Goal: Task Accomplishment & Management: Manage account settings

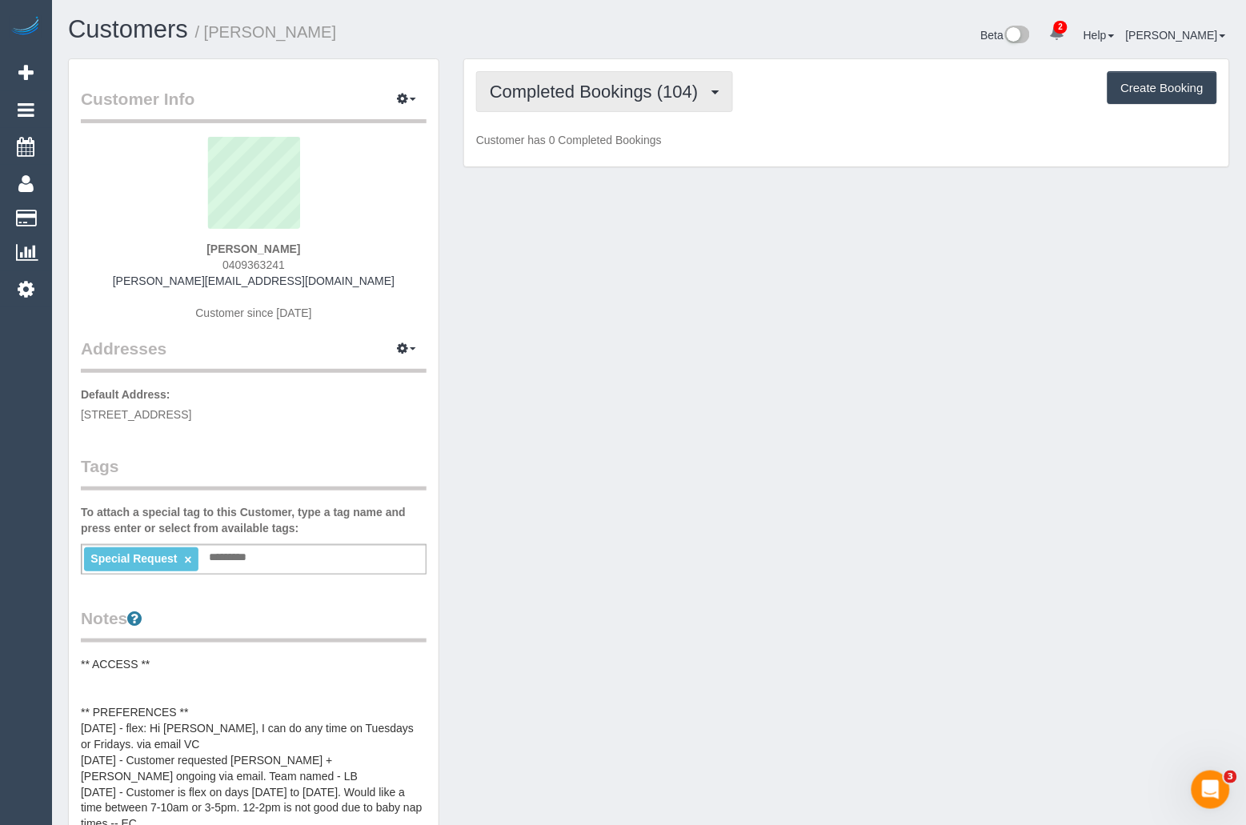
scroll to position [1500, 1246]
click at [644, 104] on button "Completed Bookings (104)" at bounding box center [604, 91] width 257 height 41
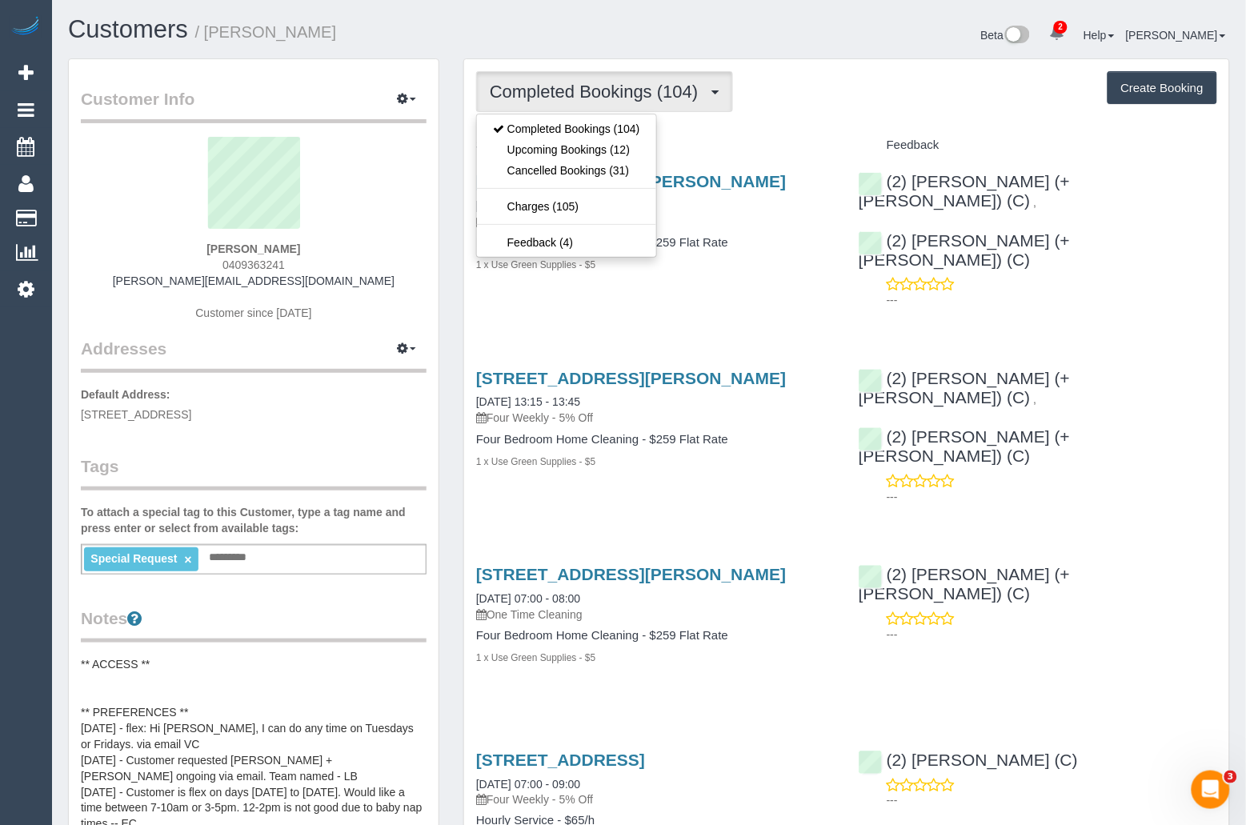
scroll to position [4885, 1246]
click at [567, 150] on link "Upcoming Bookings (12)" at bounding box center [566, 149] width 179 height 21
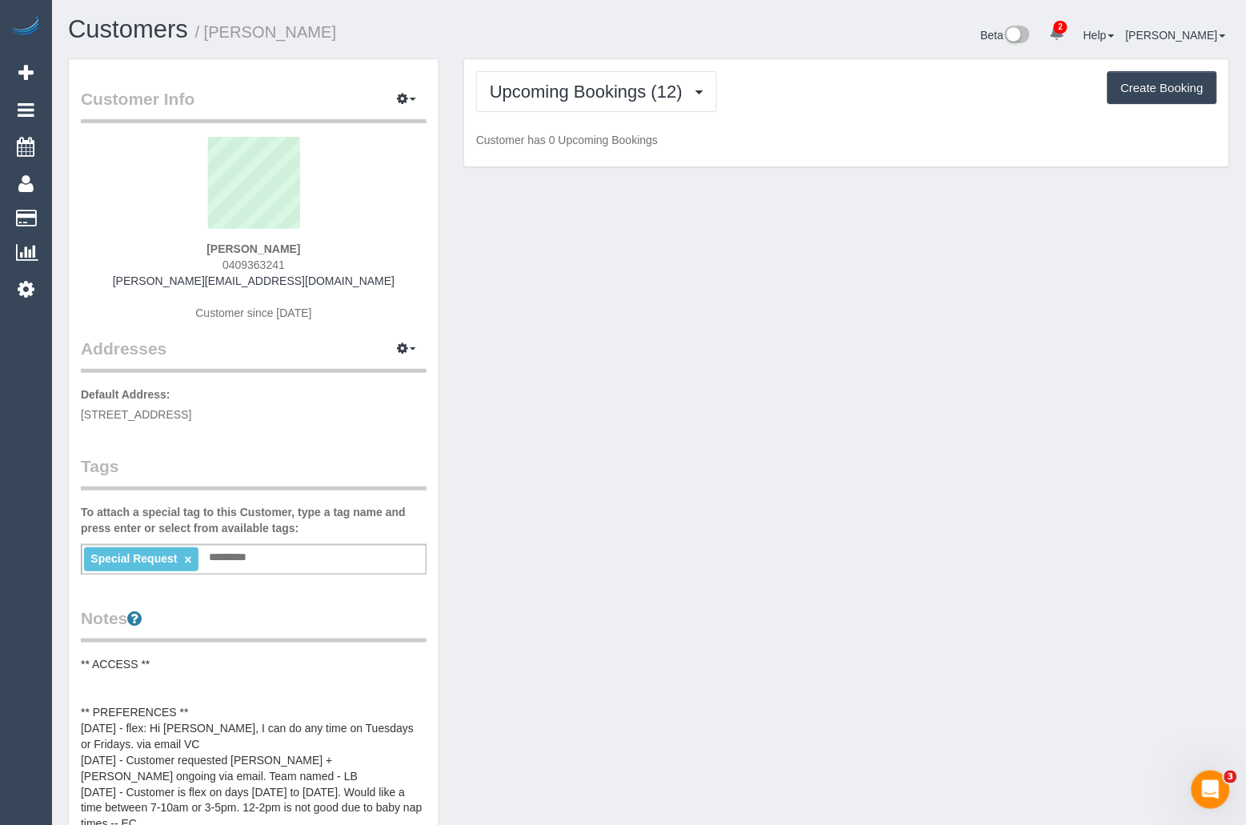
scroll to position [2631, 1246]
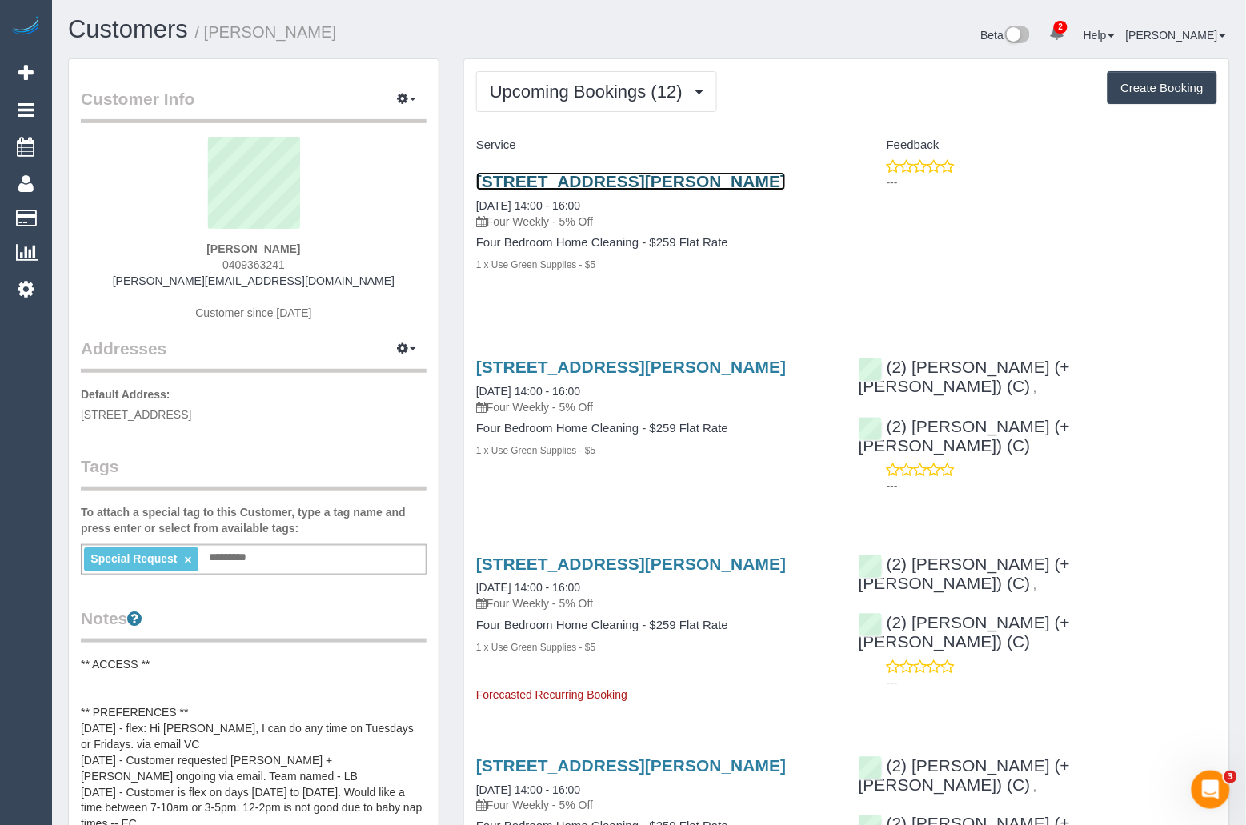
click at [560, 184] on link "12a Nolan Street, Niddrie, VIC 3042" at bounding box center [631, 181] width 310 height 18
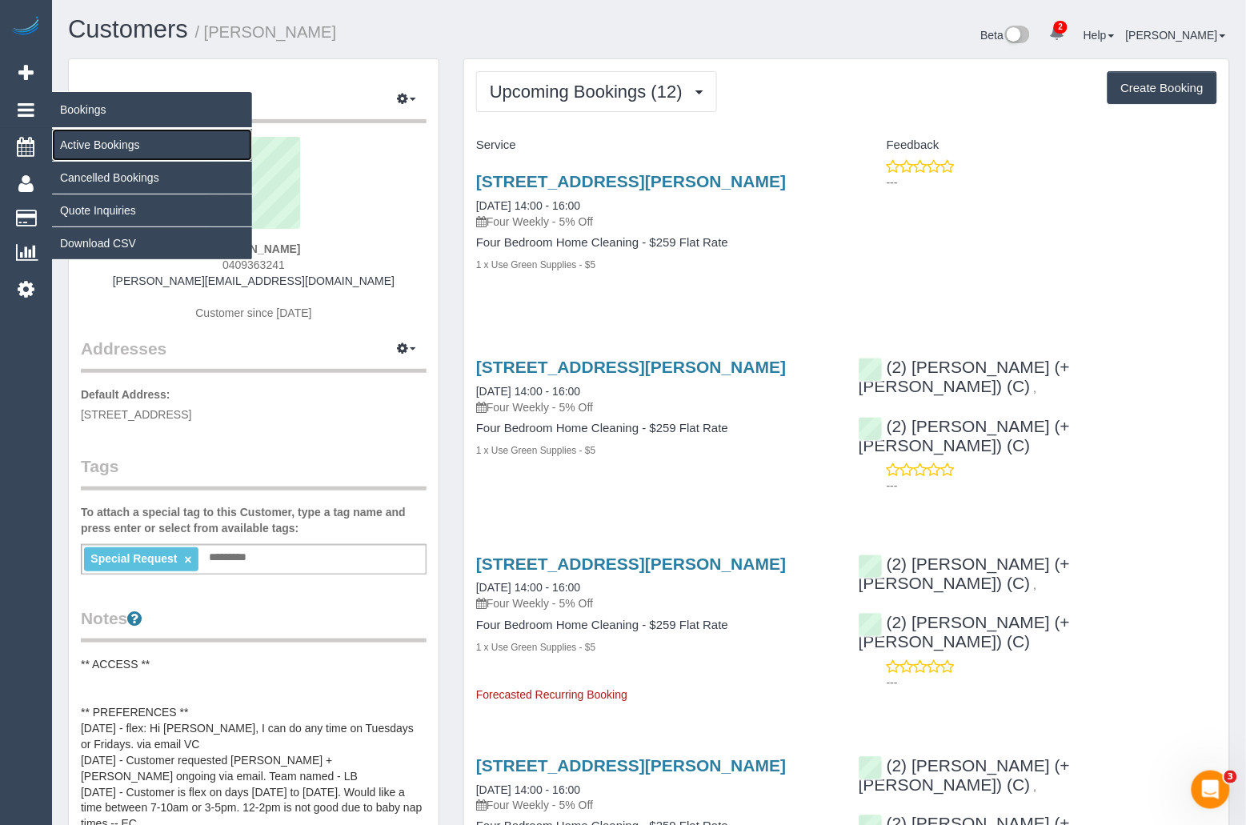
click at [118, 141] on link "Active Bookings" at bounding box center [152, 145] width 200 height 32
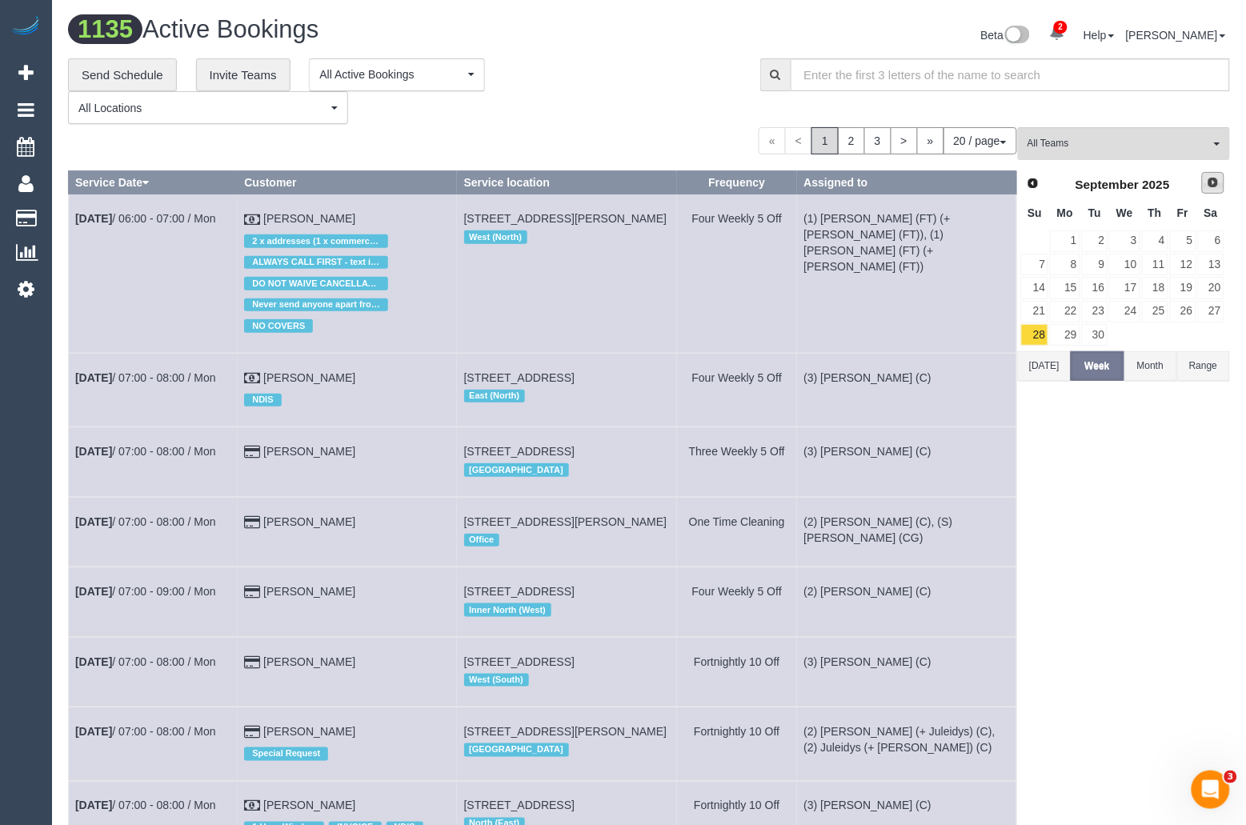
click at [1213, 185] on span "Next" at bounding box center [1213, 182] width 13 height 13
click at [1170, 242] on link "3" at bounding box center [1183, 241] width 26 height 22
click at [1163, 241] on link "2" at bounding box center [1155, 241] width 26 height 22
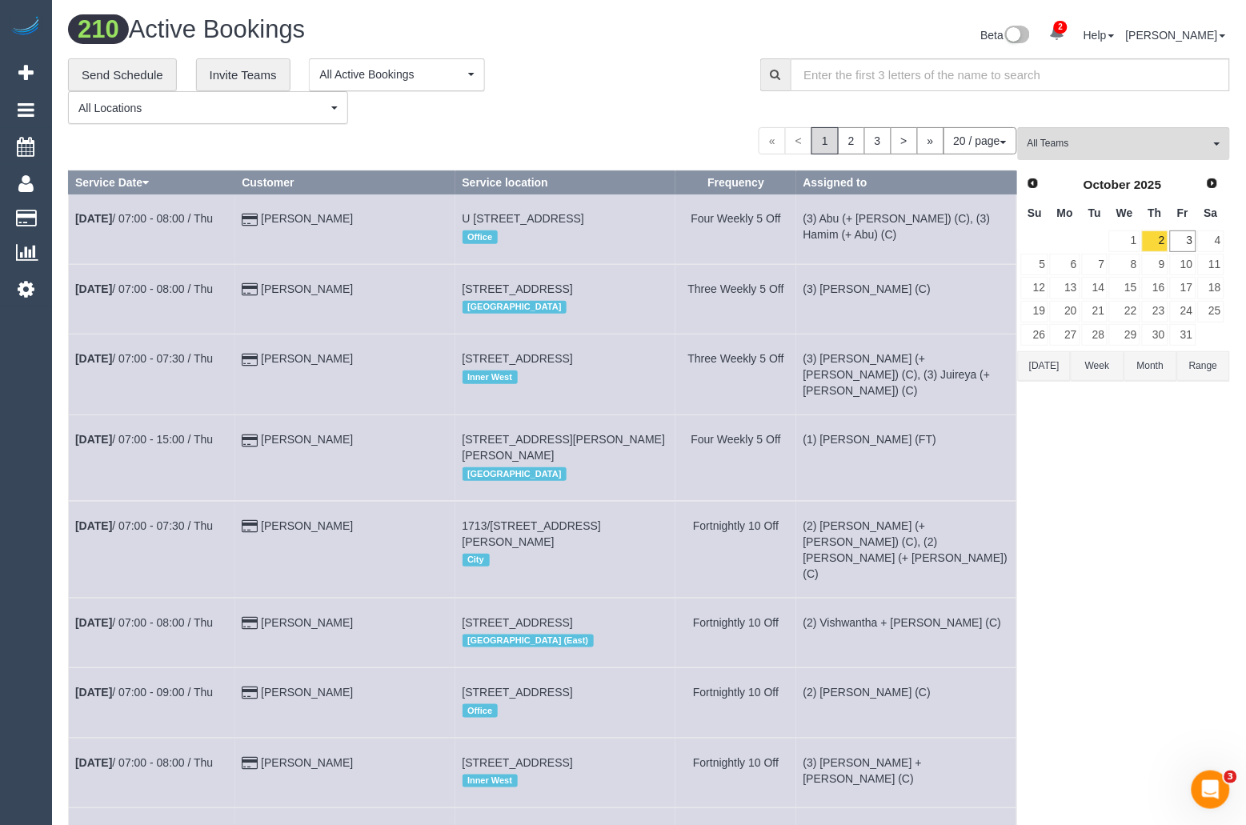
click at [994, 137] on button "20 / page" at bounding box center [980, 140] width 74 height 27
click at [971, 275] on link "100 / page" at bounding box center [953, 275] width 126 height 21
click at [566, 87] on div "**********" at bounding box center [402, 91] width 668 height 66
click at [1080, 147] on span "All Teams" at bounding box center [1118, 144] width 182 height 14
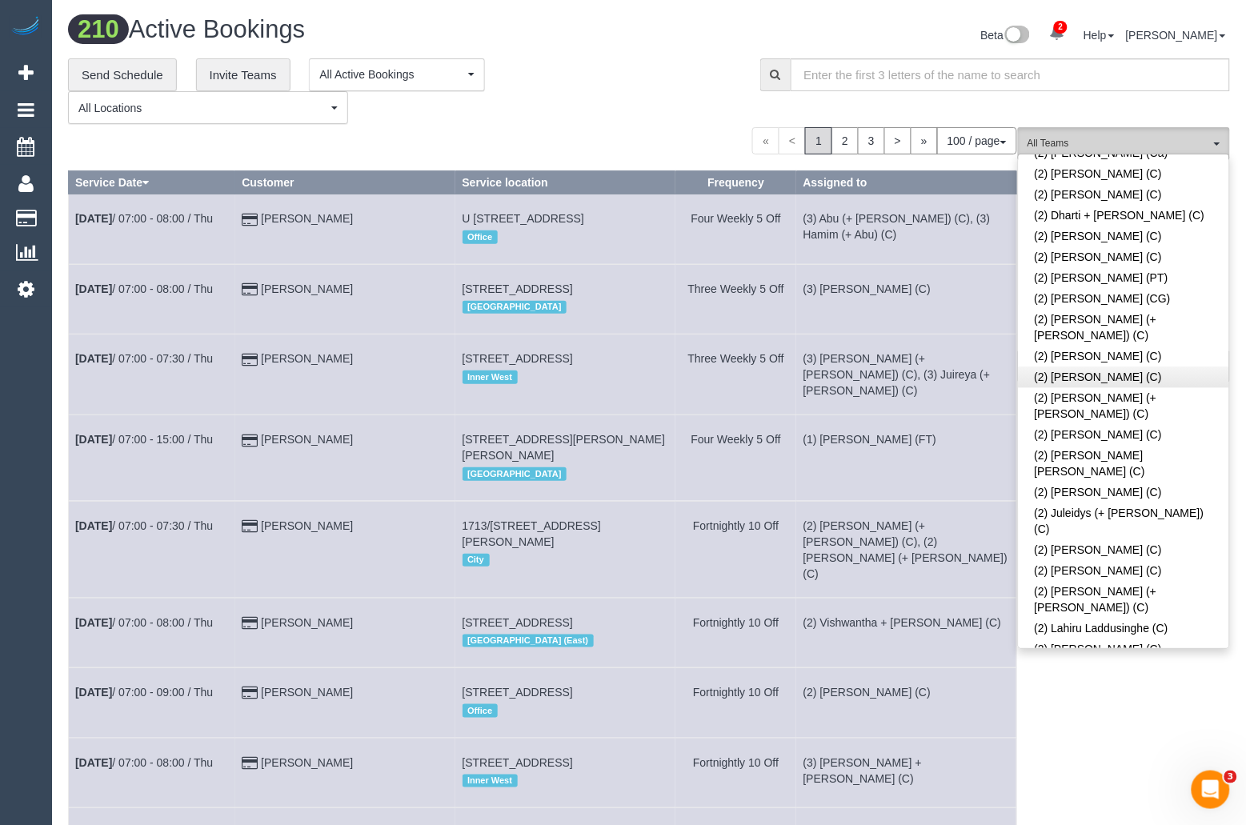
scroll to position [870, 0]
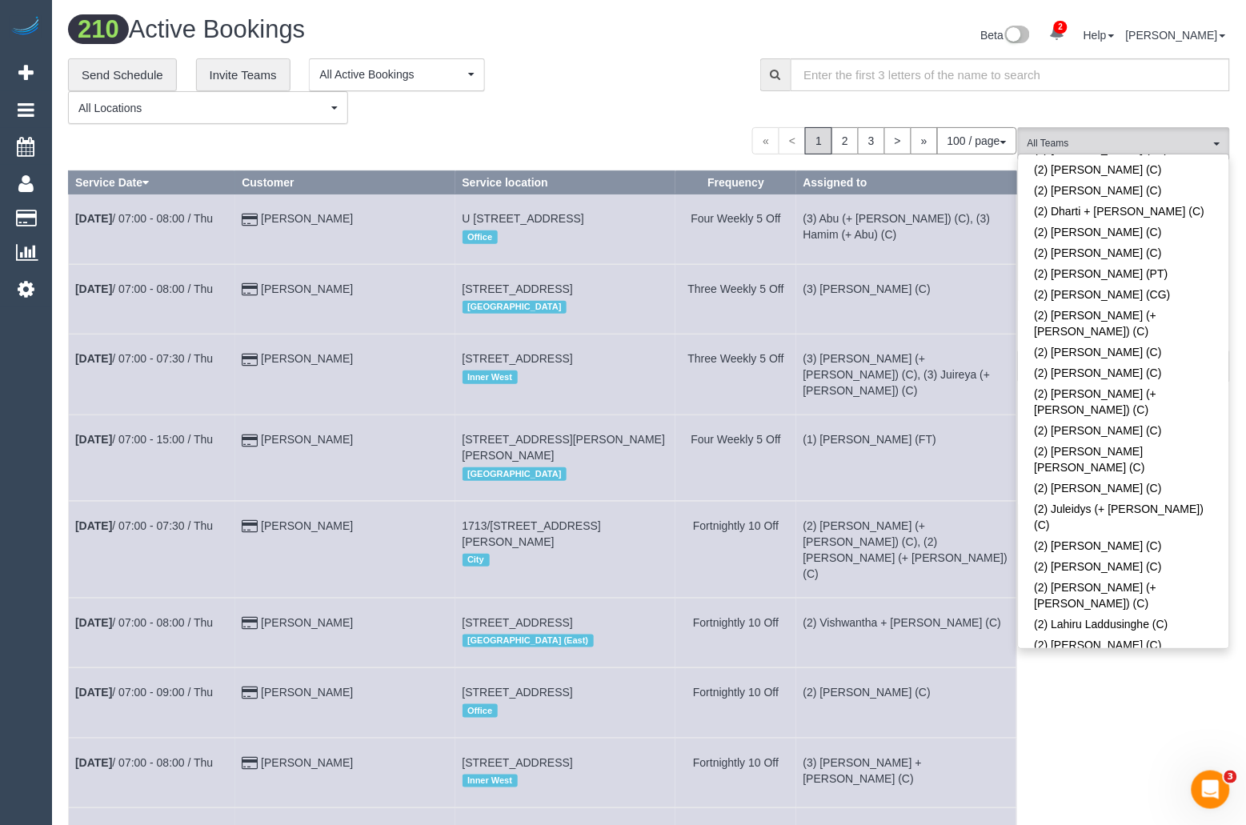
click at [1130, 755] on link "(2) [PERSON_NAME] (C)" at bounding box center [1124, 765] width 210 height 21
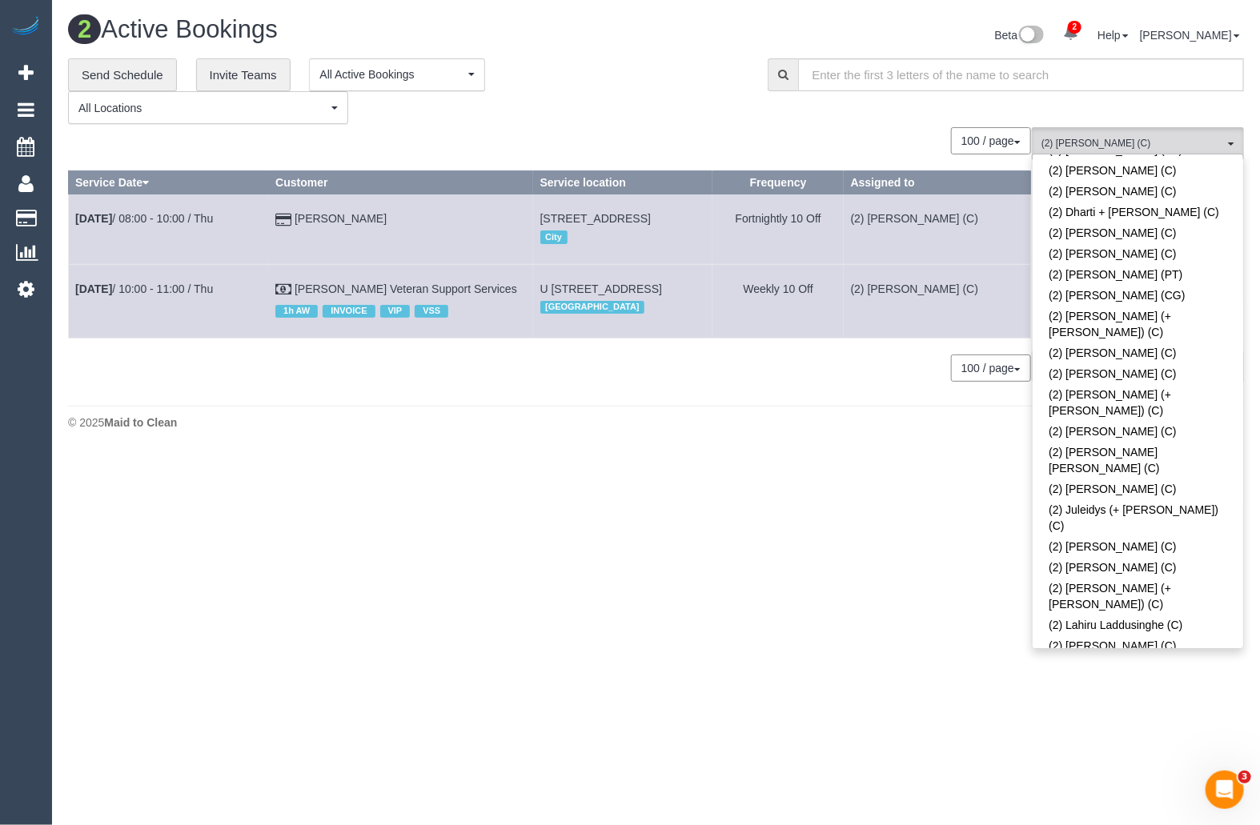
click at [654, 438] on footer "© 2025 Maid to Clean" at bounding box center [656, 422] width 1176 height 32
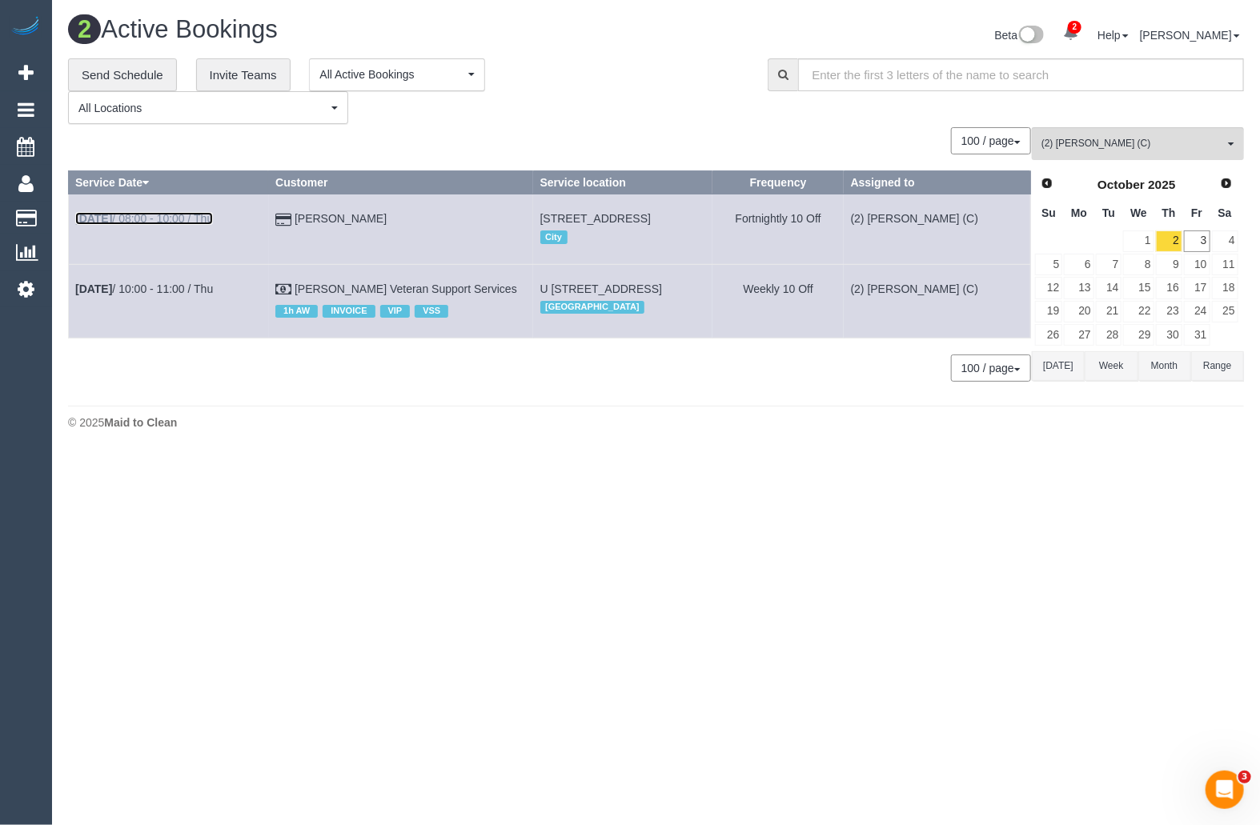
click at [146, 216] on link "Oct 2nd / 08:00 - 10:00 / Thu" at bounding box center [144, 218] width 138 height 13
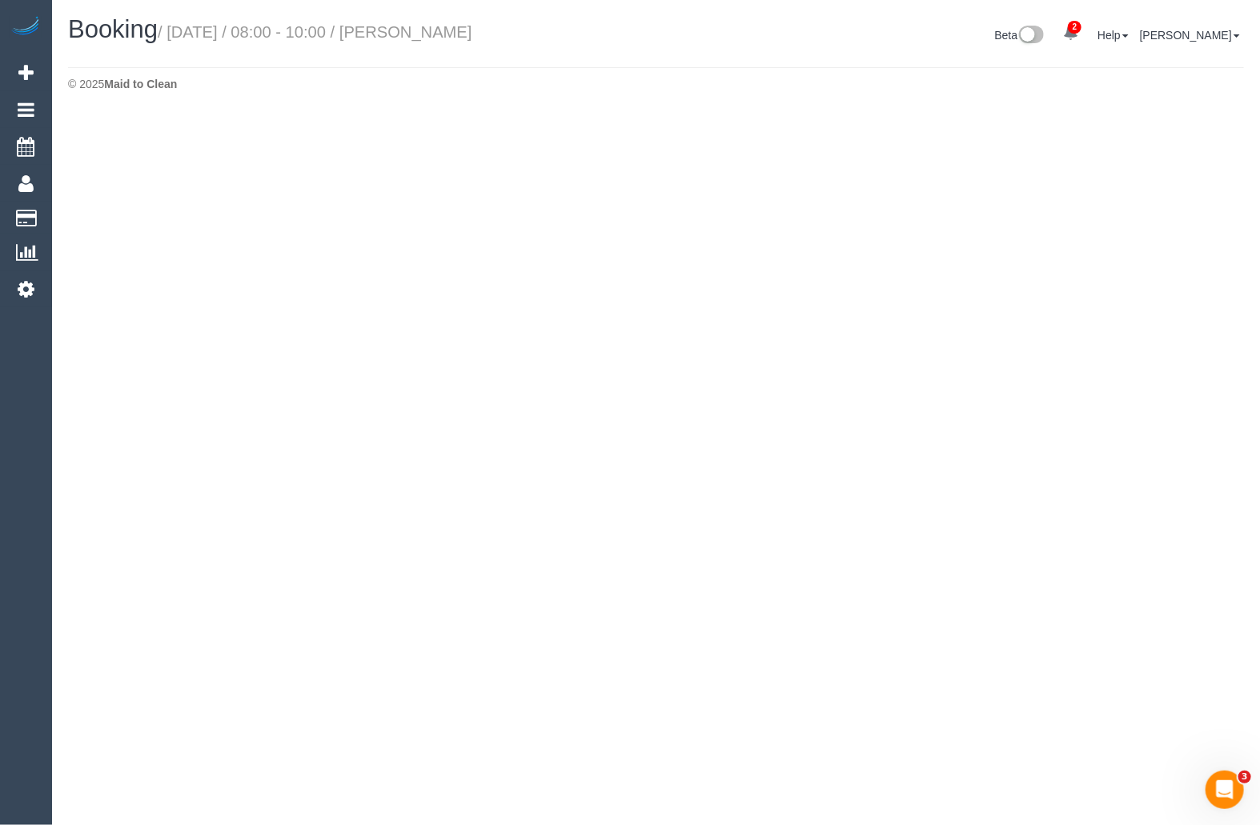
select select "VIC"
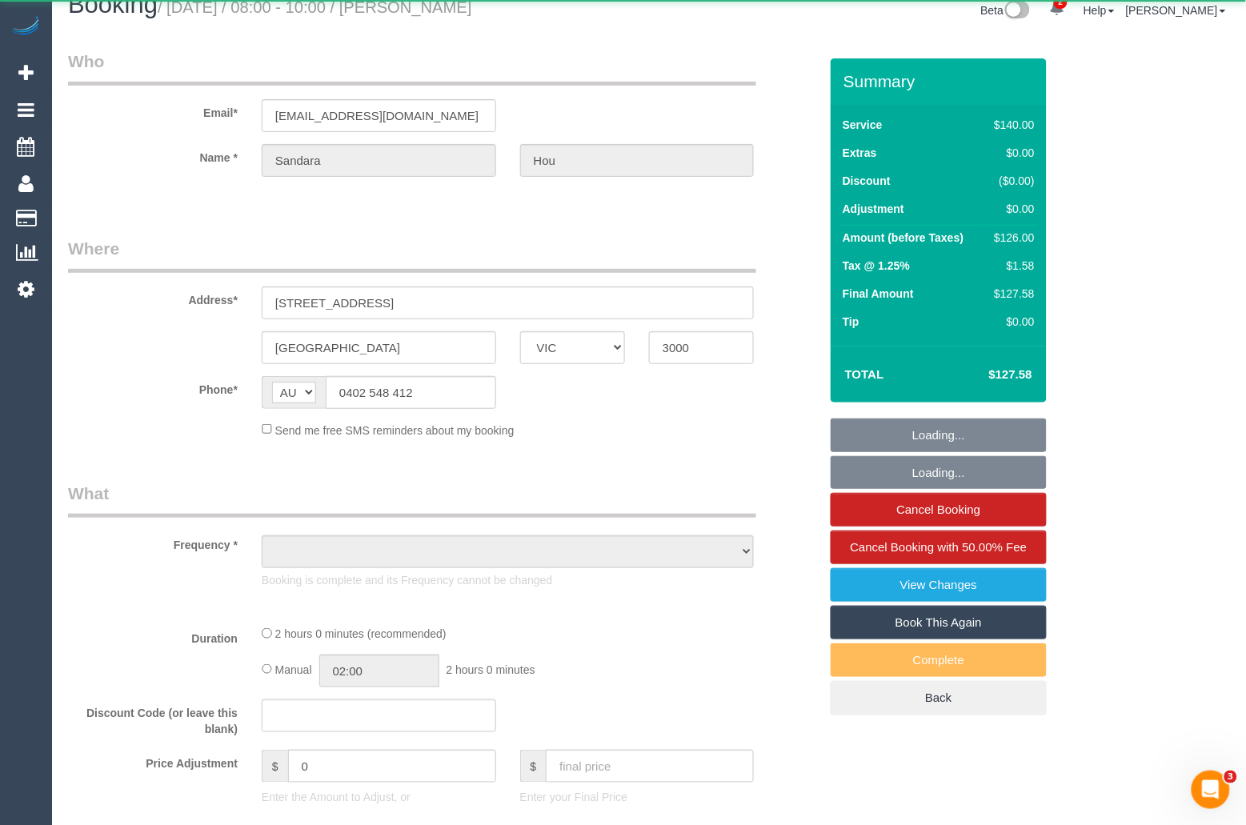
select select "object:8404"
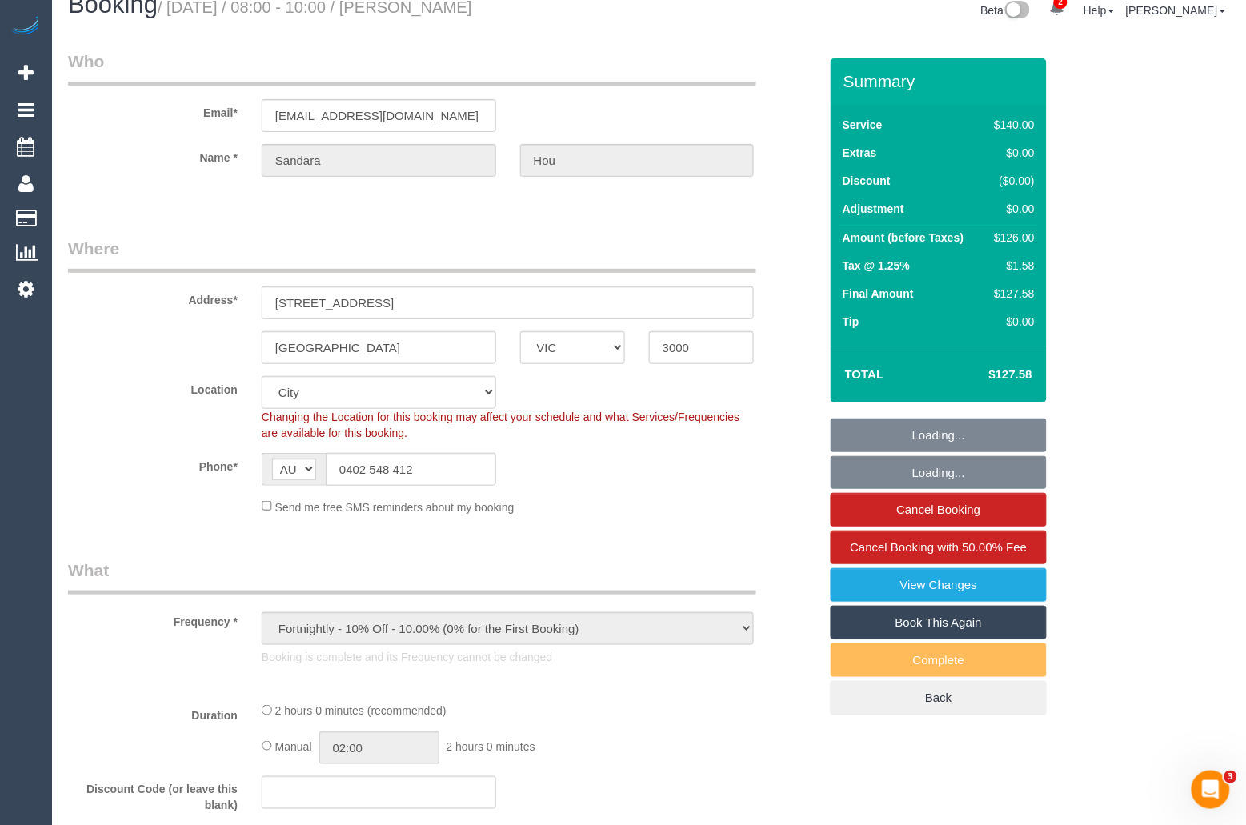
scroll to position [26, 0]
select select "string:stripe-pm_1S2rsM2GScqysDRVcXx3rgME"
select select "object:8436"
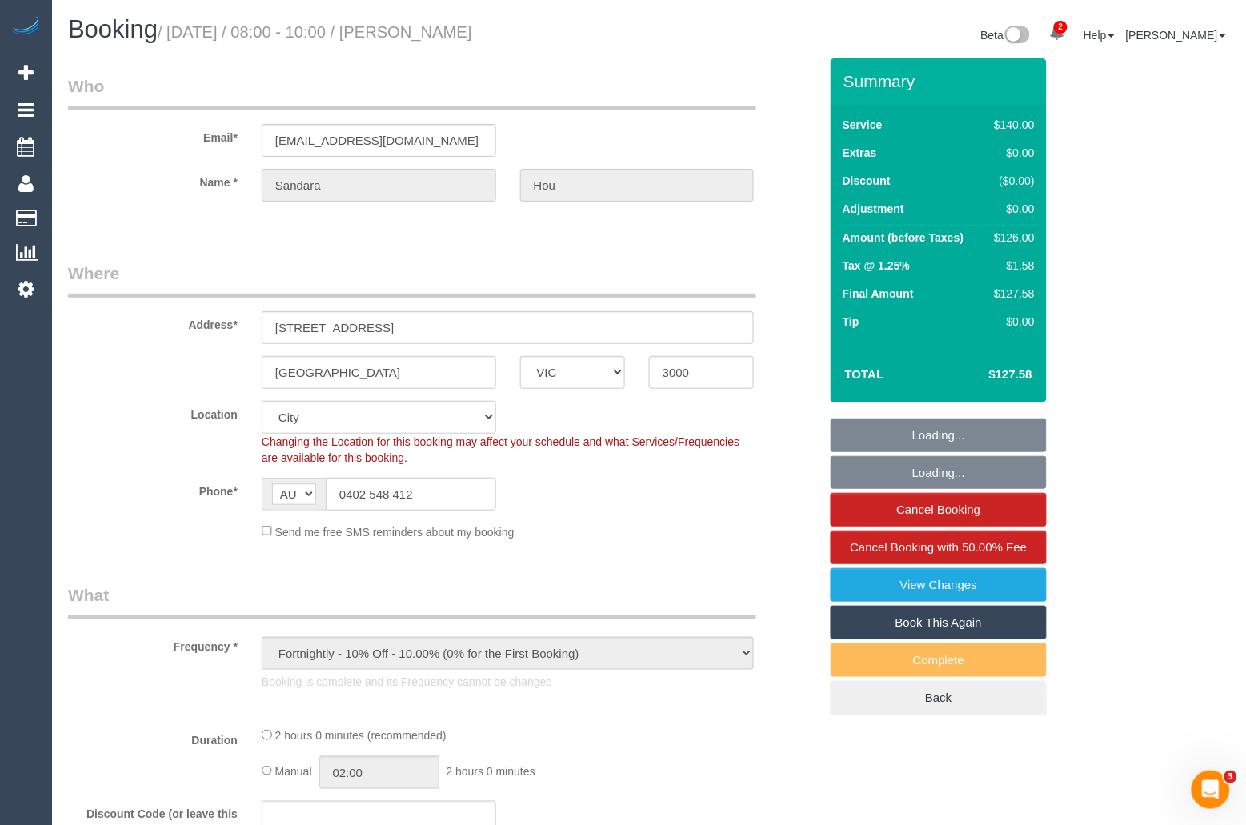
select select "number:28"
select select "number:14"
select select "number:20"
select select "number:24"
select select "number:34"
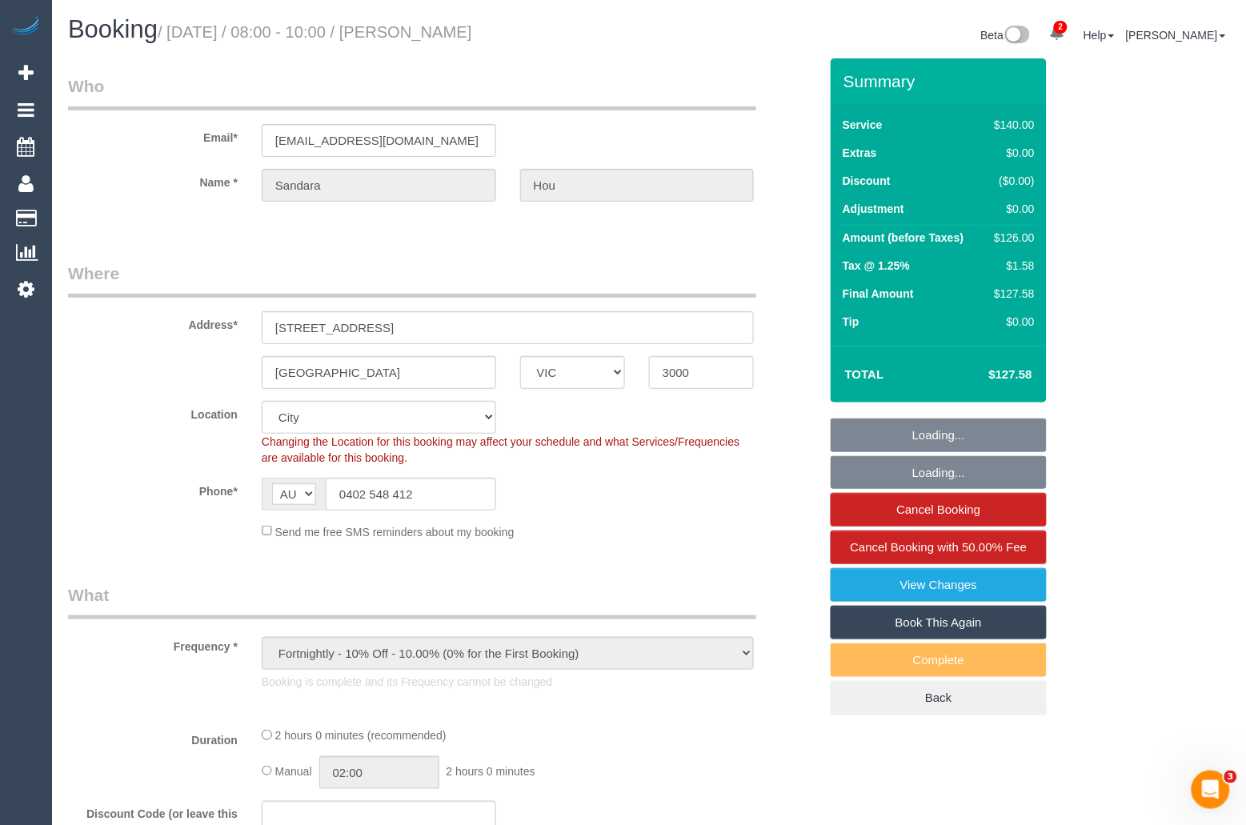
select select "number:11"
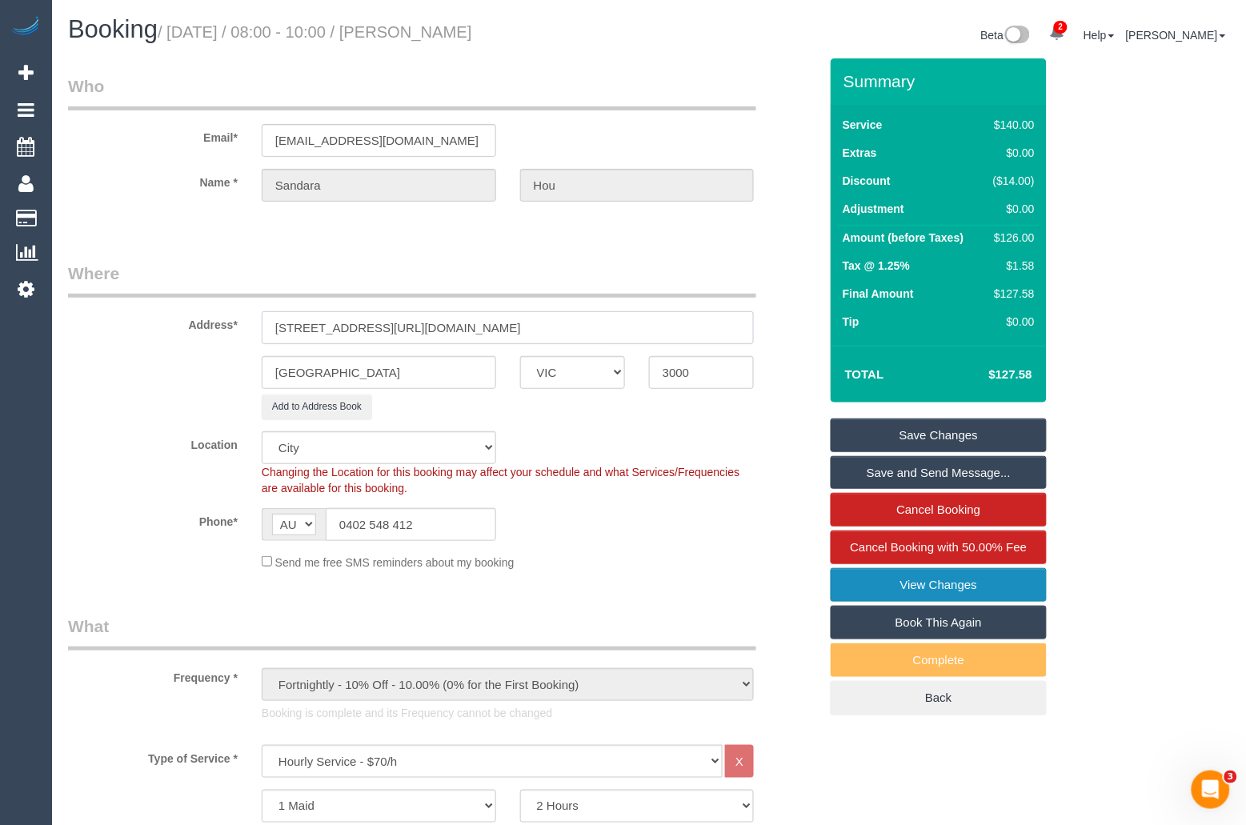
type input "236 La Trobe Street, Scape Aurora 2307https://maidtoclean.launch27.com/admin/"
click at [963, 586] on link "View Changes" at bounding box center [939, 585] width 216 height 34
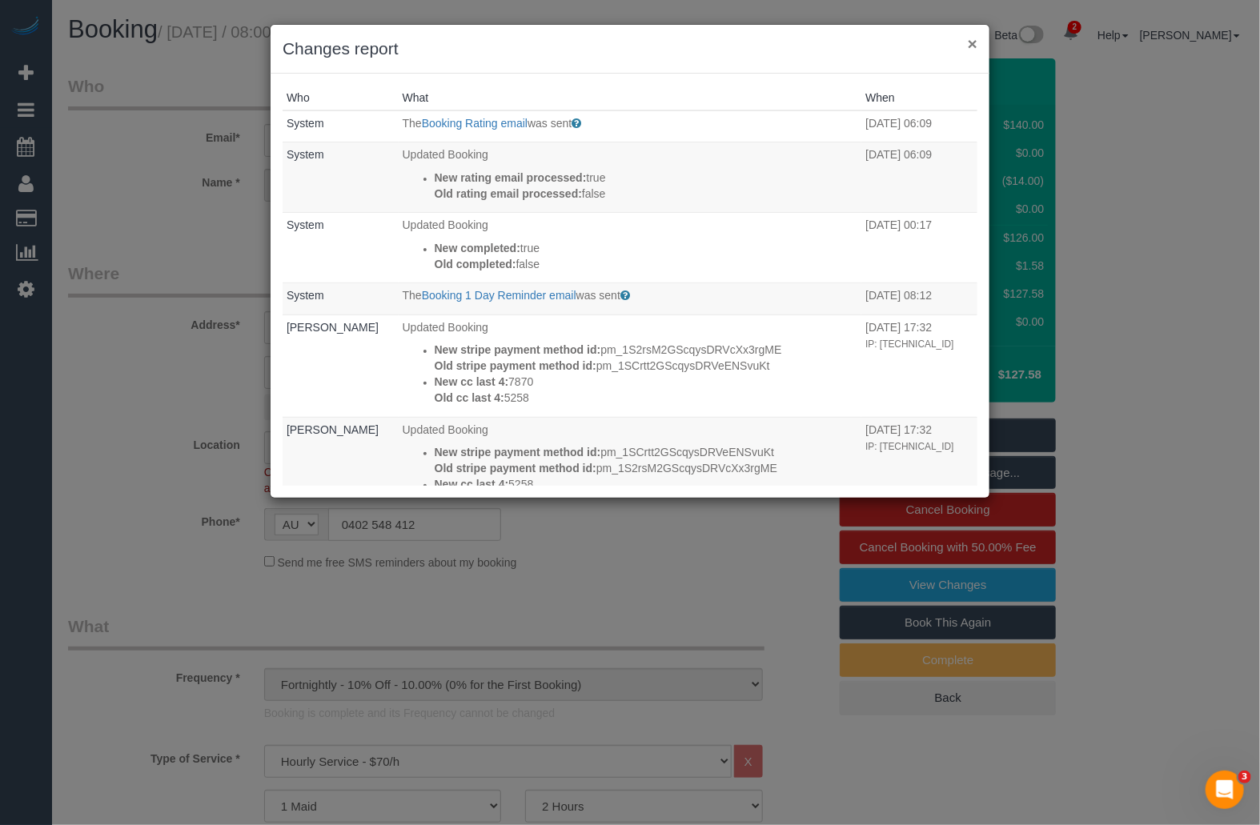
click at [975, 44] on button "×" at bounding box center [972, 43] width 10 height 17
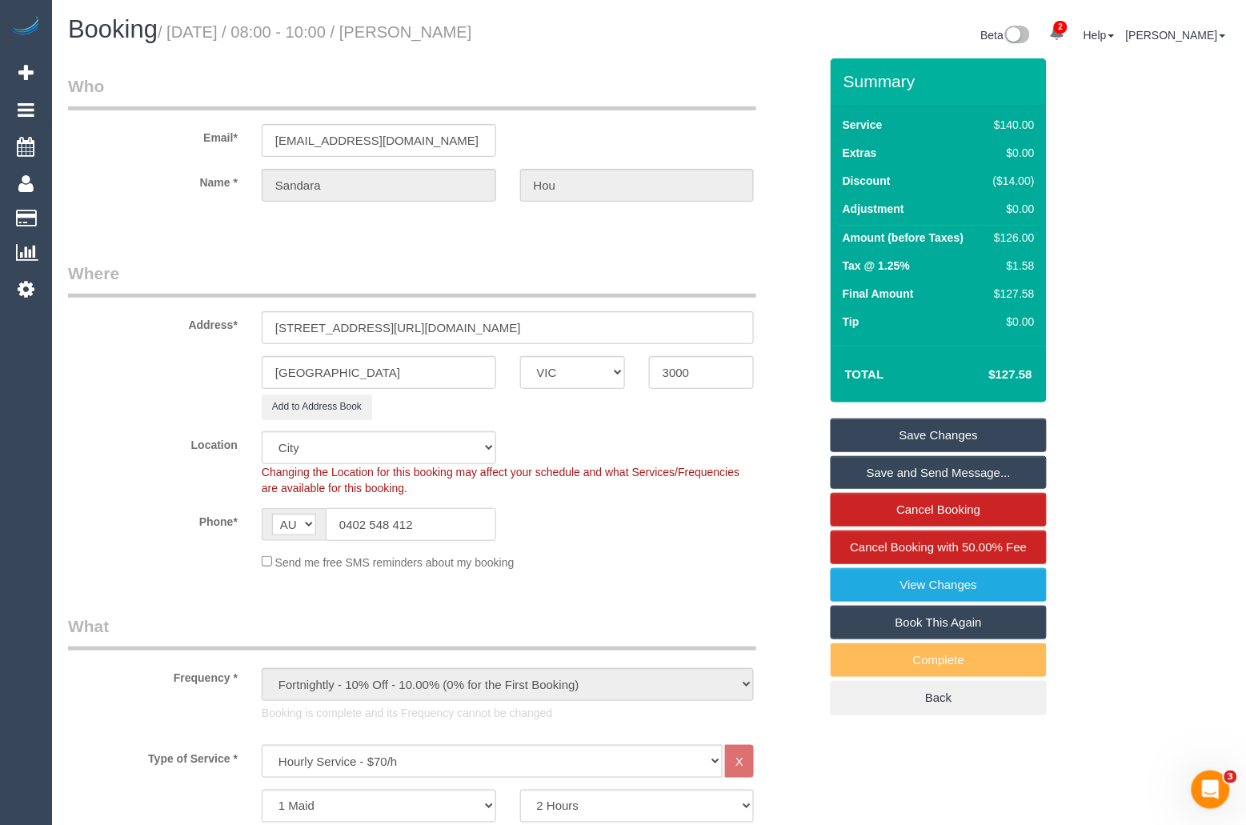
drag, startPoint x: 428, startPoint y: 521, endPoint x: 307, endPoint y: 531, distance: 121.2
click at [307, 531] on div "AF AL DZ AD AO AI AQ AG AR AM AW AU AT AZ BS BH BD BB BY BE BZ BJ BM BT BO BA B…" at bounding box center [379, 524] width 234 height 33
drag, startPoint x: 431, startPoint y: 523, endPoint x: 334, endPoint y: 524, distance: 97.6
click at [334, 524] on input "0402 548 412" at bounding box center [411, 524] width 170 height 33
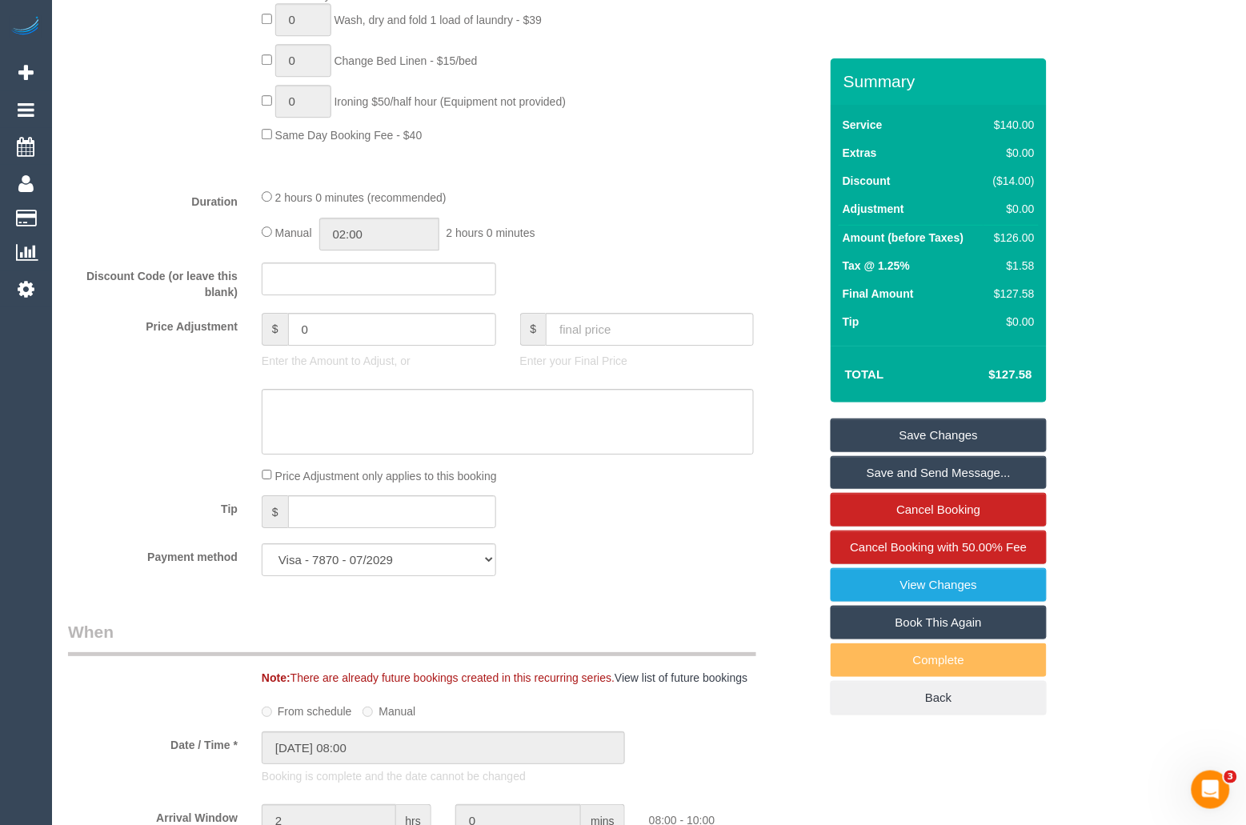
scroll to position [1166, 0]
click at [358, 332] on input "0" at bounding box center [392, 326] width 208 height 33
type input "14"
click at [340, 410] on textarea at bounding box center [508, 419] width 492 height 66
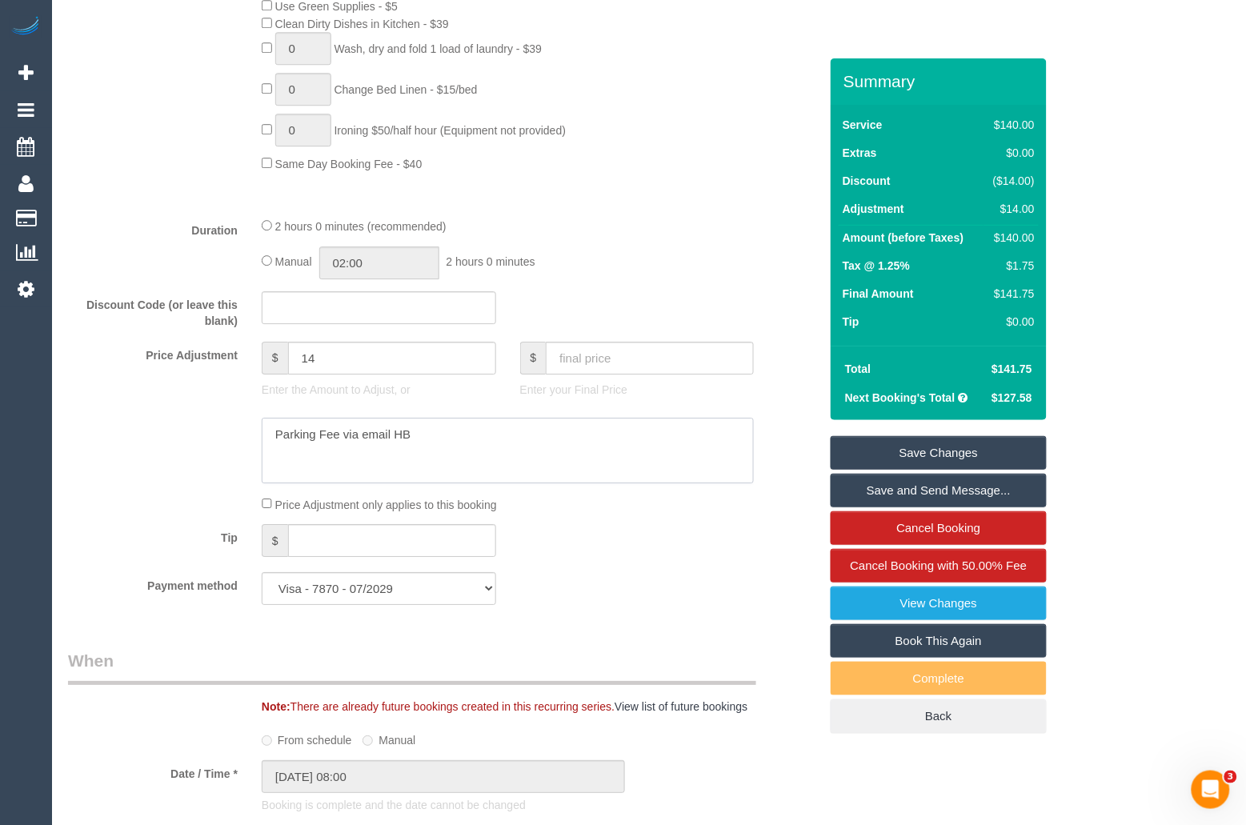
scroll to position [1088, 0]
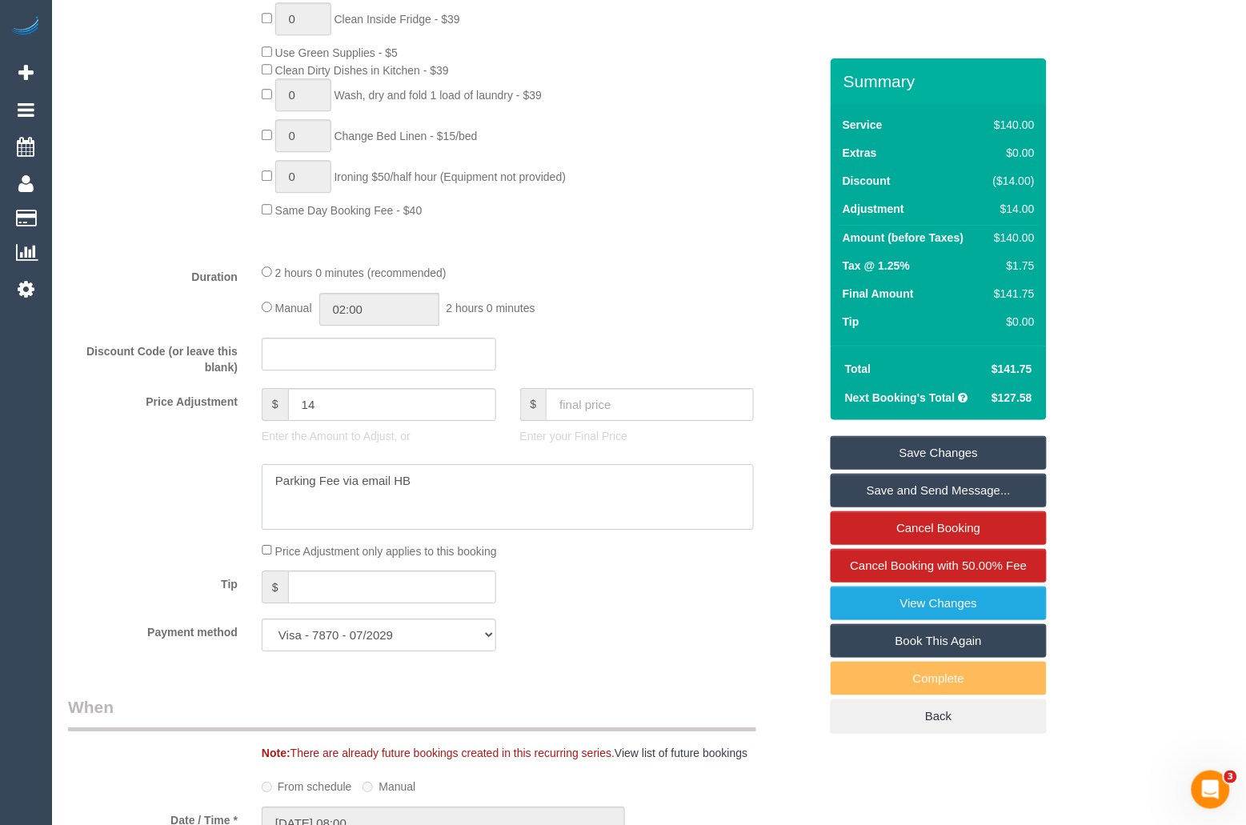
click at [342, 480] on textarea at bounding box center [508, 497] width 492 height 66
type textarea "Parking Fee $14 via email HB"
click at [1011, 459] on link "Save Changes" at bounding box center [939, 453] width 216 height 34
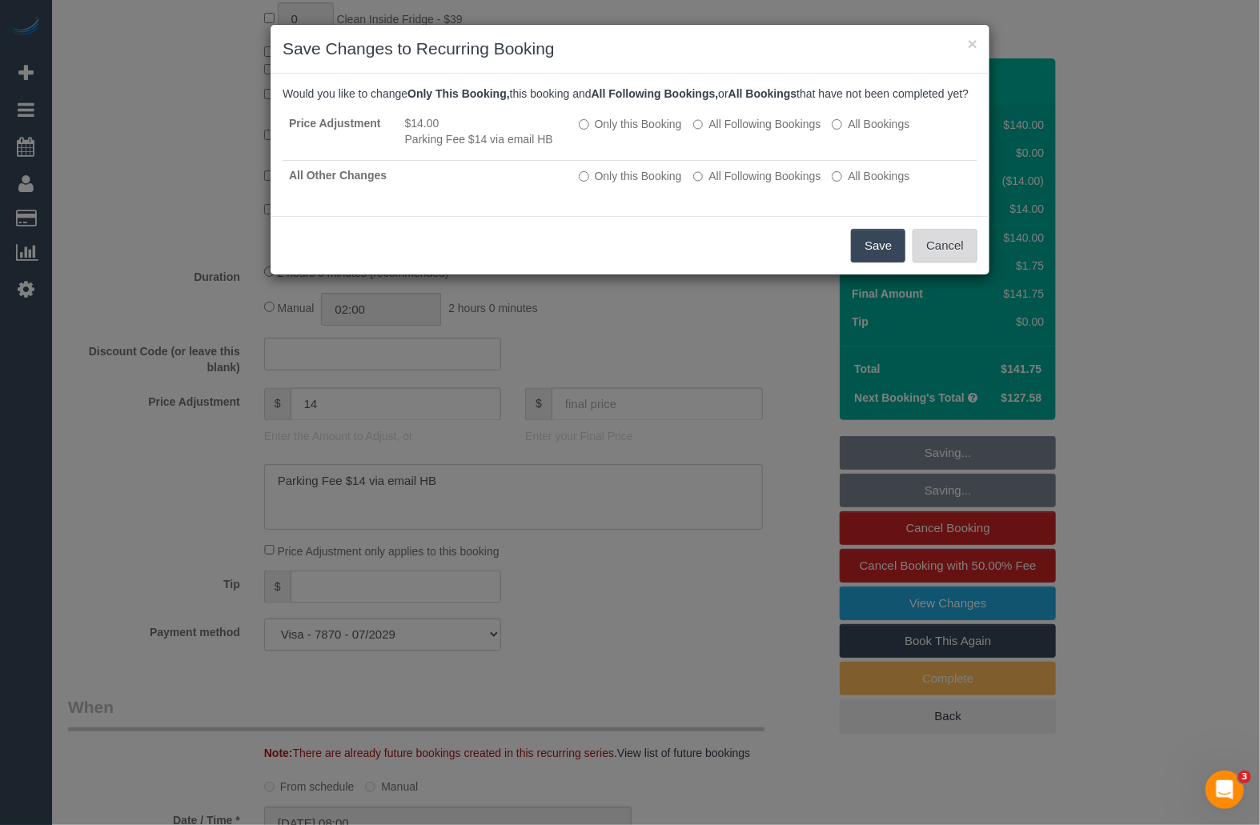
click at [951, 262] on button "Cancel" at bounding box center [944, 246] width 65 height 34
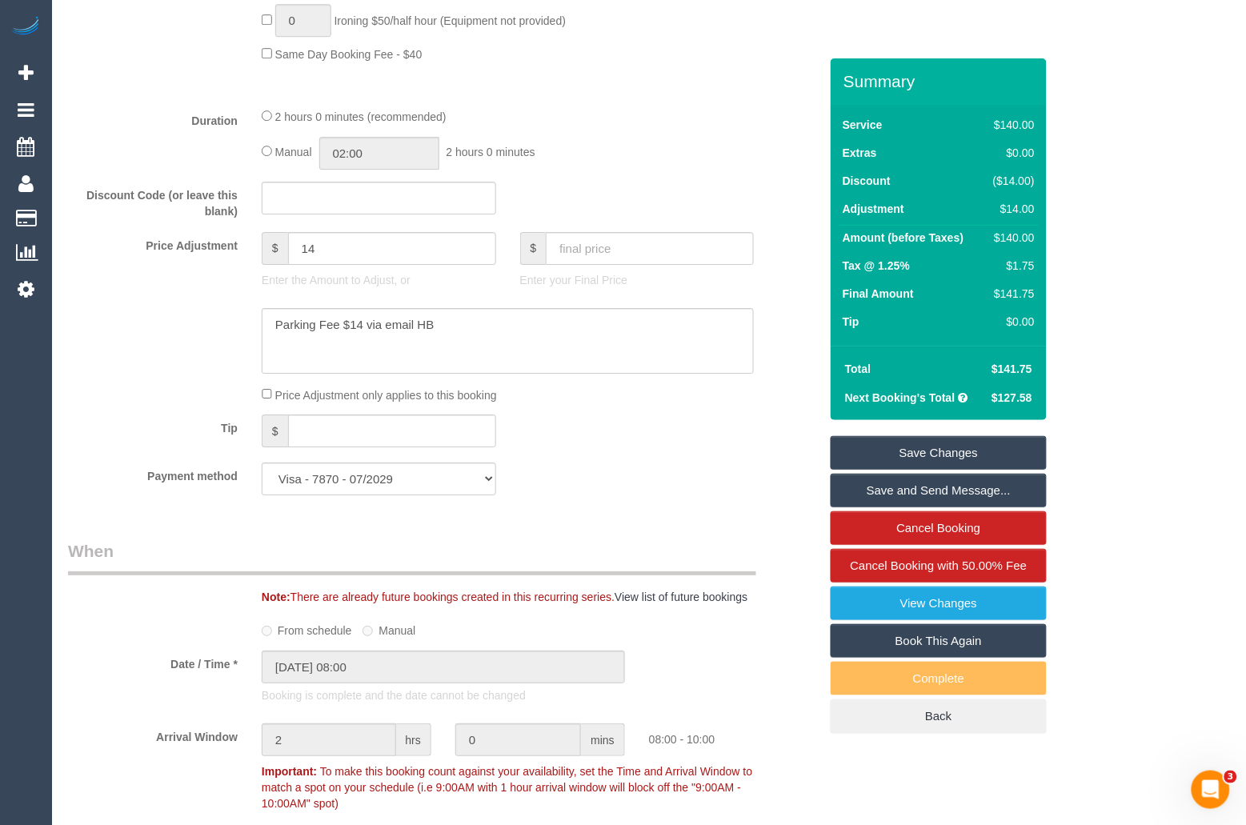
scroll to position [1244, 0]
click at [550, 331] on textarea at bounding box center [508, 342] width 492 height 66
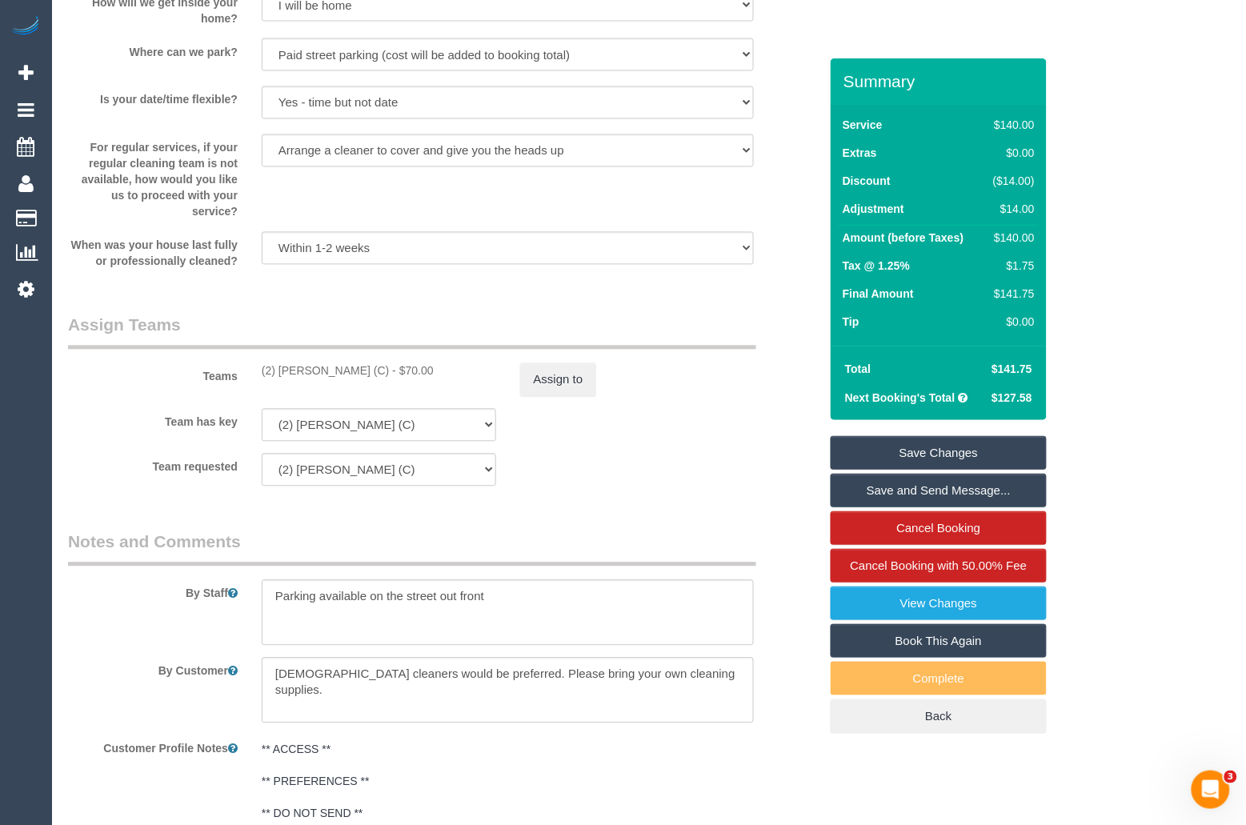
scroll to position [2342, 0]
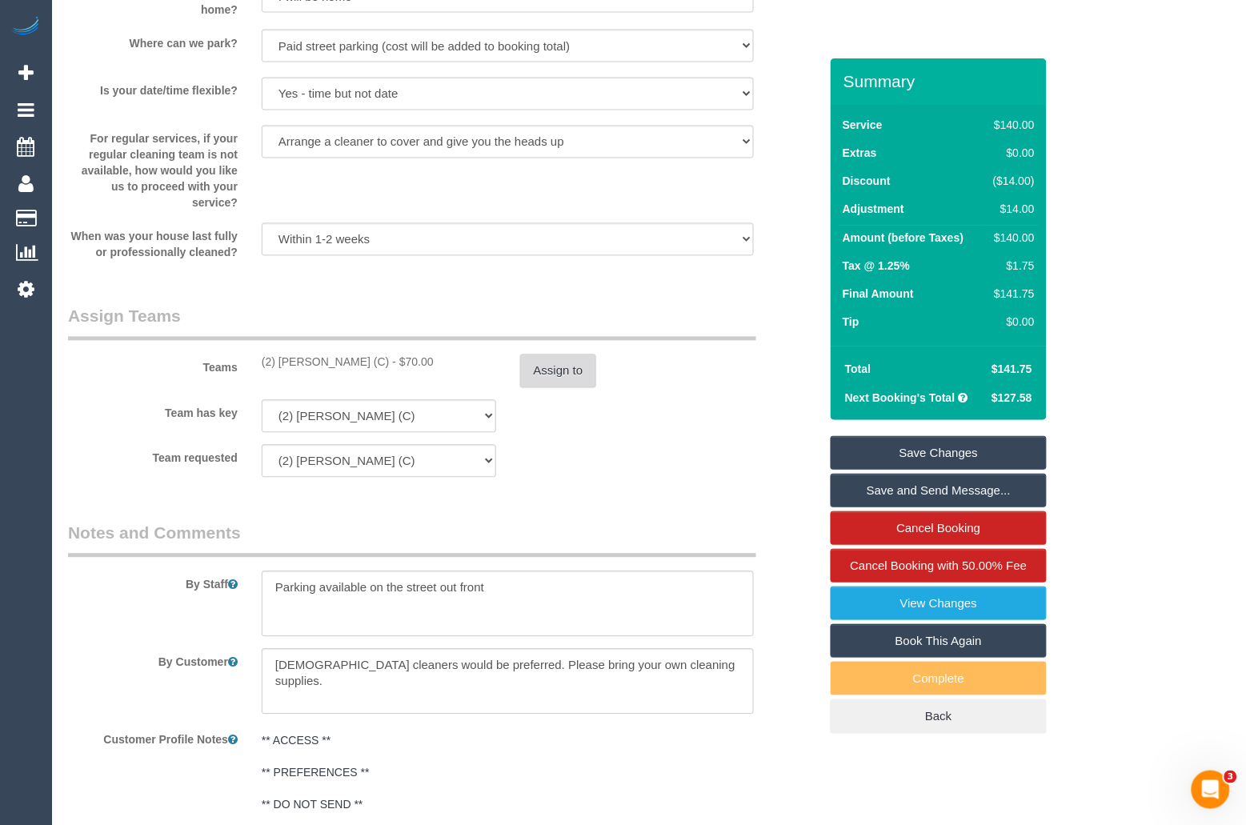
click at [553, 374] on button "Assign to" at bounding box center [558, 371] width 77 height 34
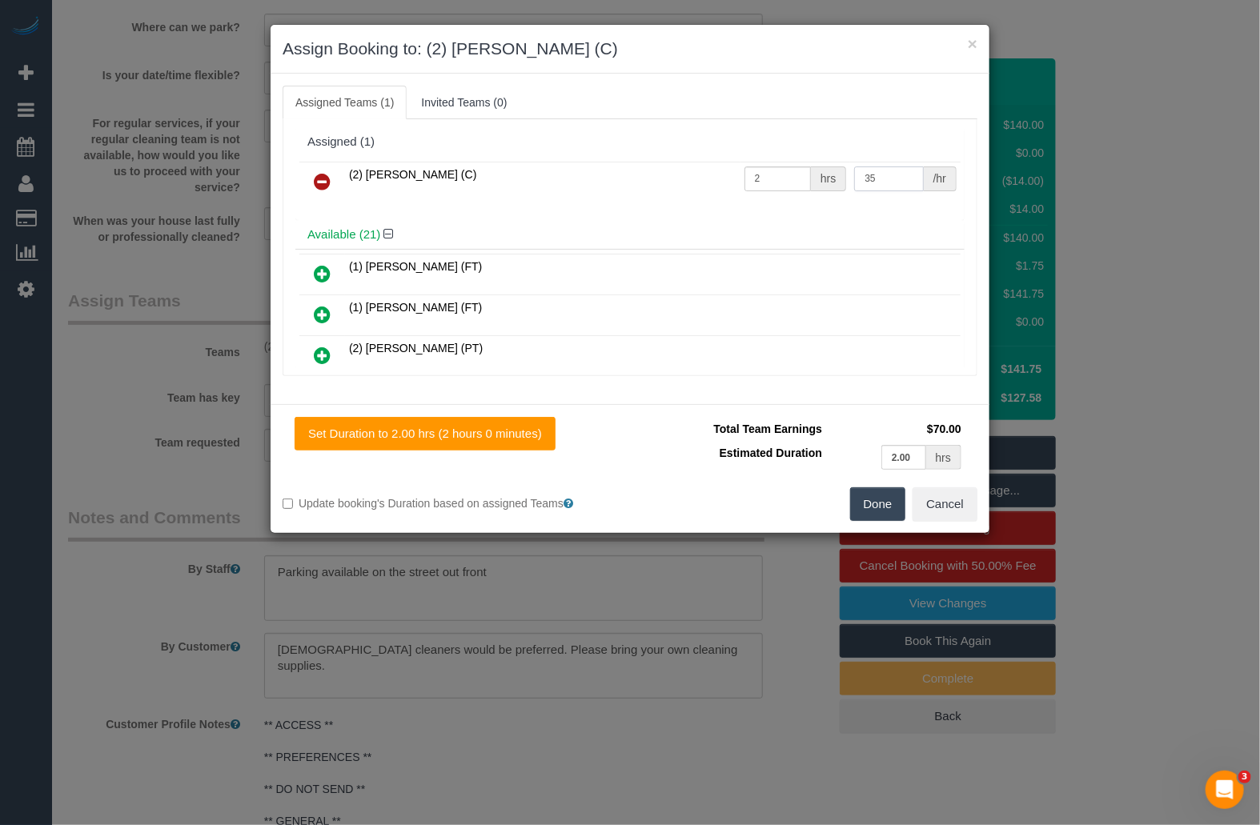
click at [876, 178] on input "35" at bounding box center [888, 178] width 69 height 25
type input "3"
type input "42"
click at [864, 221] on div "Available (21)" at bounding box center [629, 235] width 669 height 30
click at [871, 504] on button "Done" at bounding box center [878, 504] width 56 height 34
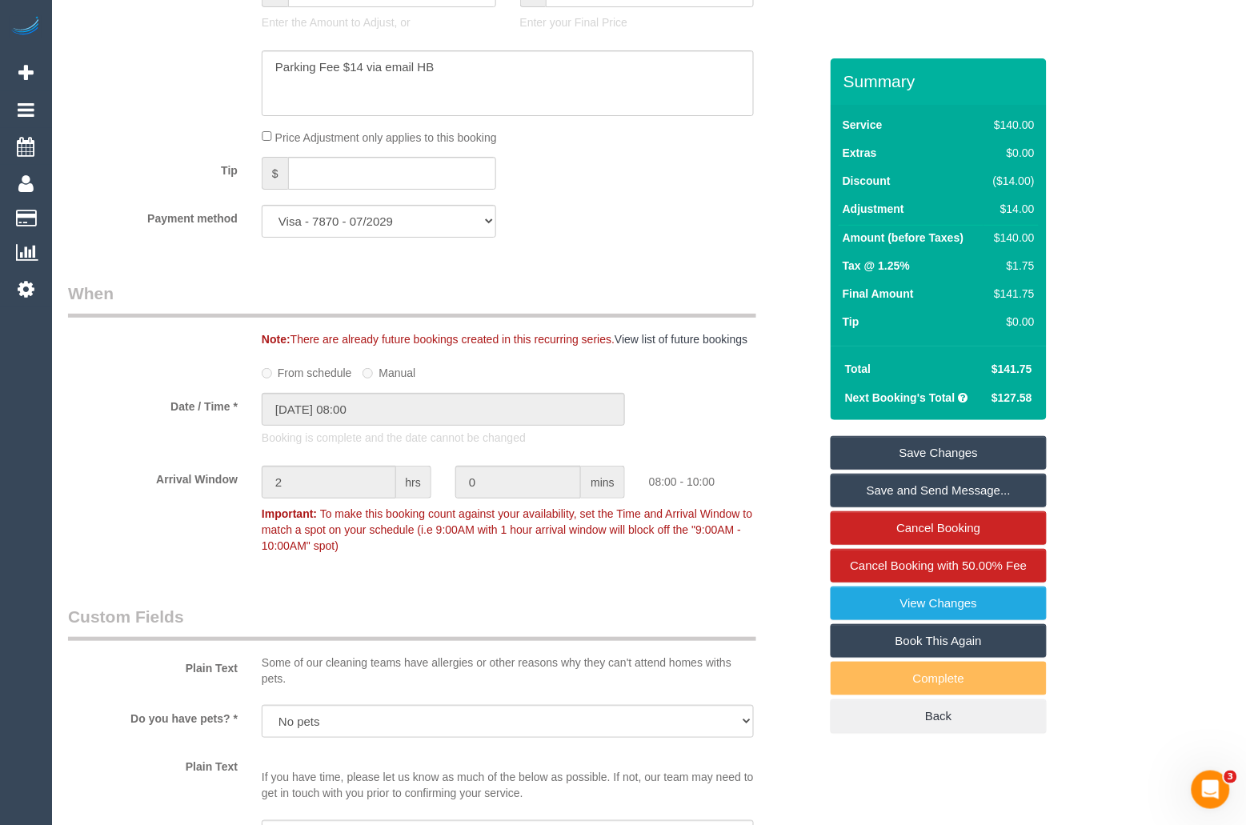
scroll to position [1499, 0]
click at [955, 450] on link "Save Changes" at bounding box center [939, 453] width 216 height 34
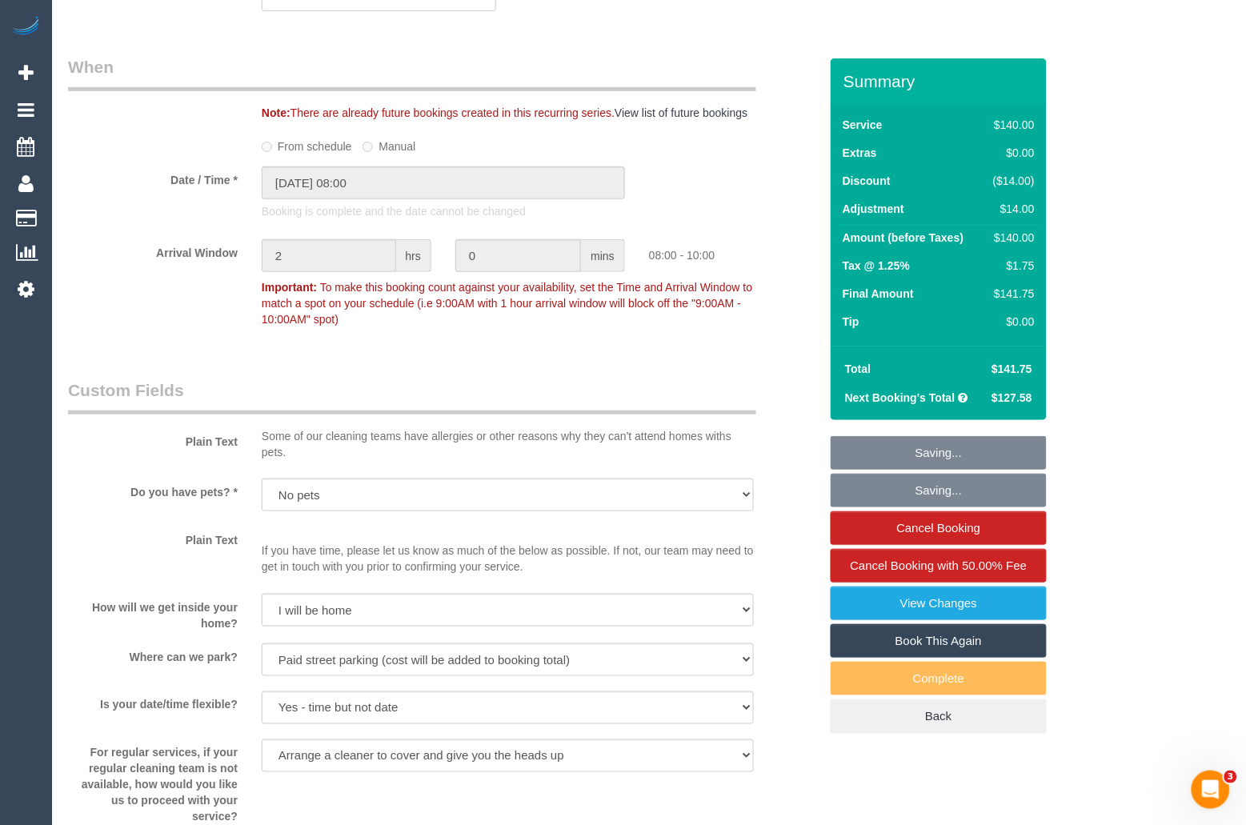
scroll to position [1732, 0]
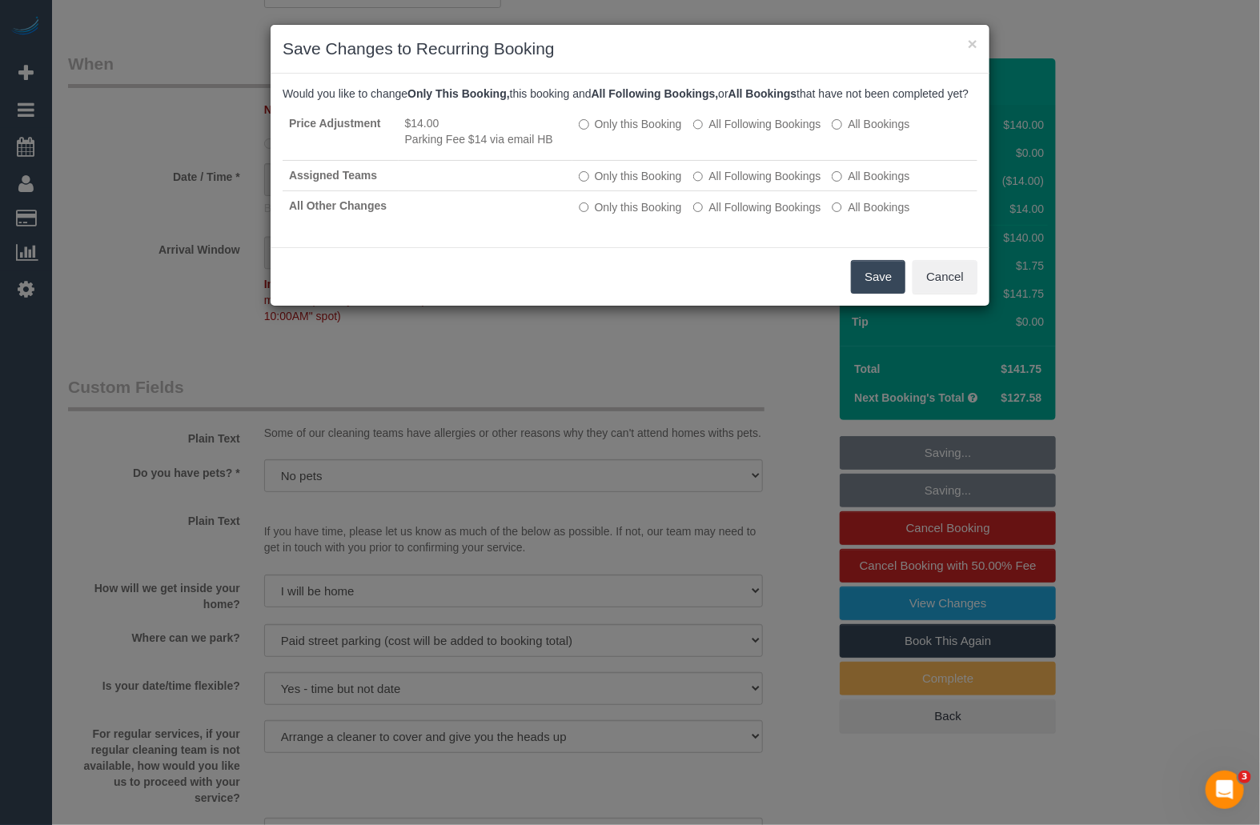
click at [867, 290] on button "Save" at bounding box center [878, 277] width 54 height 34
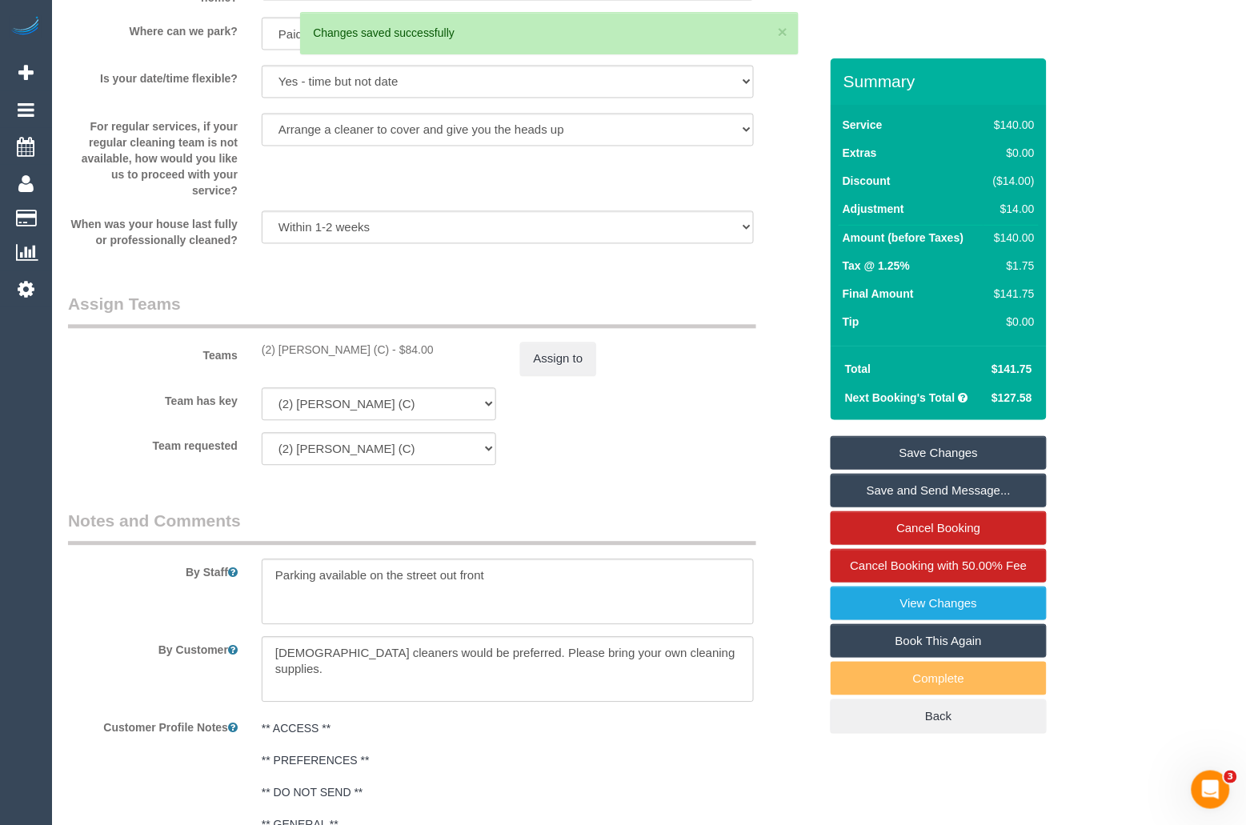
scroll to position [2365, 0]
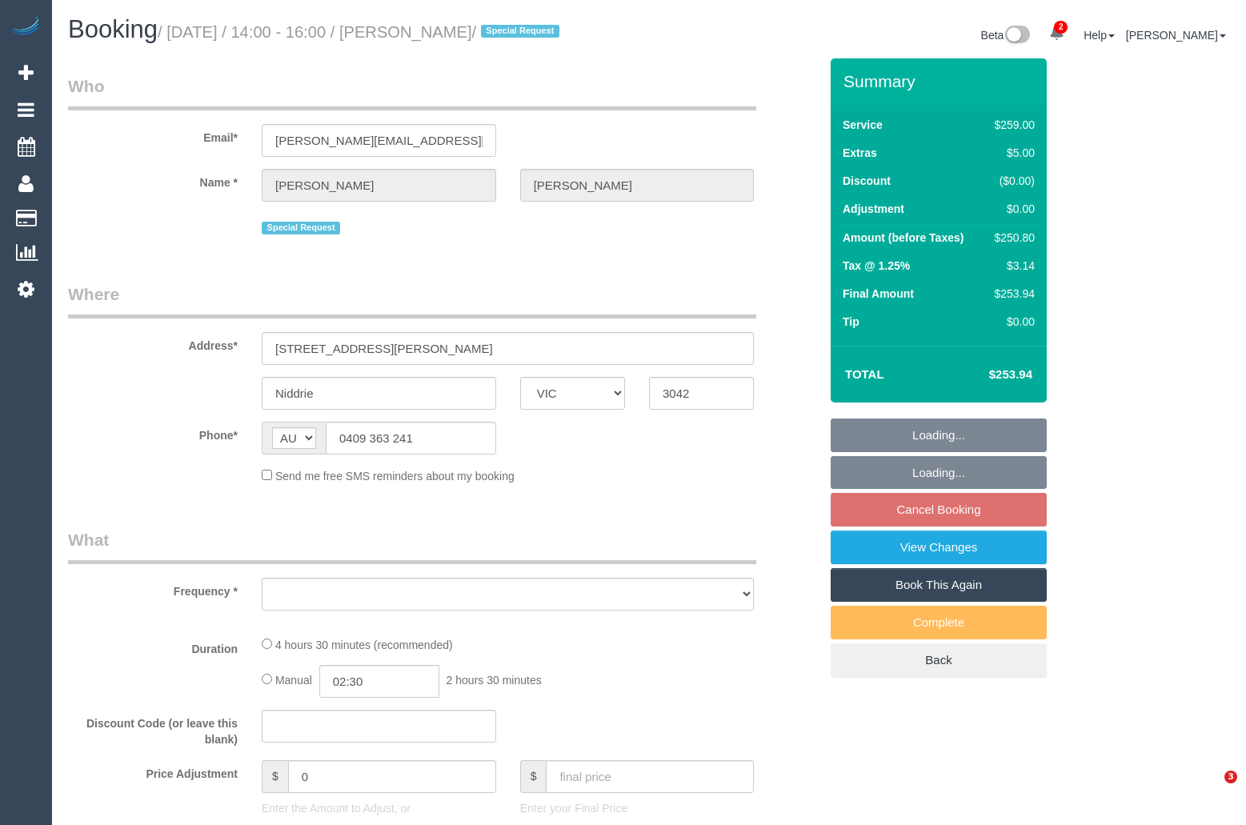
select select "VIC"
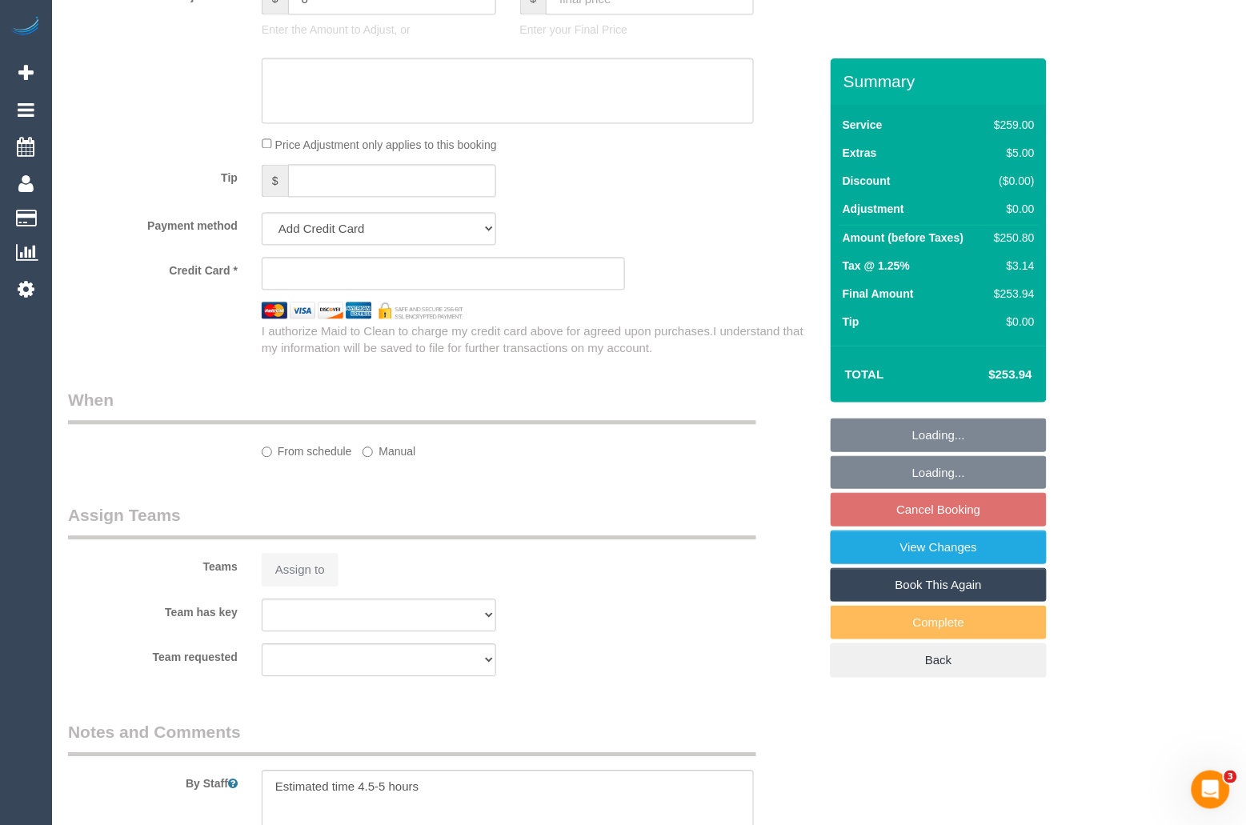
select select "object:734"
select select "string:stripe-pm_1RVOdo2GScqysDRVIPqA0kVJ"
select select "number:29"
select select "number:15"
select select "number:19"
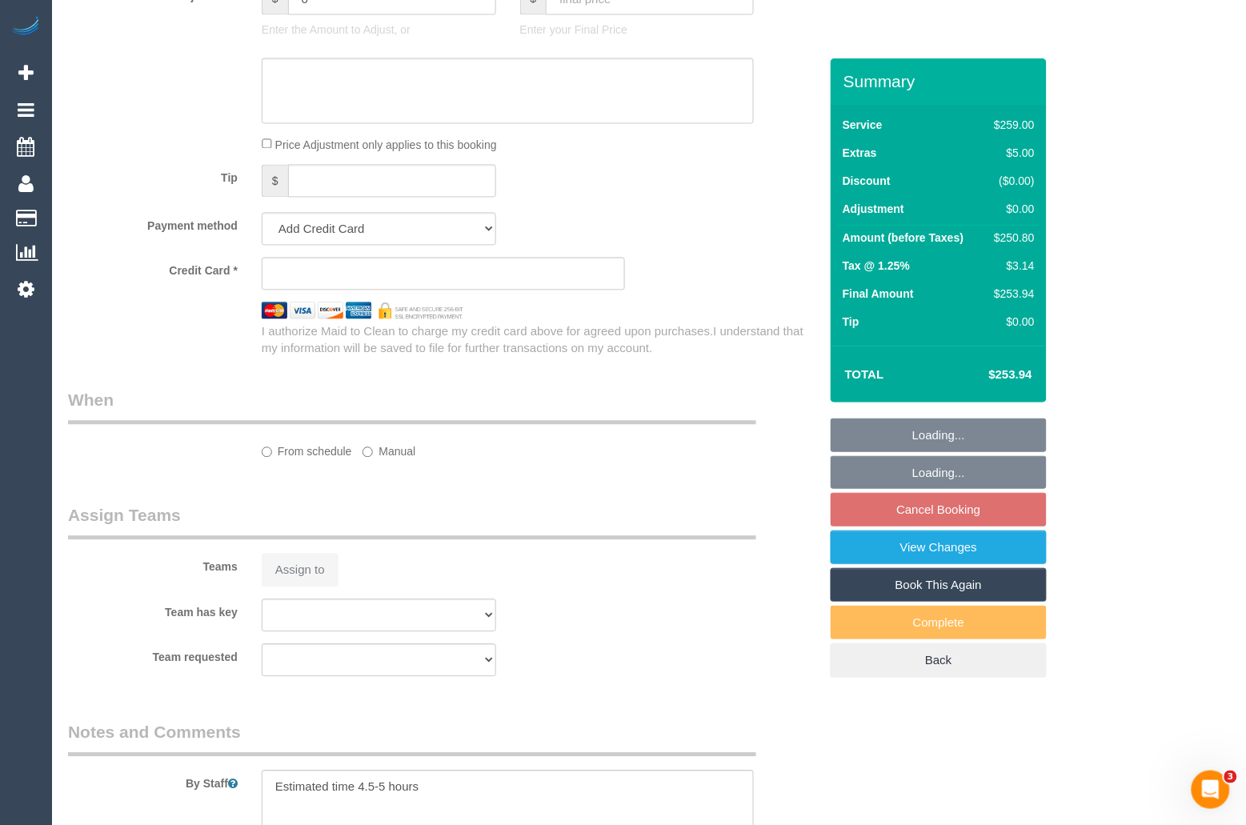
select select "number:36"
select select "number:34"
select select "number:12"
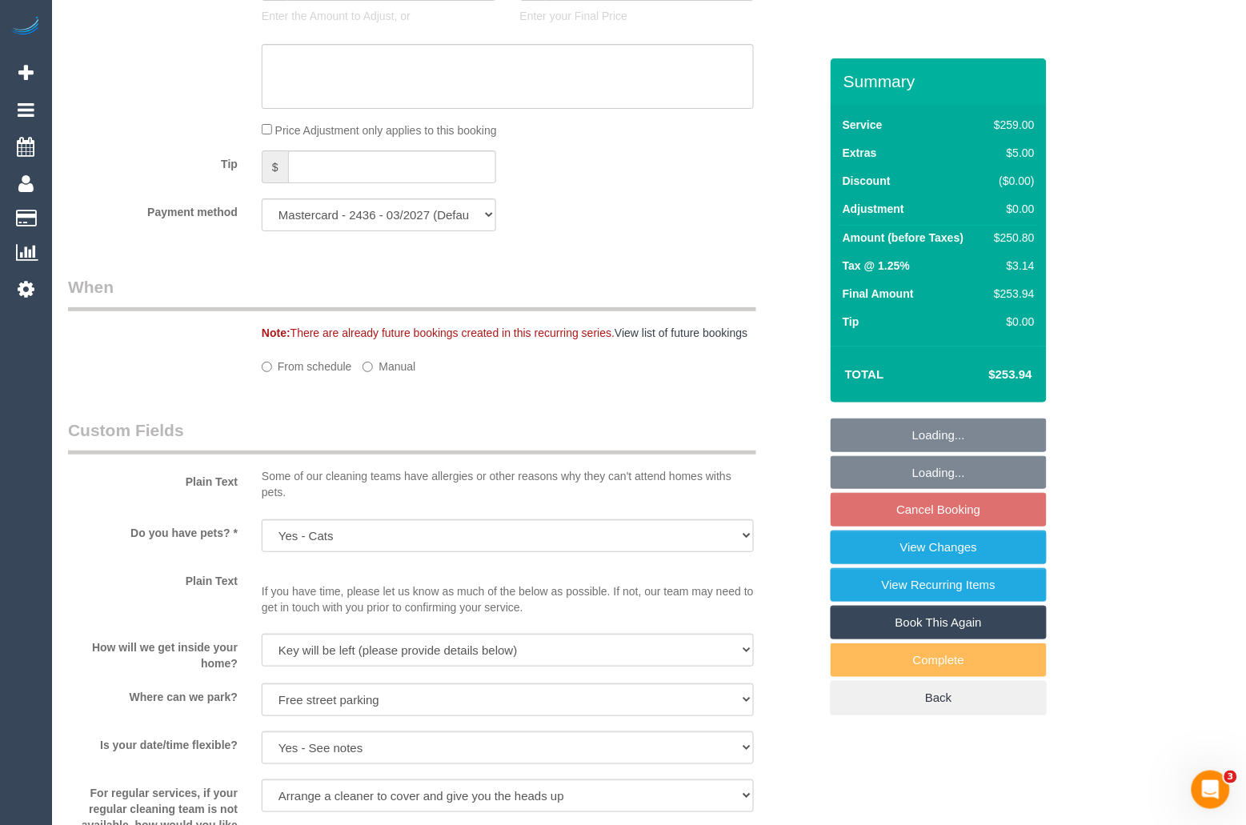
select select "spot5"
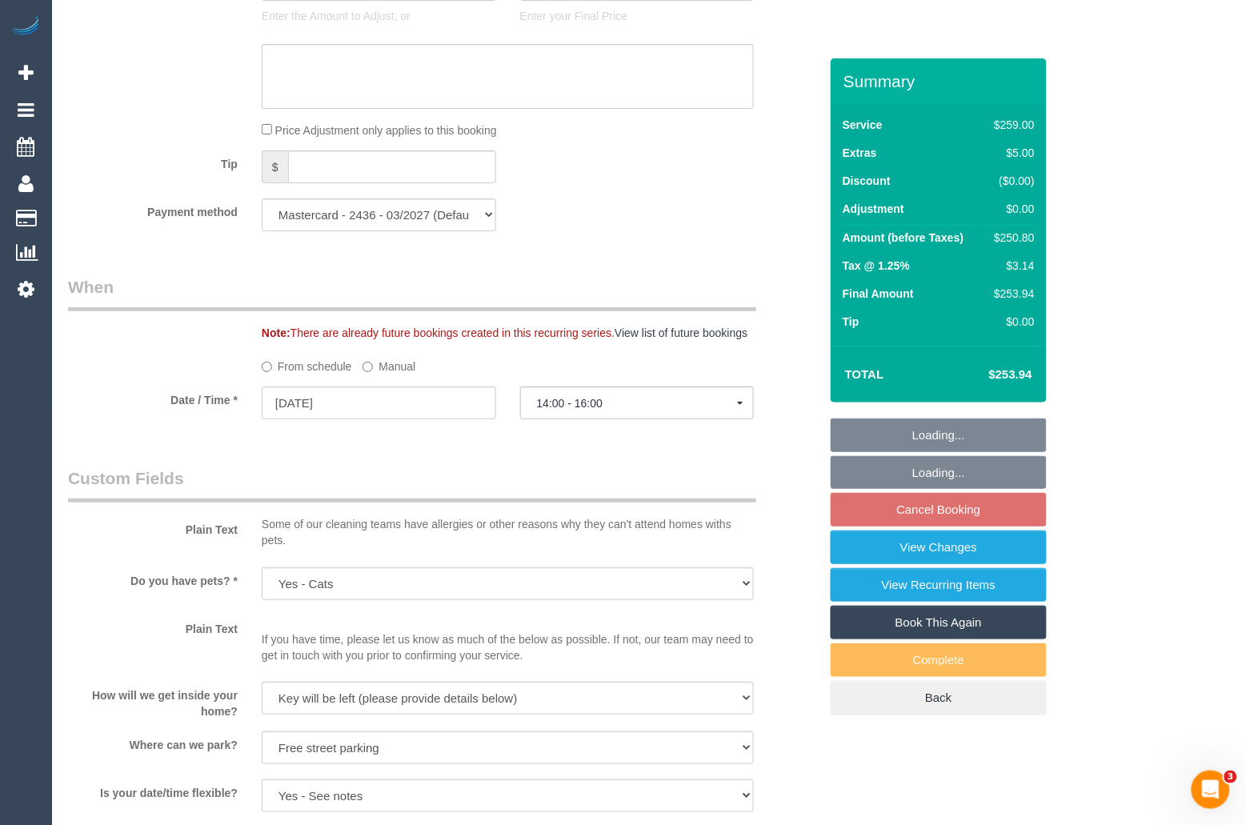
select select "object:1538"
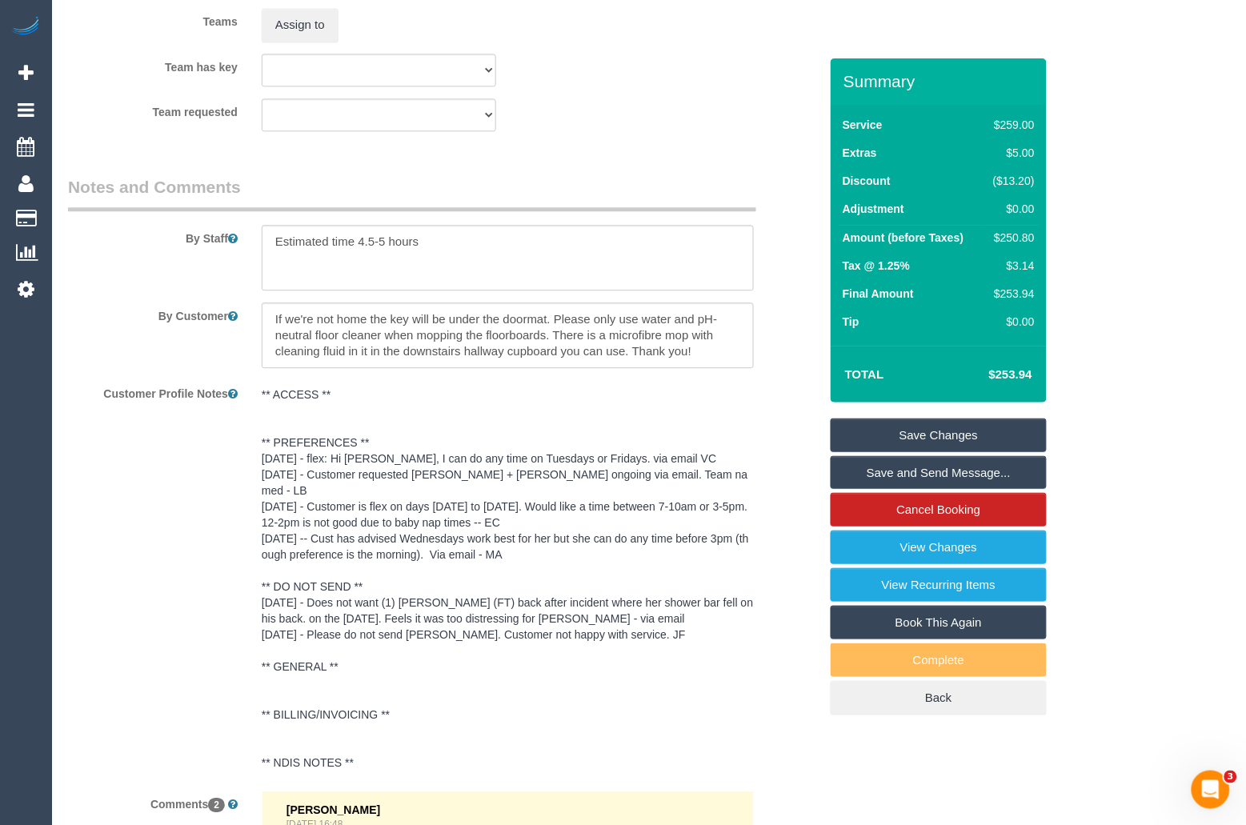
scroll to position [2564, 0]
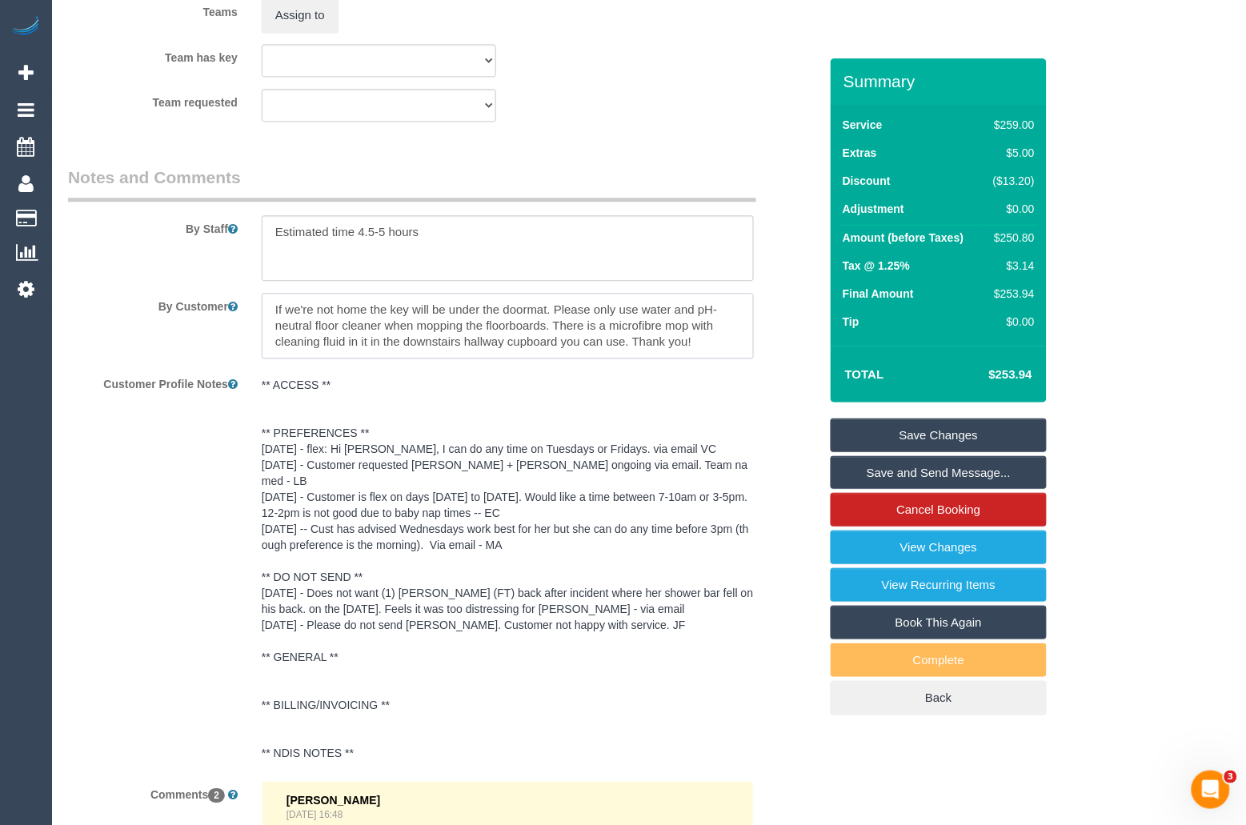
click at [723, 346] on textarea at bounding box center [508, 326] width 492 height 66
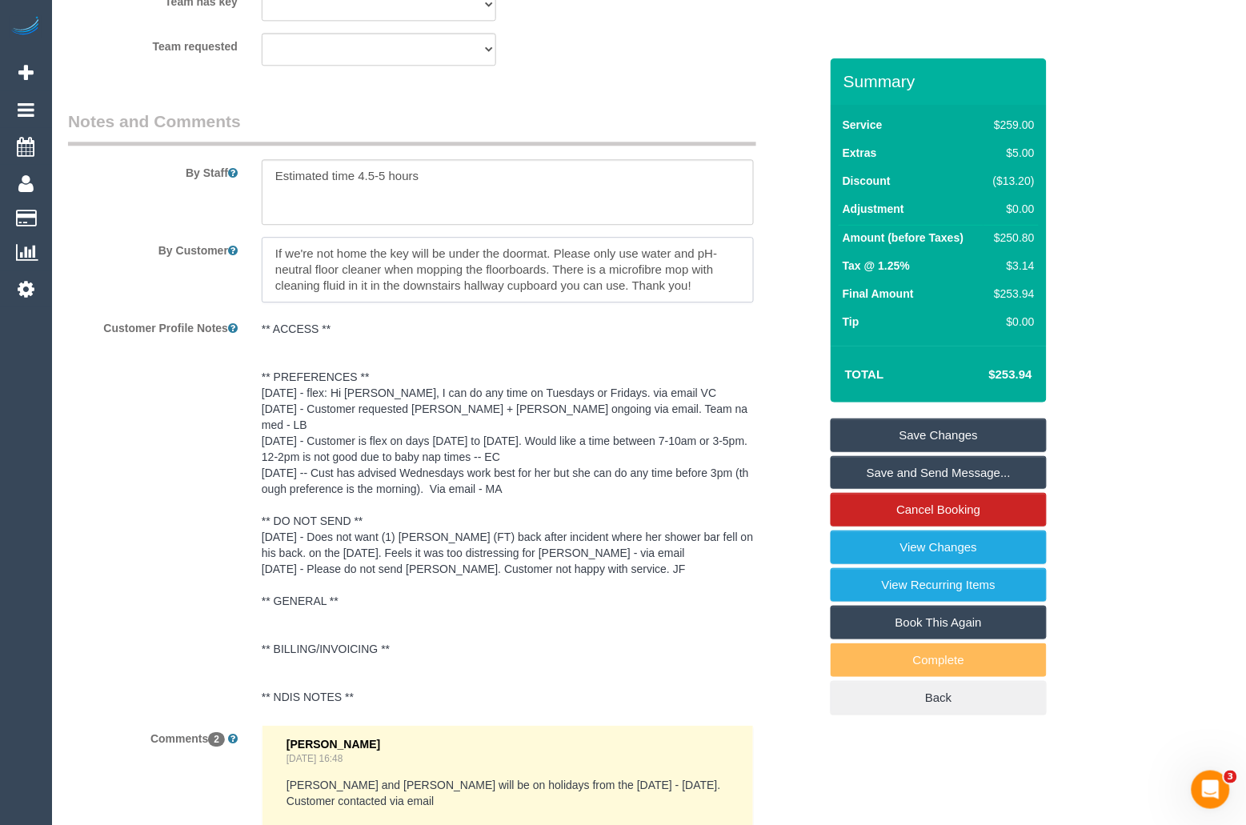
scroll to position [2621, 0]
click at [468, 265] on textarea at bounding box center [508, 269] width 492 height 66
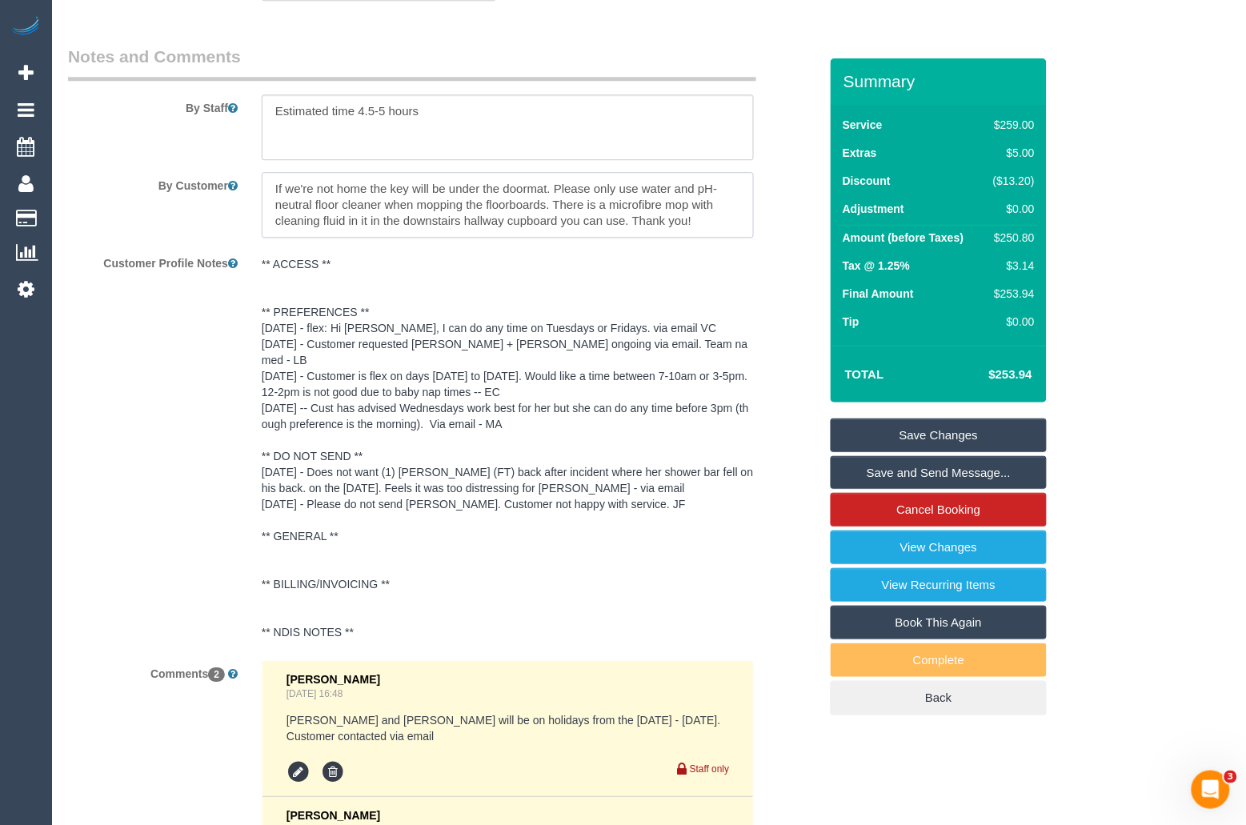
scroll to position [2684, 0]
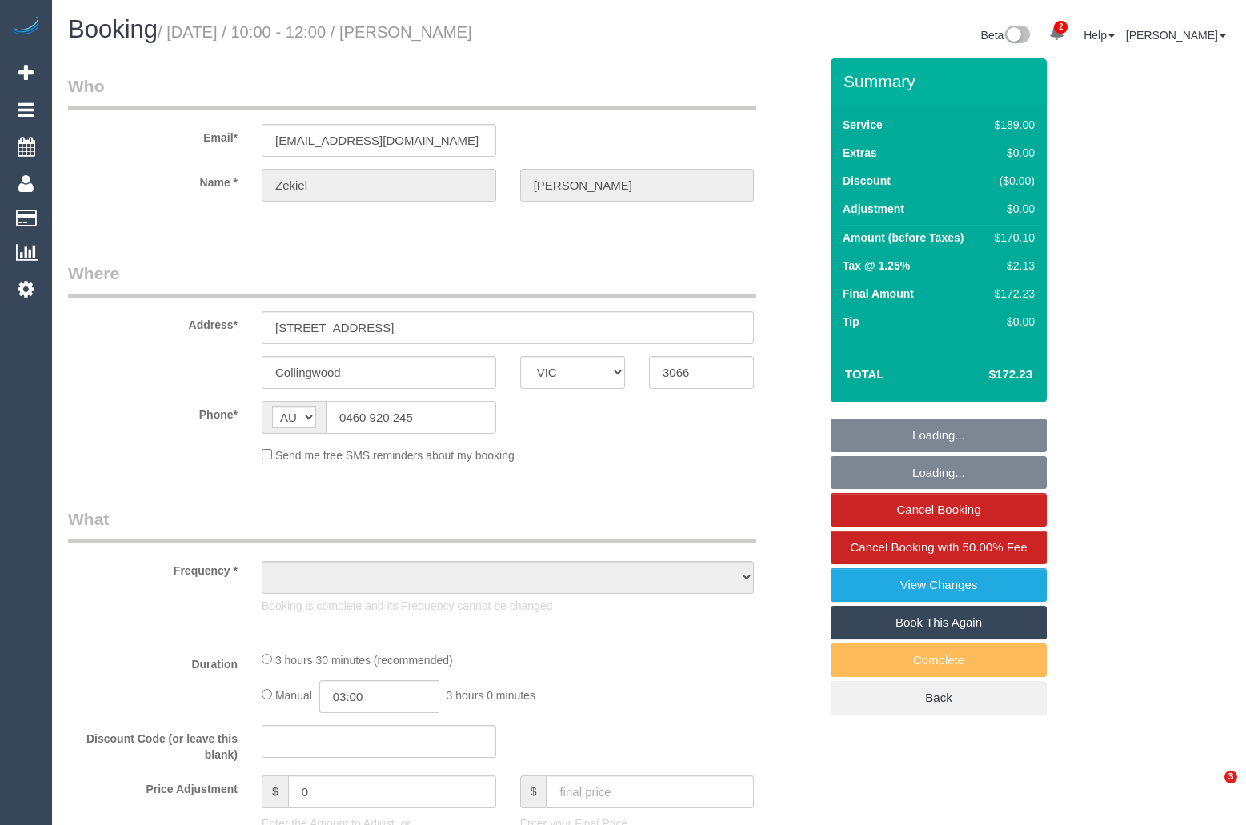
select select "VIC"
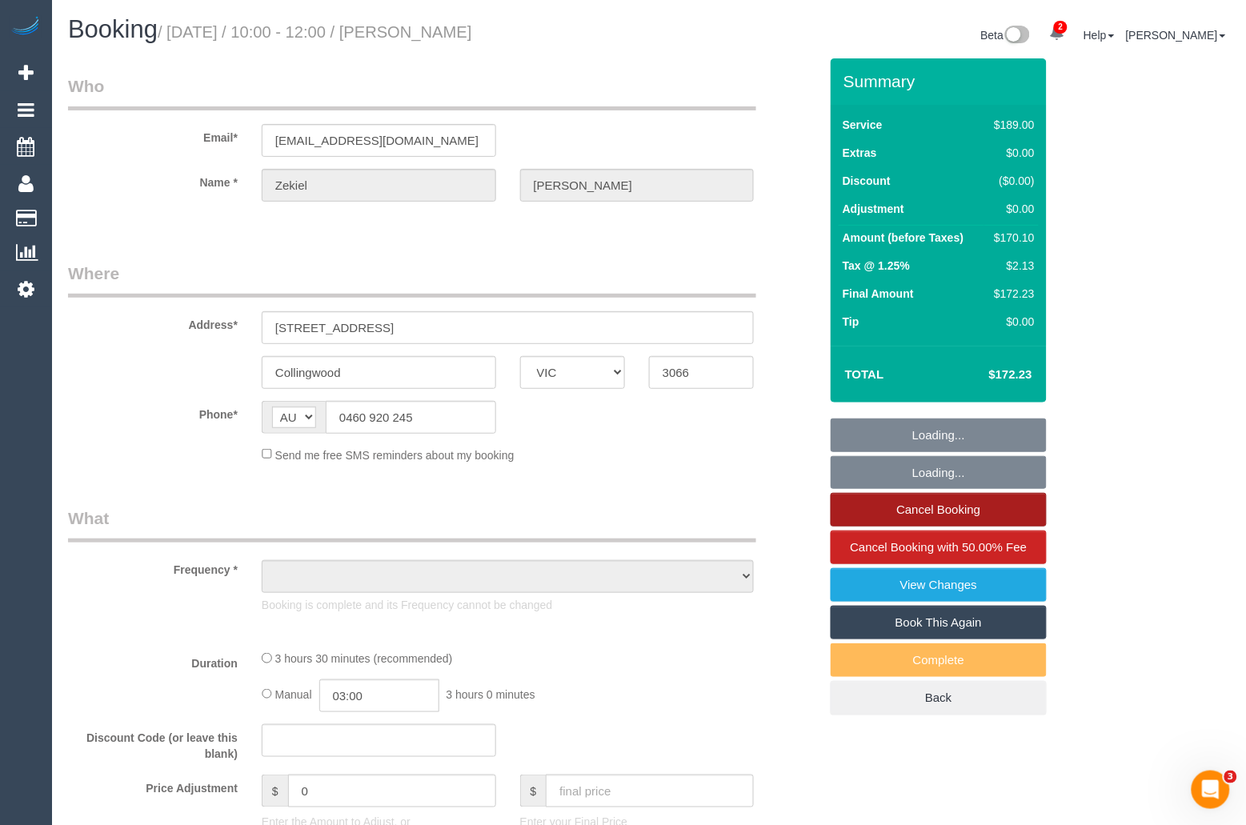
select select "object:3973"
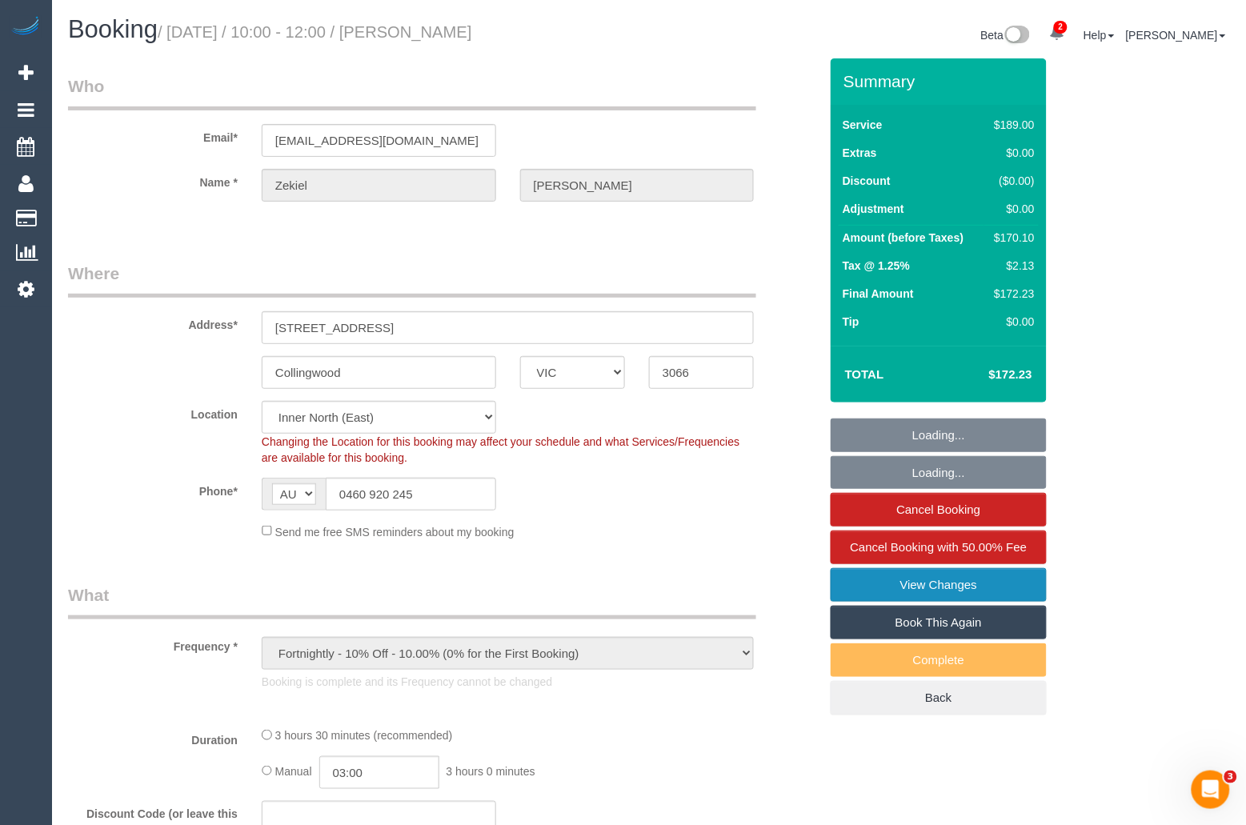
select select "string:stripe-pm_1OF60i2GScqysDRVk639pnTA"
select select "number:28"
select select "number:14"
select select "number:21"
select select "number:36"
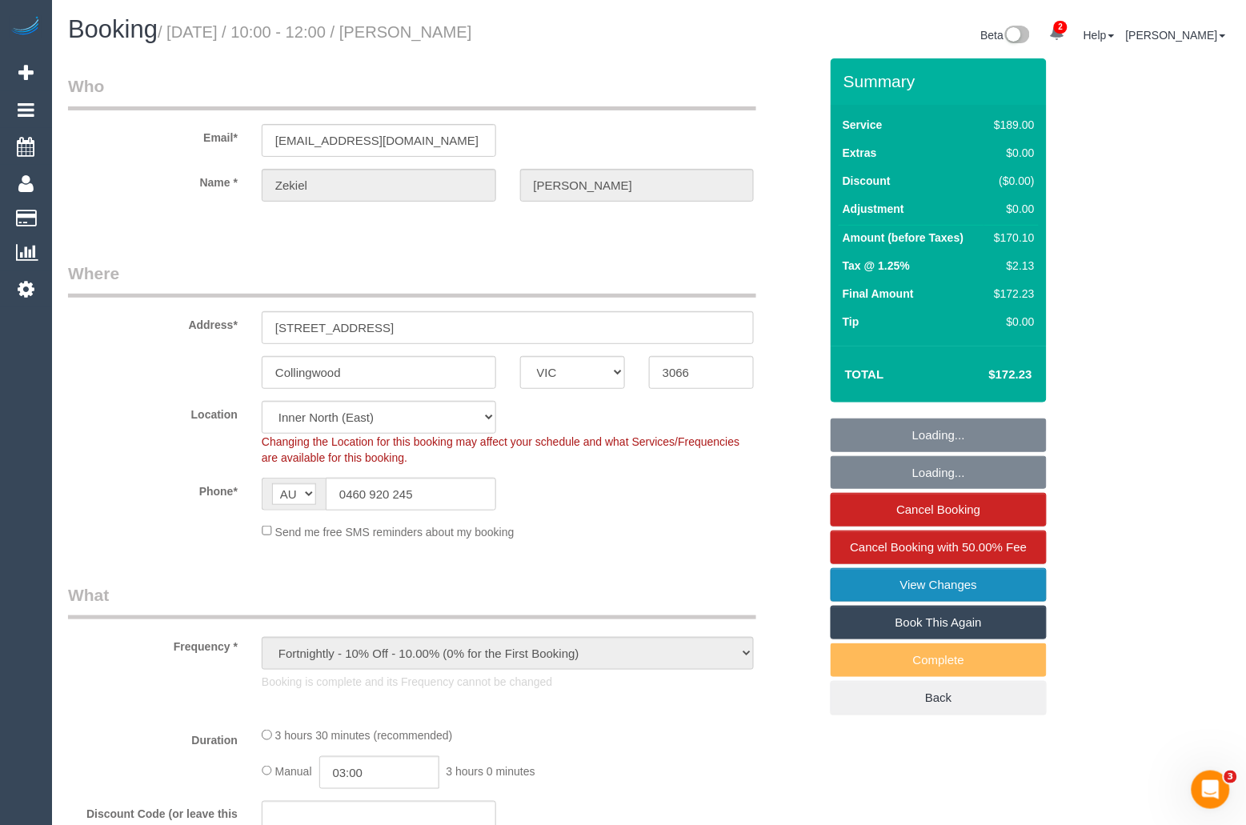
select select "number:35"
select select "number:11"
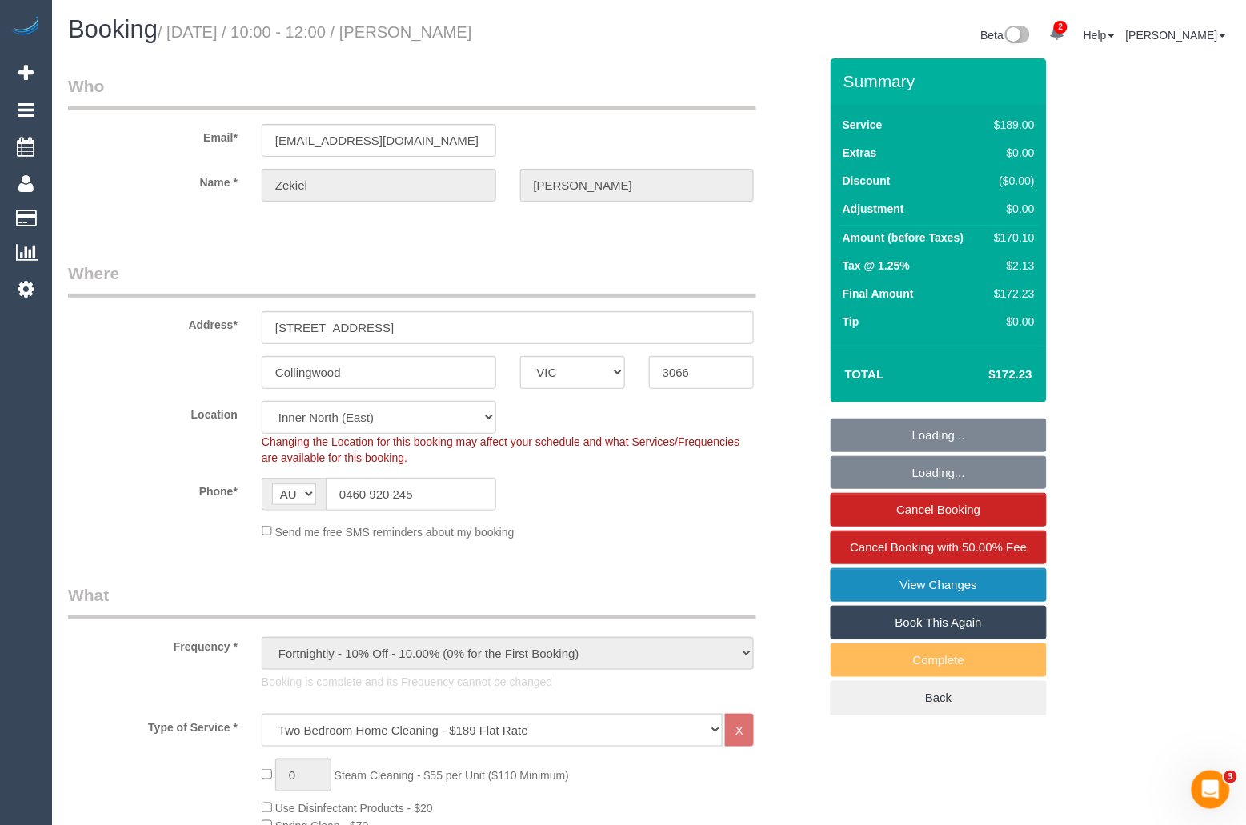
select select "object:5040"
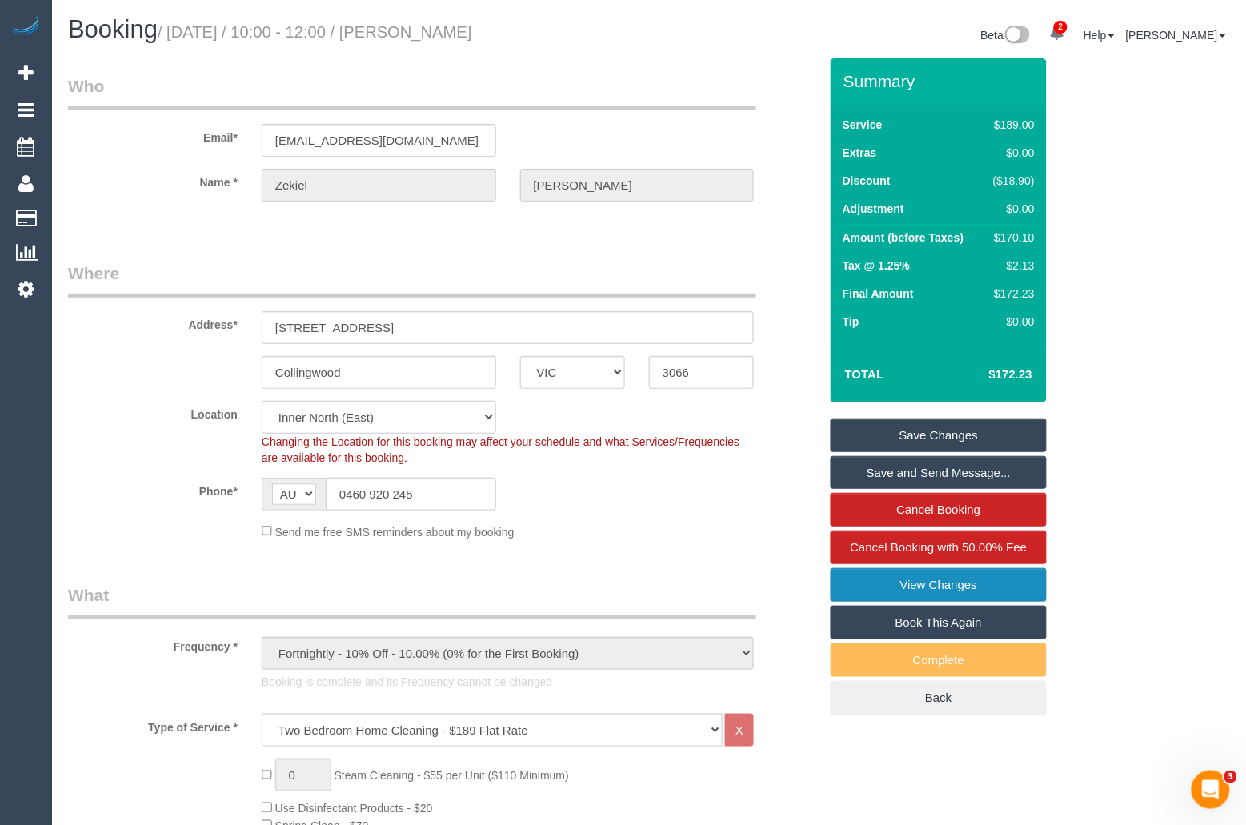
click at [949, 585] on link "View Changes" at bounding box center [939, 585] width 216 height 34
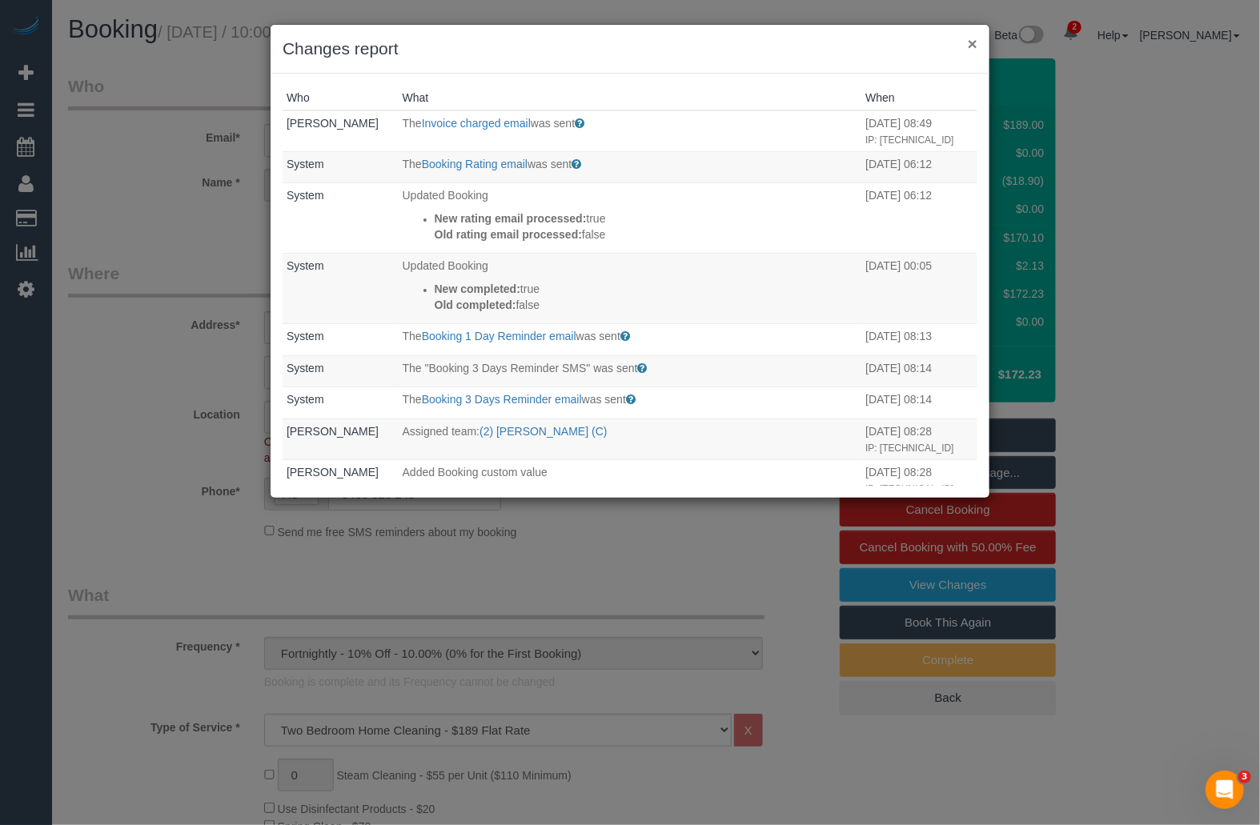
click at [974, 46] on button "×" at bounding box center [972, 43] width 10 height 17
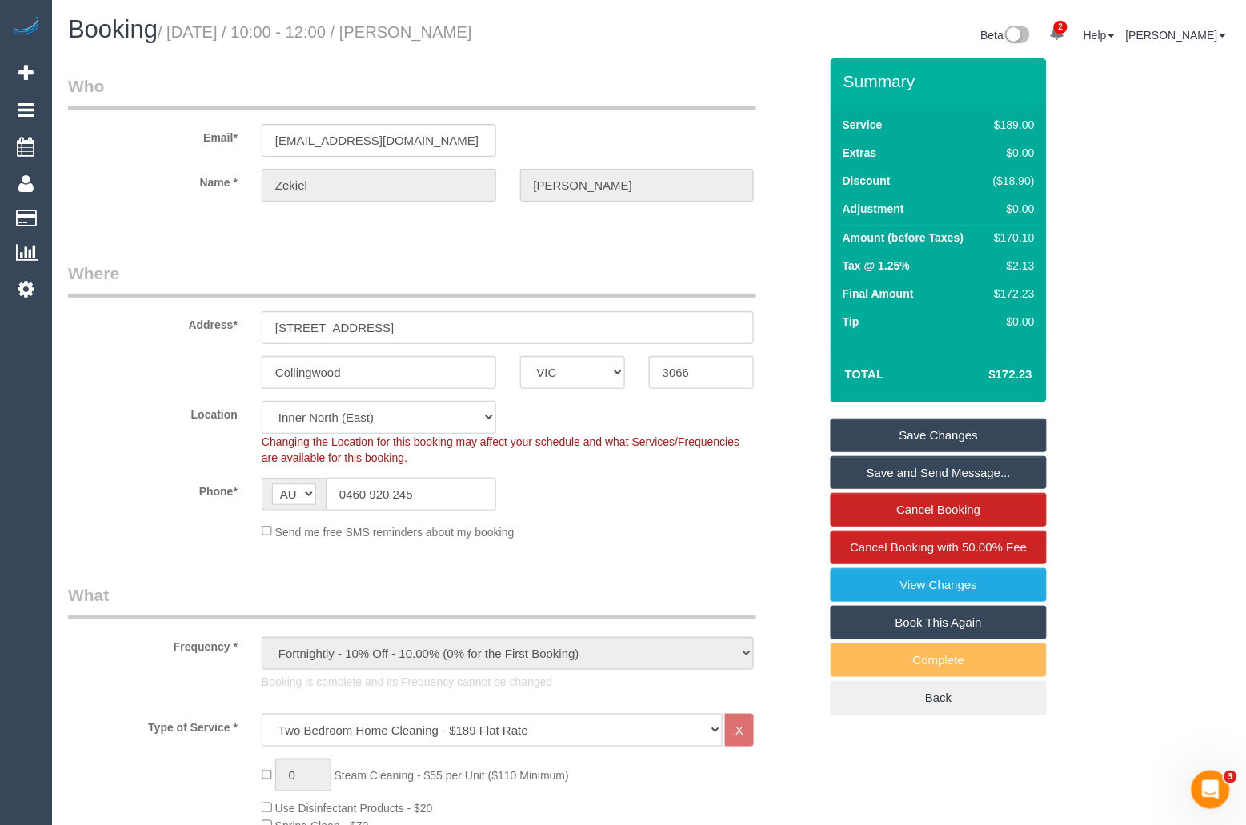
click at [700, 74] on legend "Who" at bounding box center [412, 92] width 688 height 36
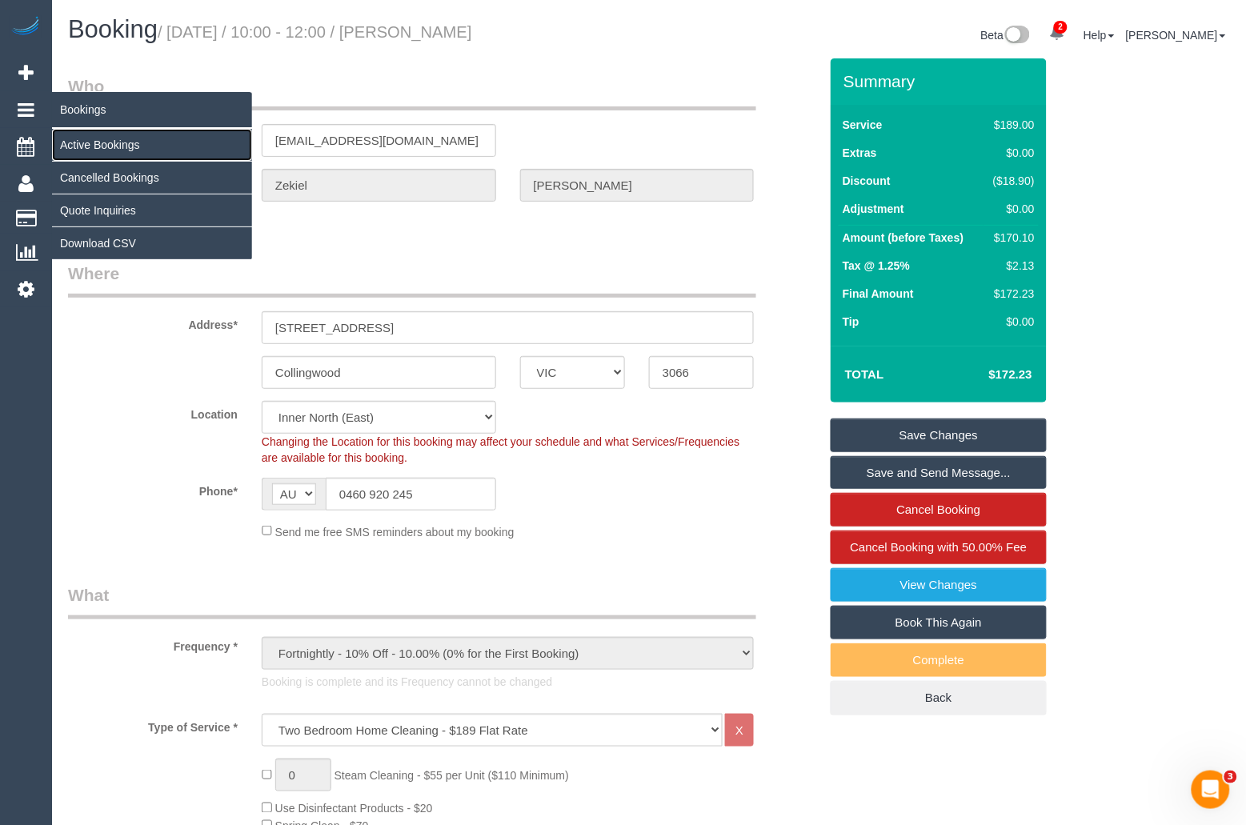
click at [77, 136] on link "Active Bookings" at bounding box center [152, 145] width 200 height 32
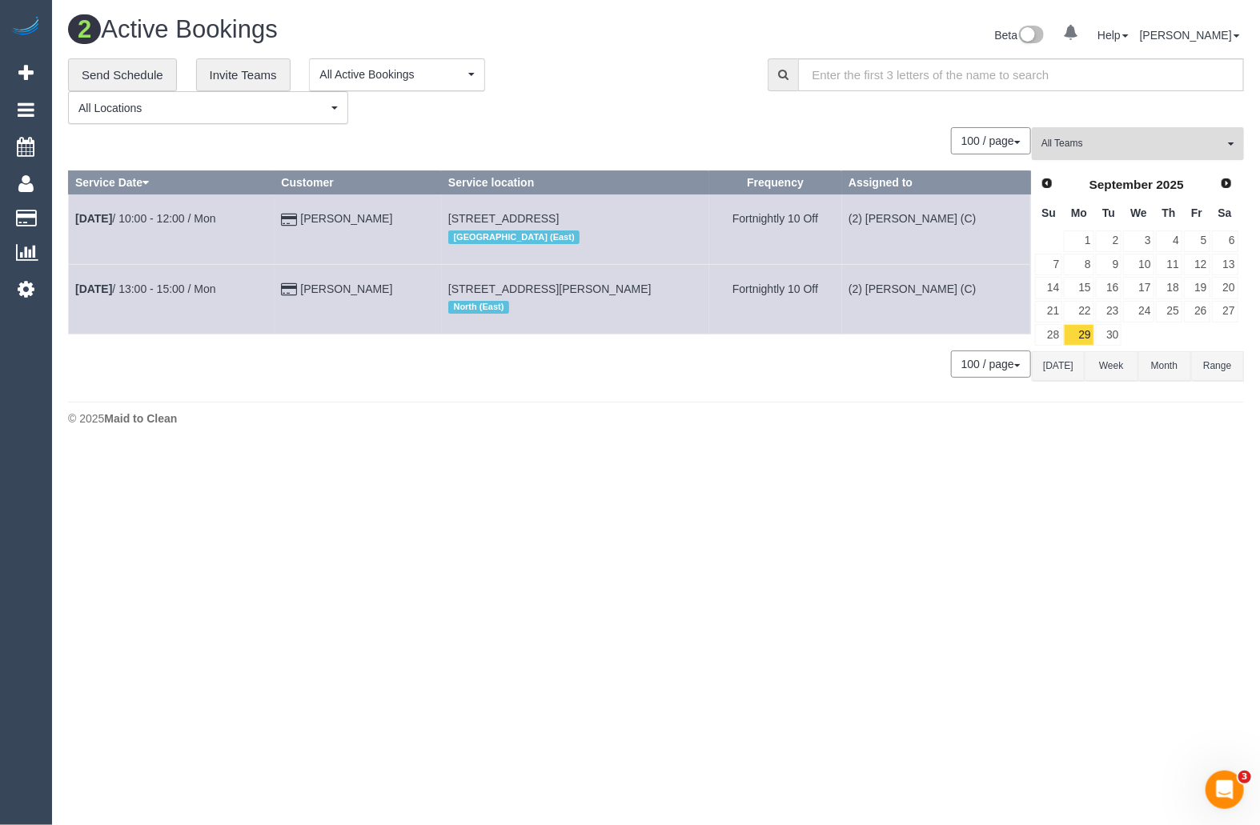
click at [1101, 151] on button "All Teams" at bounding box center [1137, 143] width 212 height 33
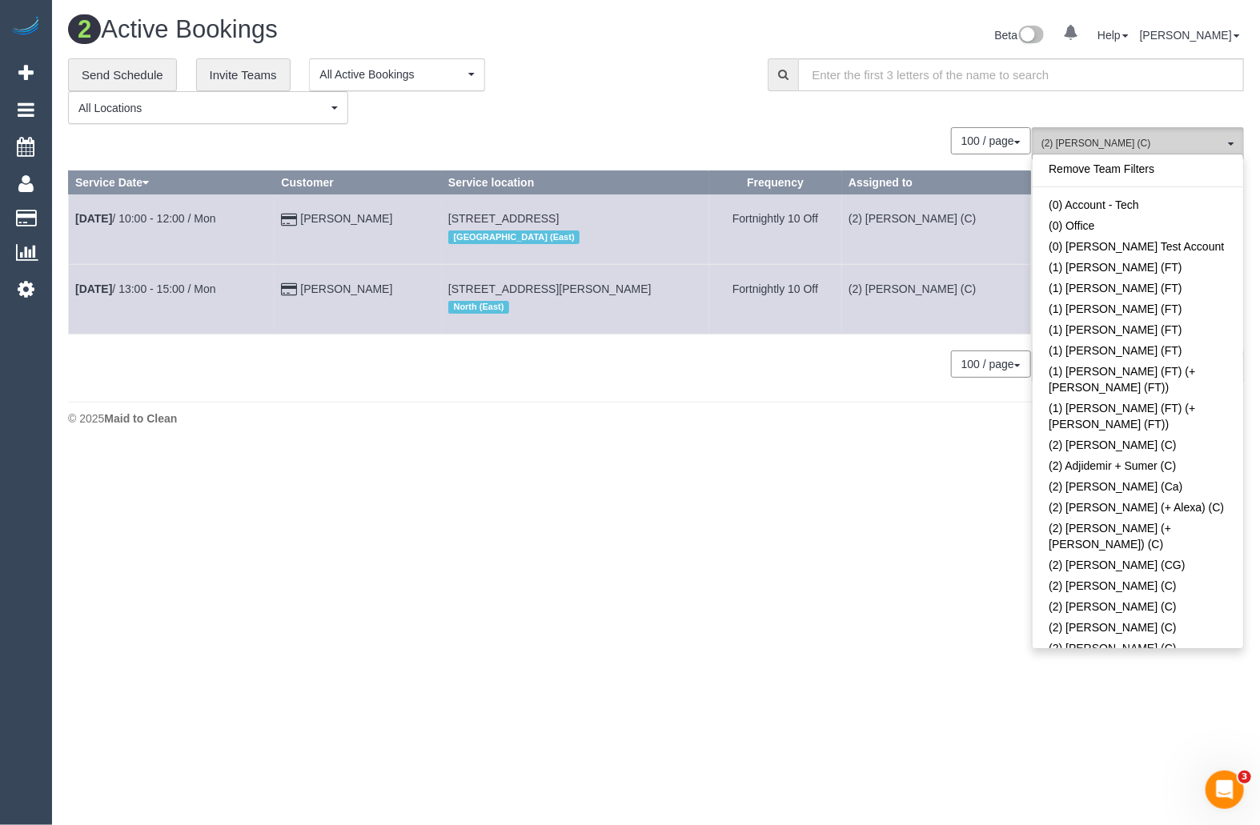
scroll to position [821, 0]
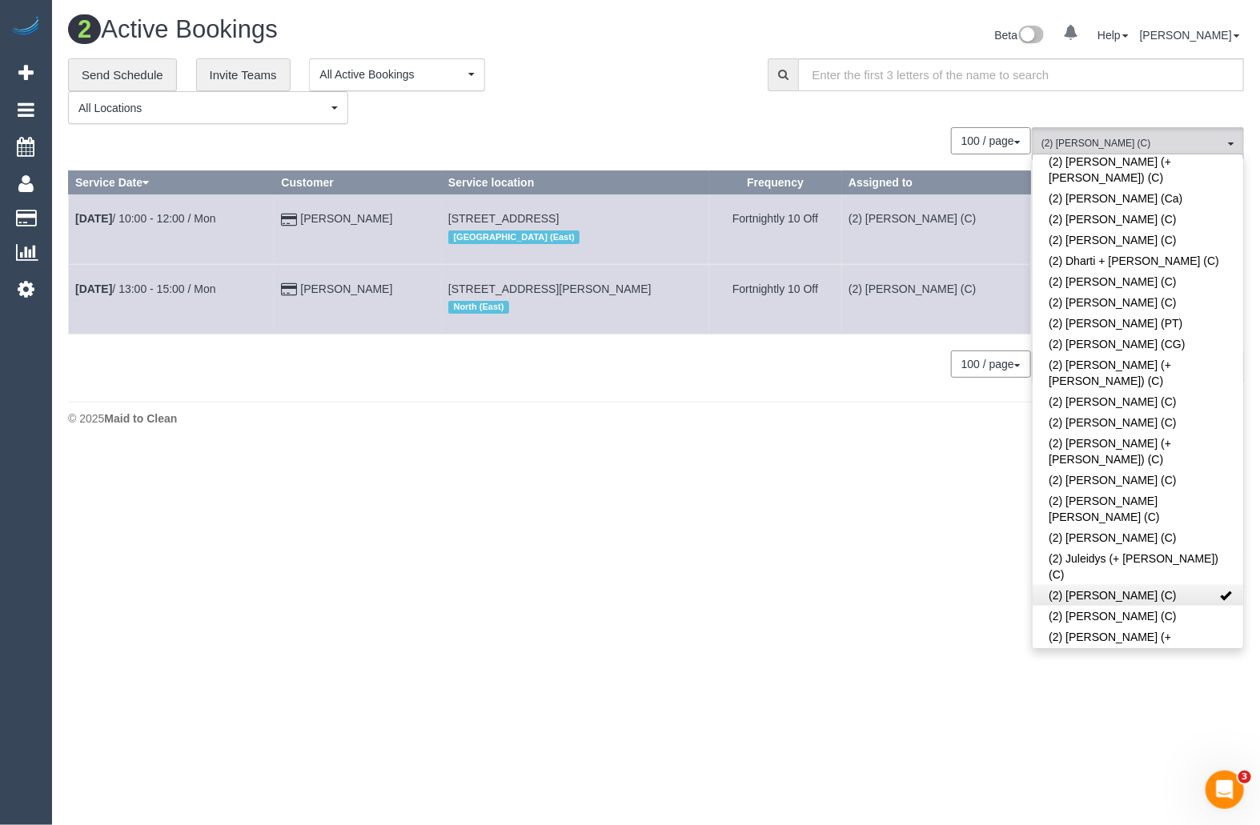
click at [1125, 585] on link "(2) [PERSON_NAME] (C)" at bounding box center [1137, 595] width 210 height 21
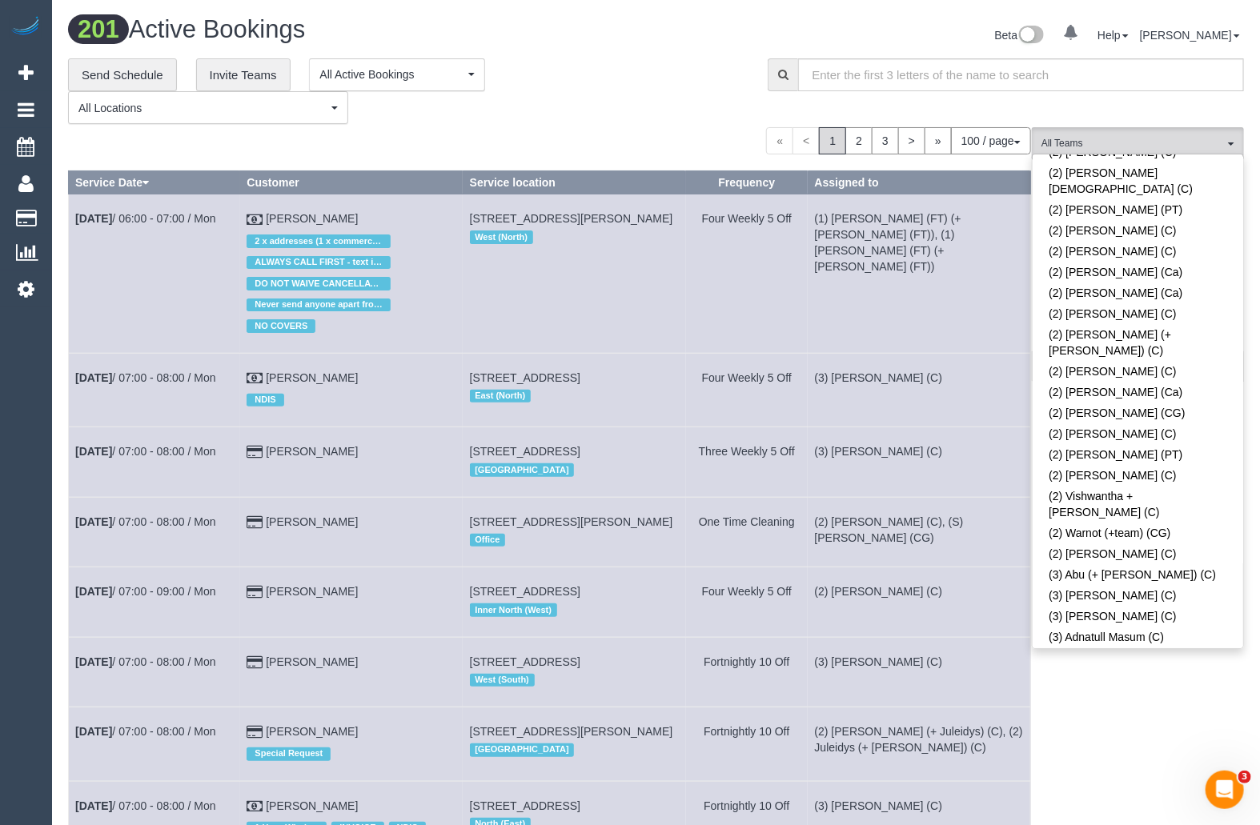
scroll to position [2241, 0]
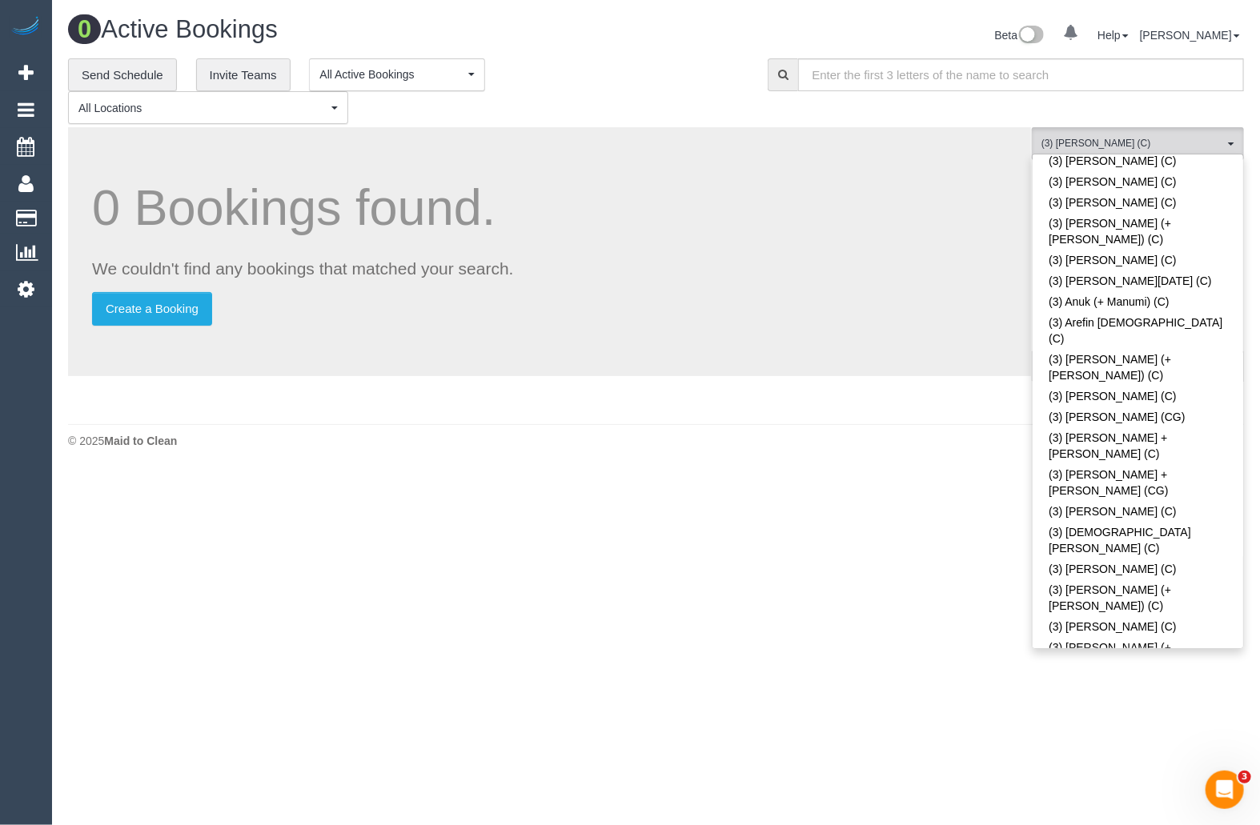
click at [945, 534] on body "0 Beta Your Notifications You have 0 alerts Add Booking Bookings Active Booking…" at bounding box center [630, 412] width 1260 height 825
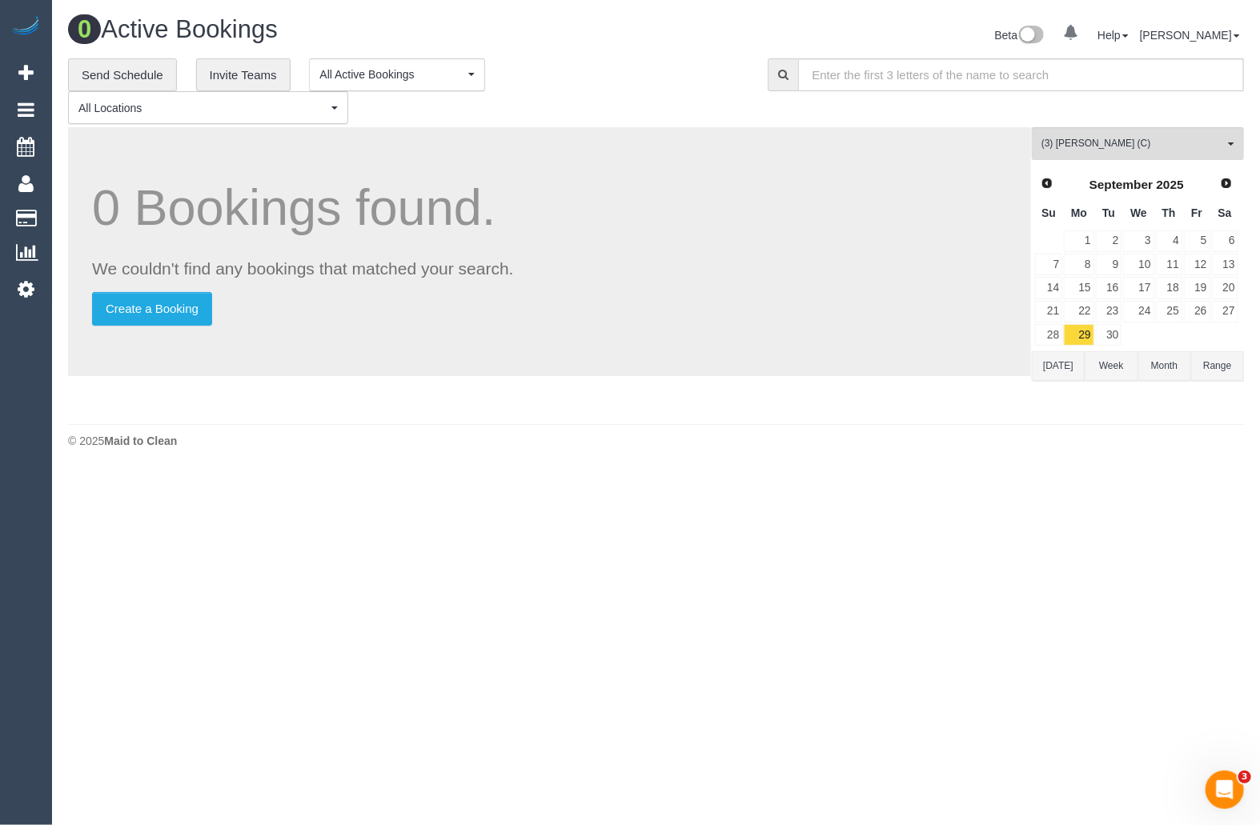
click at [1059, 368] on button "[DATE]" at bounding box center [1057, 366] width 53 height 30
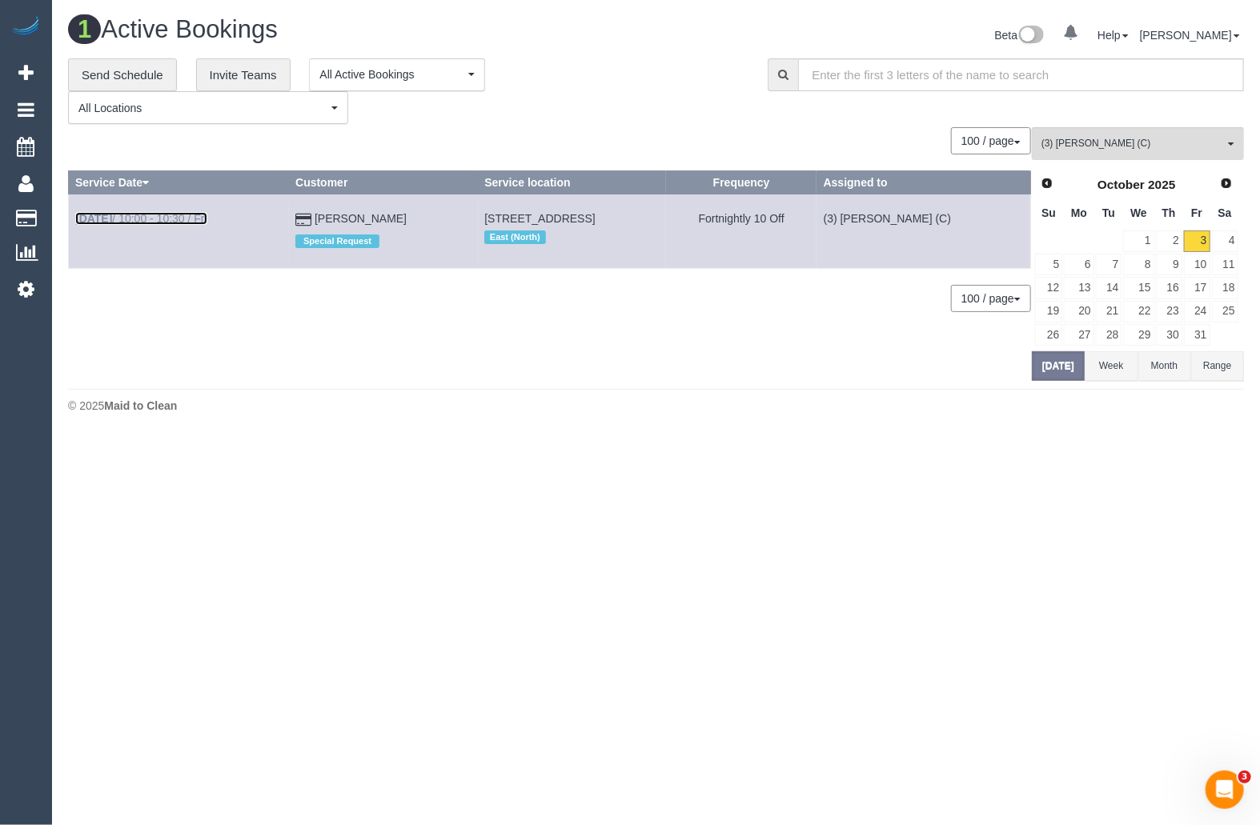
click at [146, 214] on link "Oct 3rd / 10:00 - 10:30 / Fri" at bounding box center [141, 218] width 132 height 13
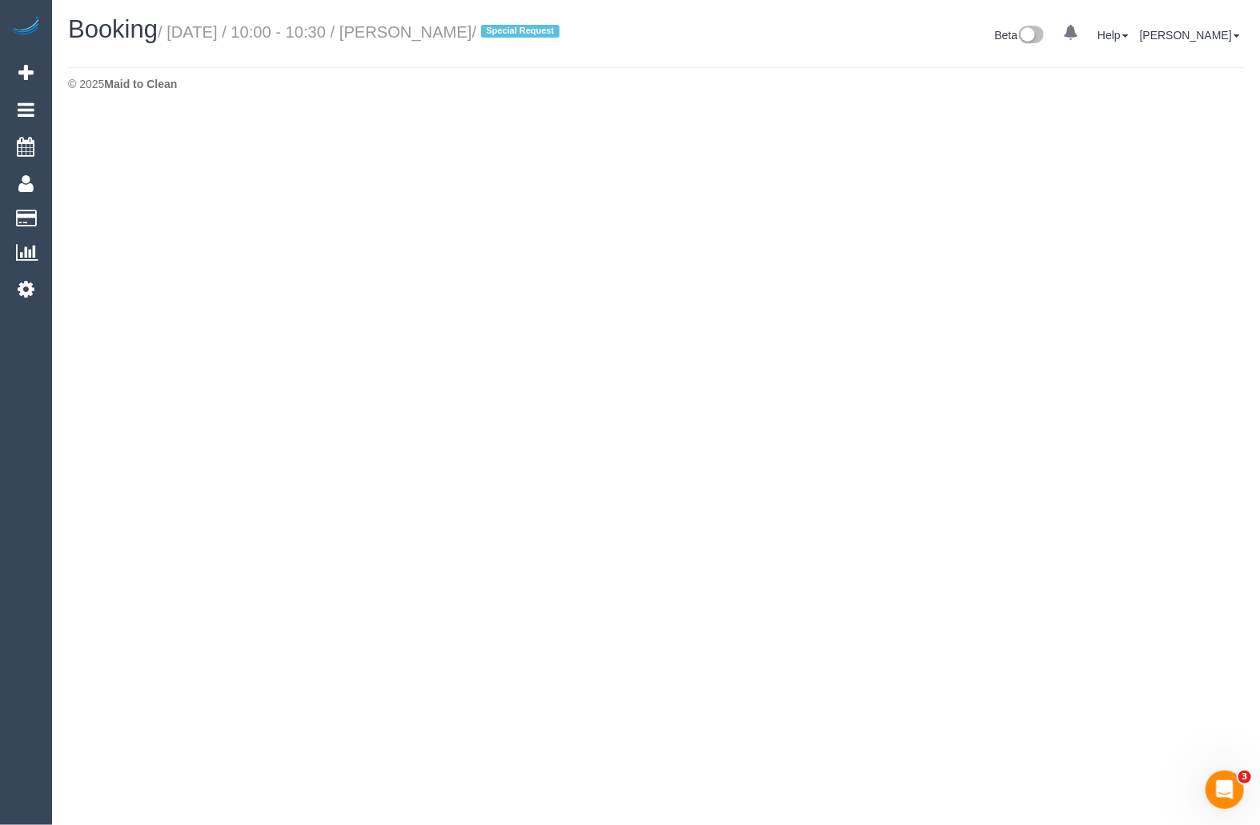
select select "VIC"
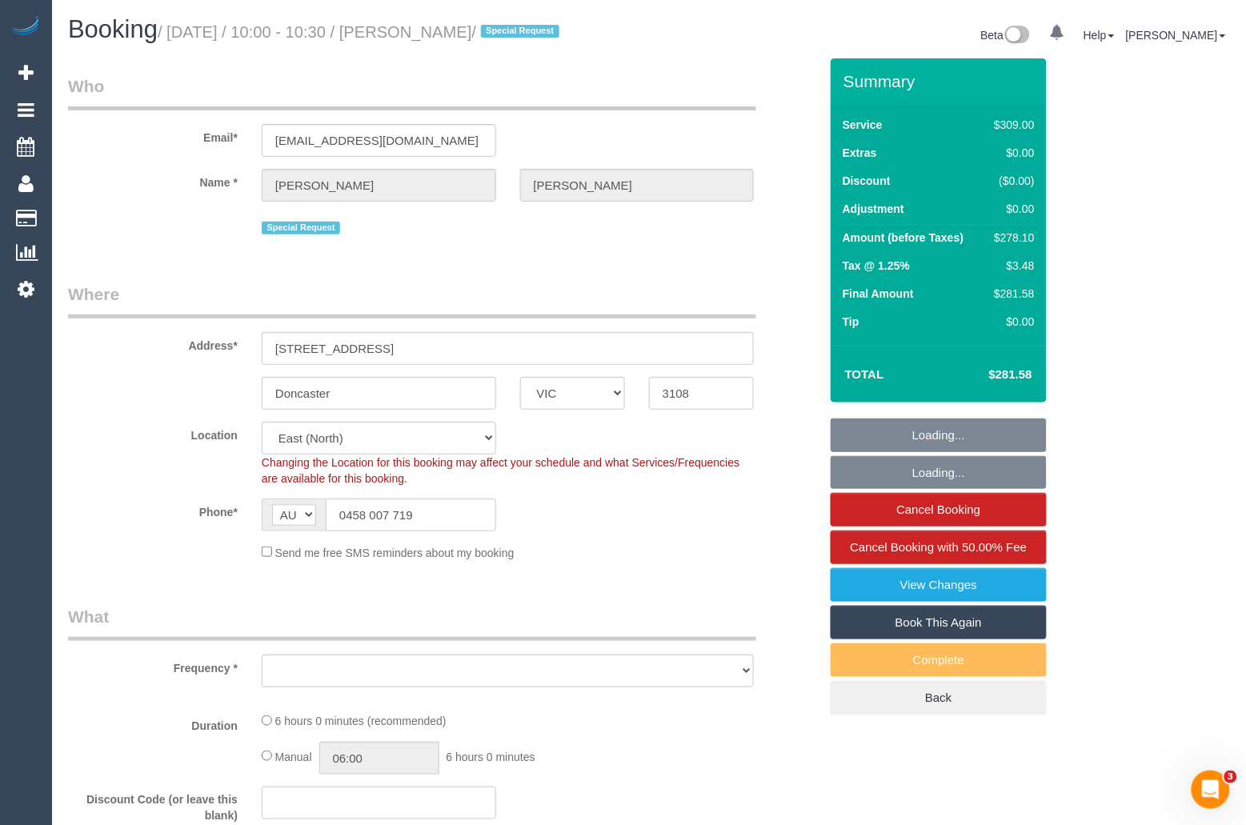
select select "object:8506"
select select "string:stripe-pm_1LFWbj2GScqysDRVaXFFU0AA"
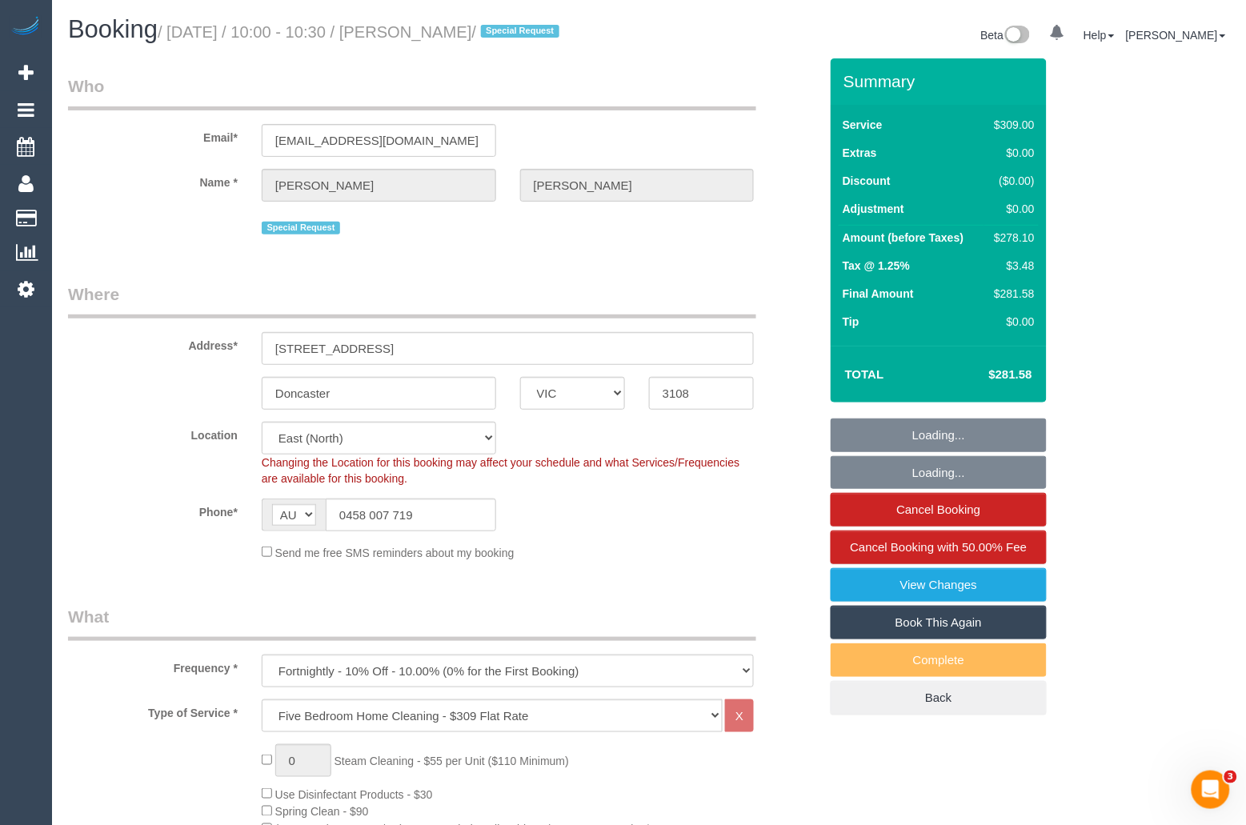
select select "object:8753"
select select "number:30"
select select "number:14"
select select "number:18"
select select "number:22"
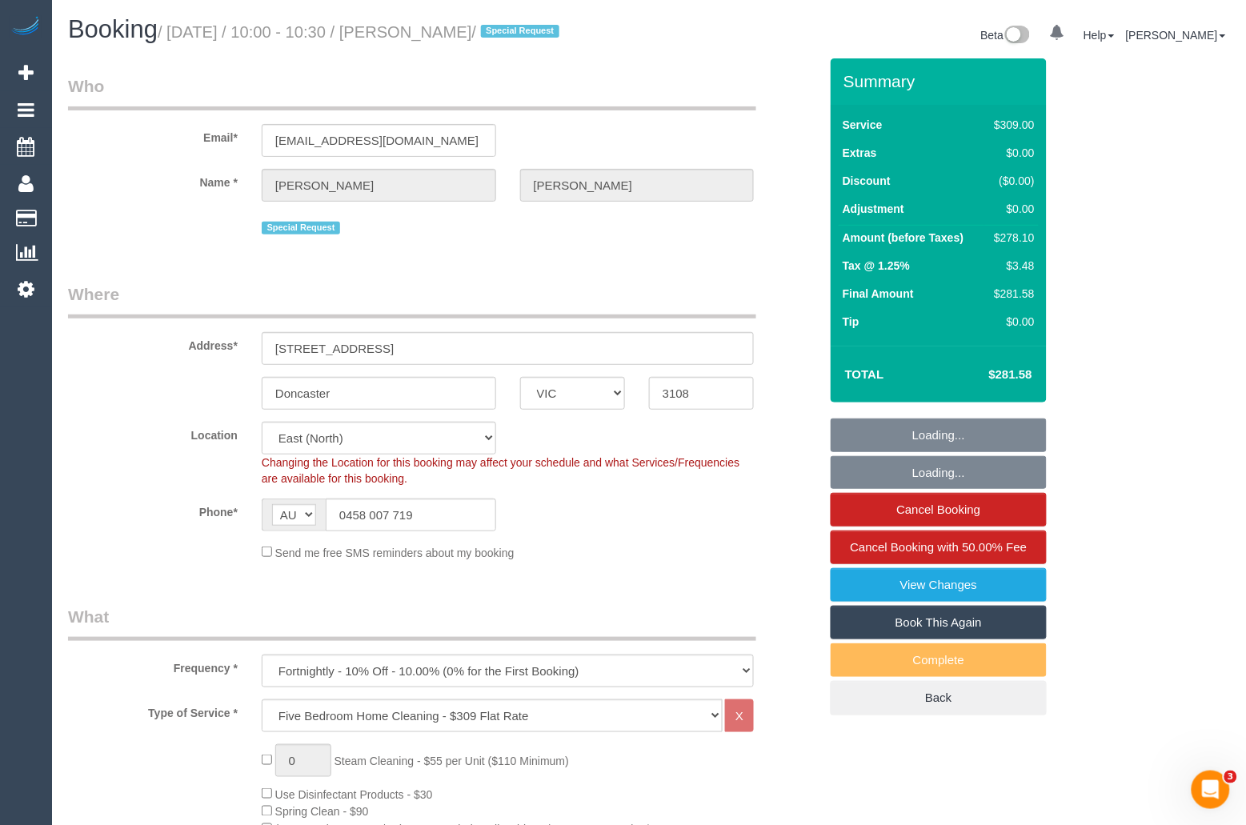
select select "number:35"
select select "number:13"
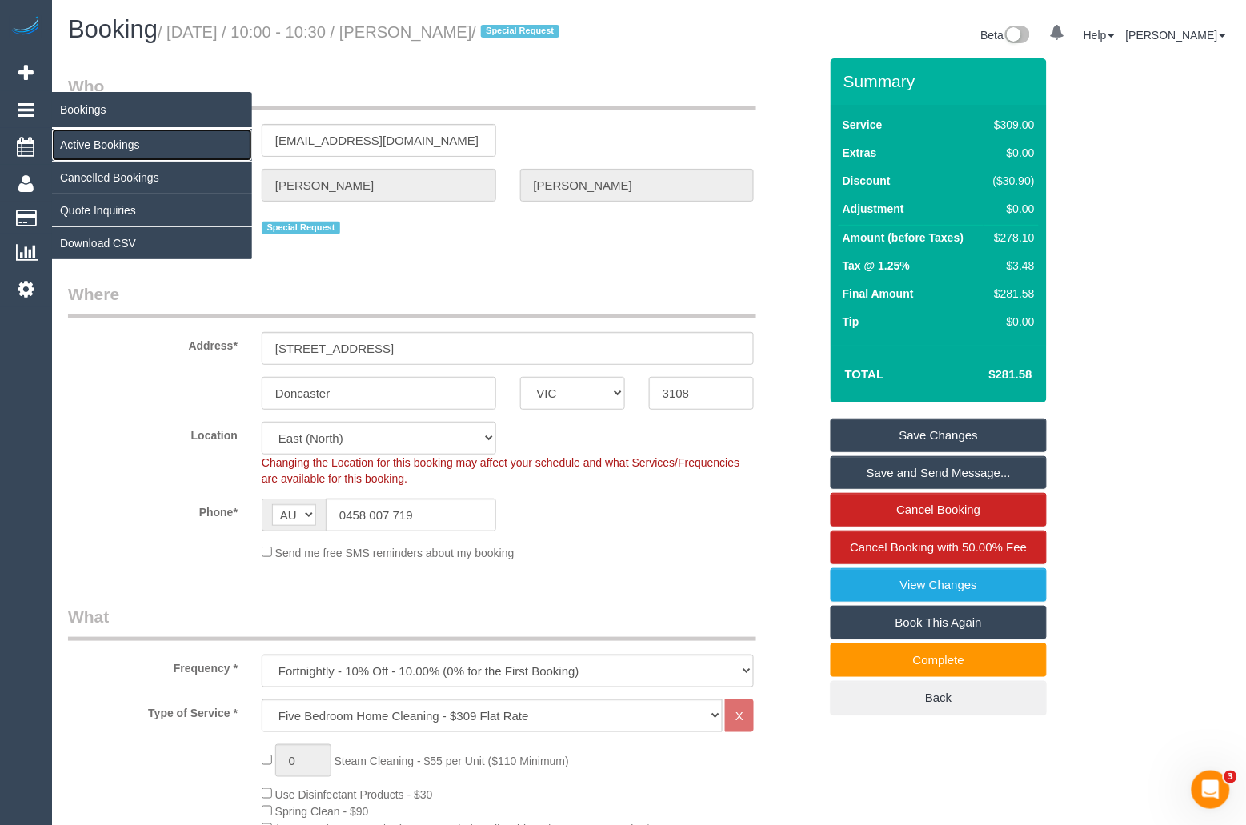
click at [133, 138] on link "Active Bookings" at bounding box center [152, 145] width 200 height 32
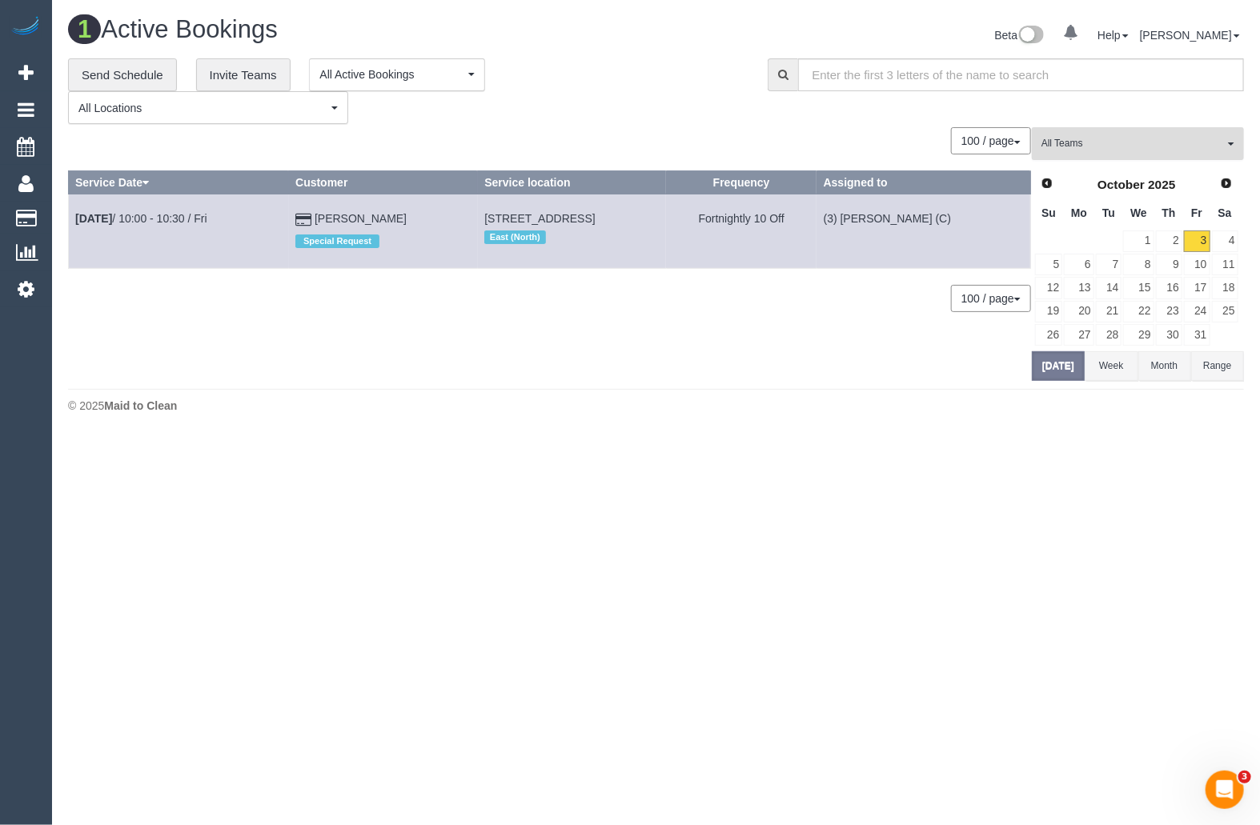
click at [1104, 146] on span "All Teams" at bounding box center [1132, 144] width 182 height 14
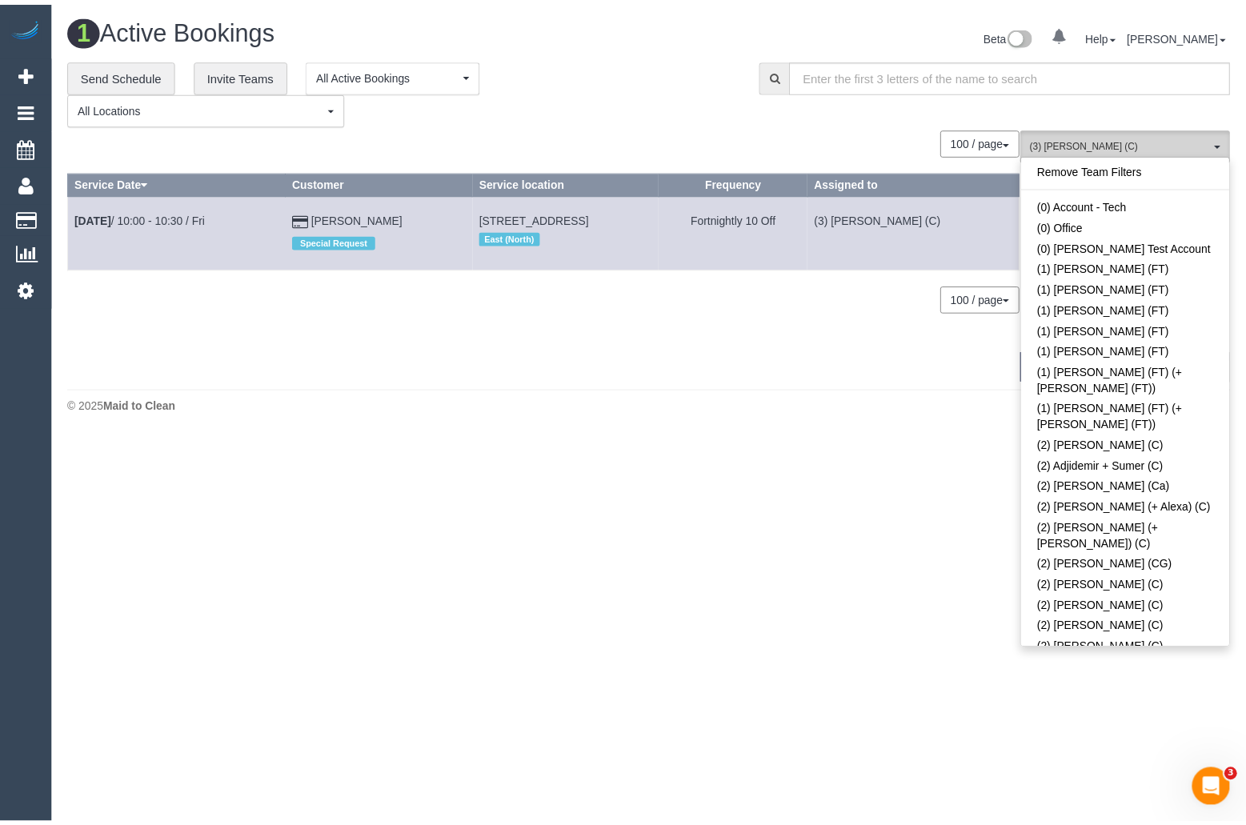
scroll to position [3022, 0]
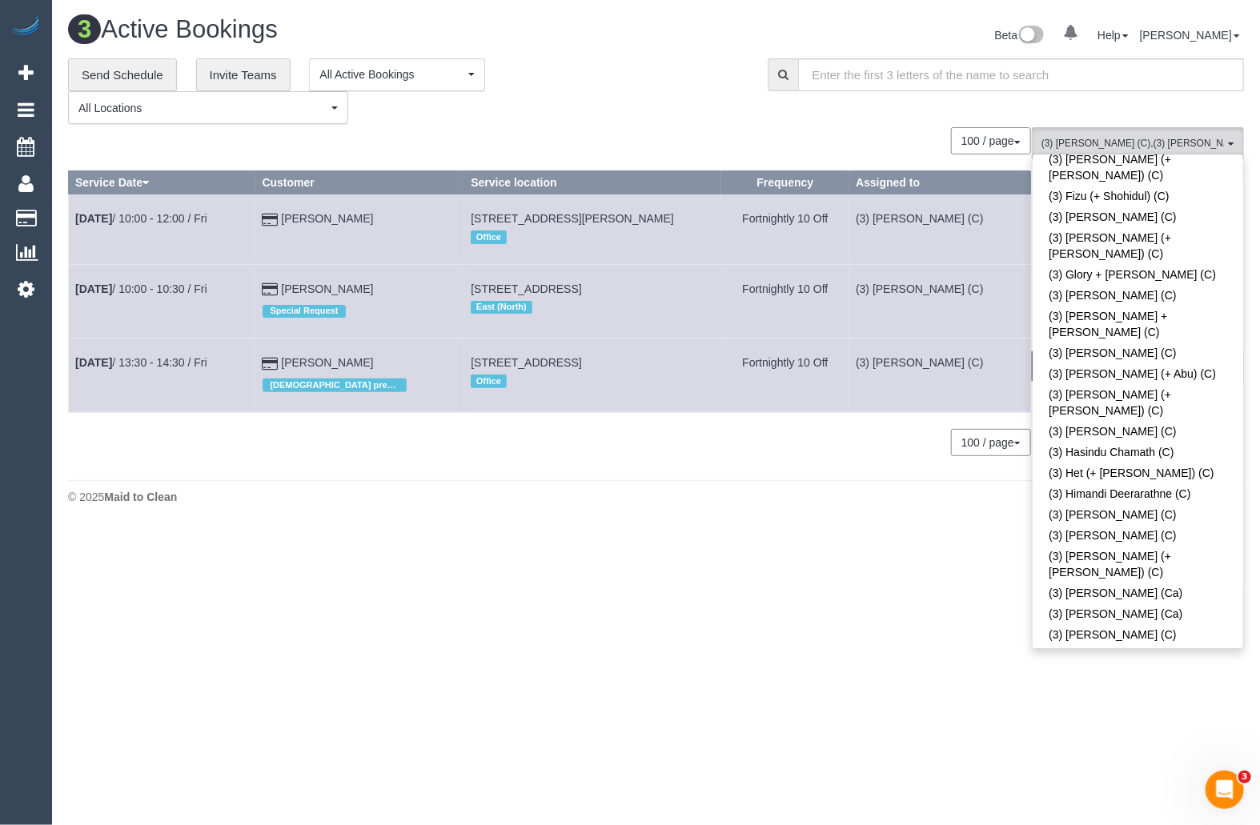
click at [827, 559] on body "0 Beta Your Notifications You have 0 alerts Add Booking Bookings Active Booking…" at bounding box center [630, 412] width 1260 height 825
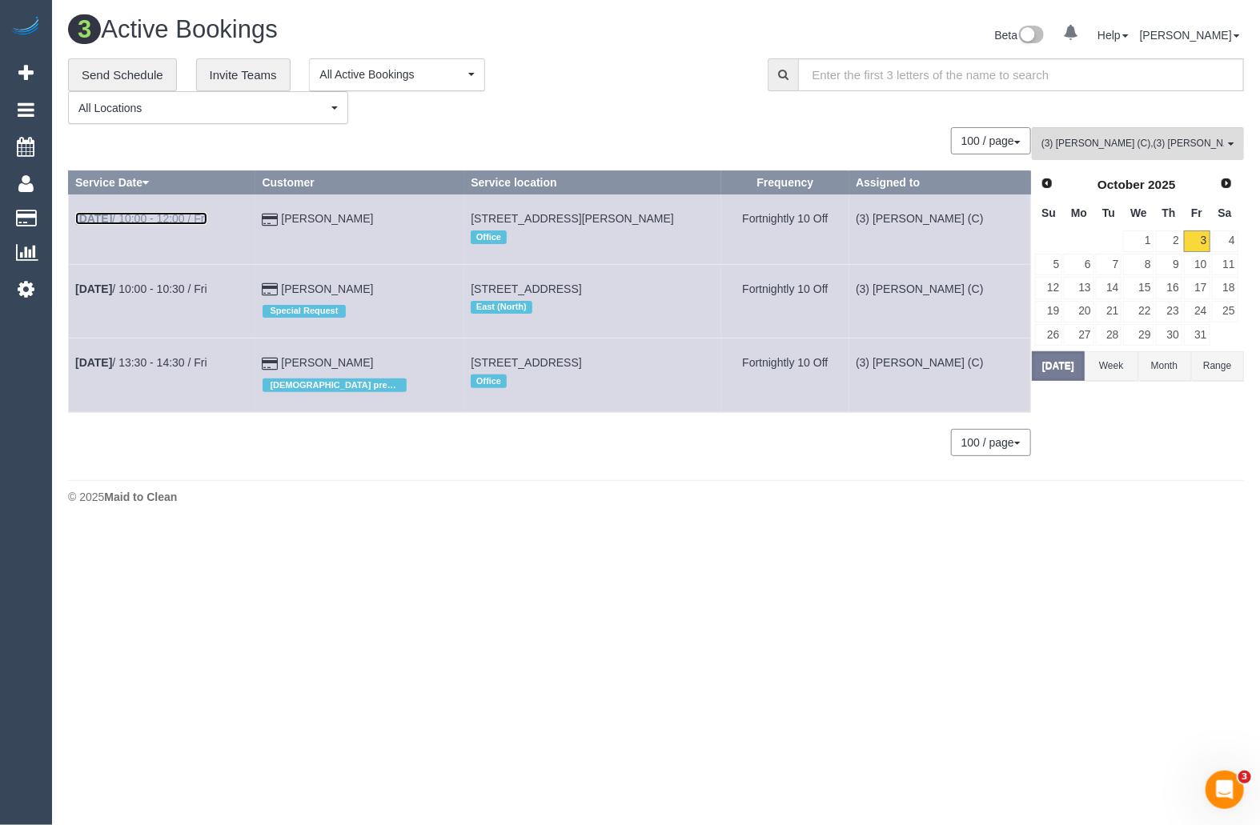
click at [185, 216] on link "Oct 3rd / 10:00 - 12:00 / Fri" at bounding box center [141, 218] width 132 height 13
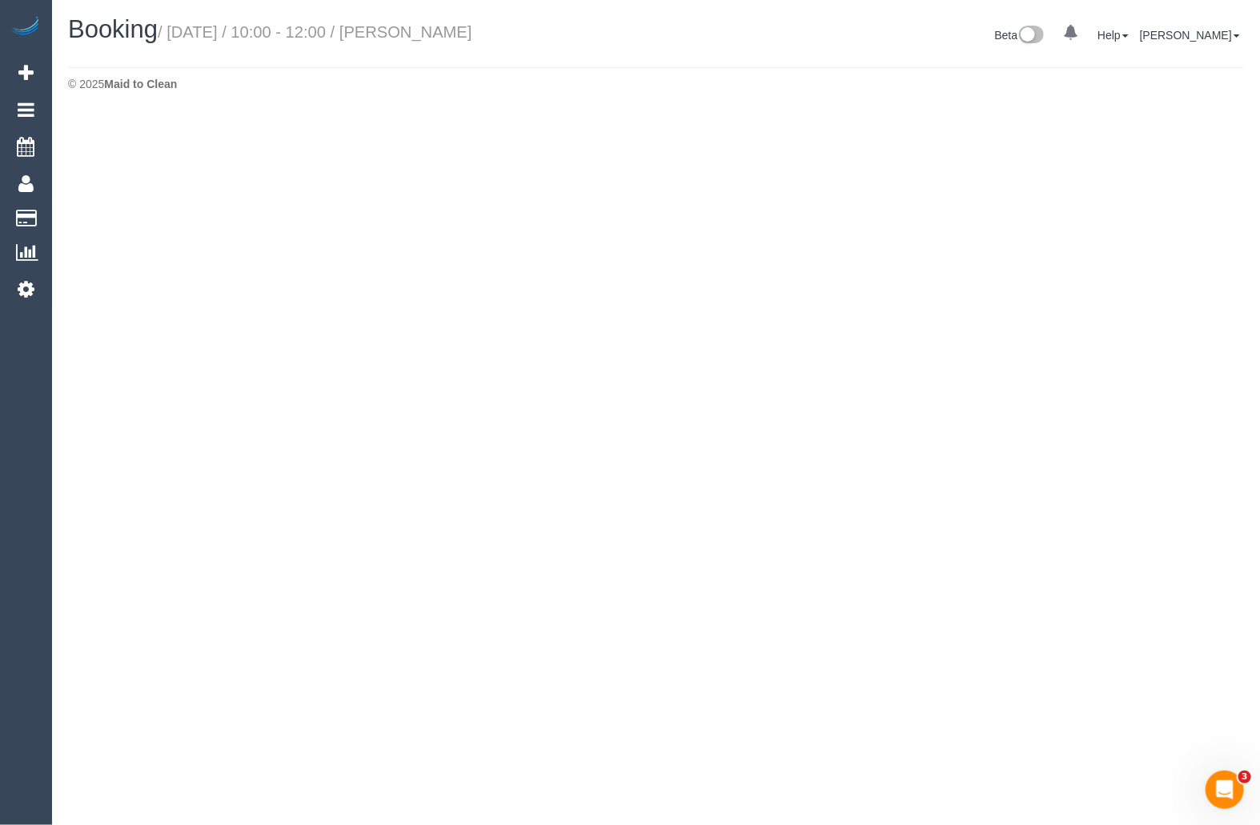
select select "VIC"
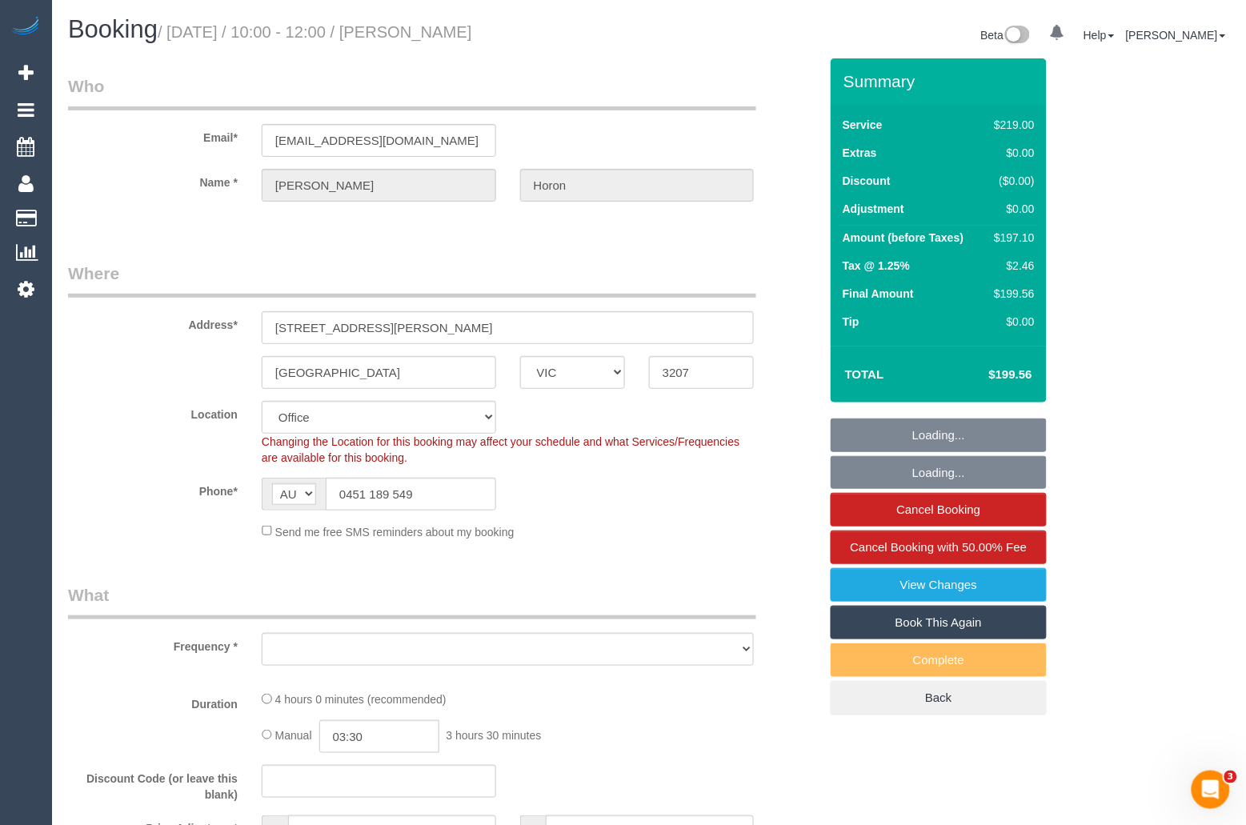
select select "string:stripe-pm_1Re6qH2GScqysDRVzvQWCQTr"
select select "object:9968"
select select "number:28"
select select "number:14"
select select "number:19"
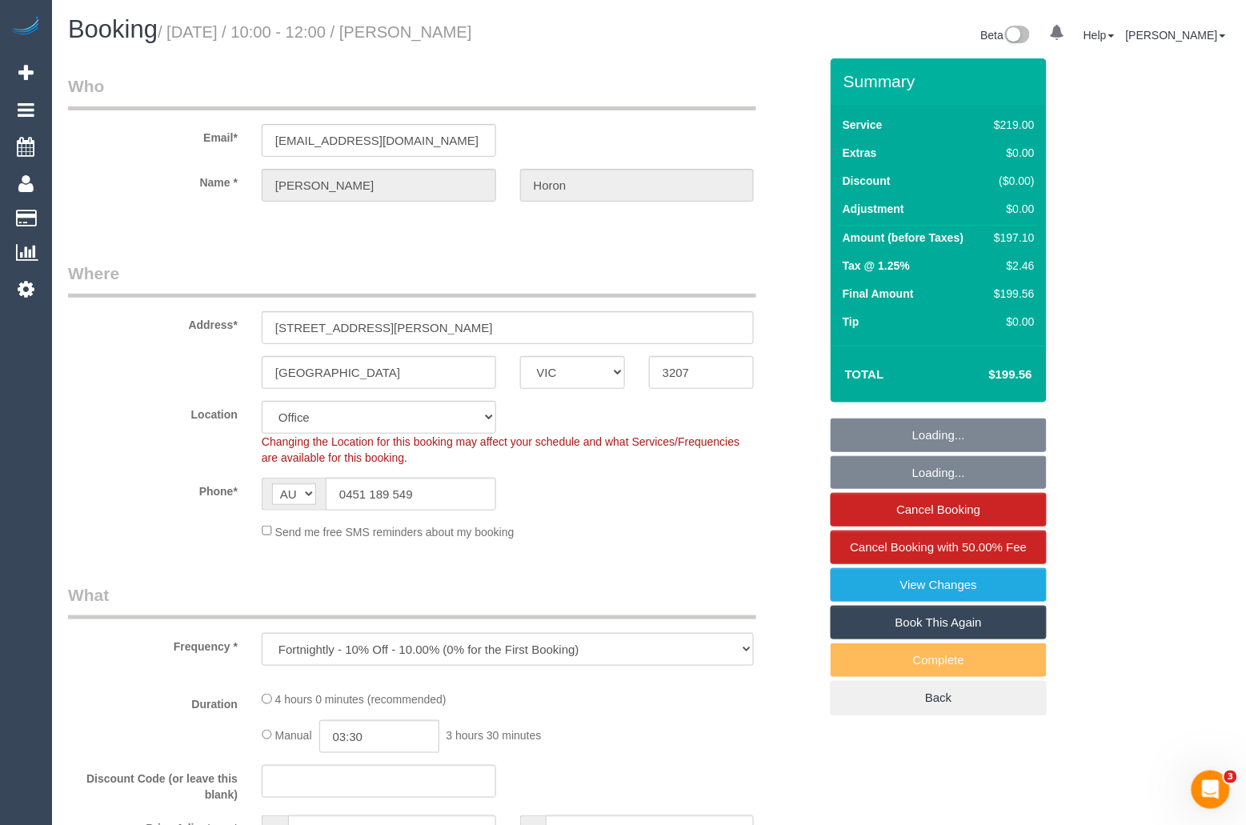
select select "number:24"
select select "number:34"
select select "number:11"
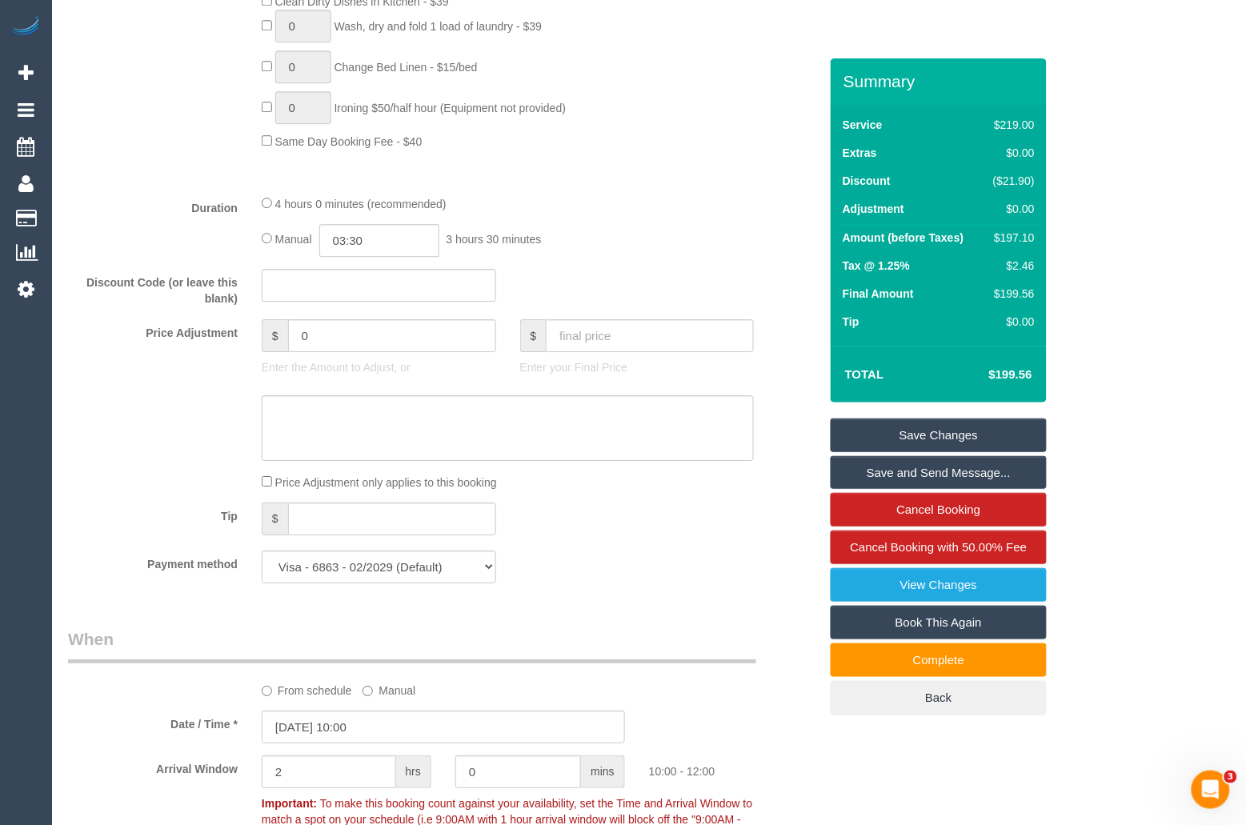
scroll to position [555, 0]
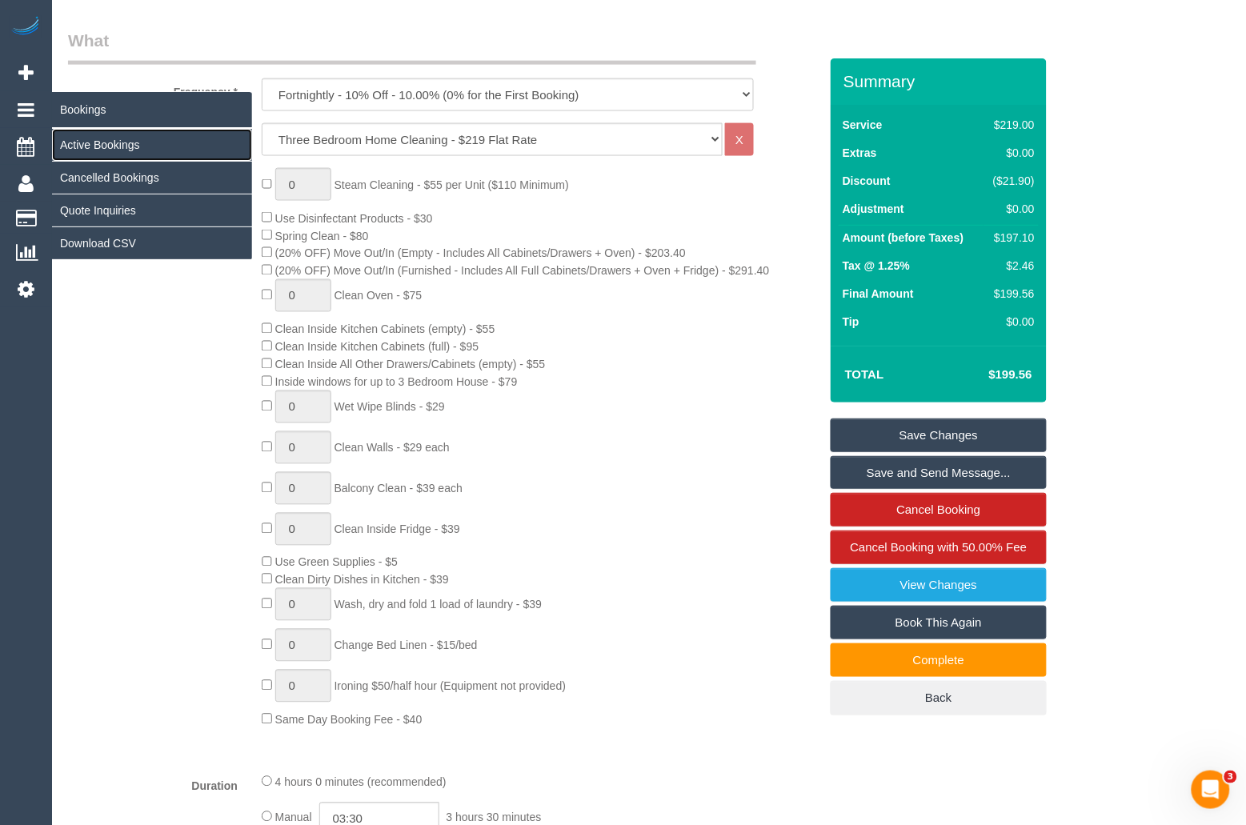
click at [84, 141] on link "Active Bookings" at bounding box center [152, 145] width 200 height 32
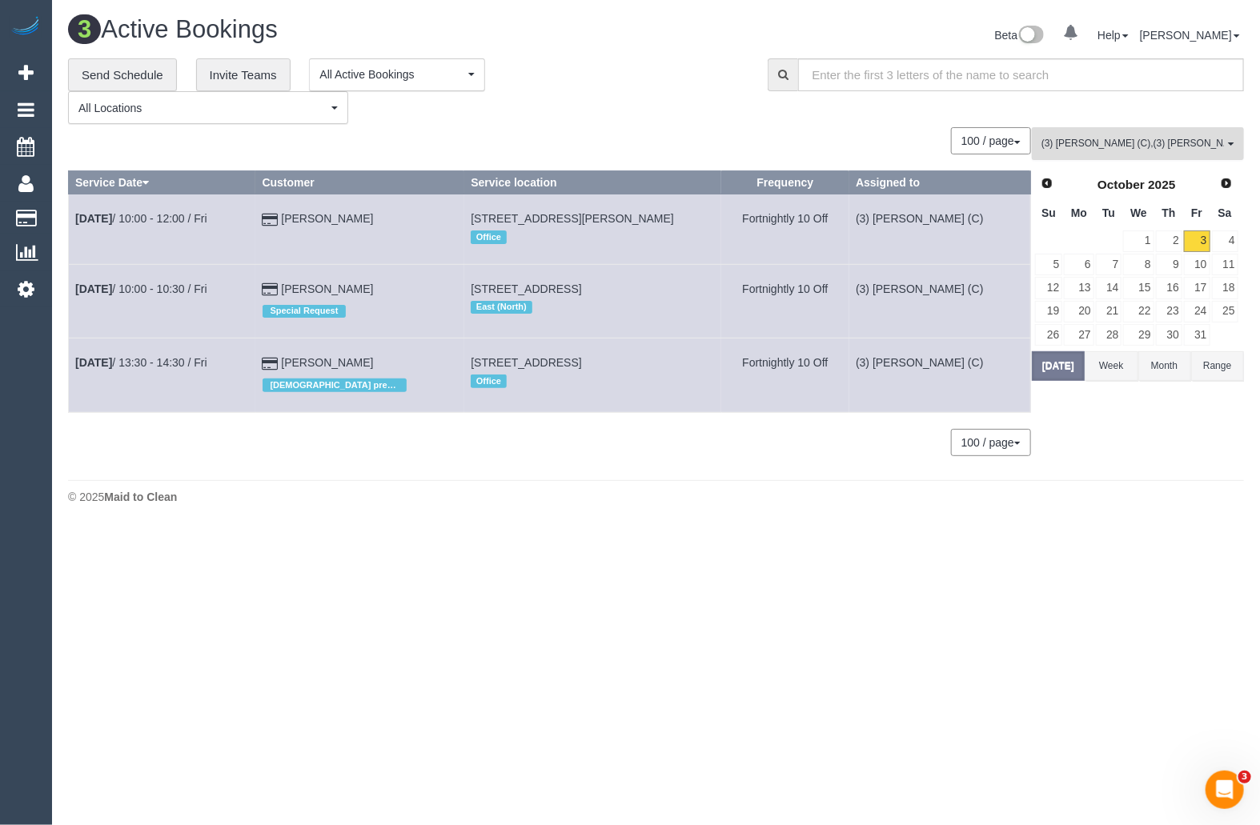
click at [1123, 145] on span "(3) Farhan Rahman (C) , (3) Lilian Placido (C)" at bounding box center [1132, 144] width 182 height 14
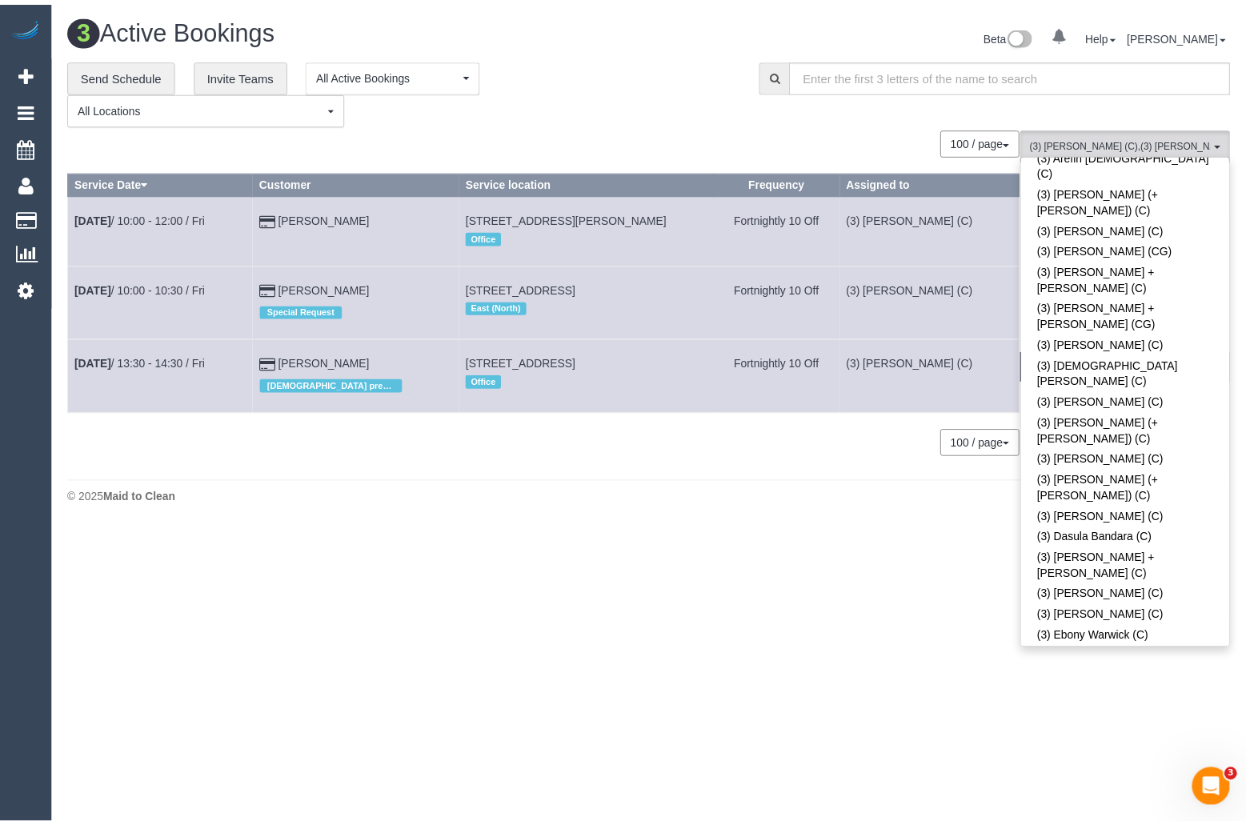
scroll to position [2406, 0]
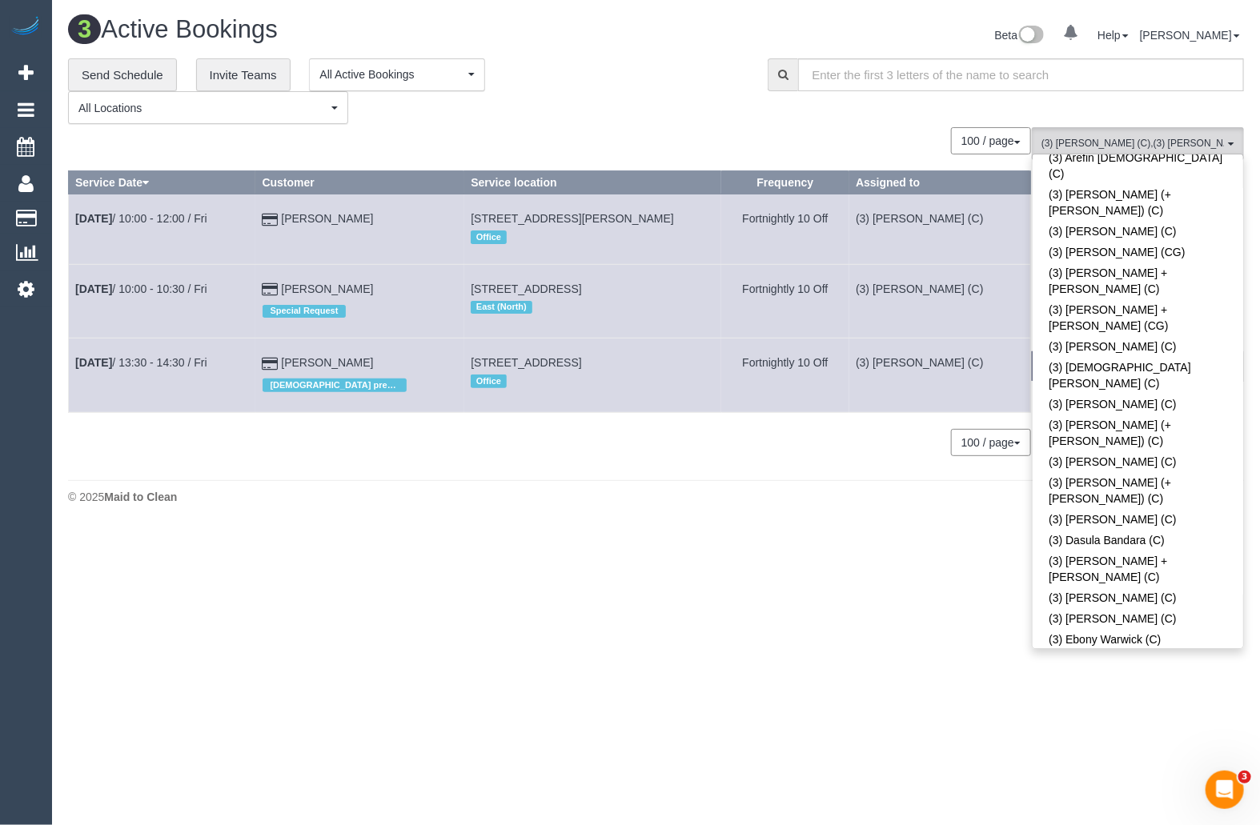
click at [1188, 707] on link "(3) Farhan Rahman (C)" at bounding box center [1137, 717] width 210 height 21
click at [712, 571] on body "0 Beta Your Notifications You have 0 alerts Add Booking Bookings Active Booking…" at bounding box center [630, 412] width 1260 height 825
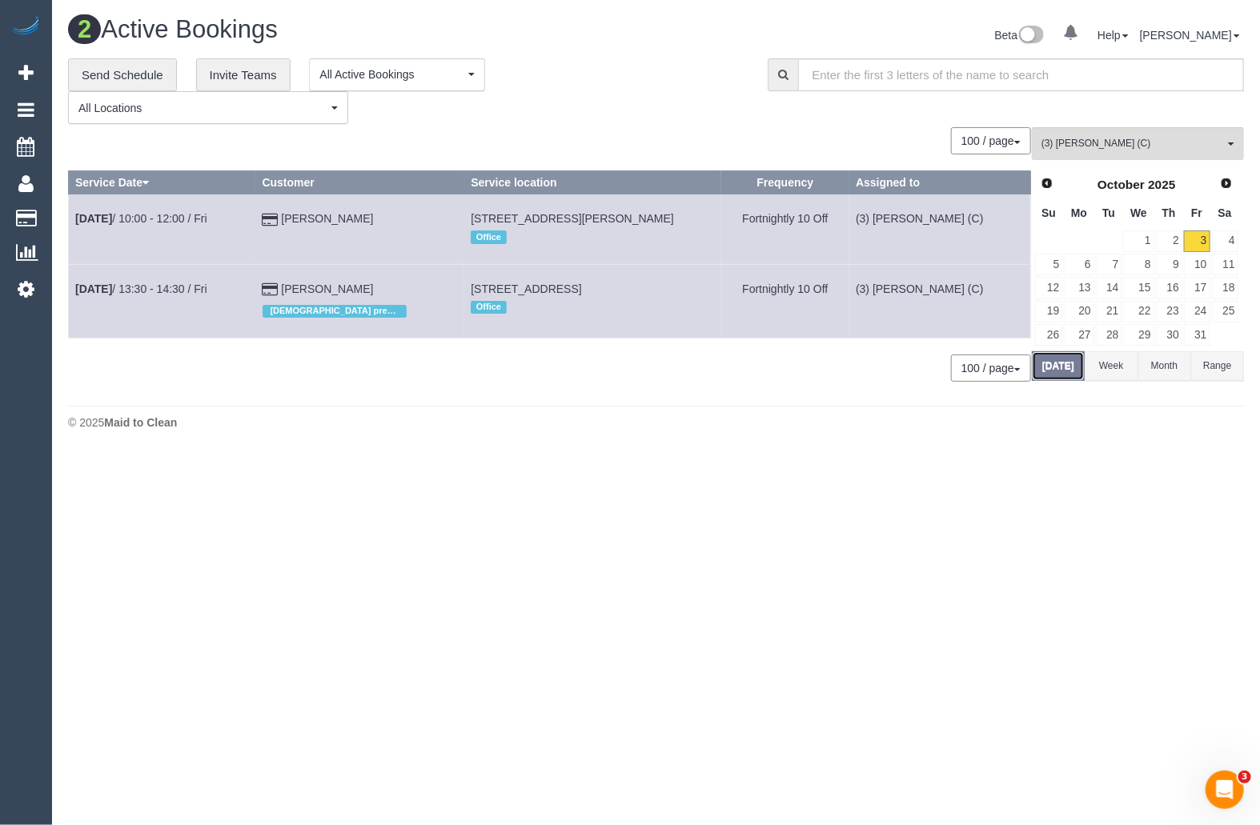
click at [1070, 373] on button "[DATE]" at bounding box center [1057, 366] width 53 height 30
click at [173, 224] on link "Oct 3rd / 10:00 - 12:00 / Fri" at bounding box center [141, 218] width 132 height 13
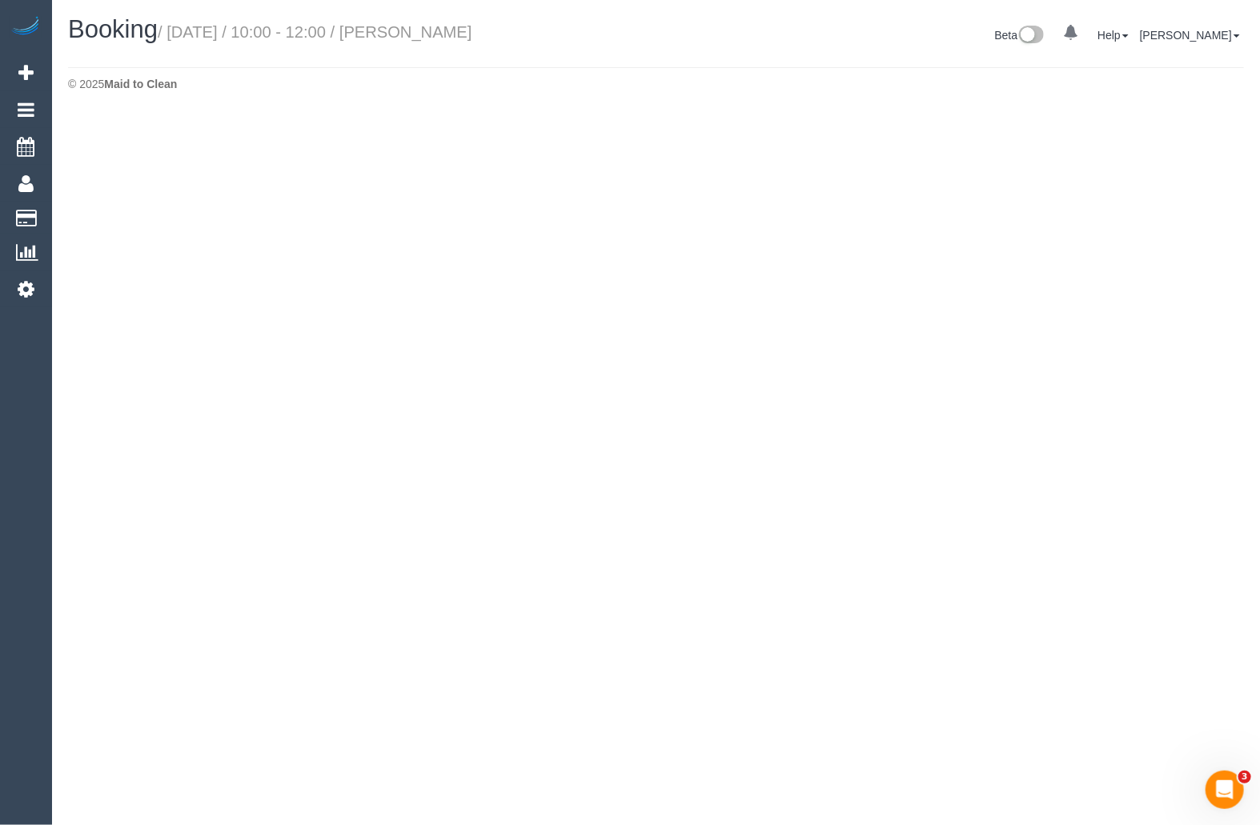
select select "VIC"
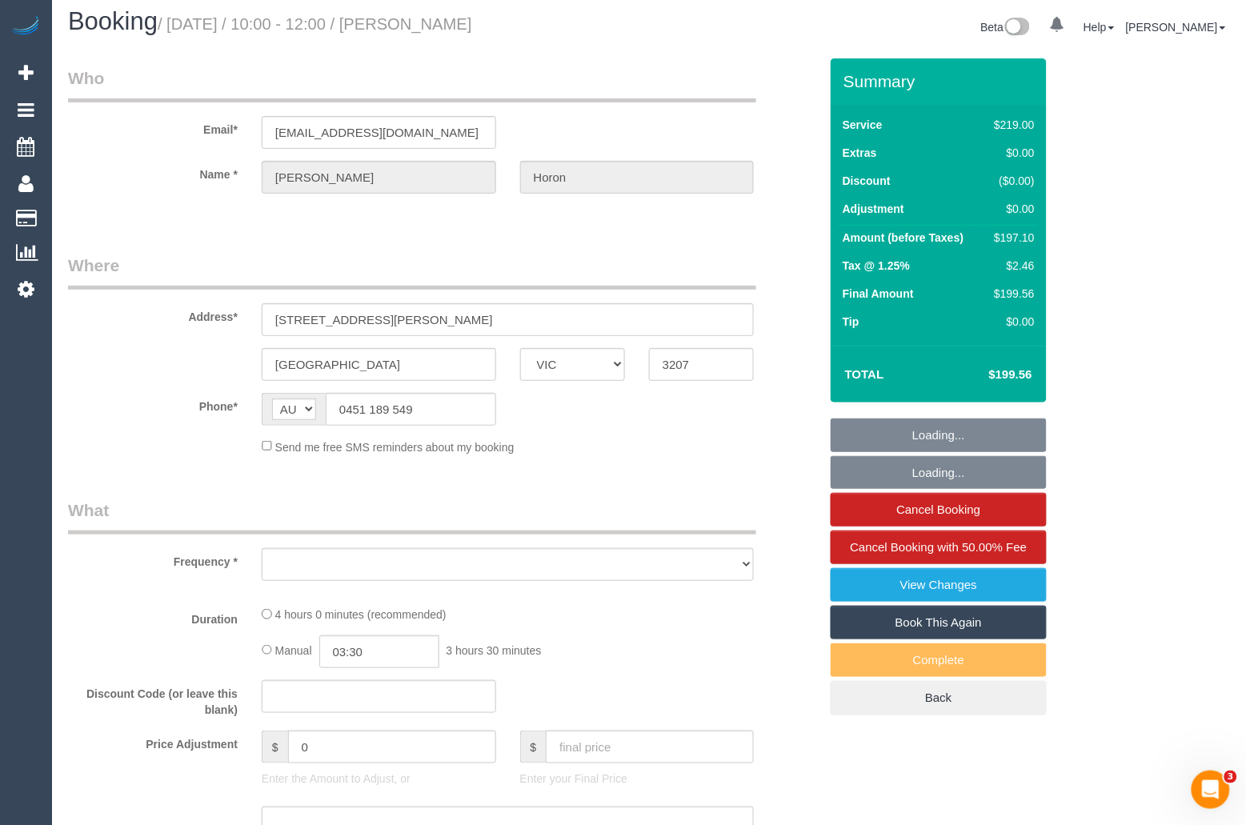
select select "string:stripe-pm_1Re6qH2GScqysDRVzvQWCQTr"
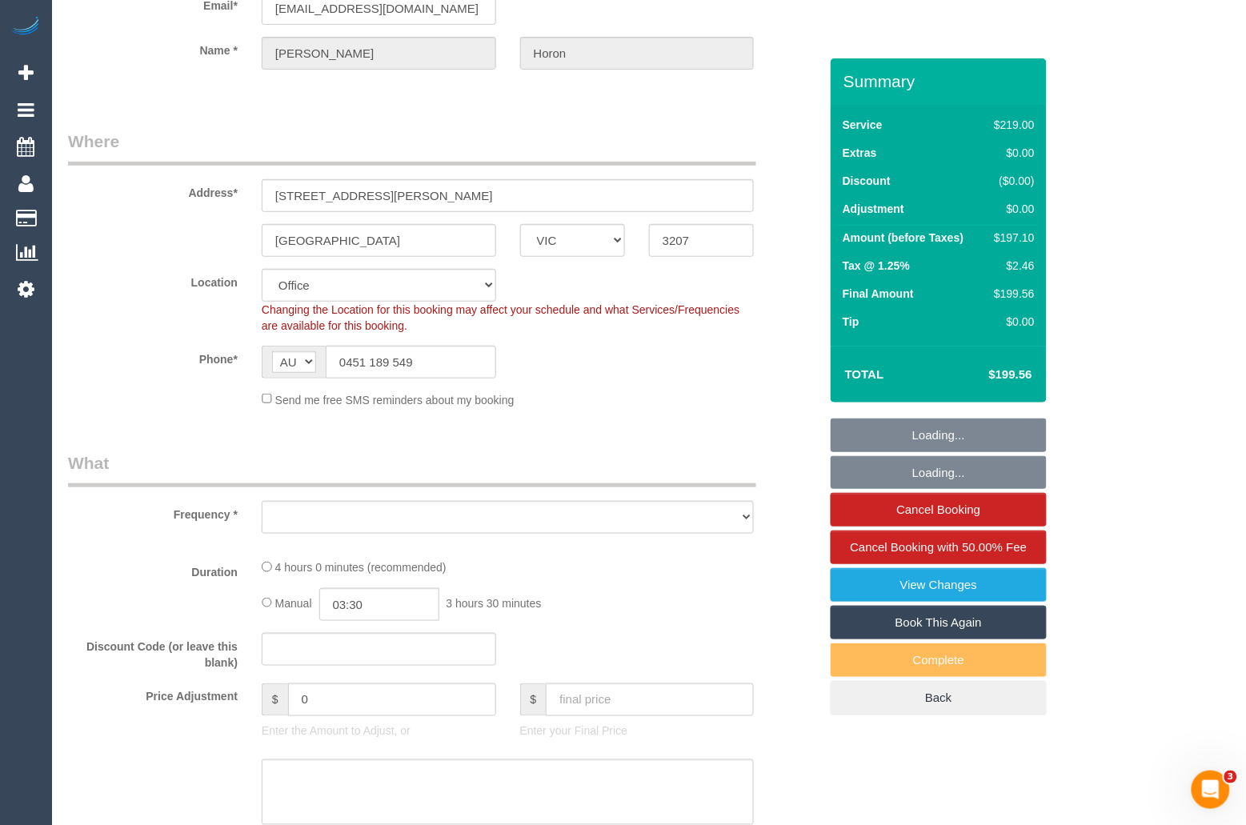
select select "object:12573"
select select "number:28"
select select "number:14"
select select "number:19"
select select "number:24"
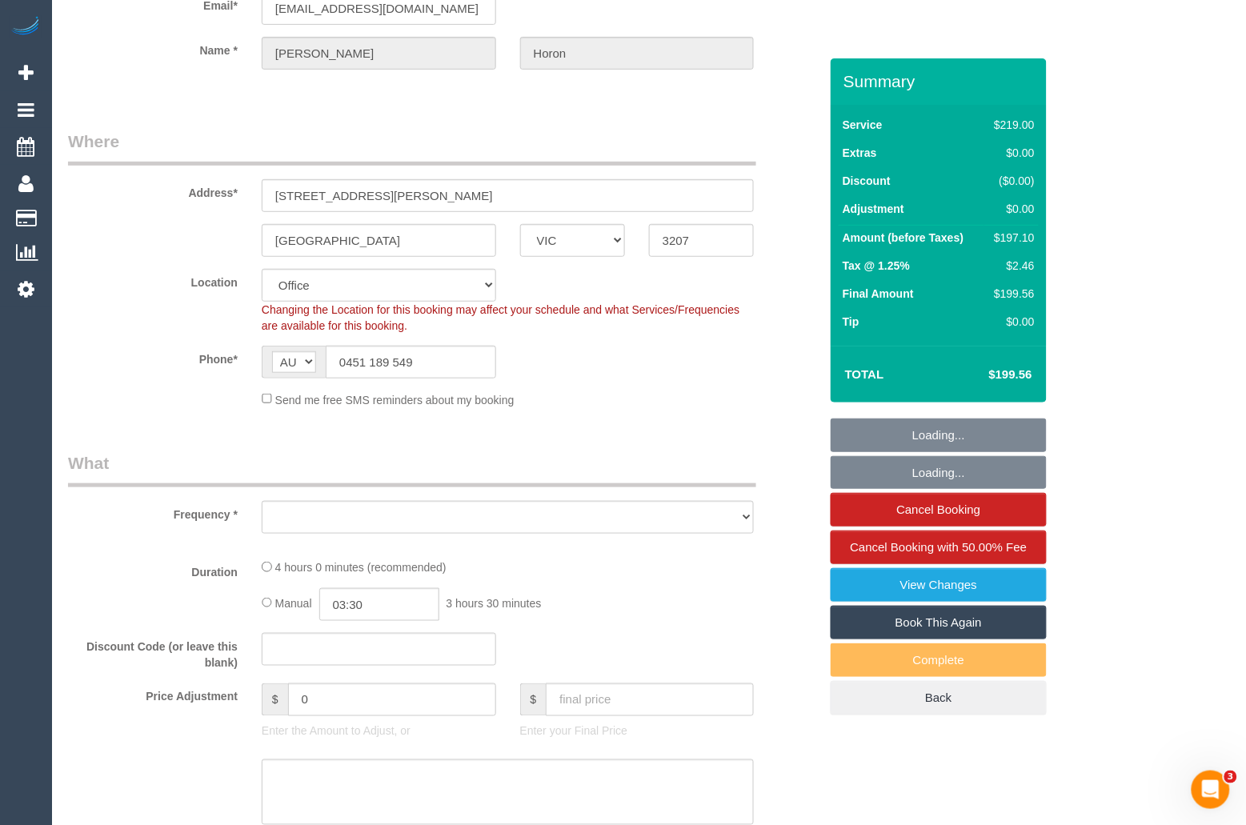
select select "number:34"
select select "number:11"
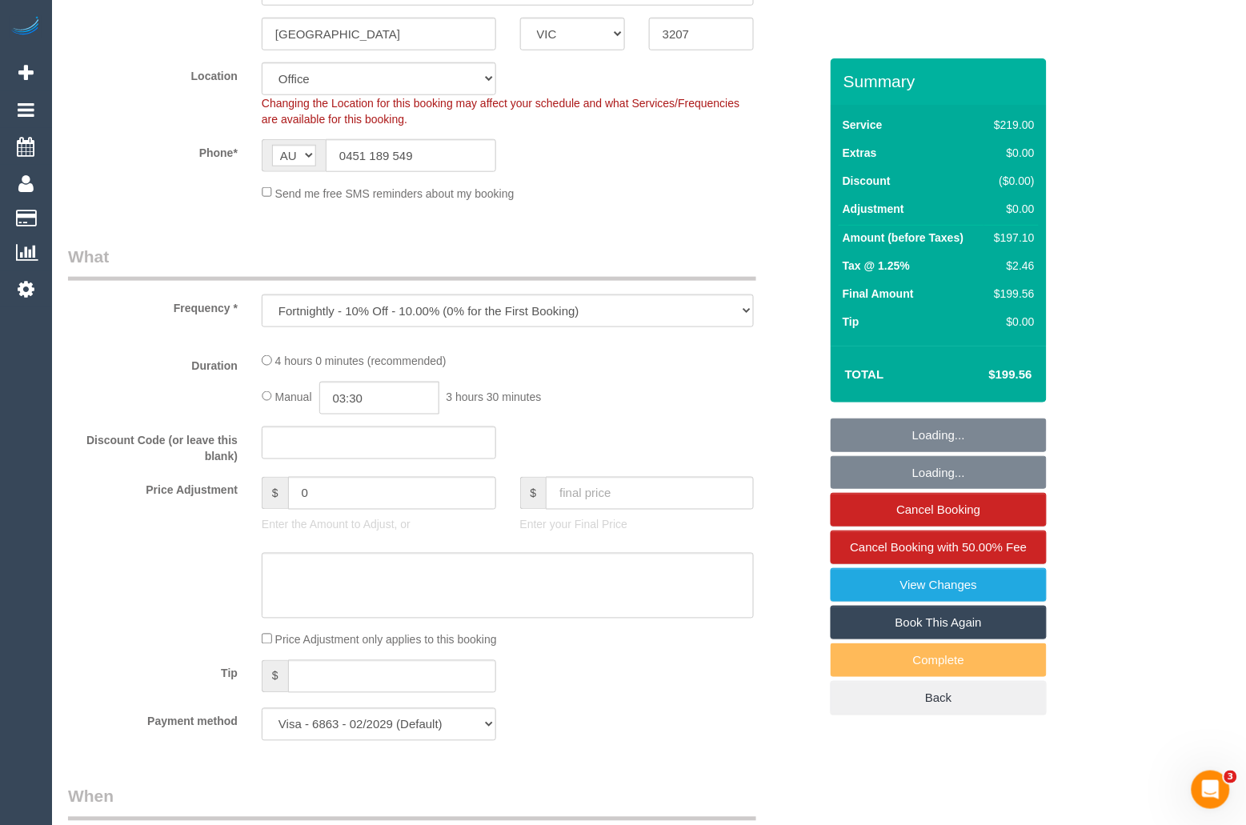
scroll to position [492, 0]
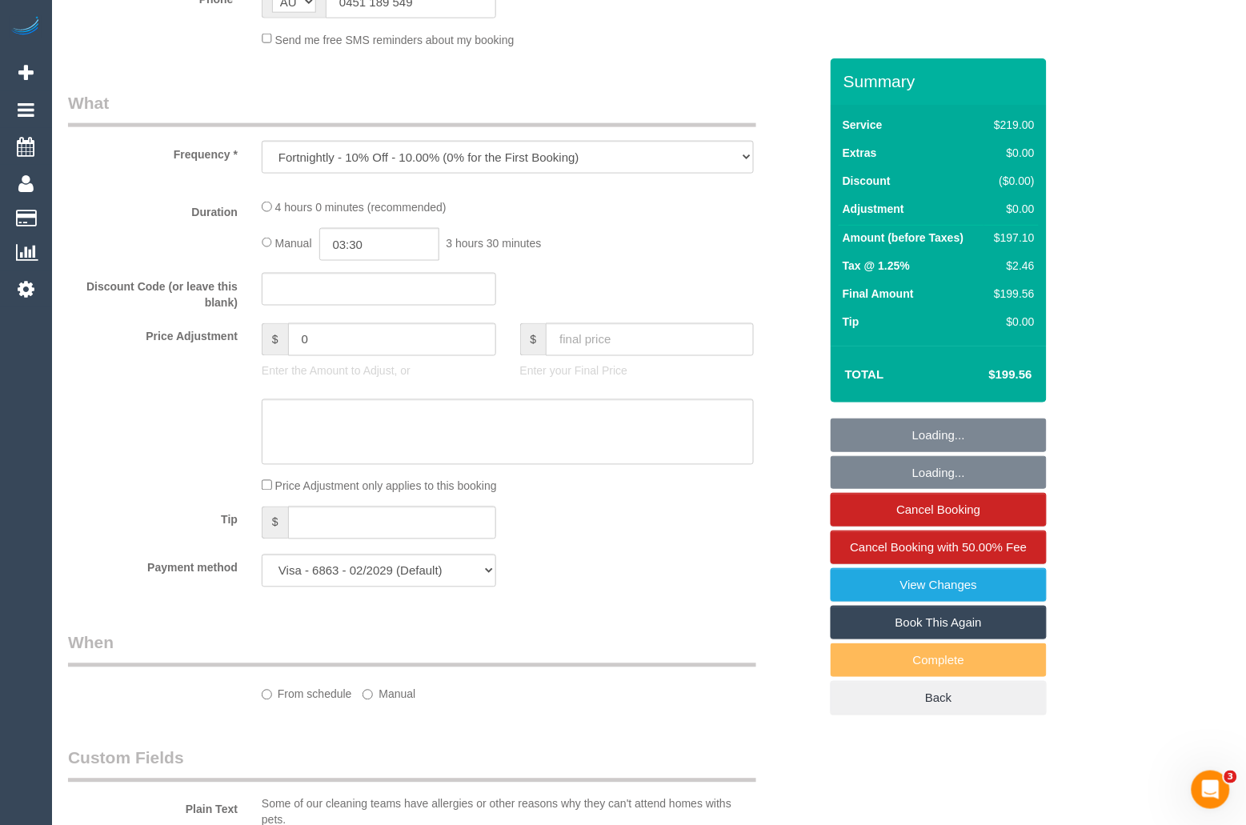
select select "object:12674"
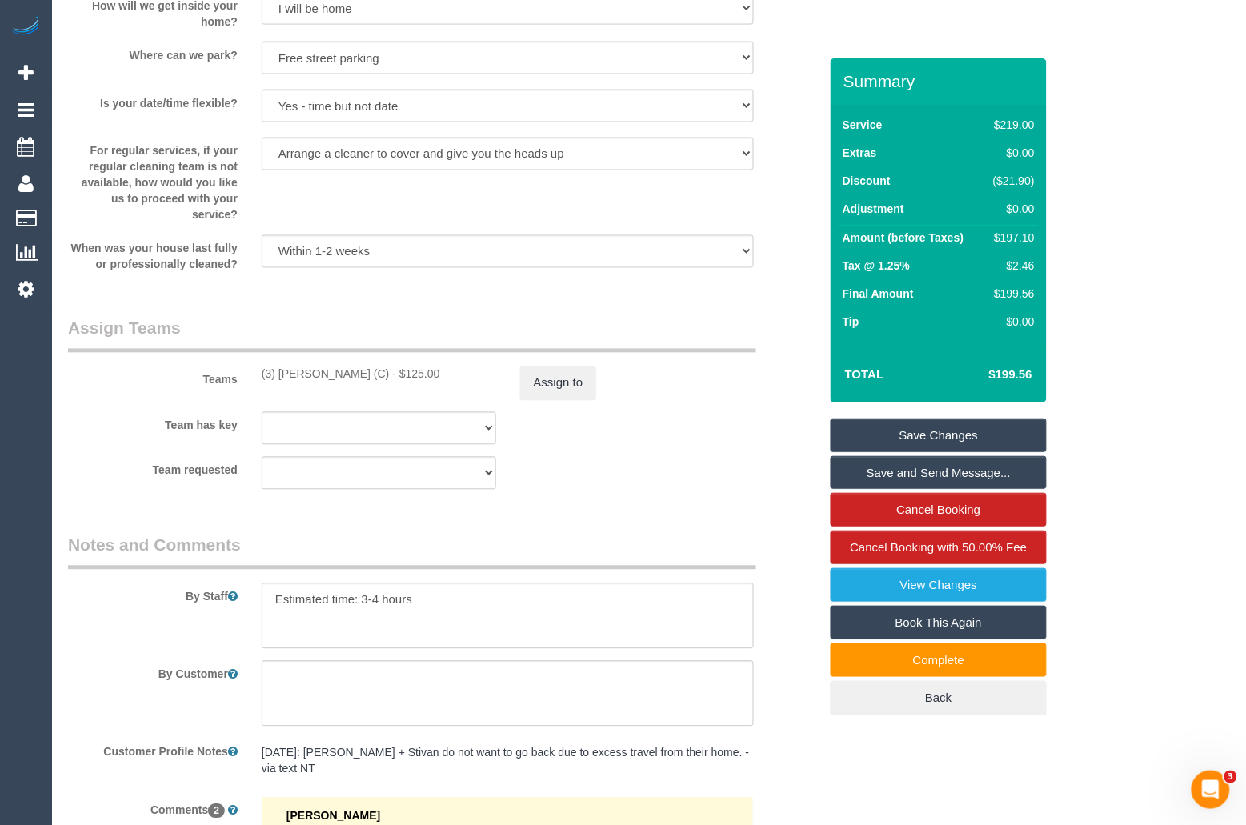
scroll to position [2429, 0]
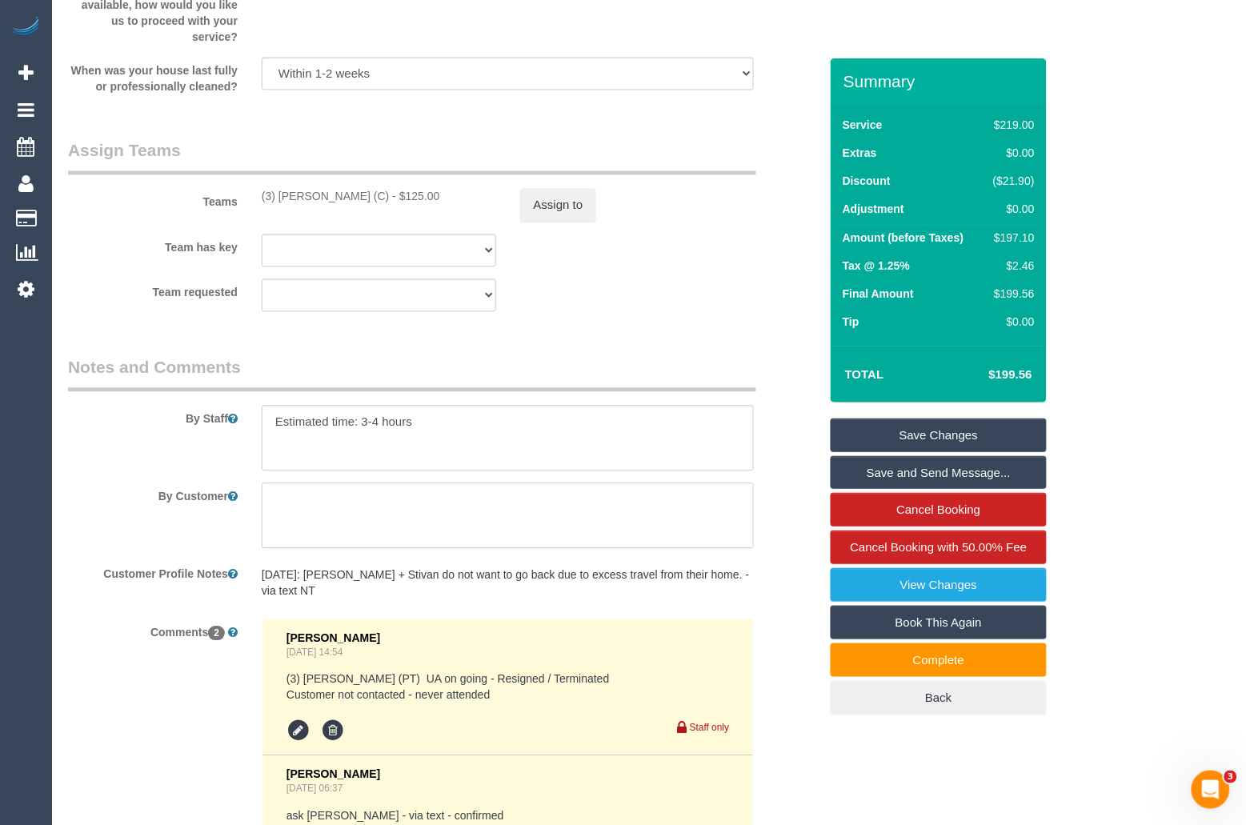
click at [623, 541] on textarea at bounding box center [508, 516] width 492 height 66
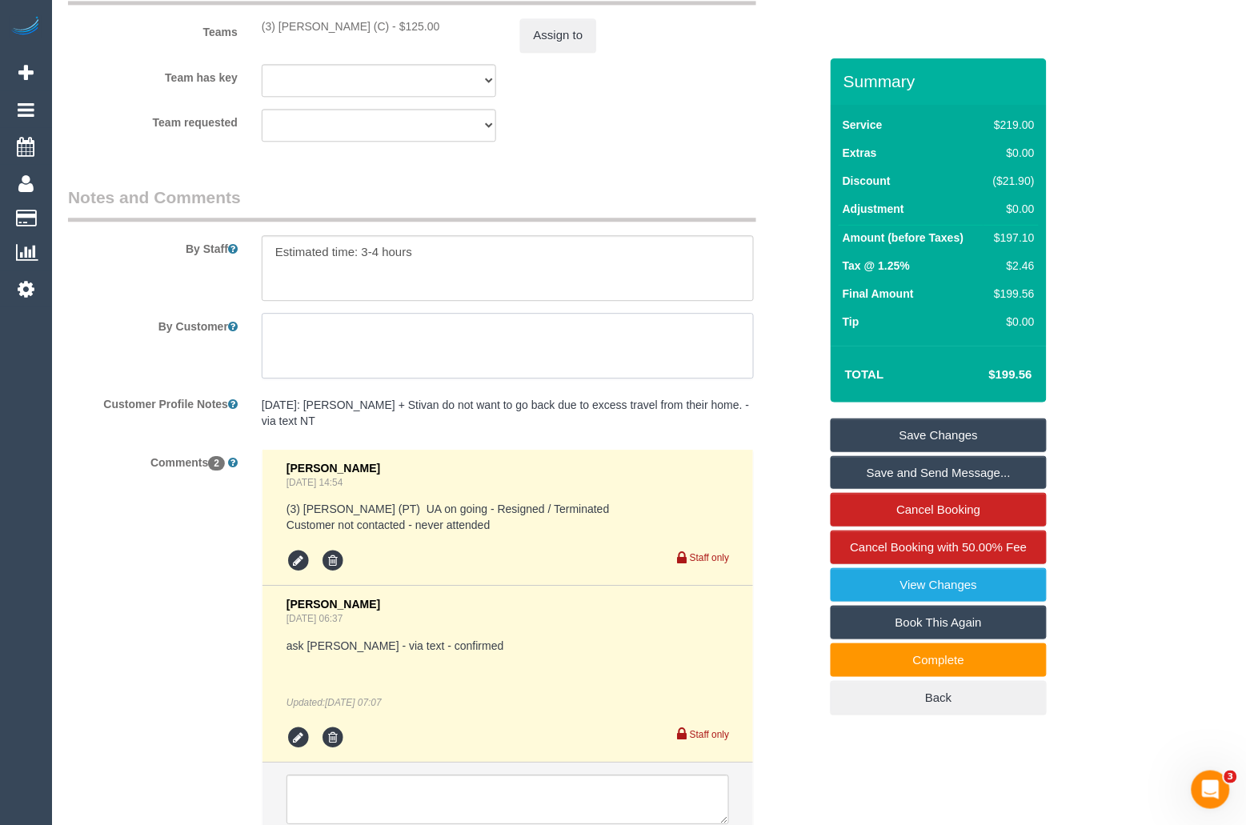
scroll to position [2345, 0]
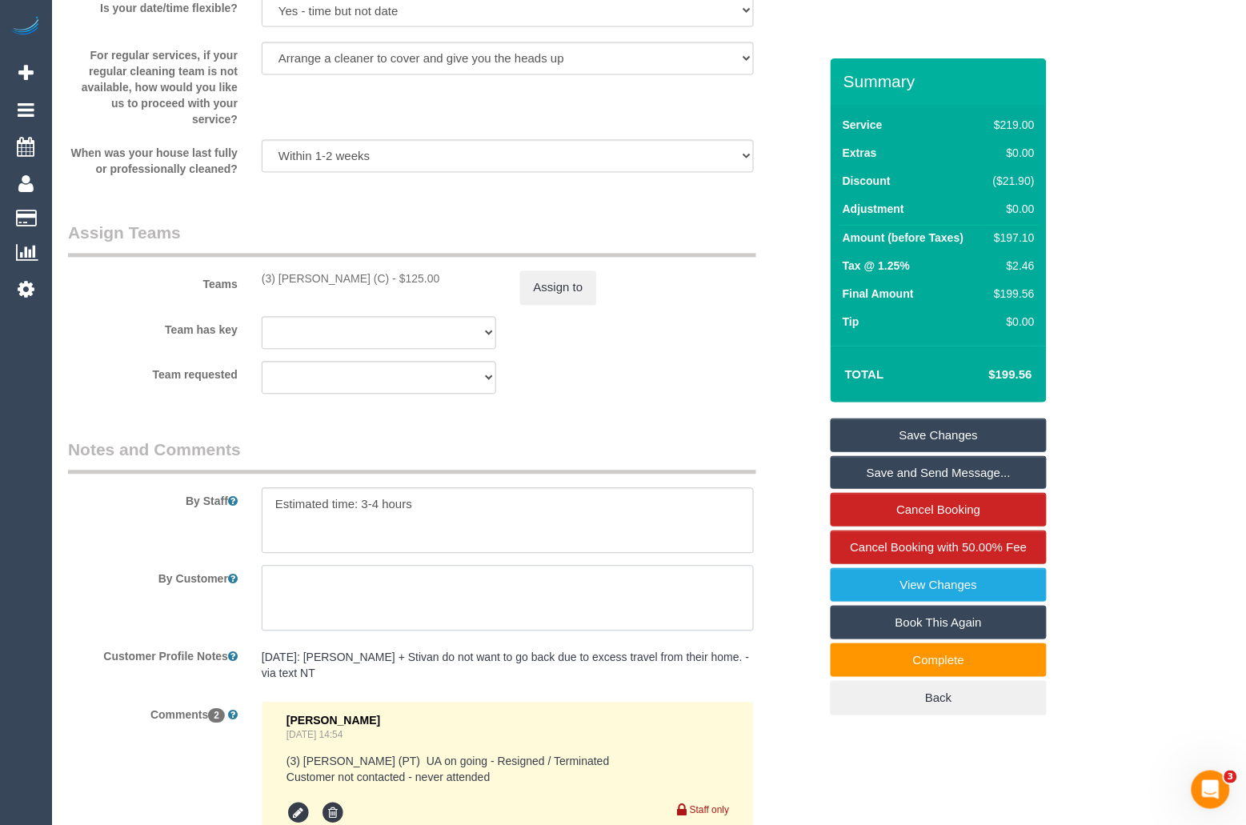
click at [479, 594] on textarea at bounding box center [508, 599] width 492 height 66
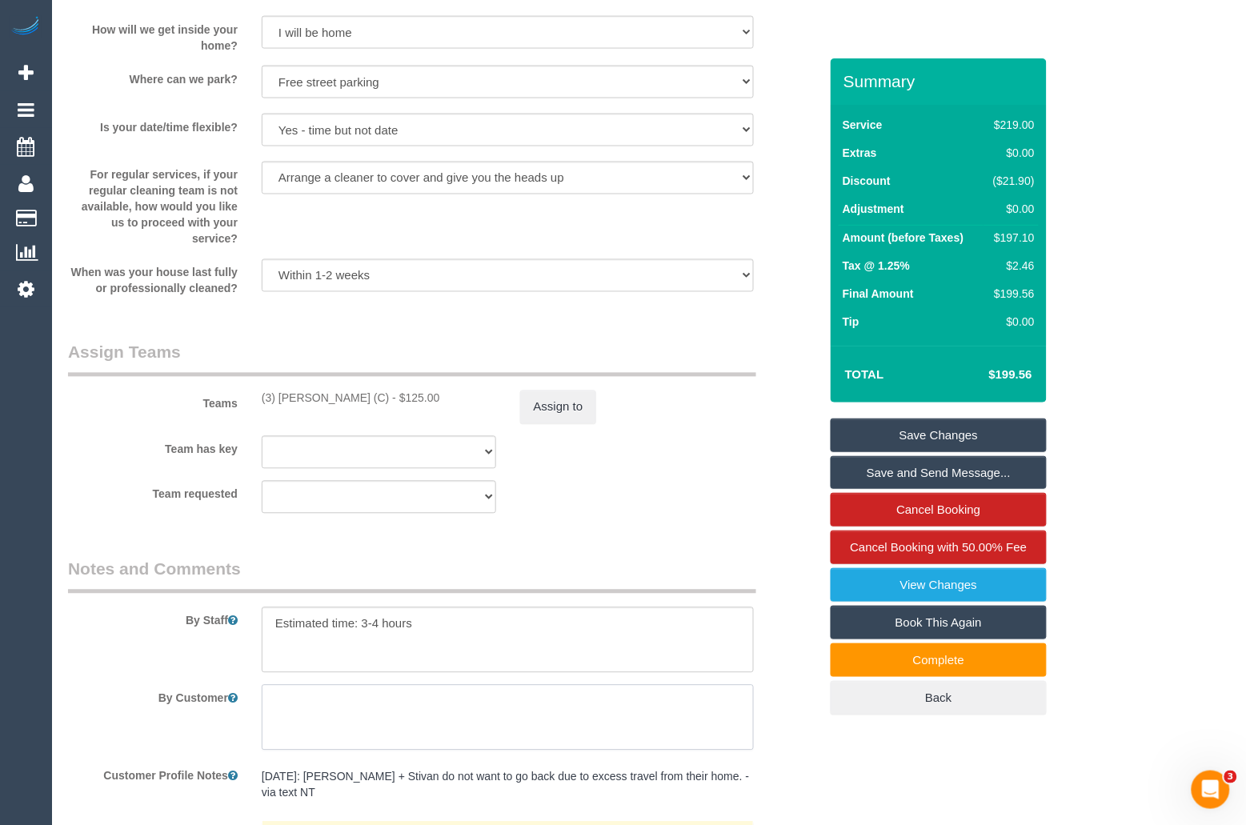
scroll to position [2205, 0]
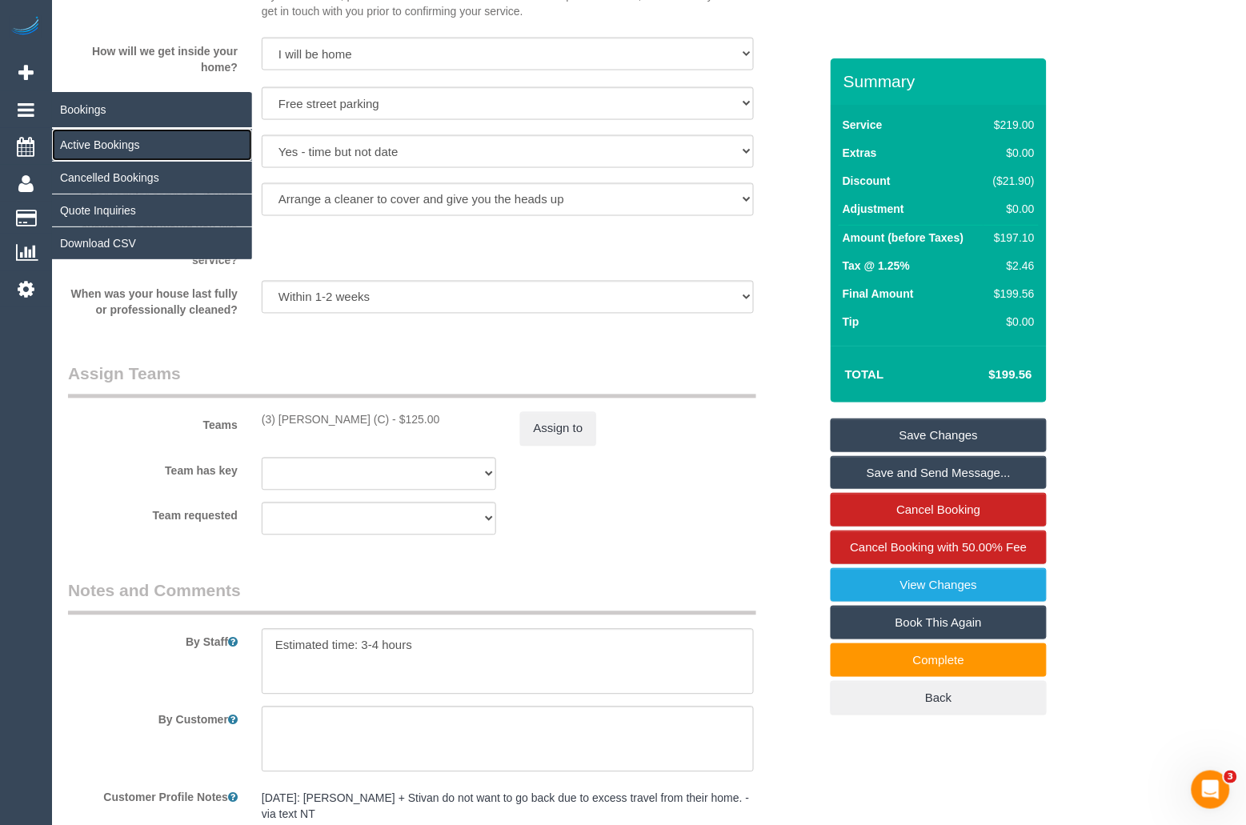
click at [99, 137] on link "Active Bookings" at bounding box center [152, 145] width 200 height 32
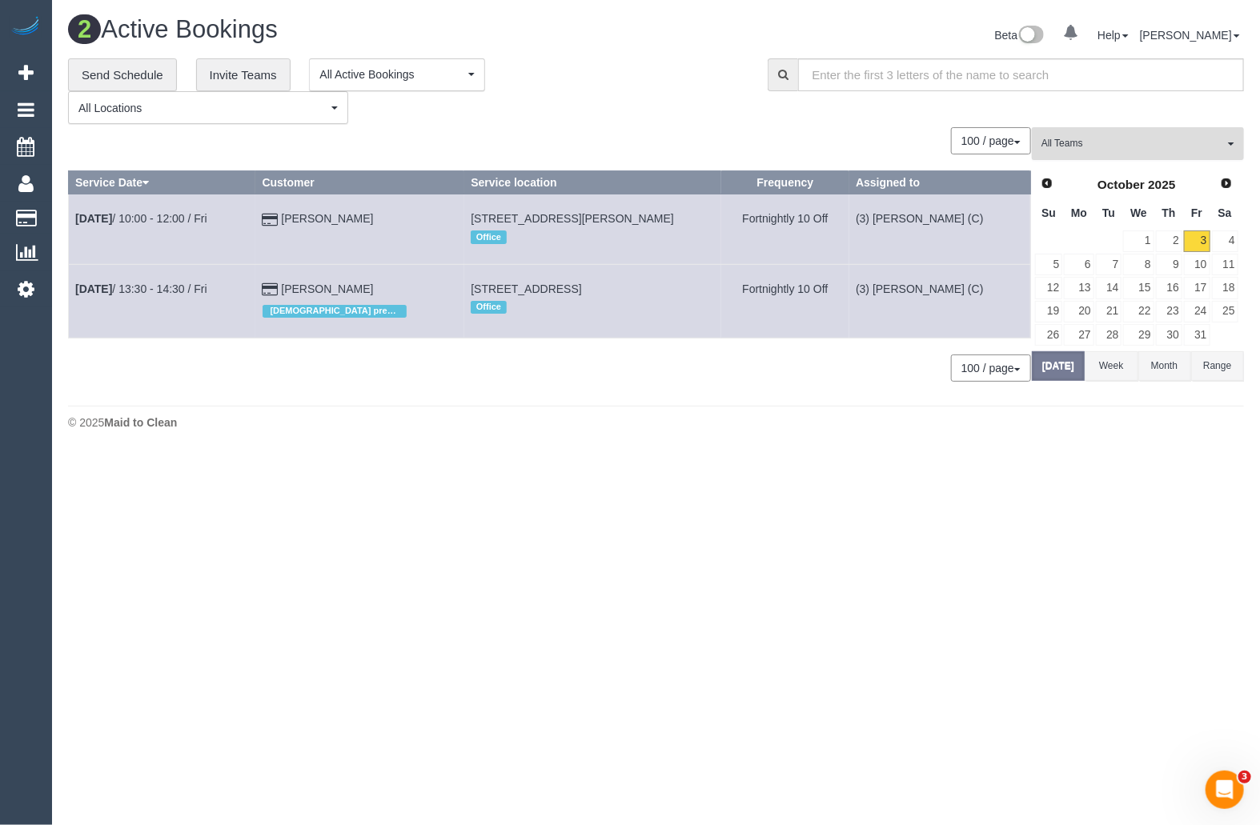
click at [1151, 150] on span "All Teams" at bounding box center [1132, 144] width 182 height 14
click at [1146, 173] on link "Remove Team Filters" at bounding box center [1137, 168] width 210 height 21
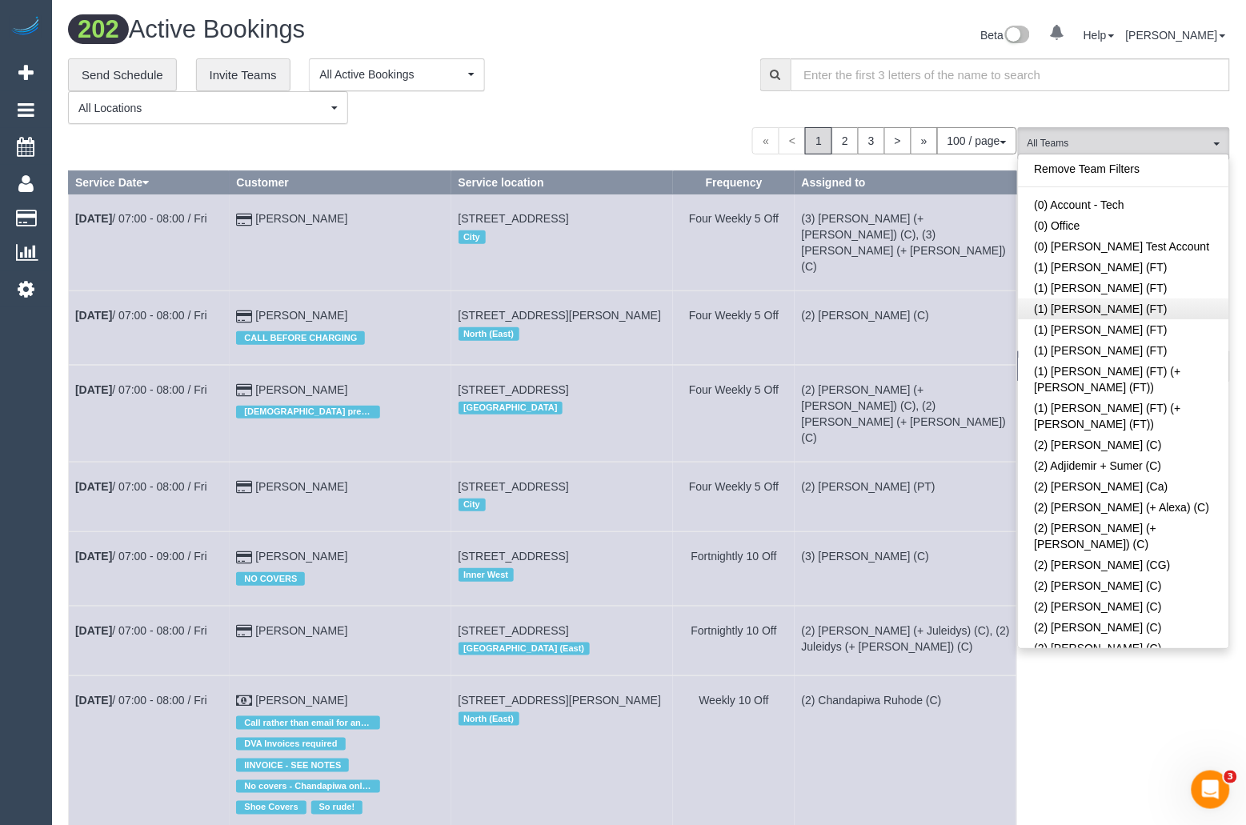
scroll to position [3314, 0]
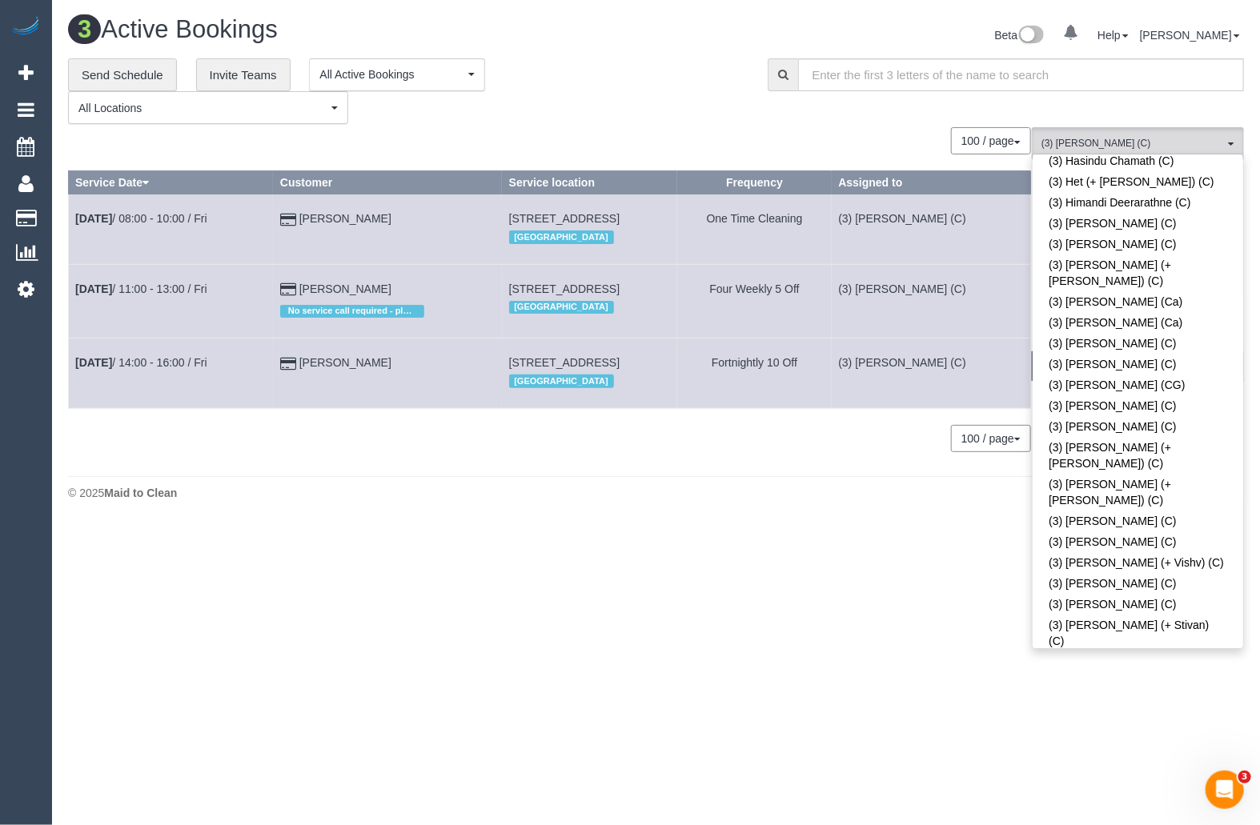
click at [1098, 696] on body "0 Beta Your Notifications You have 0 alerts Add Booking Bookings Active Booking…" at bounding box center [630, 412] width 1260 height 825
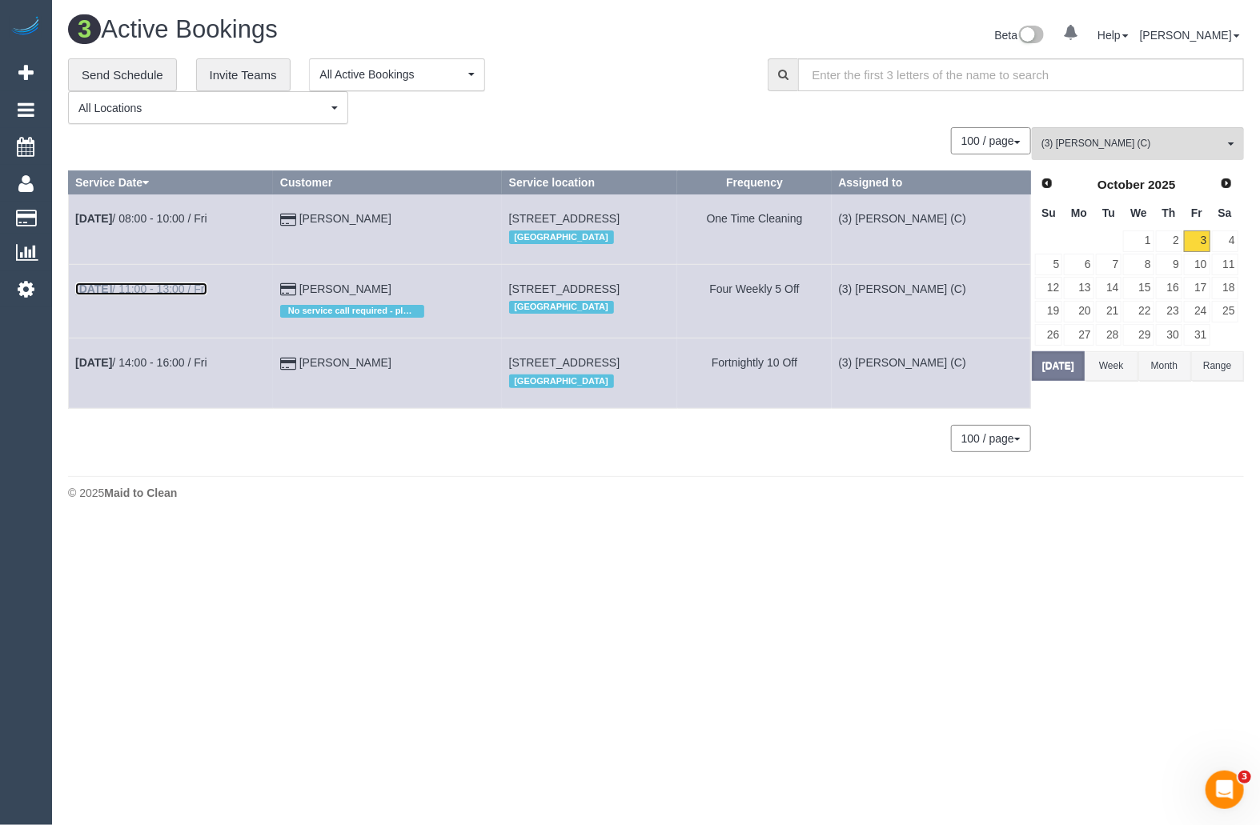
click at [143, 288] on link "[DATE] 11:00 - 13:00 / Fri" at bounding box center [141, 288] width 132 height 13
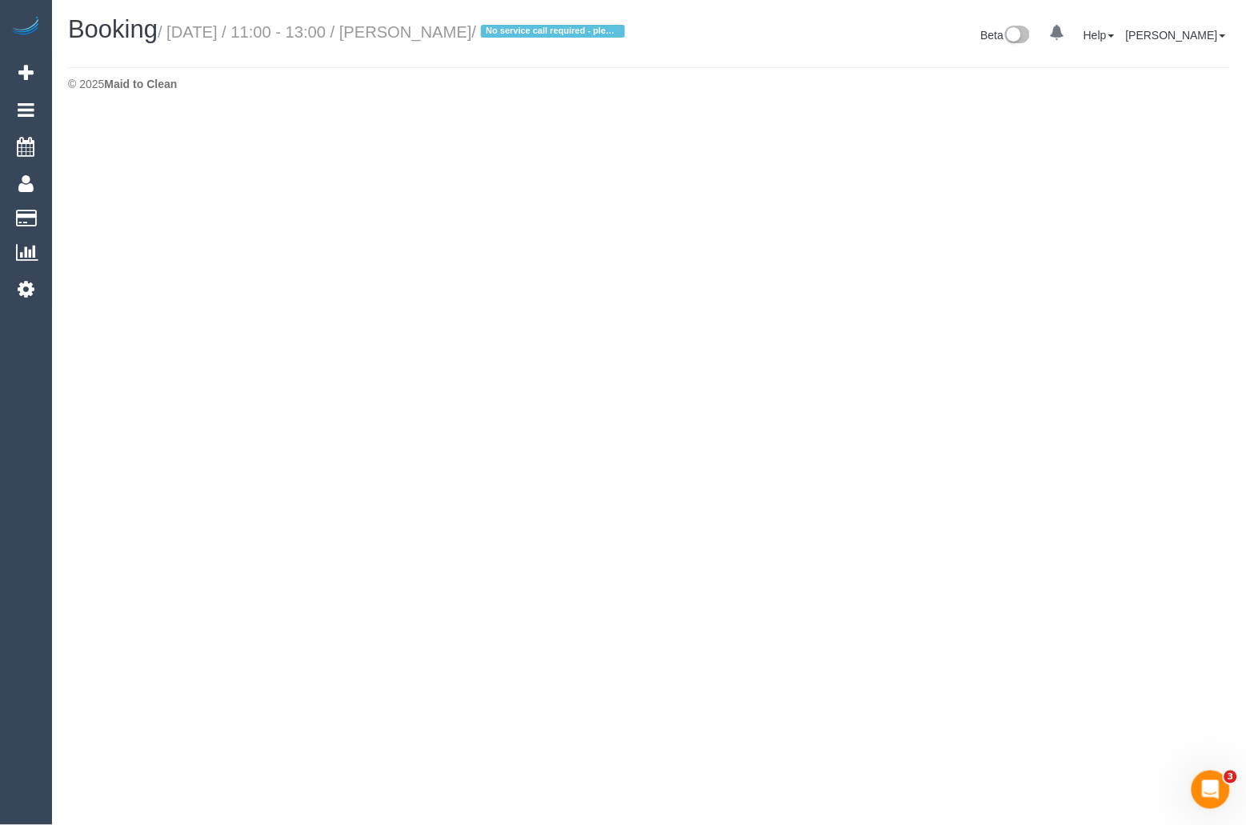
select select "VIC"
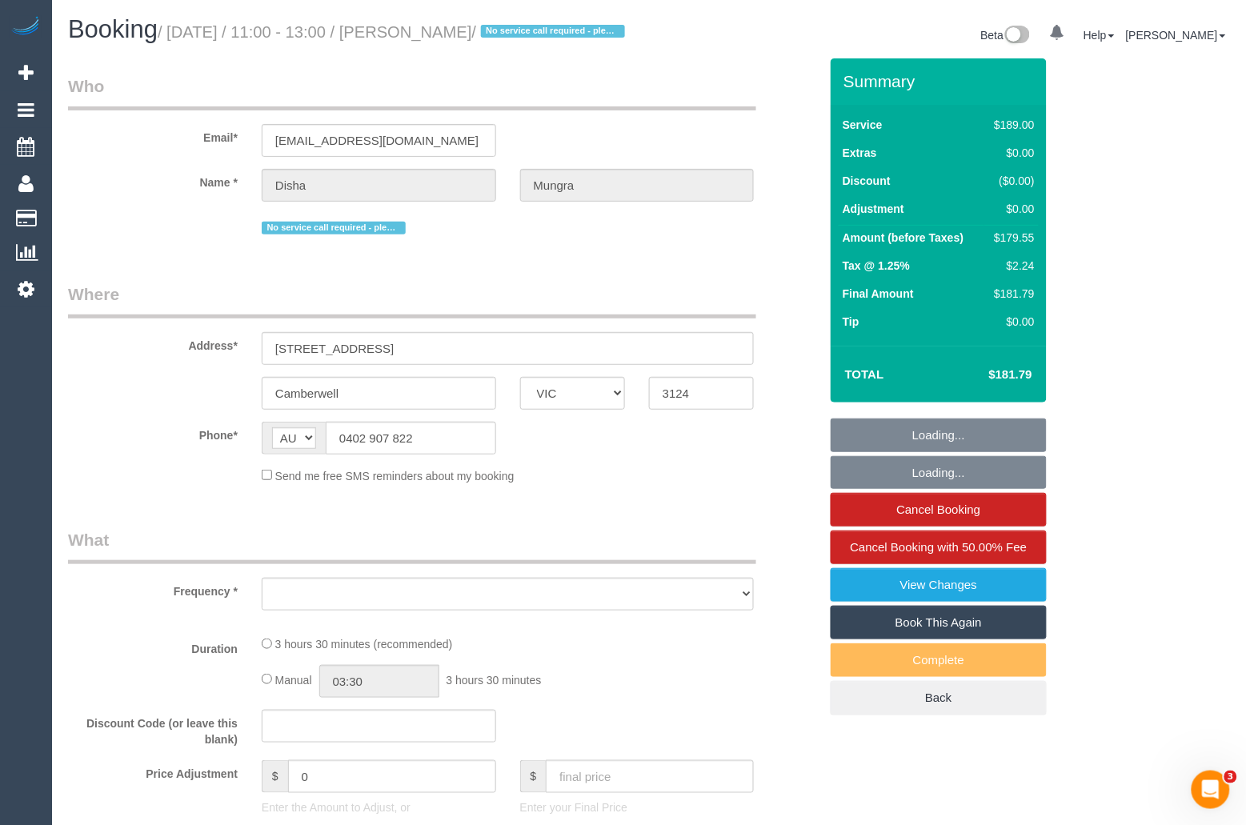
select select "string:stripe-pm_1RgbCQ2GScqysDRV5j9Qnxrp"
select select "object:16438"
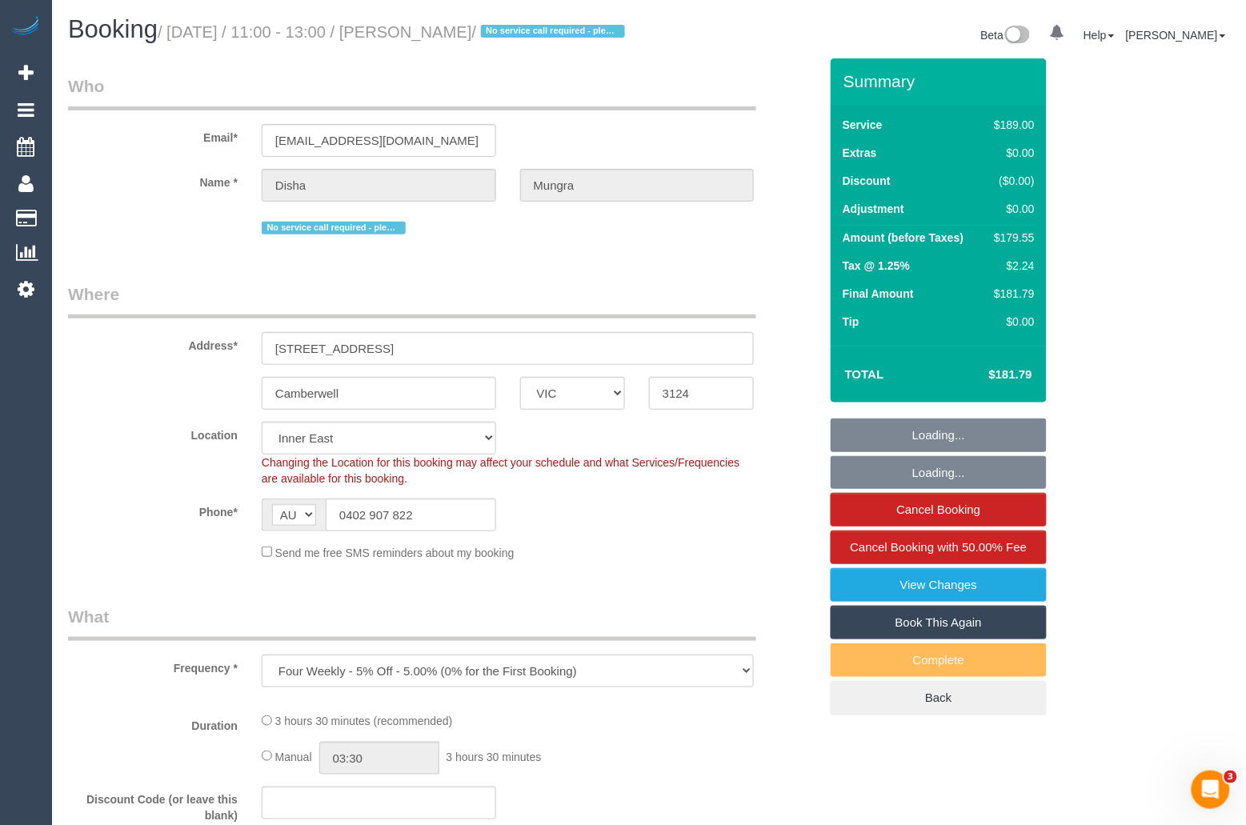
select select "number:28"
select select "number:14"
select select "number:19"
select select "number:22"
select select "number:35"
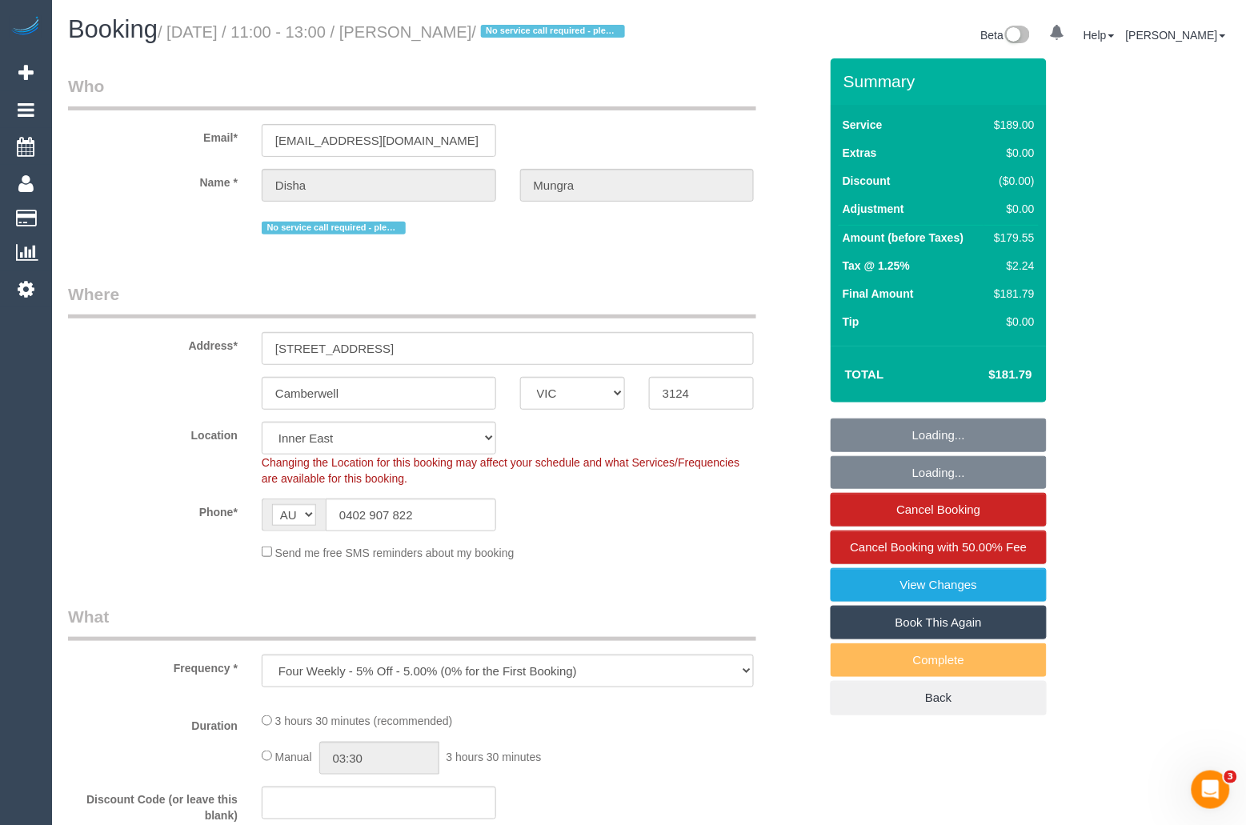
select select "number:12"
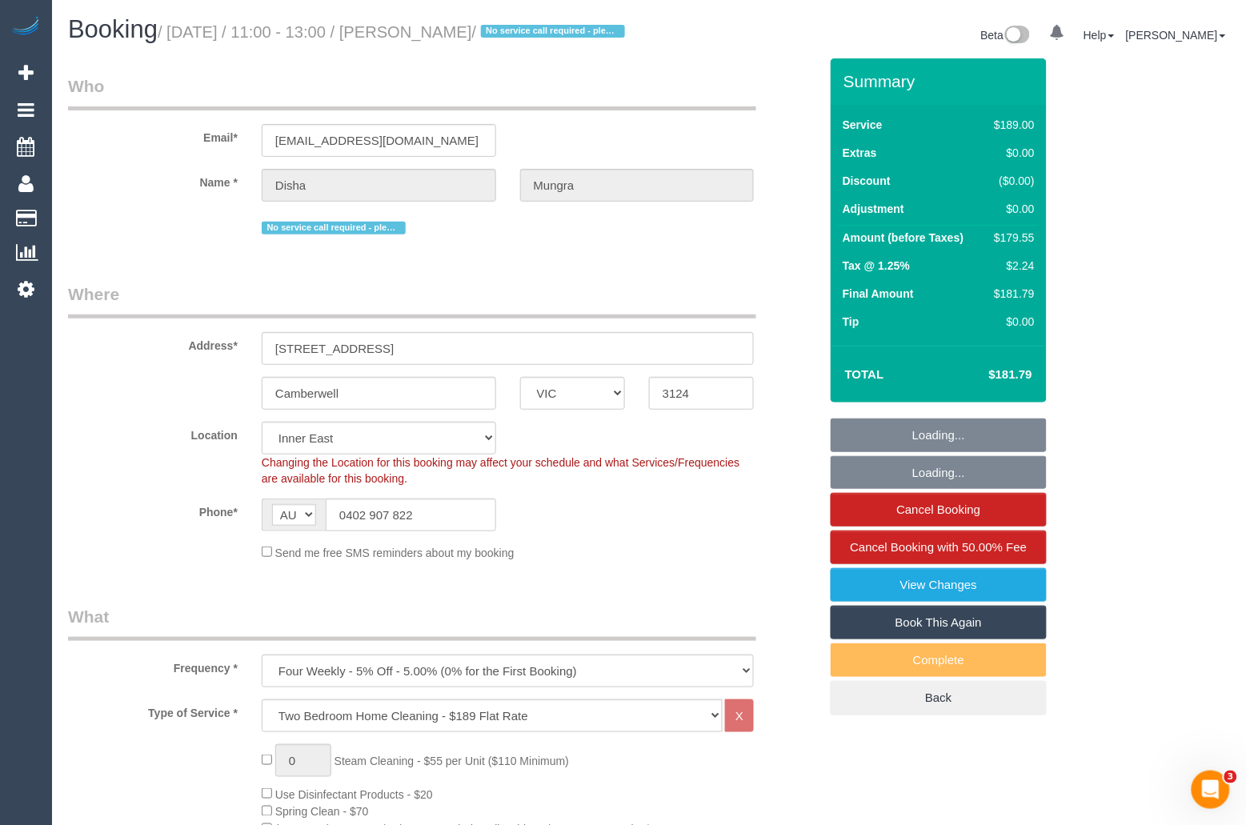
select select "object:17362"
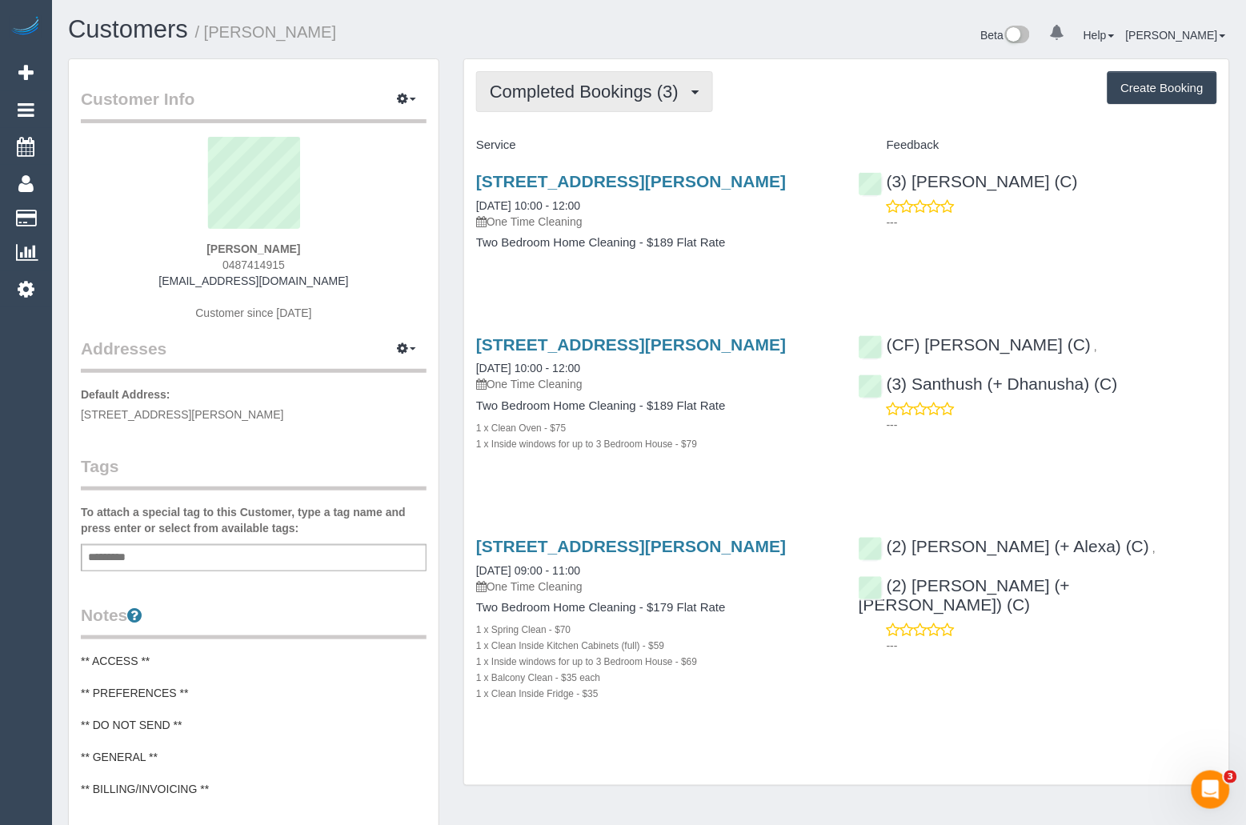
click at [619, 88] on span "Completed Bookings (3)" at bounding box center [588, 92] width 197 height 20
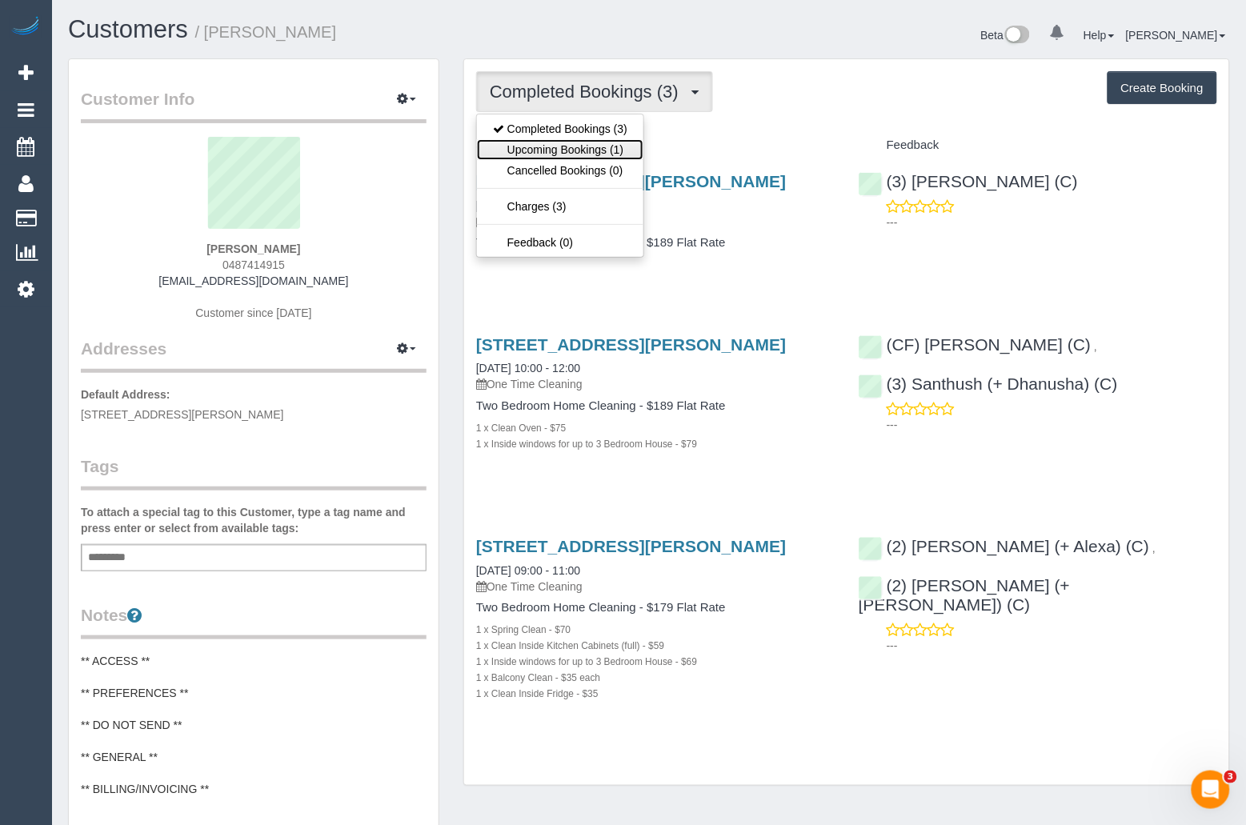
click at [610, 148] on link "Upcoming Bookings (1)" at bounding box center [560, 149] width 166 height 21
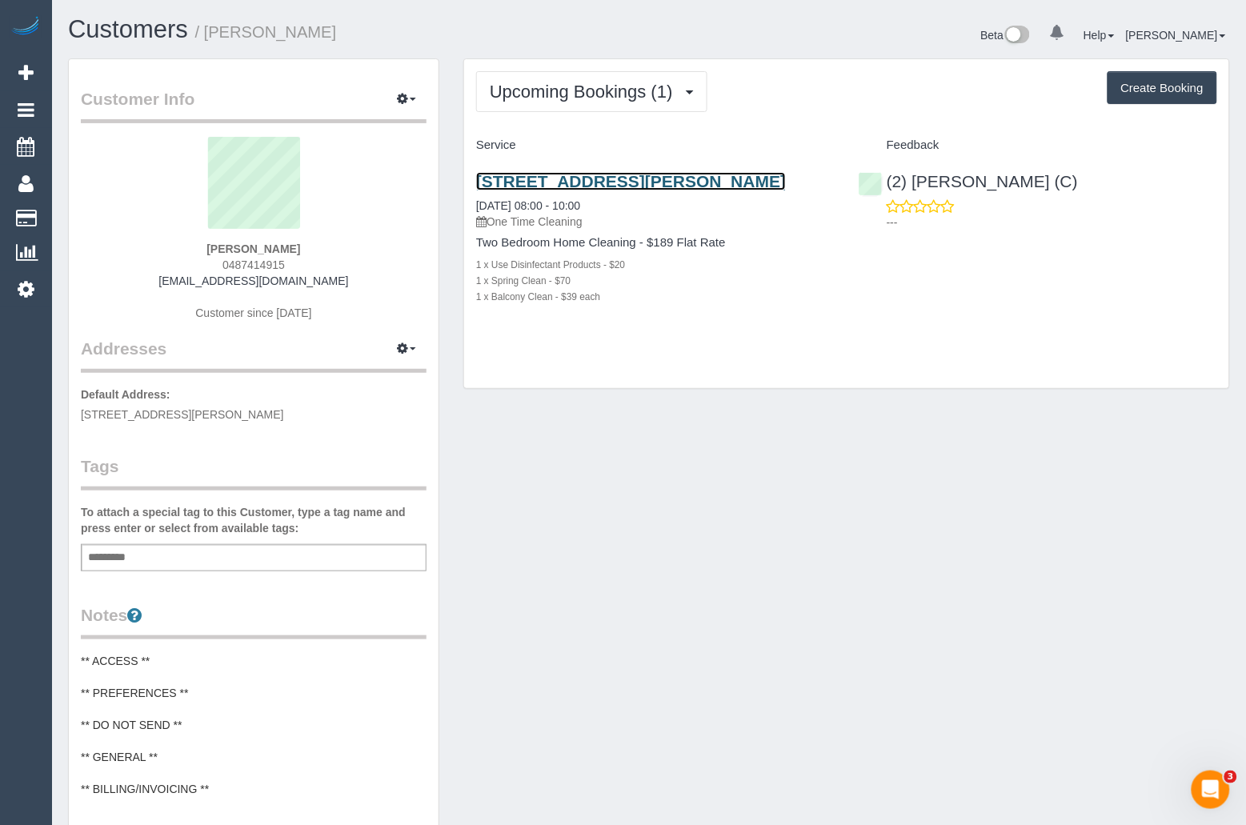
click at [623, 183] on link "203/68 Gadd St, Northcote, VIC 3070" at bounding box center [631, 181] width 310 height 18
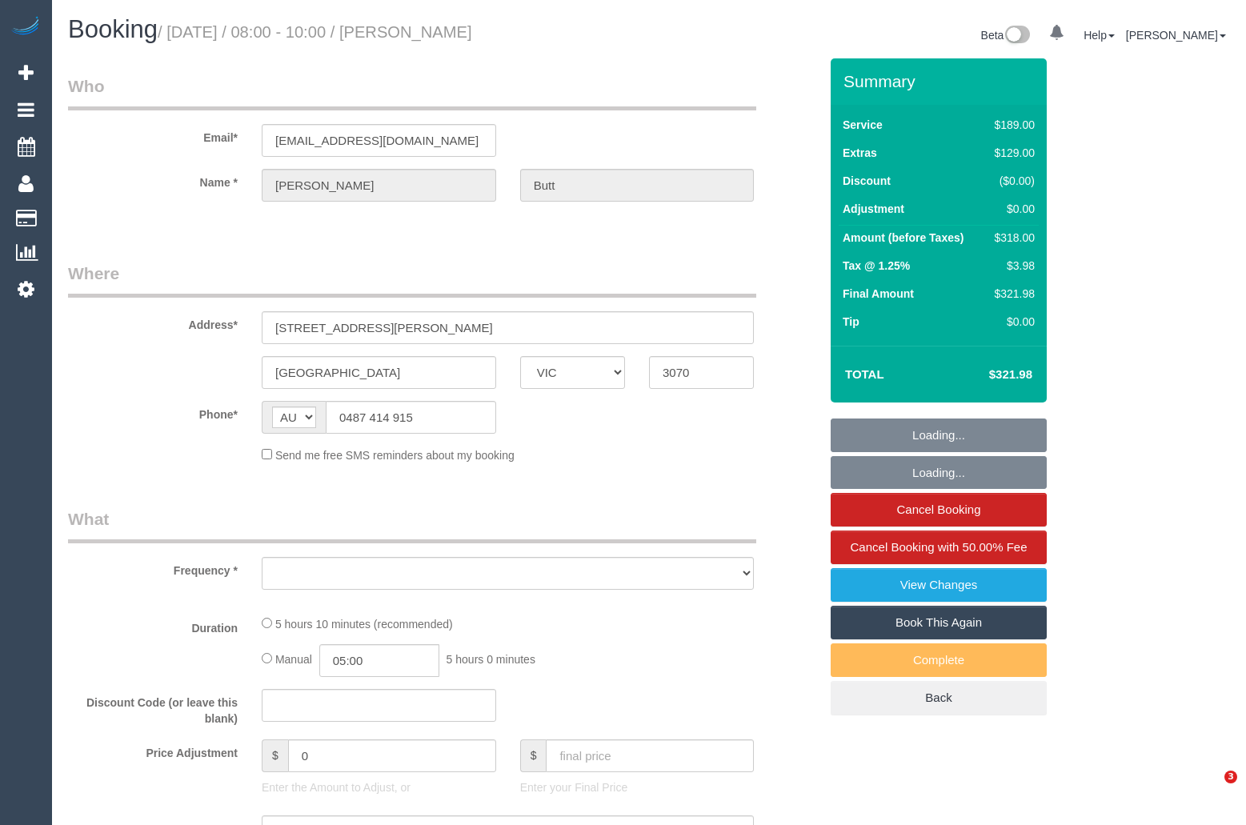
select select "VIC"
select select "number:28"
select select "number:14"
select select "number:19"
select select "number:25"
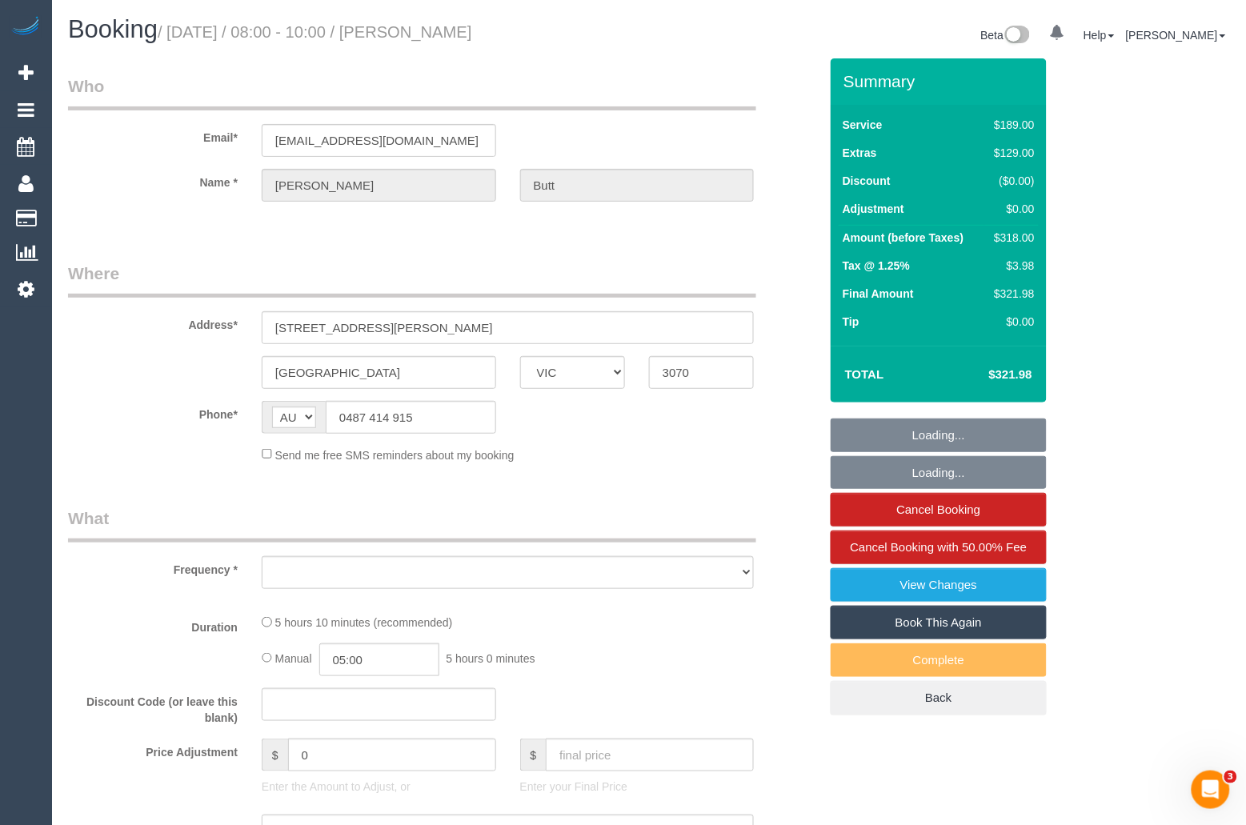
select select "number:13"
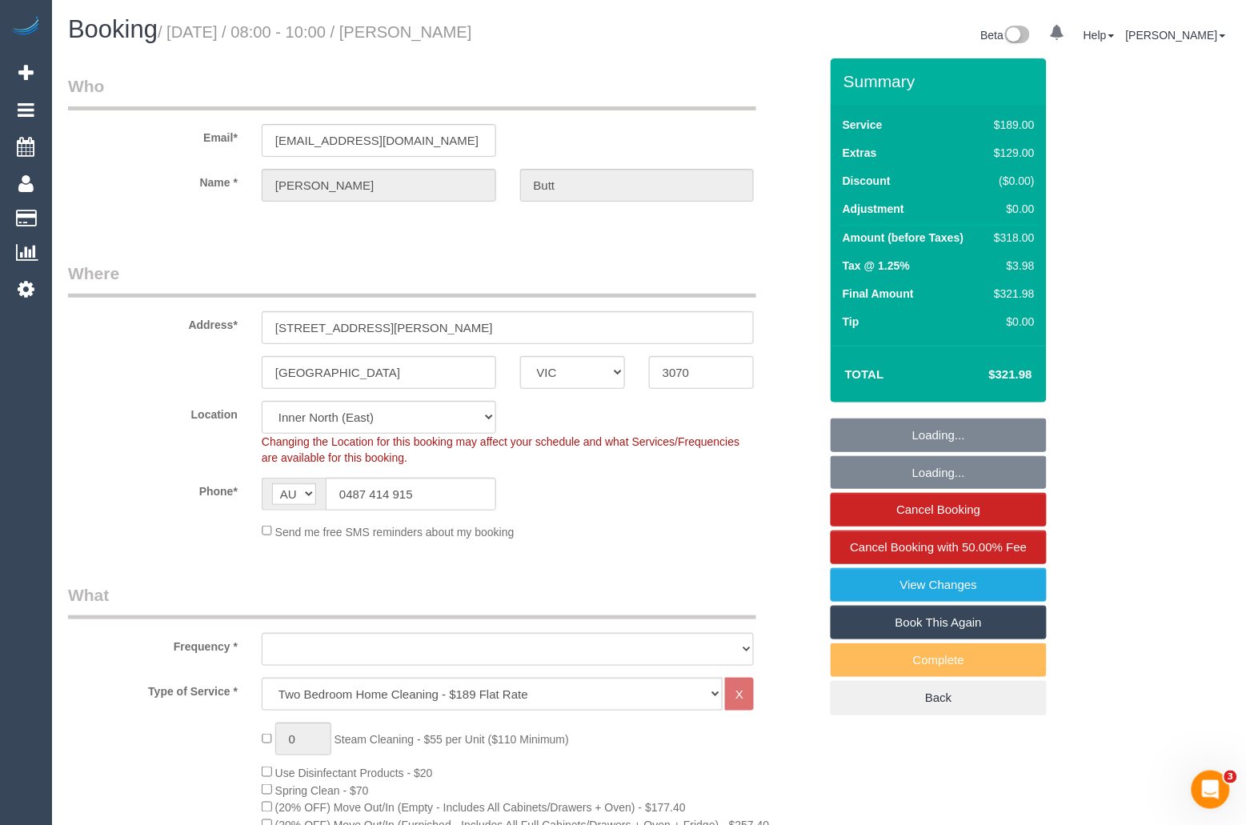
select select "object:797"
select select "string:stripe-pm_1RpUyz2GScqysDRV489LMmN8"
select select "object:1634"
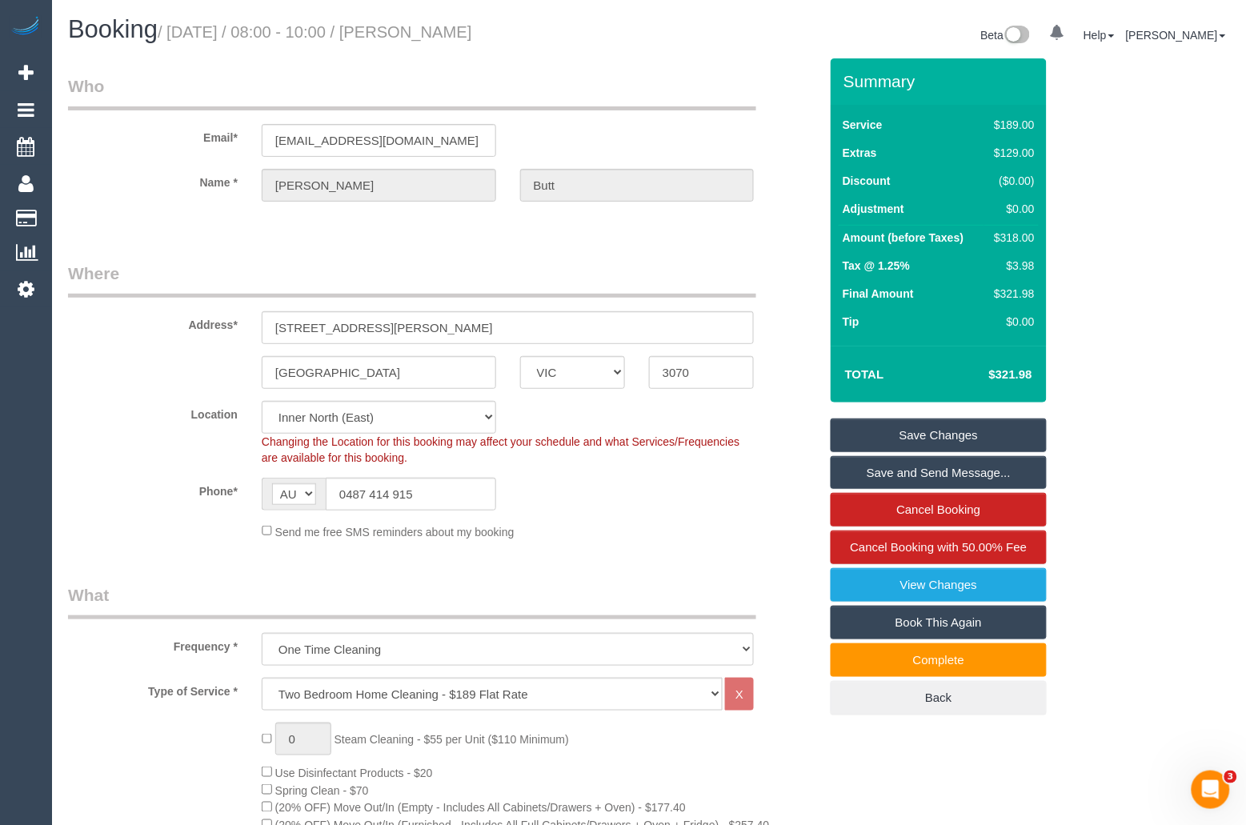
click at [472, 35] on small "/ October 03, 2025 / 08:00 - 10:00 / Caroline Butt" at bounding box center [315, 32] width 314 height 18
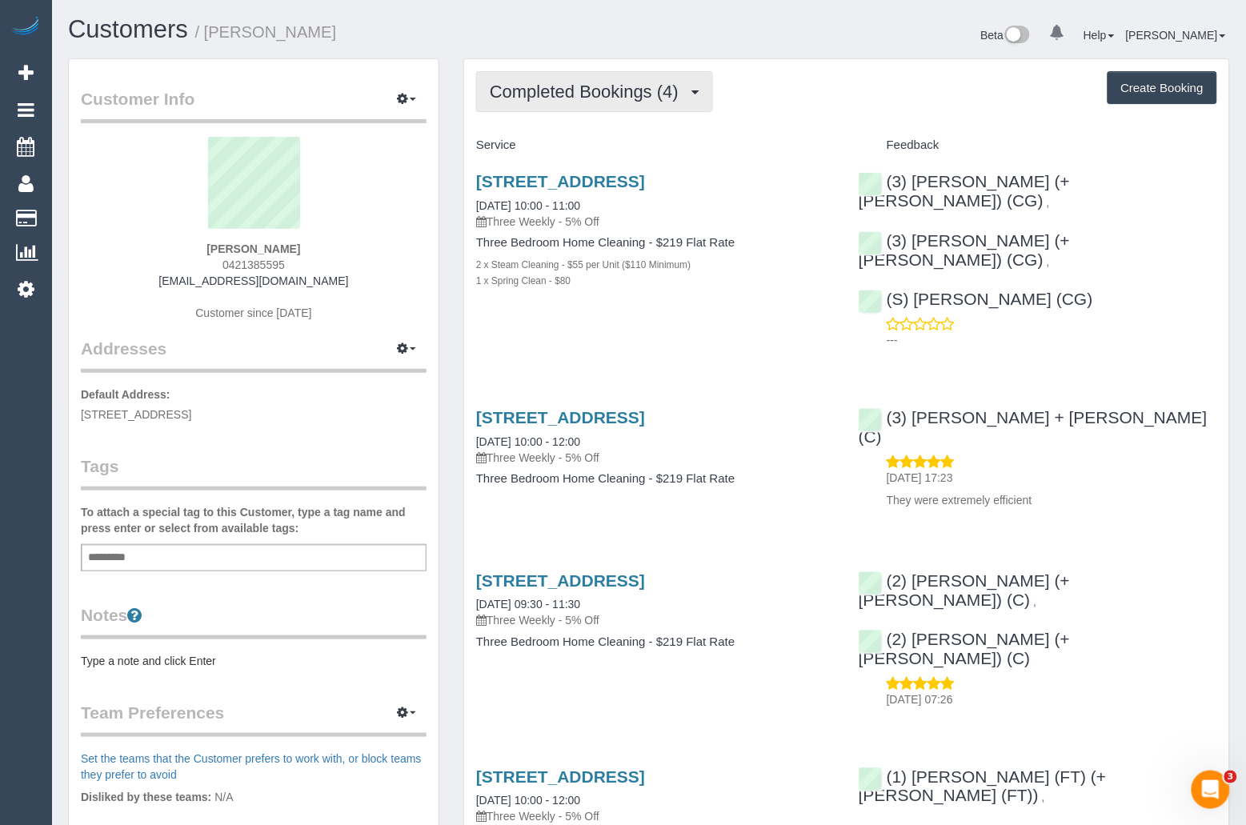
drag, startPoint x: 660, startPoint y: 93, endPoint x: 623, endPoint y: 116, distance: 44.2
click at [660, 93] on span "Completed Bookings (4)" at bounding box center [588, 92] width 197 height 20
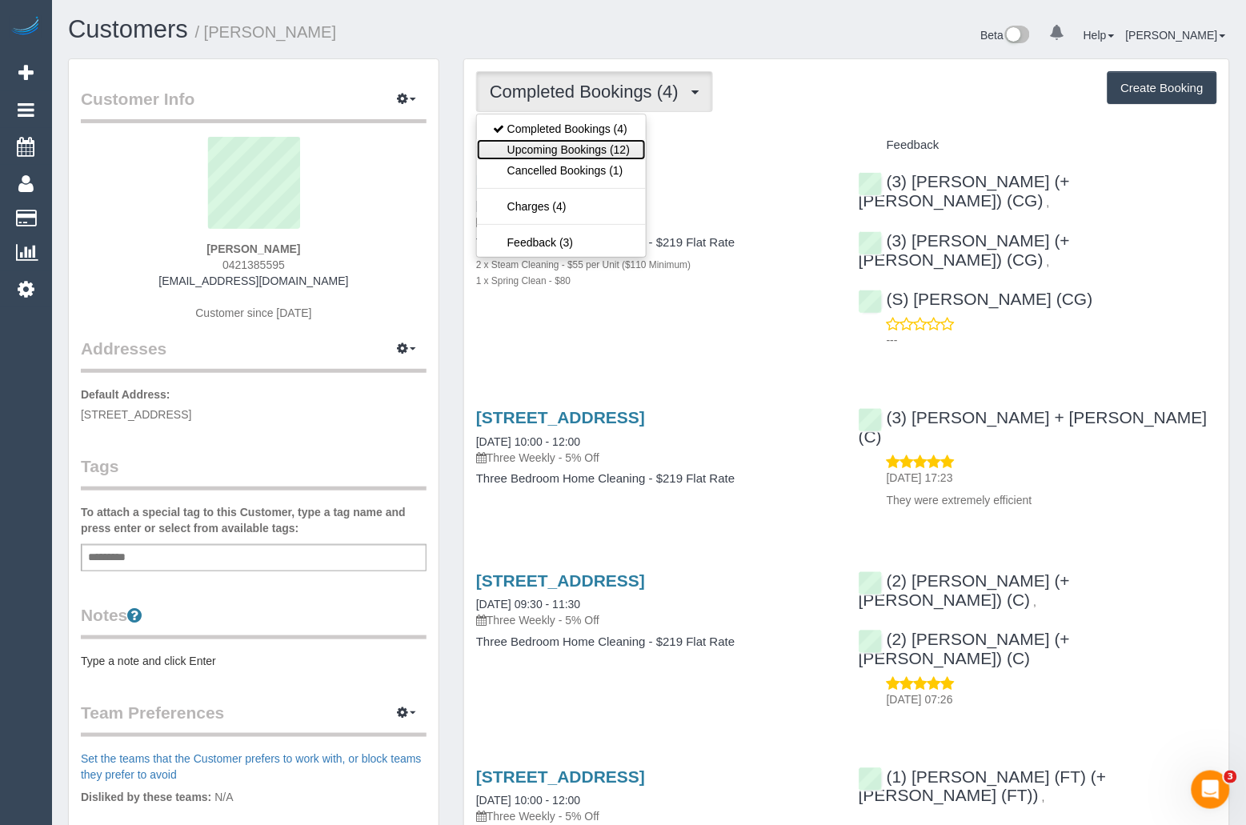
click at [574, 146] on link "Upcoming Bookings (12)" at bounding box center [561, 149] width 169 height 21
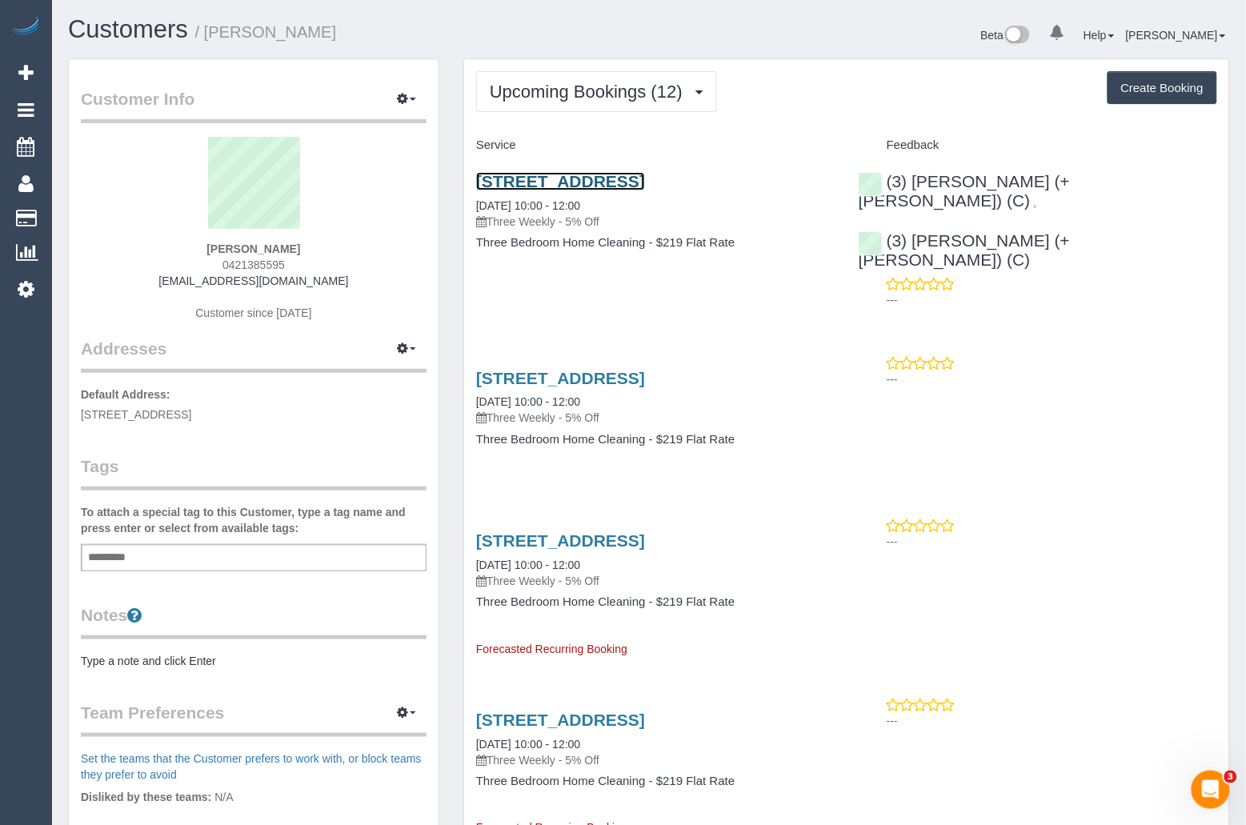
click at [616, 181] on link "79 Signature Boulevard, Sanctuary Lakes, VIC 3030" at bounding box center [560, 181] width 169 height 18
click at [587, 183] on link "[STREET_ADDRESS]" at bounding box center [560, 181] width 169 height 18
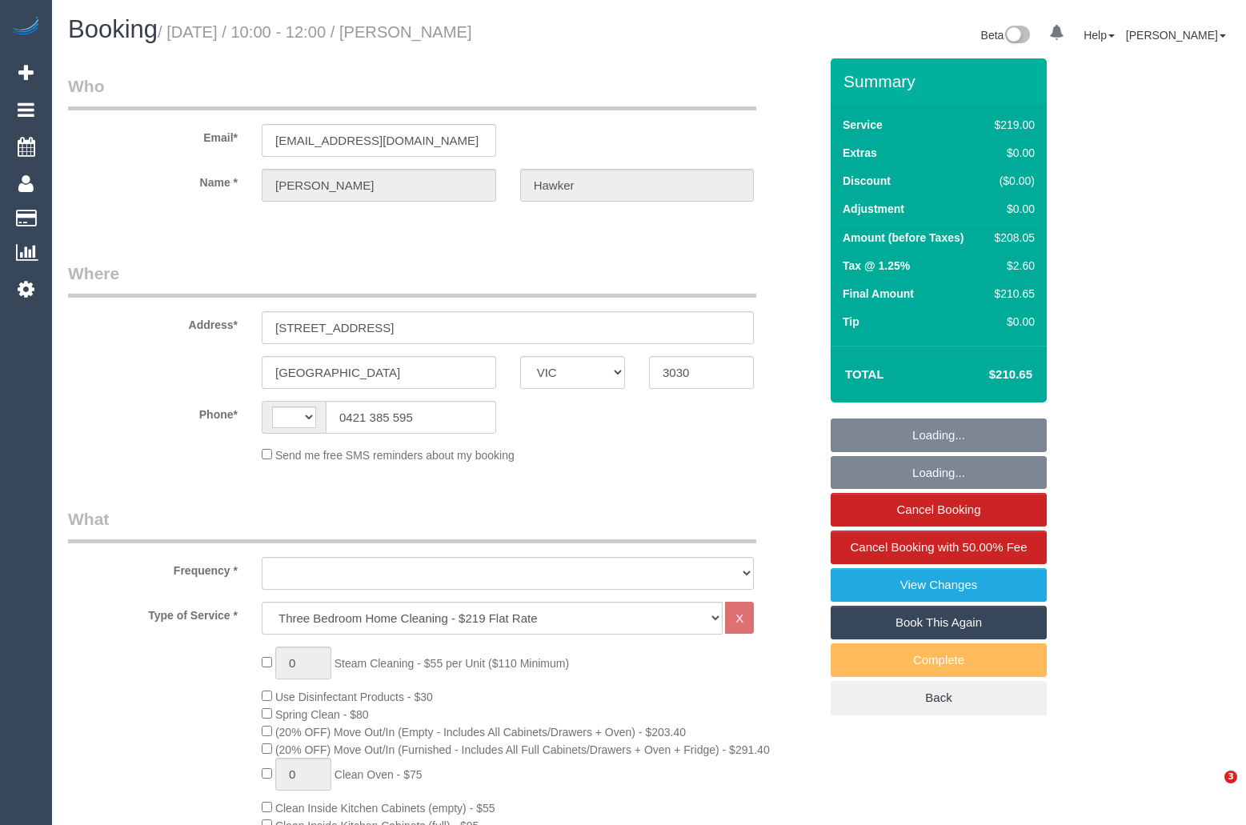
select select "VIC"
select select "string:stripe-pm_1RkZlA2GScqysDRVlVjE8EMK"
select select "number:30"
select select "number:14"
select select "number:19"
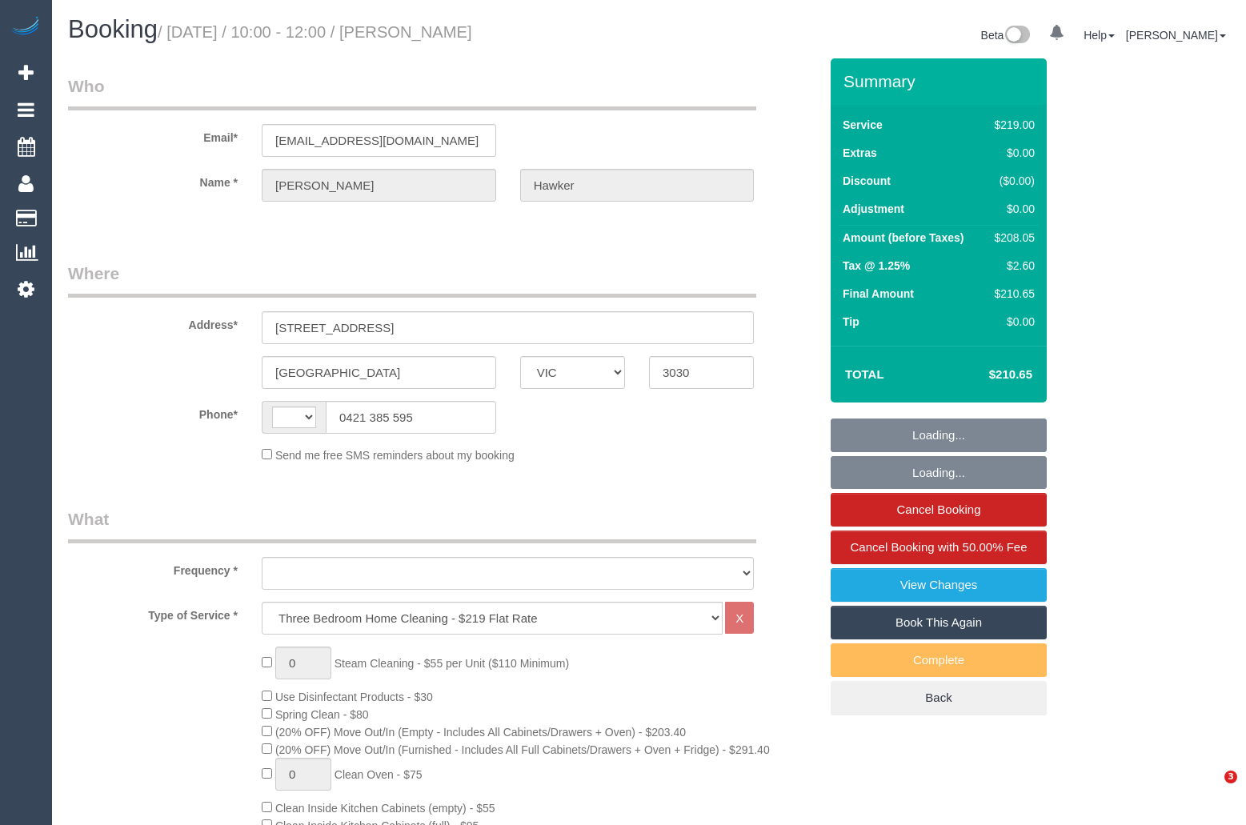
select select "number:24"
select select "number:35"
select select "number:13"
select select "string:AU"
select select "object:2170"
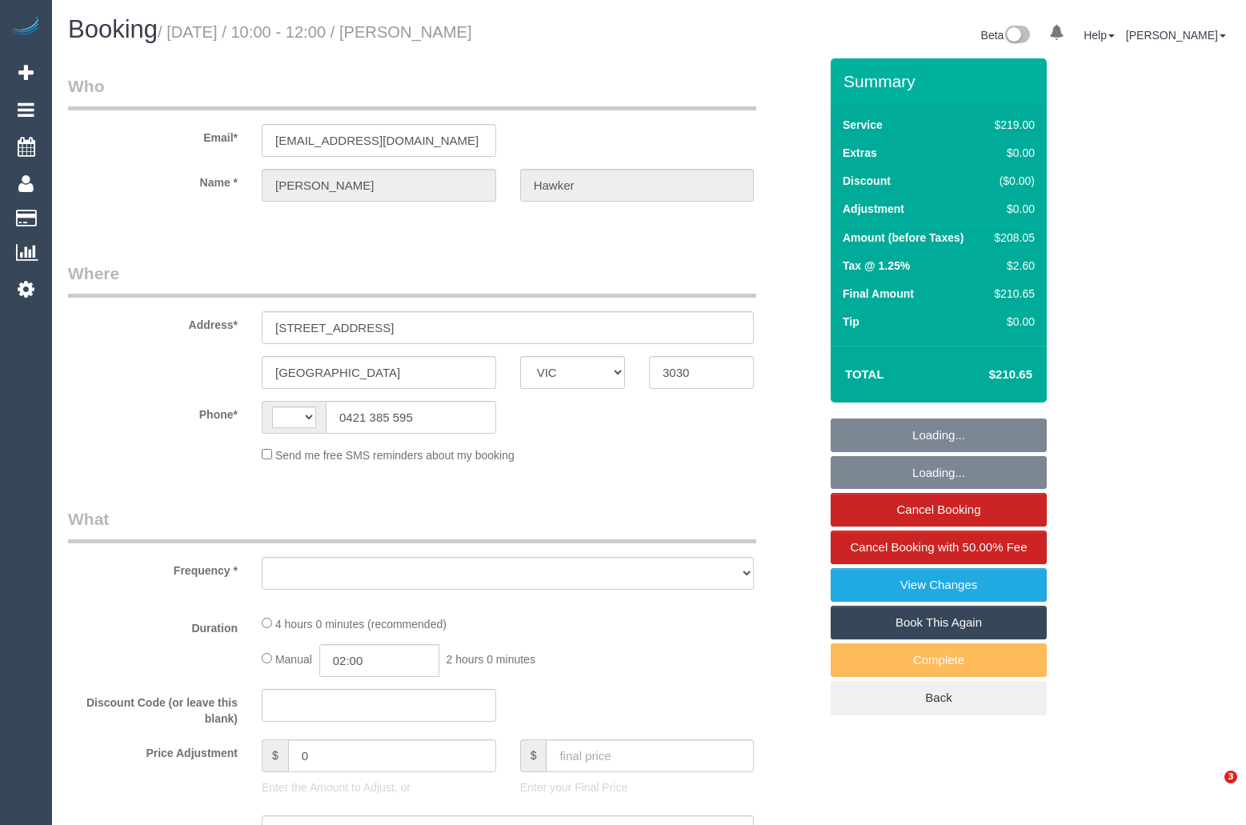
select select "VIC"
select select "object:289"
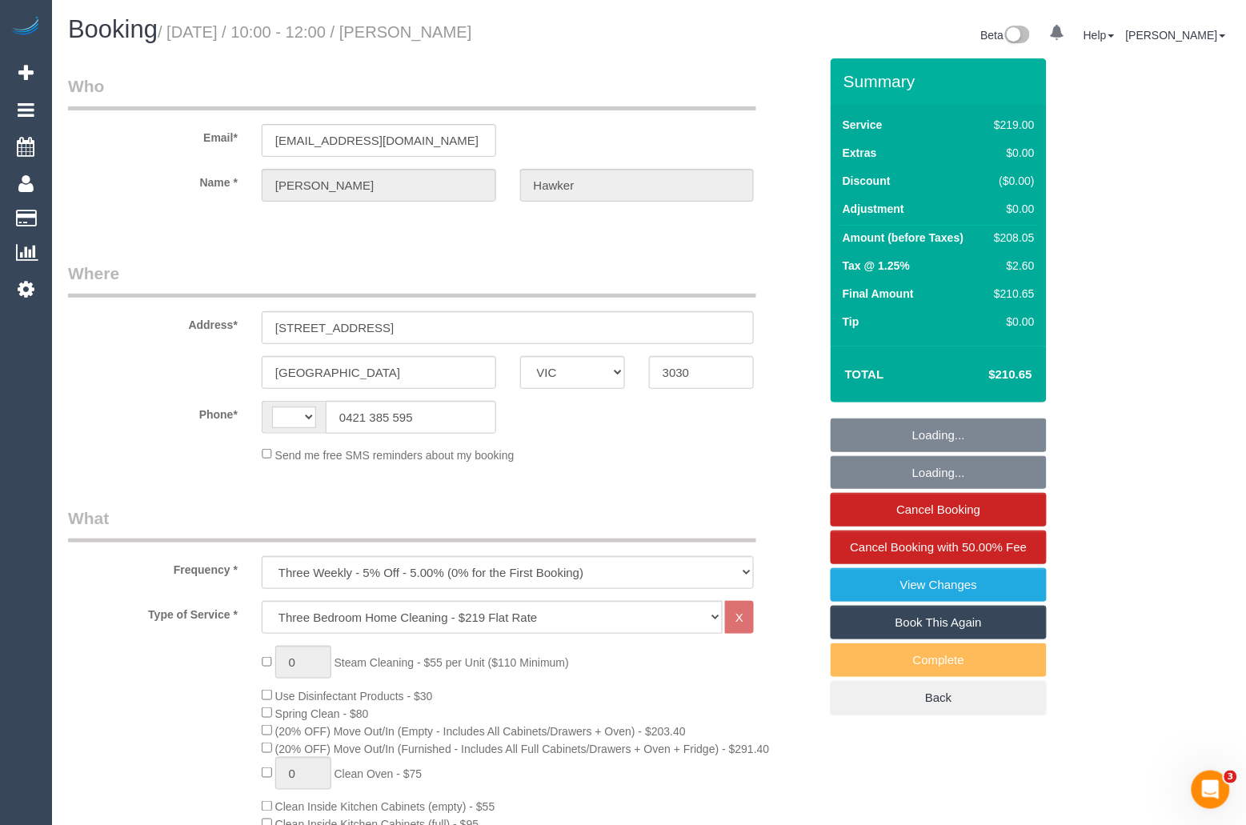
select select "string:AU"
select select "string:stripe-pm_1RkZlA2GScqysDRVlVjE8EMK"
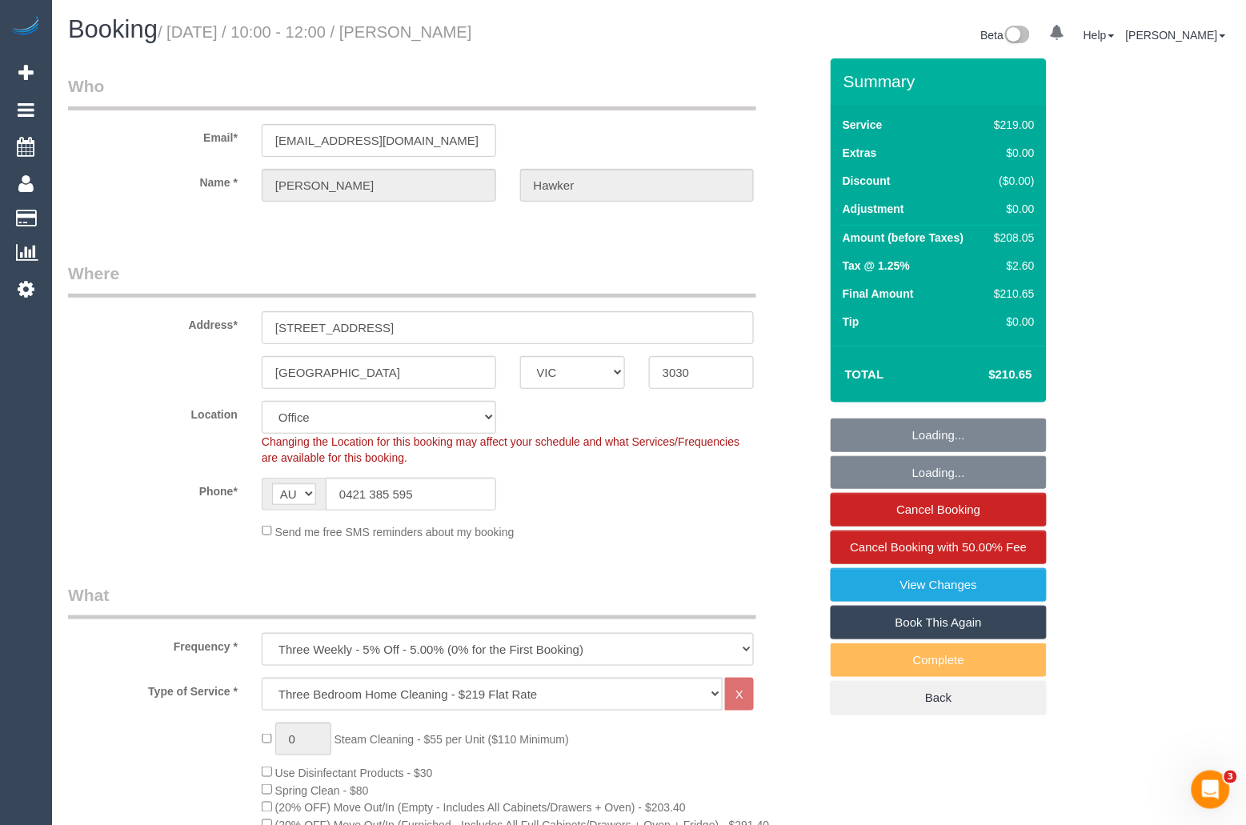
select select "number:30"
select select "number:14"
select select "number:19"
select select "number:24"
select select "number:35"
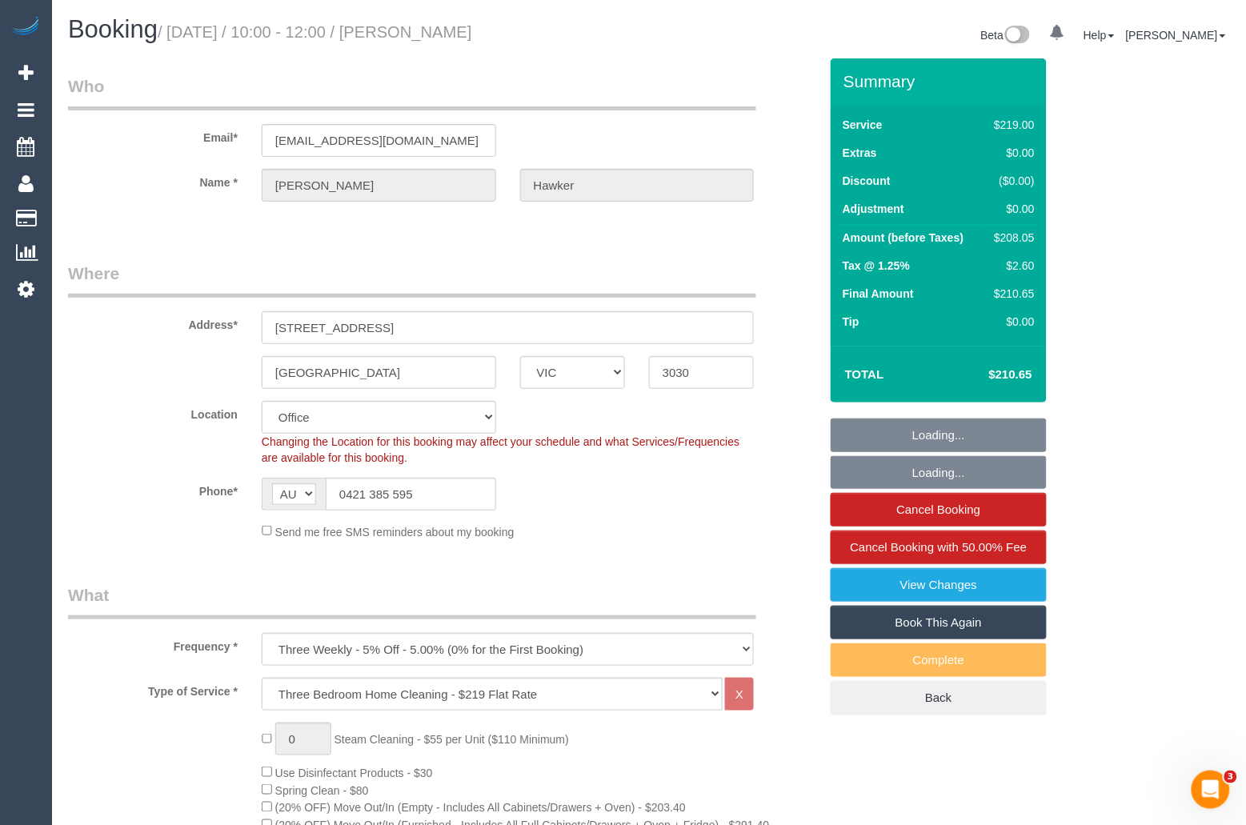
select select "number:13"
select select "object:823"
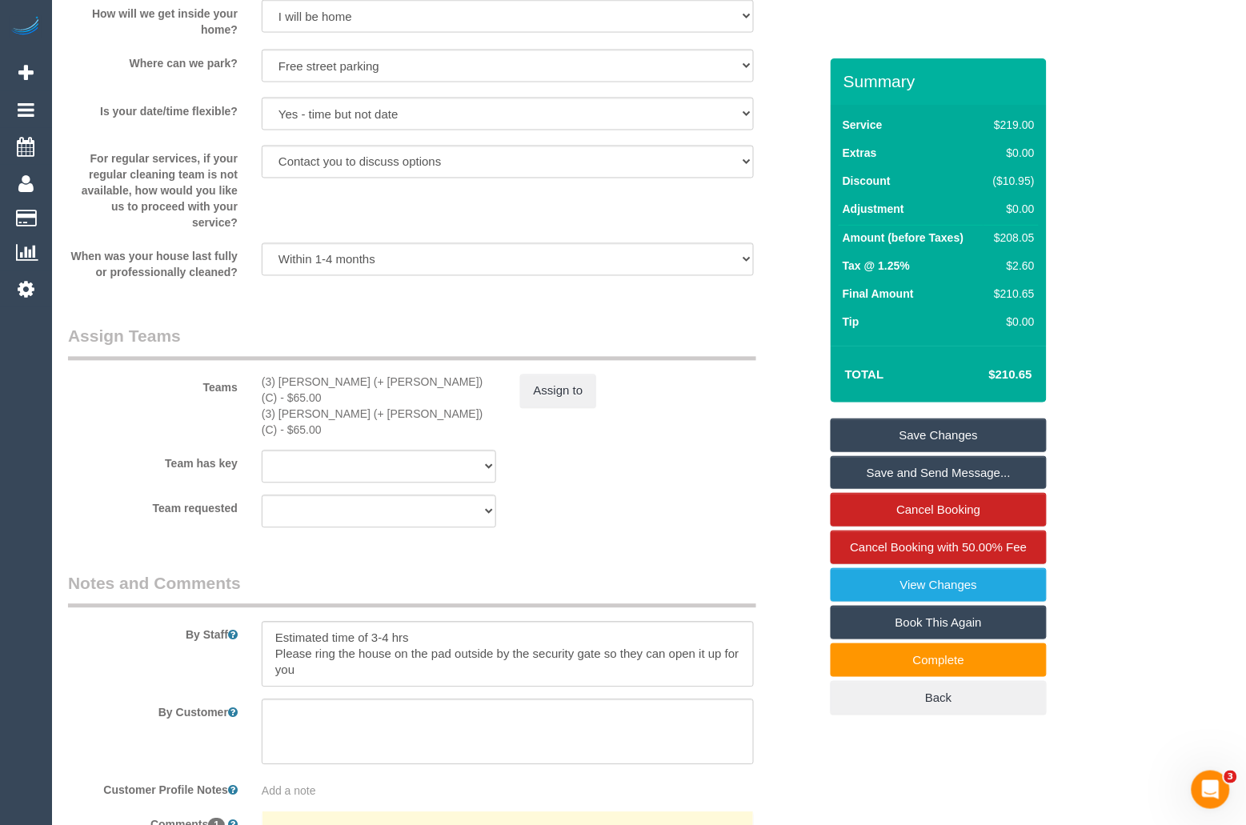
scroll to position [2442, 0]
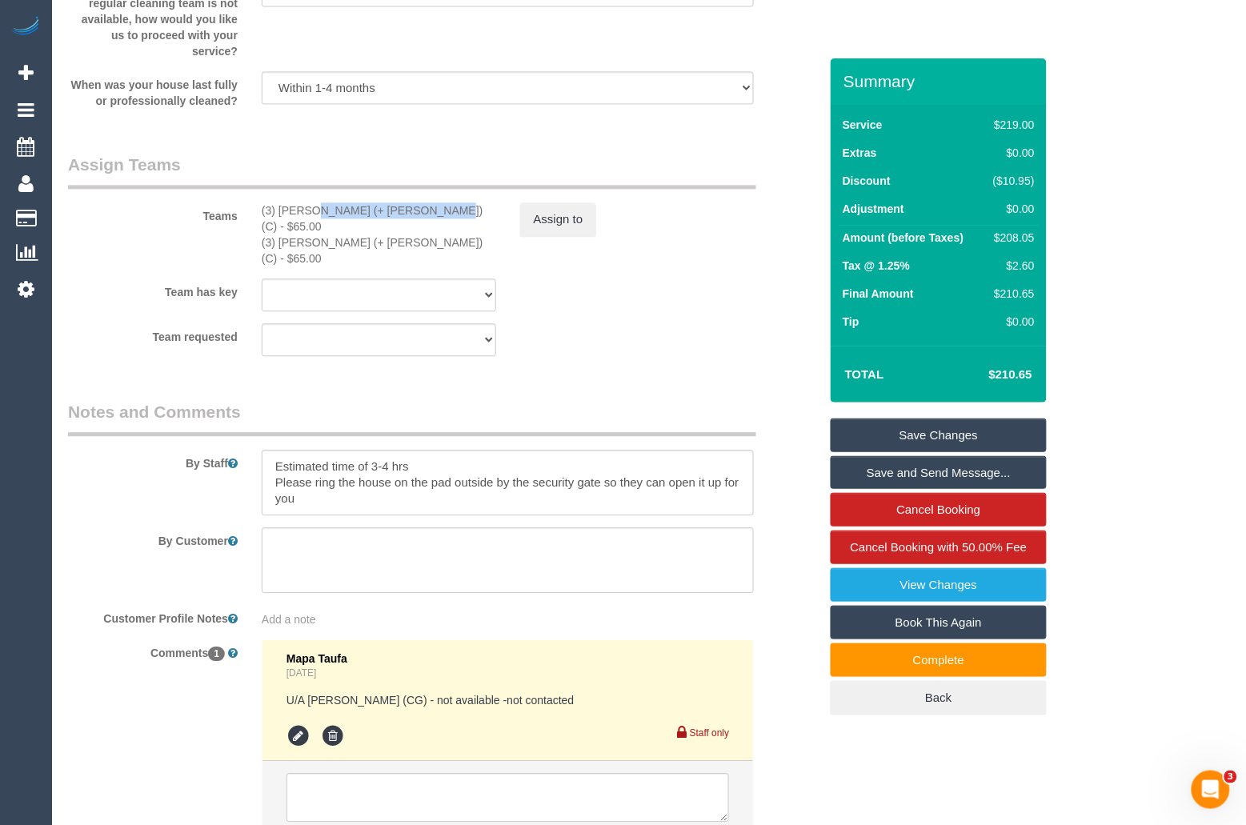
drag, startPoint x: 264, startPoint y: 214, endPoint x: 370, endPoint y: 217, distance: 106.5
click at [370, 217] on div "(3) Gazi (+ Juireya) (C) - $65.00" at bounding box center [379, 218] width 234 height 32
copy div "3) Gazi (+ Juireya) (C)"
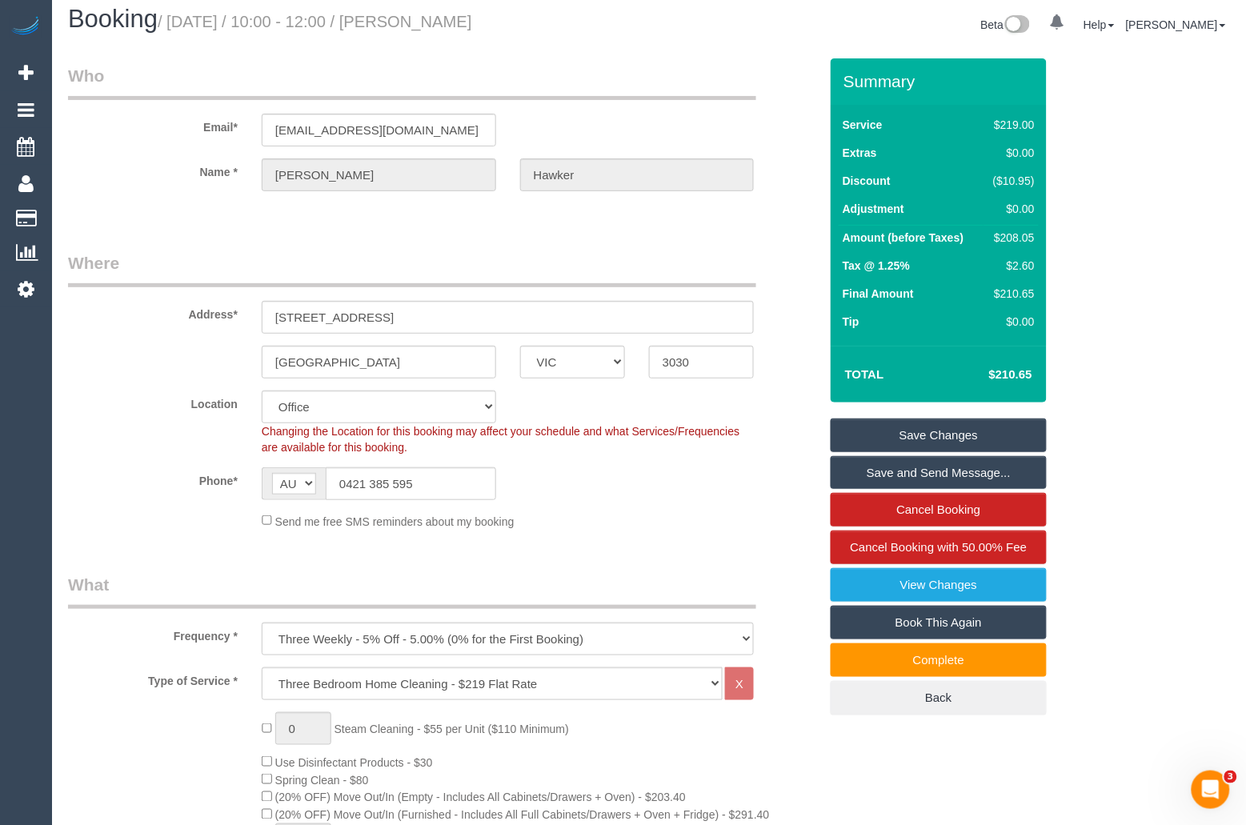
scroll to position [0, 0]
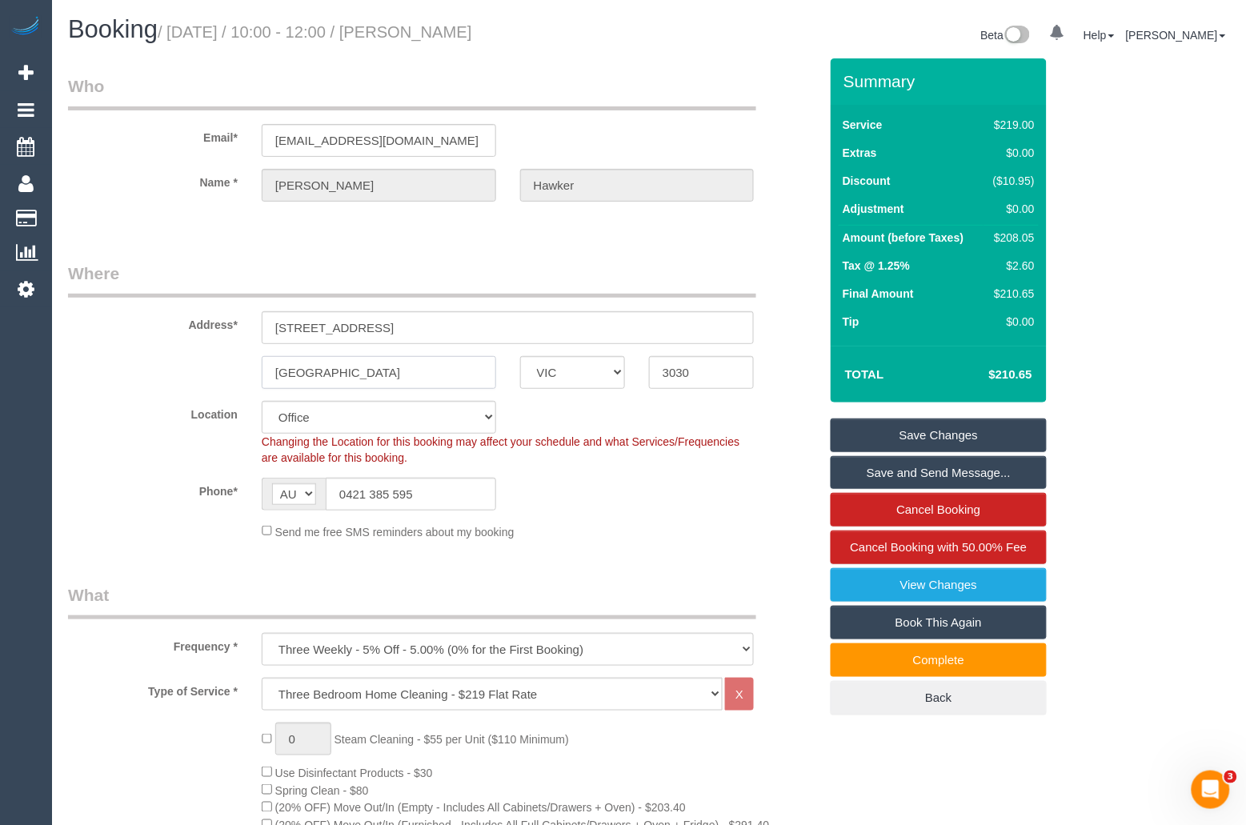
drag, startPoint x: 409, startPoint y: 378, endPoint x: 180, endPoint y: 370, distance: 229.0
click at [180, 370] on div "Sanctuary Lakes ACT NSW NT QLD SA TAS VIC WA 3030" at bounding box center [443, 372] width 775 height 33
click at [114, 146] on span "Scheduler" at bounding box center [152, 146] width 200 height 37
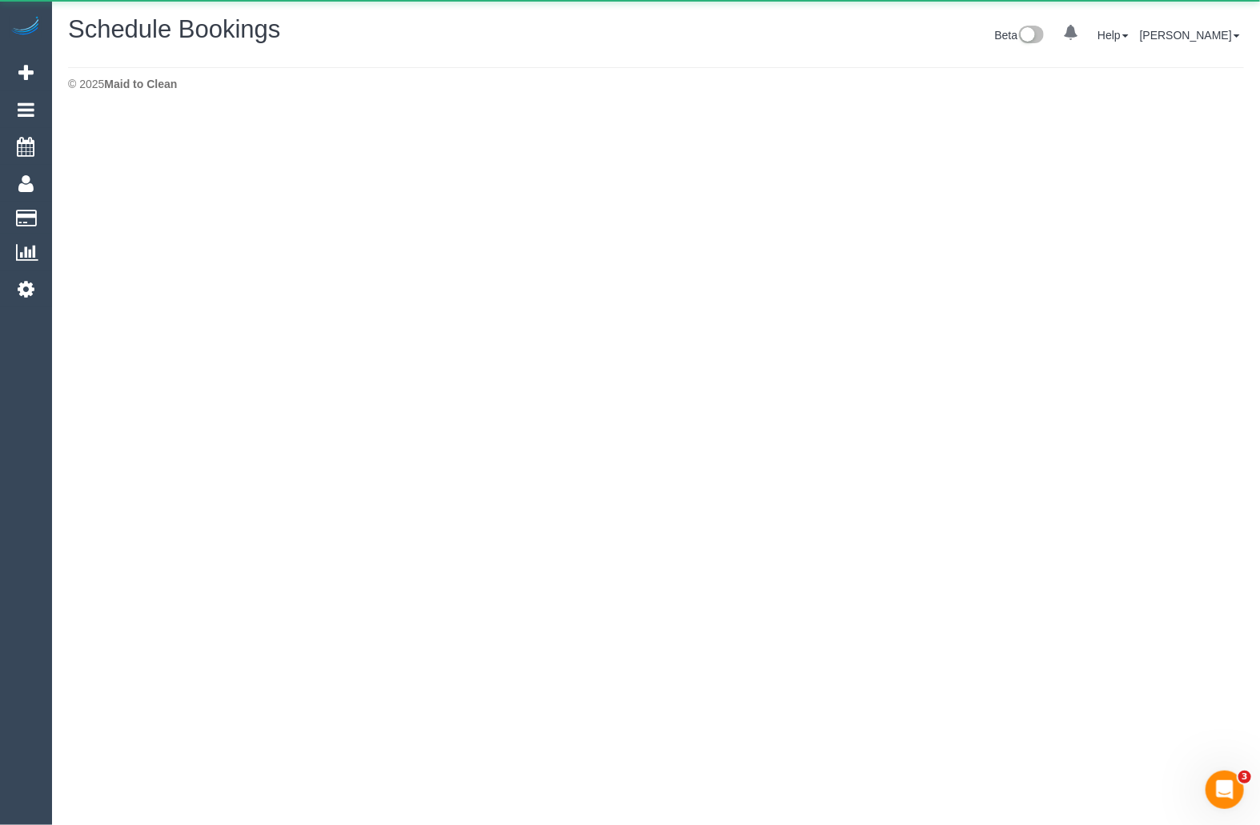
click at [96, 136] on body "0 Beta Your Notifications You have 0 alerts Add Booking Bookings Active Booking…" at bounding box center [630, 412] width 1260 height 825
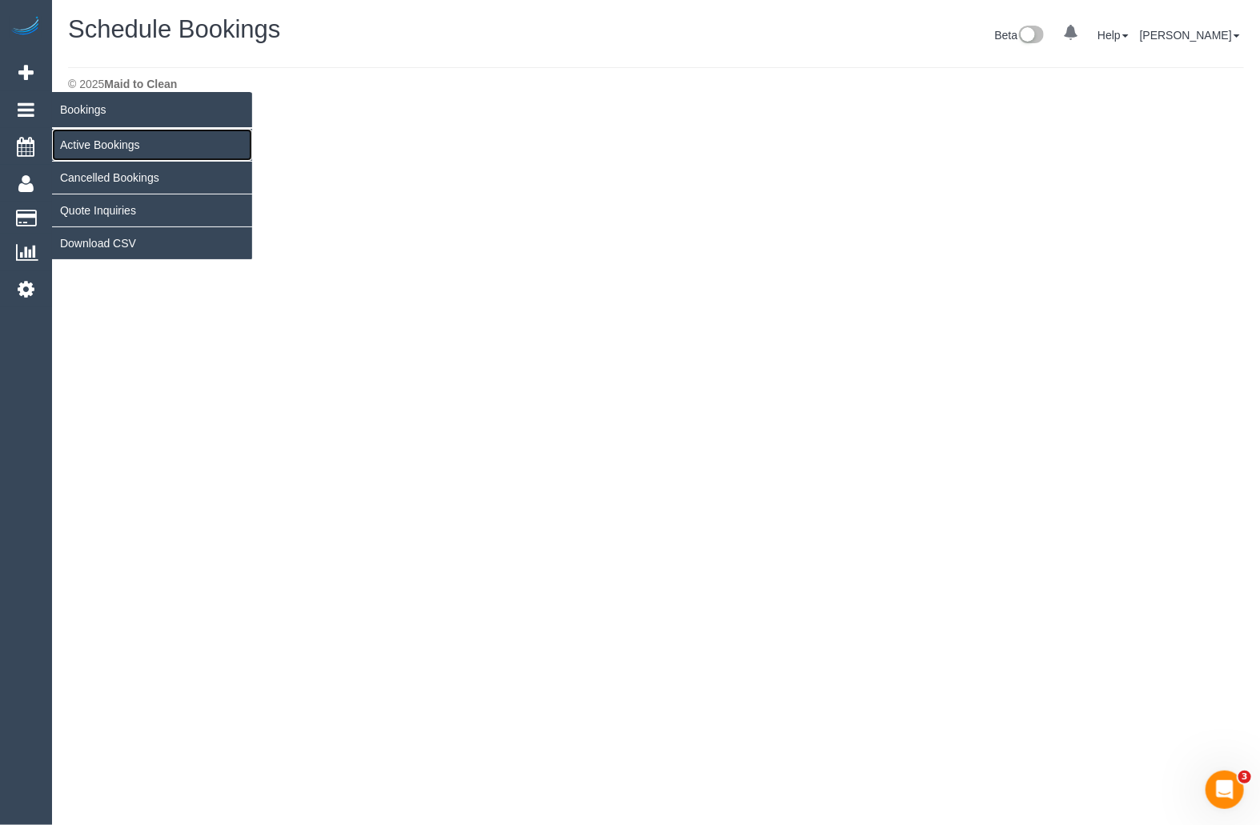
click at [106, 141] on link "Active Bookings" at bounding box center [152, 145] width 200 height 32
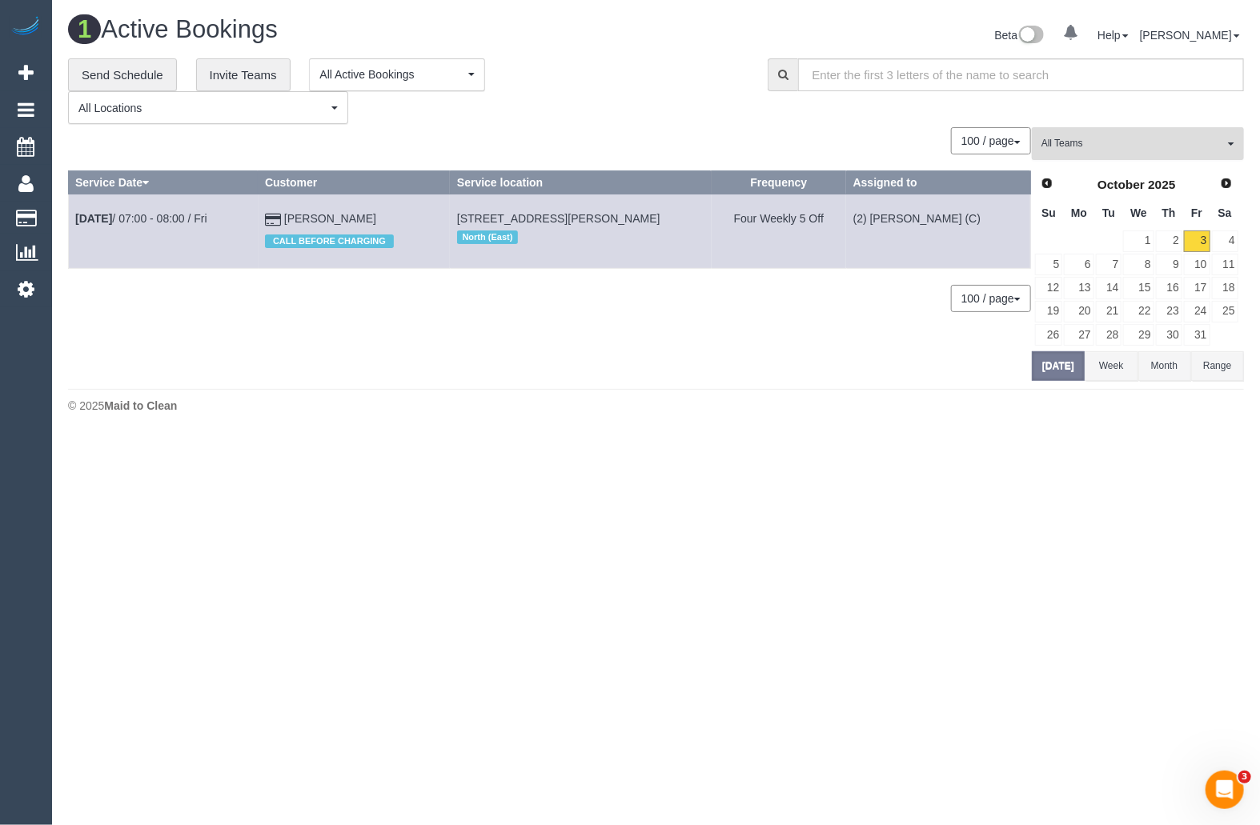
click at [1100, 142] on span "All Teams" at bounding box center [1132, 144] width 182 height 14
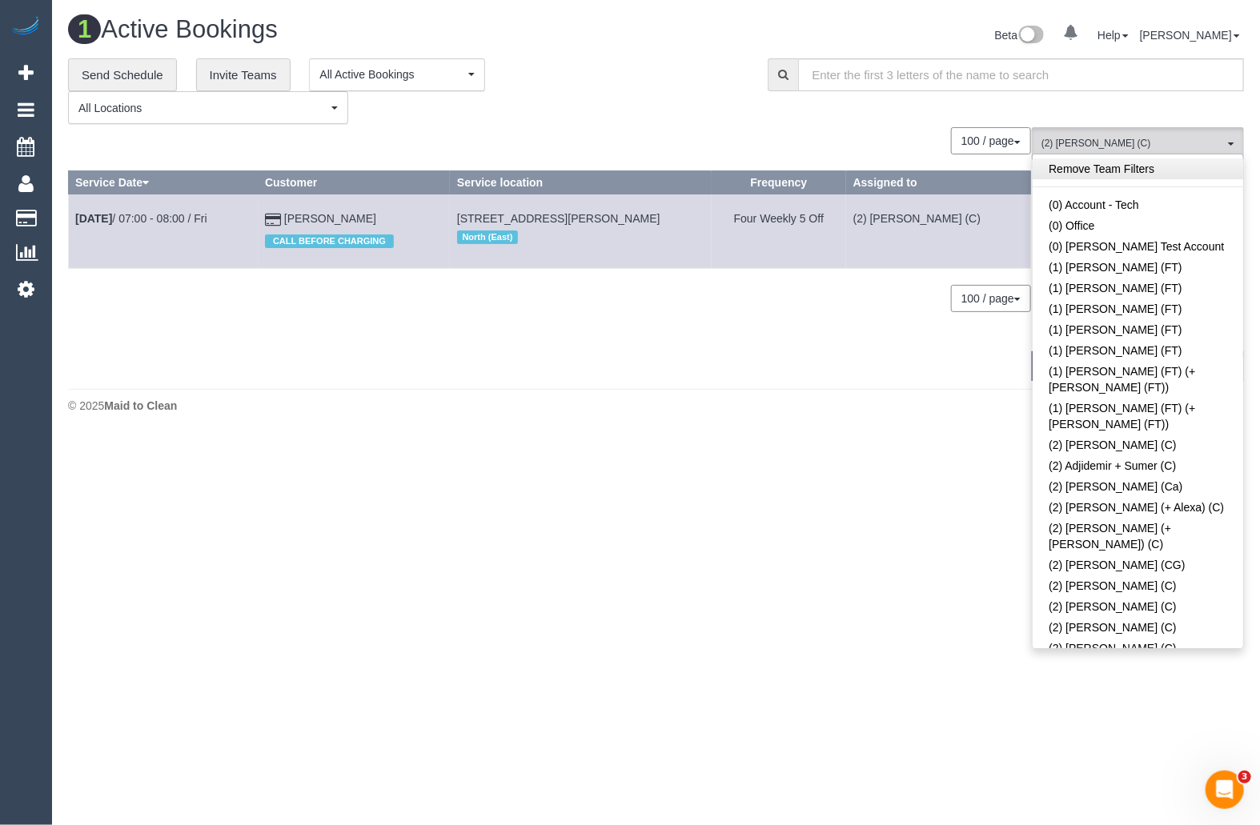
click at [1200, 163] on link "Remove Team Filters" at bounding box center [1137, 168] width 210 height 21
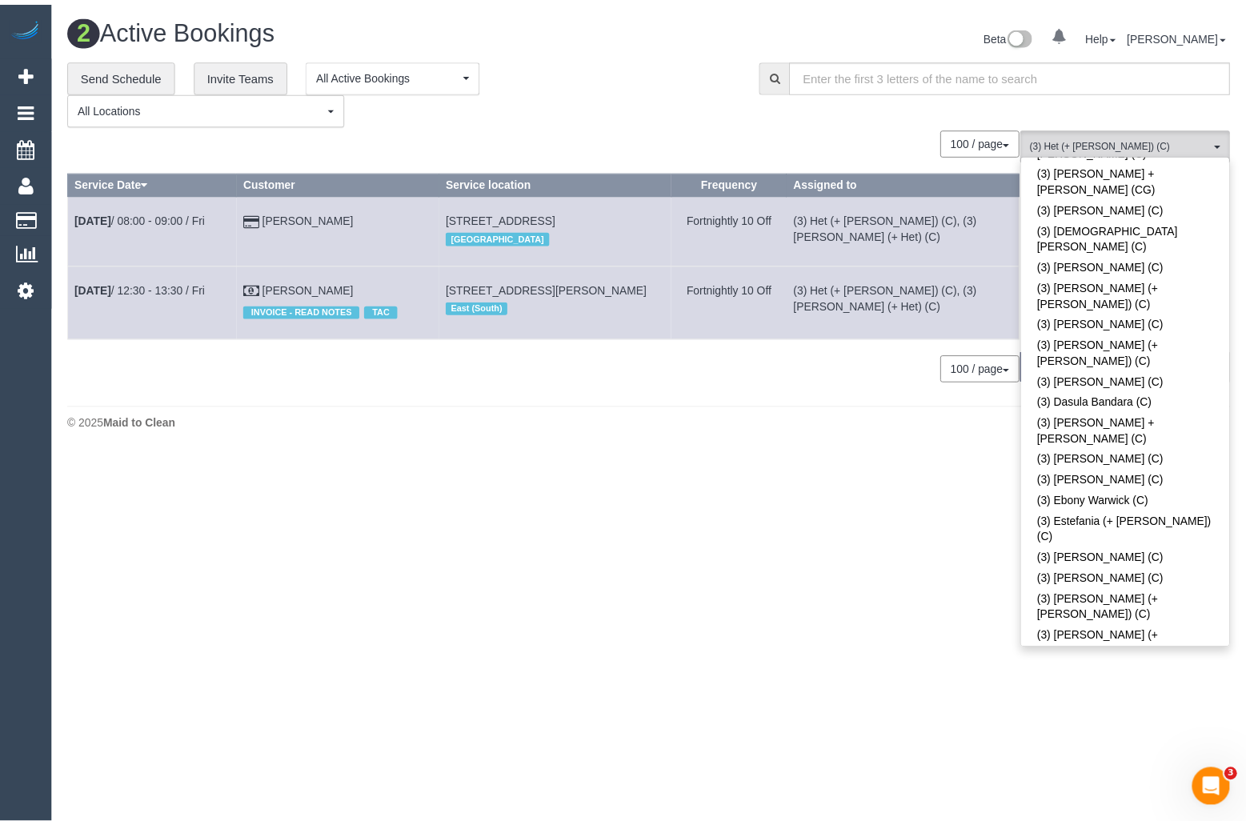
scroll to position [3521, 0]
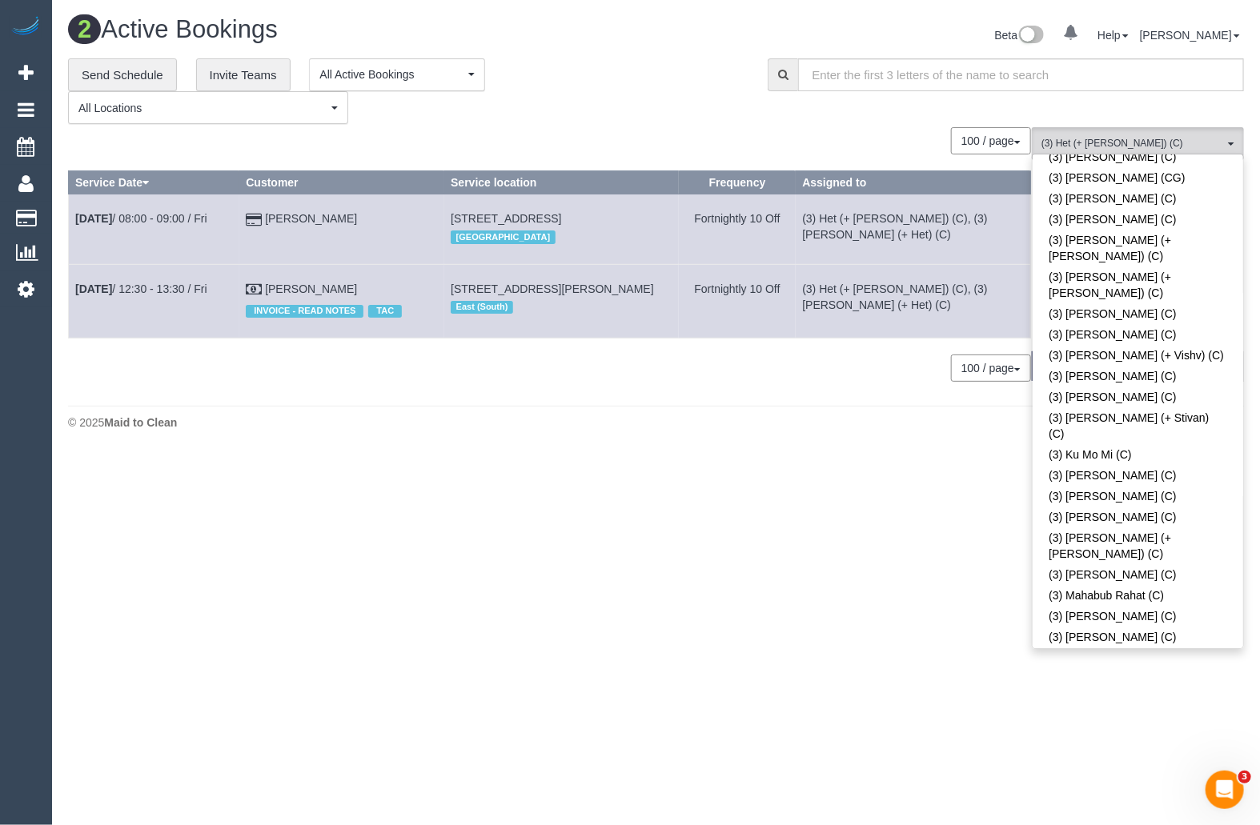
click at [777, 508] on body "0 Beta Your Notifications You have 0 alerts Add Booking Bookings Active Booking…" at bounding box center [630, 412] width 1260 height 825
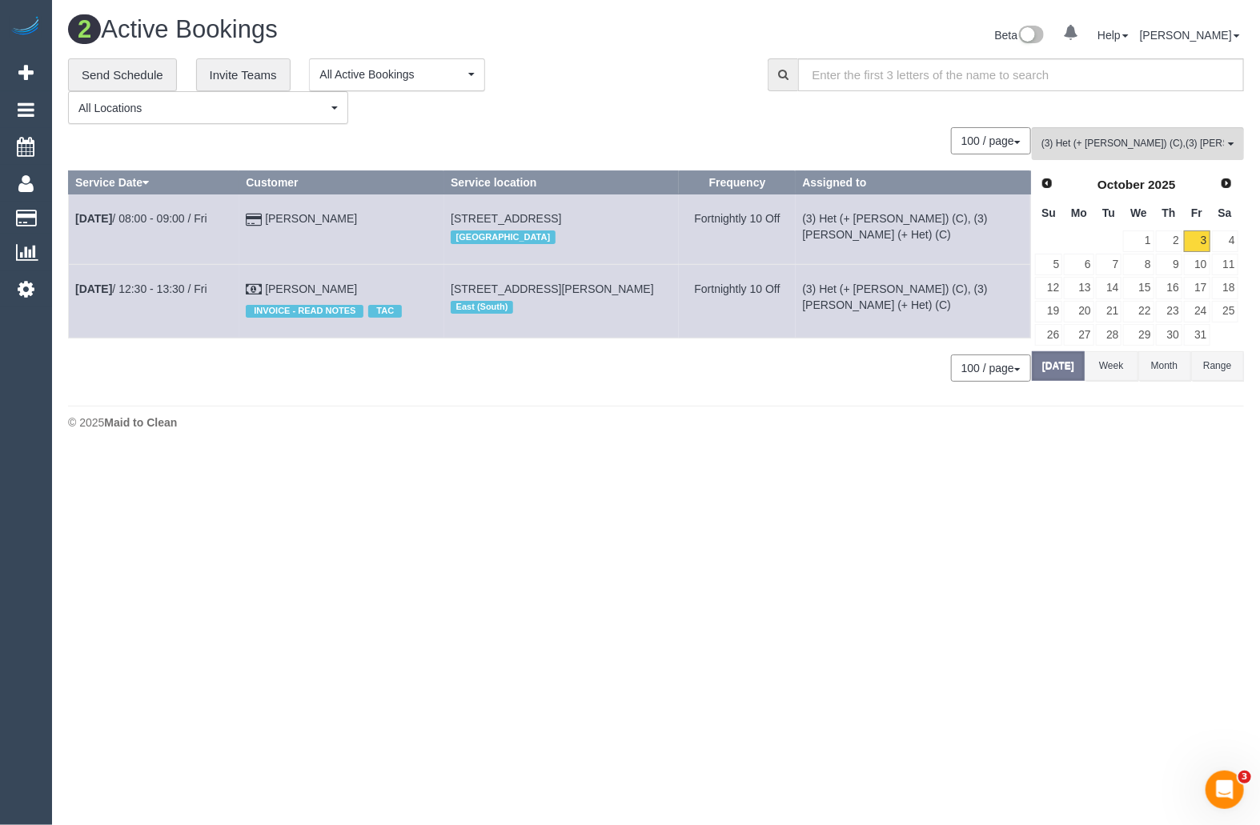
click at [788, 492] on body "0 Beta Your Notifications You have 0 alerts Add Booking Bookings Active Booking…" at bounding box center [630, 412] width 1260 height 825
click at [136, 290] on link "Oct 3rd / 12:30 - 13:30 / Fri" at bounding box center [141, 288] width 132 height 13
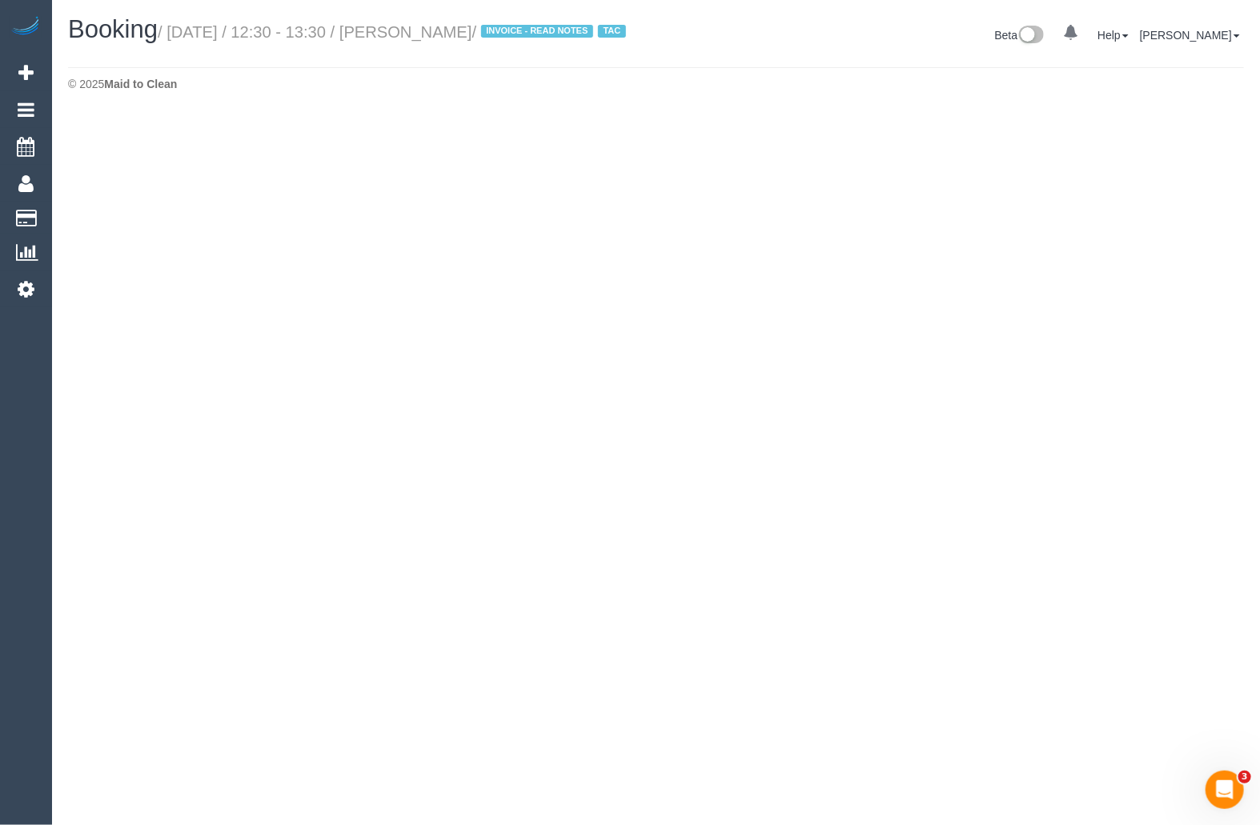
select select "VIC"
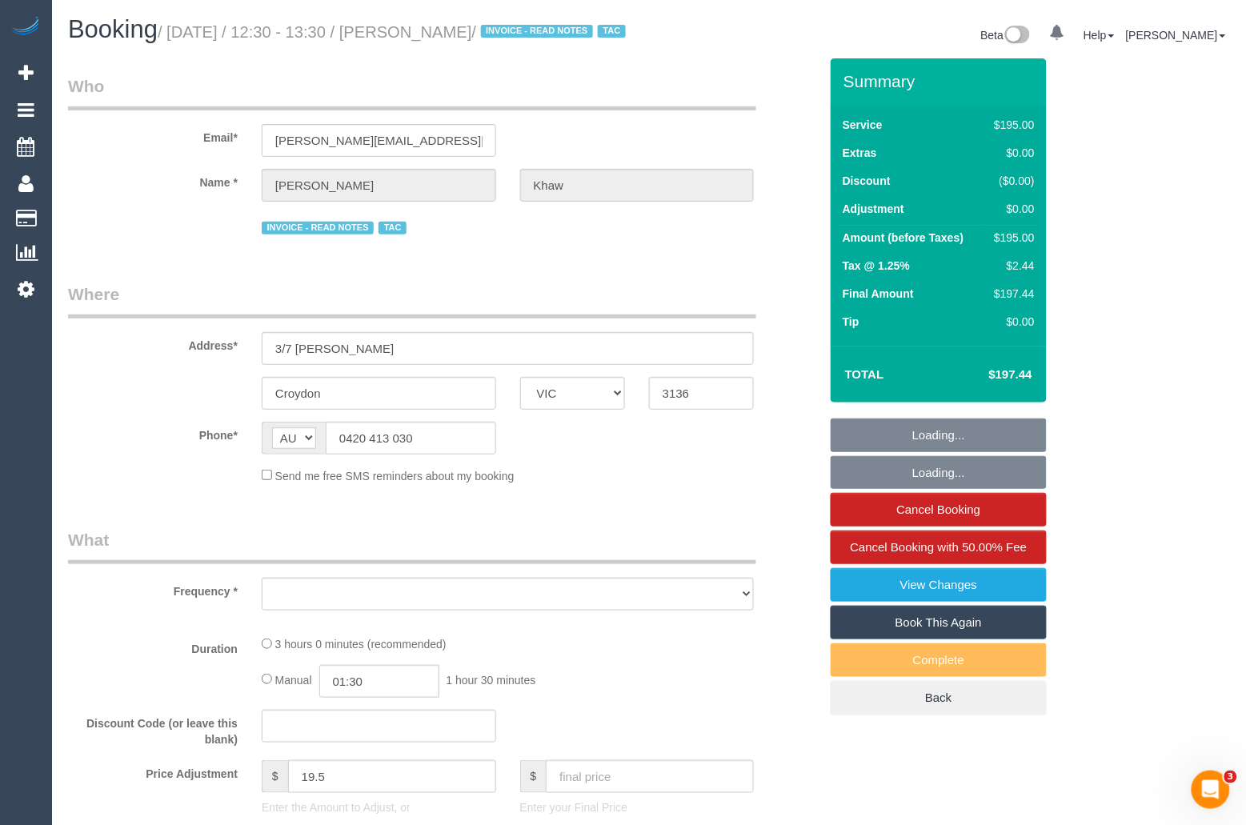
select select "180"
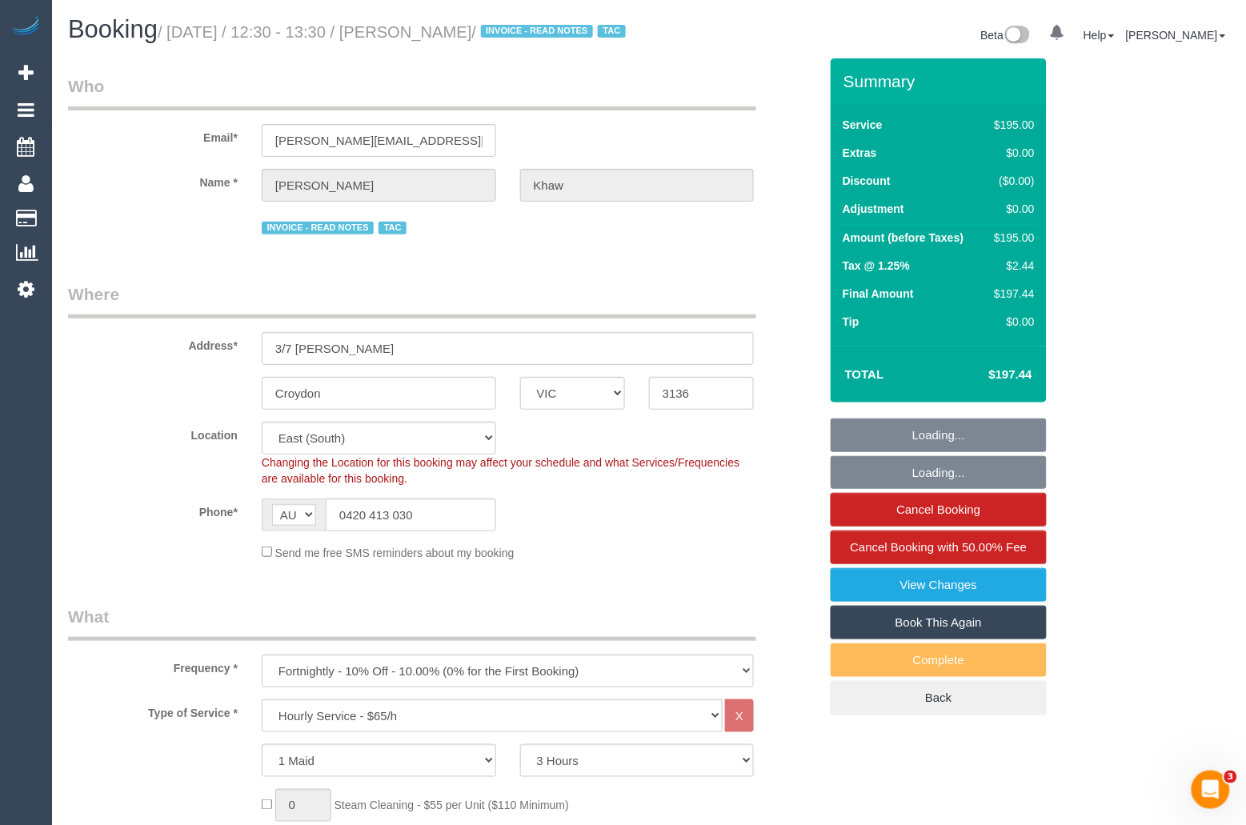
select select "object:4905"
select select "number:27"
select select "number:14"
select select "number:18"
select select "number:22"
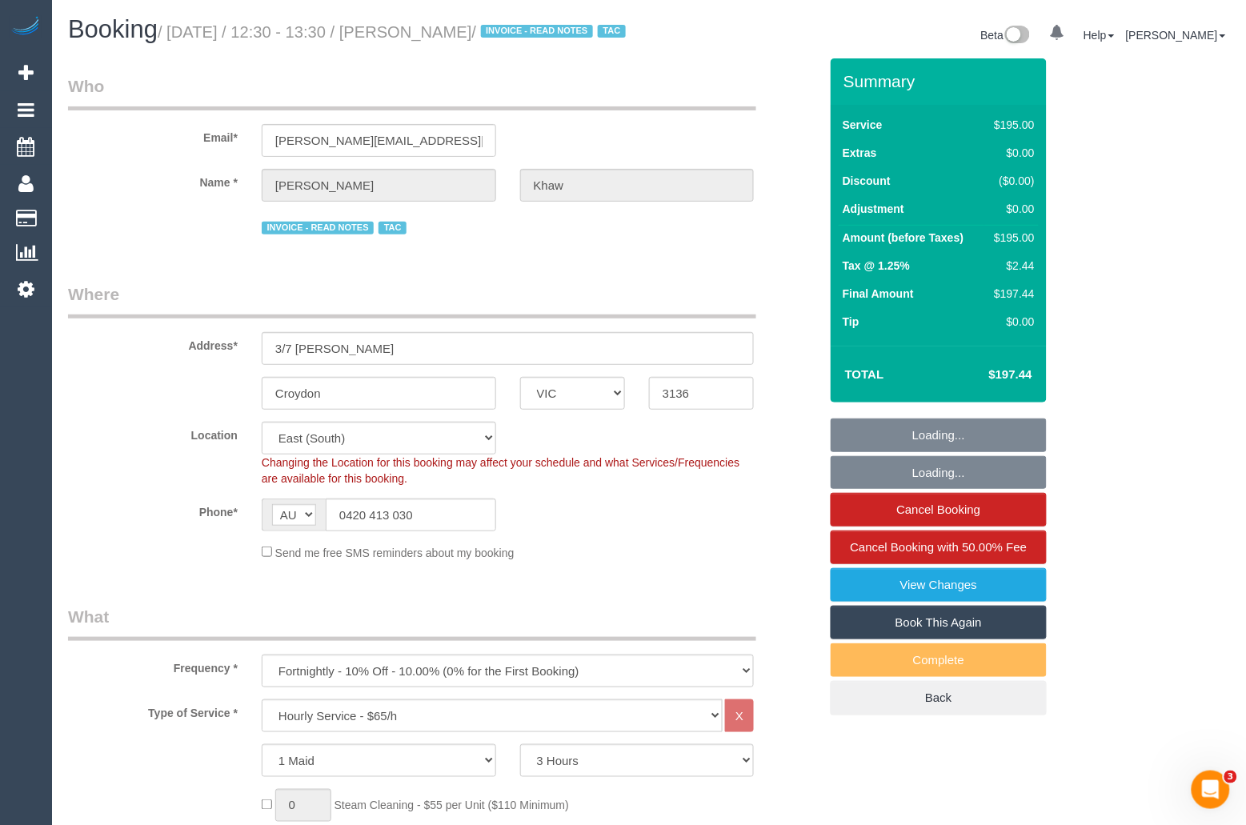
select select "number:34"
select select "number:26"
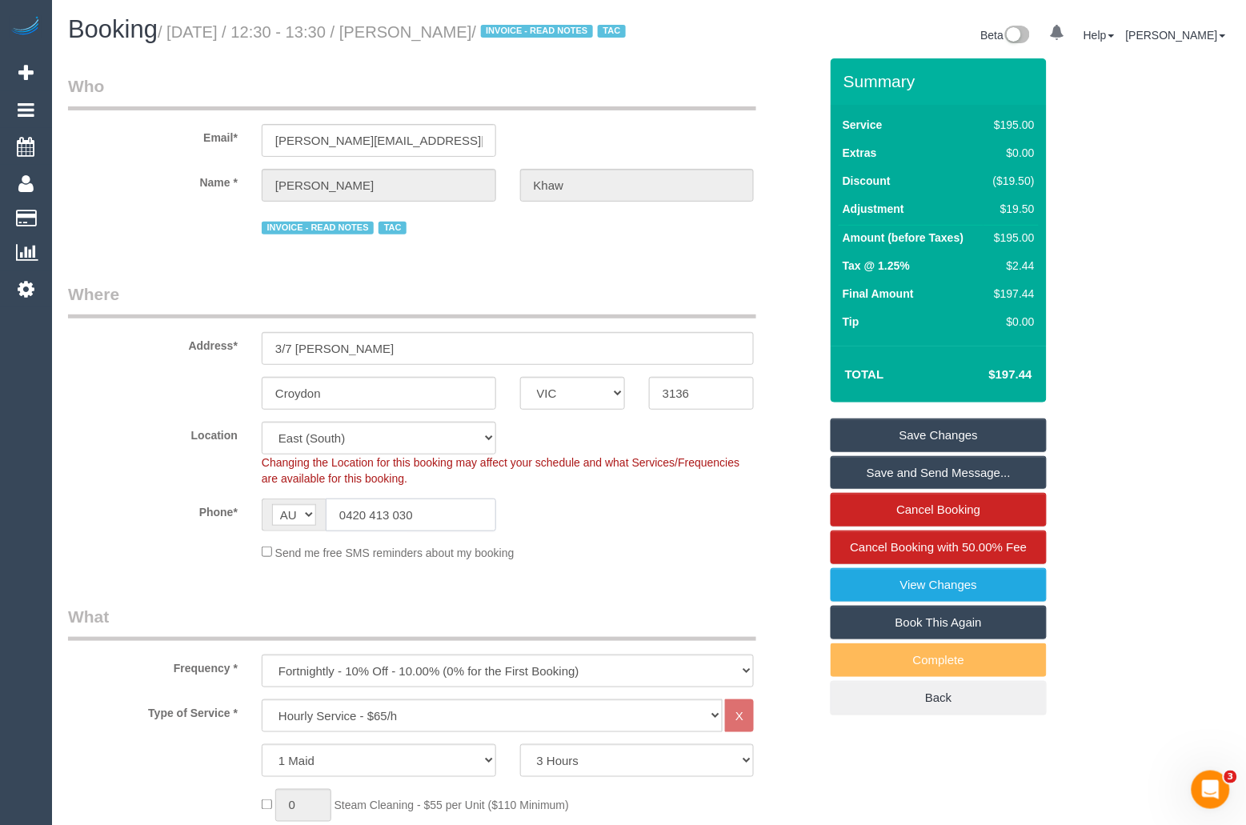
drag, startPoint x: 437, startPoint y: 540, endPoint x: 331, endPoint y: 535, distance: 105.7
click at [331, 531] on input "0420 413 030" at bounding box center [411, 515] width 170 height 33
drag, startPoint x: 325, startPoint y: 33, endPoint x: 373, endPoint y: 33, distance: 48.0
click at [373, 33] on small "/ October 03, 2025 / 12:30 - 13:30 / Gavin Khaw / INVOICE - READ NOTES TAC" at bounding box center [394, 32] width 473 height 18
click at [344, 43] on h1 "Booking / October 03, 2025 / 12:30 - 13:30 / Gavin Khaw / INVOICE - READ NOTES …" at bounding box center [352, 29] width 569 height 27
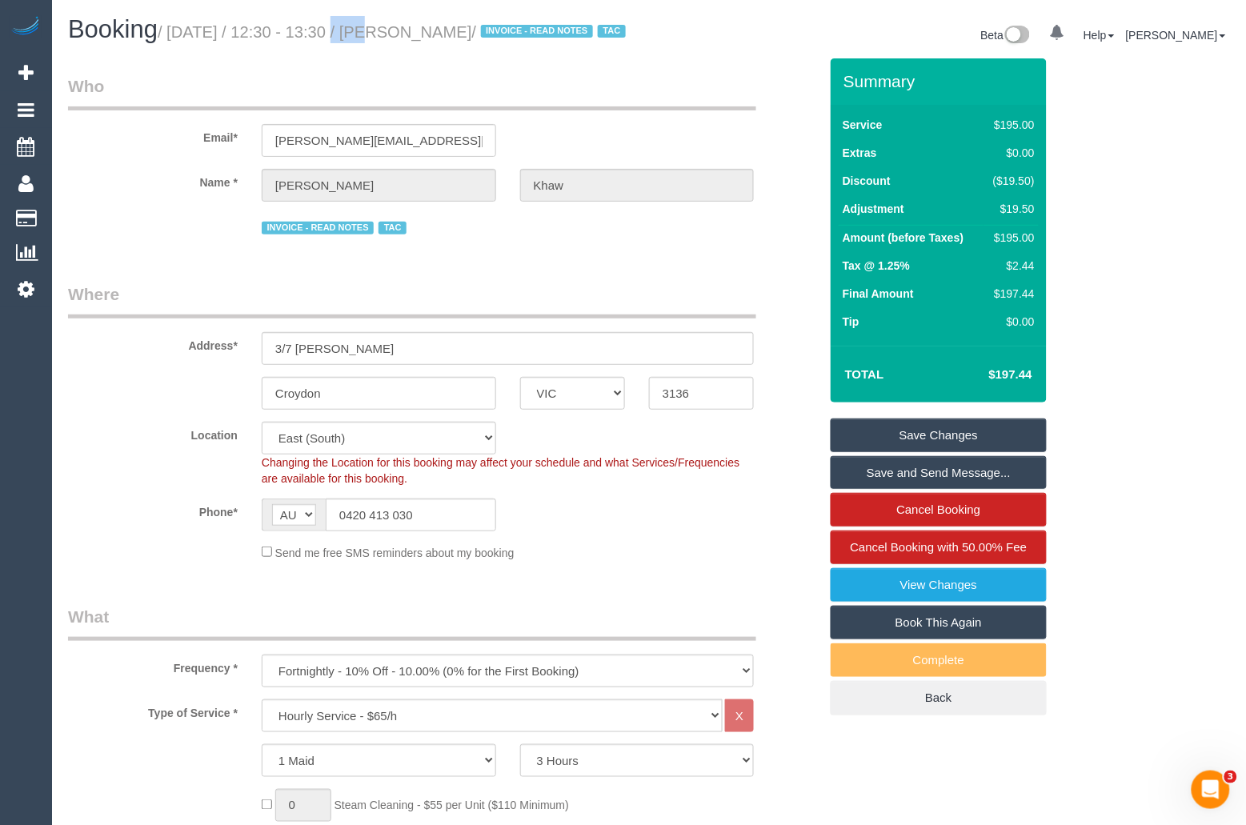
drag, startPoint x: 322, startPoint y: 32, endPoint x: 358, endPoint y: 32, distance: 35.2
click at [358, 32] on small "/ October 03, 2025 / 12:30 - 13:30 / Gavin Khaw / INVOICE - READ NOTES TAC" at bounding box center [394, 32] width 473 height 18
copy small "12:30"
drag, startPoint x: 379, startPoint y: 35, endPoint x: 415, endPoint y: 34, distance: 36.0
click at [415, 34] on small "/ October 03, 2025 / 12:30 - 13:30 / Gavin Khaw / INVOICE - READ NOTES TAC" at bounding box center [394, 32] width 473 height 18
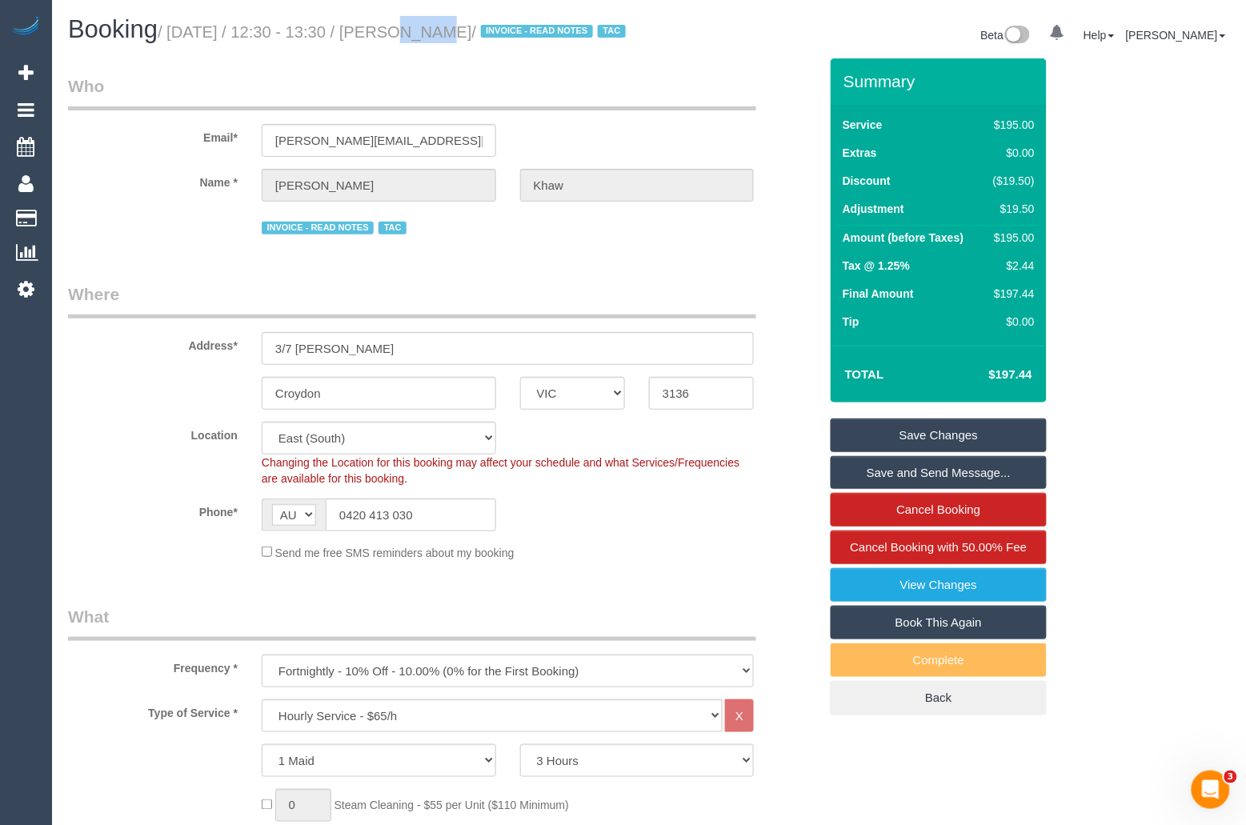
copy small "13:30"
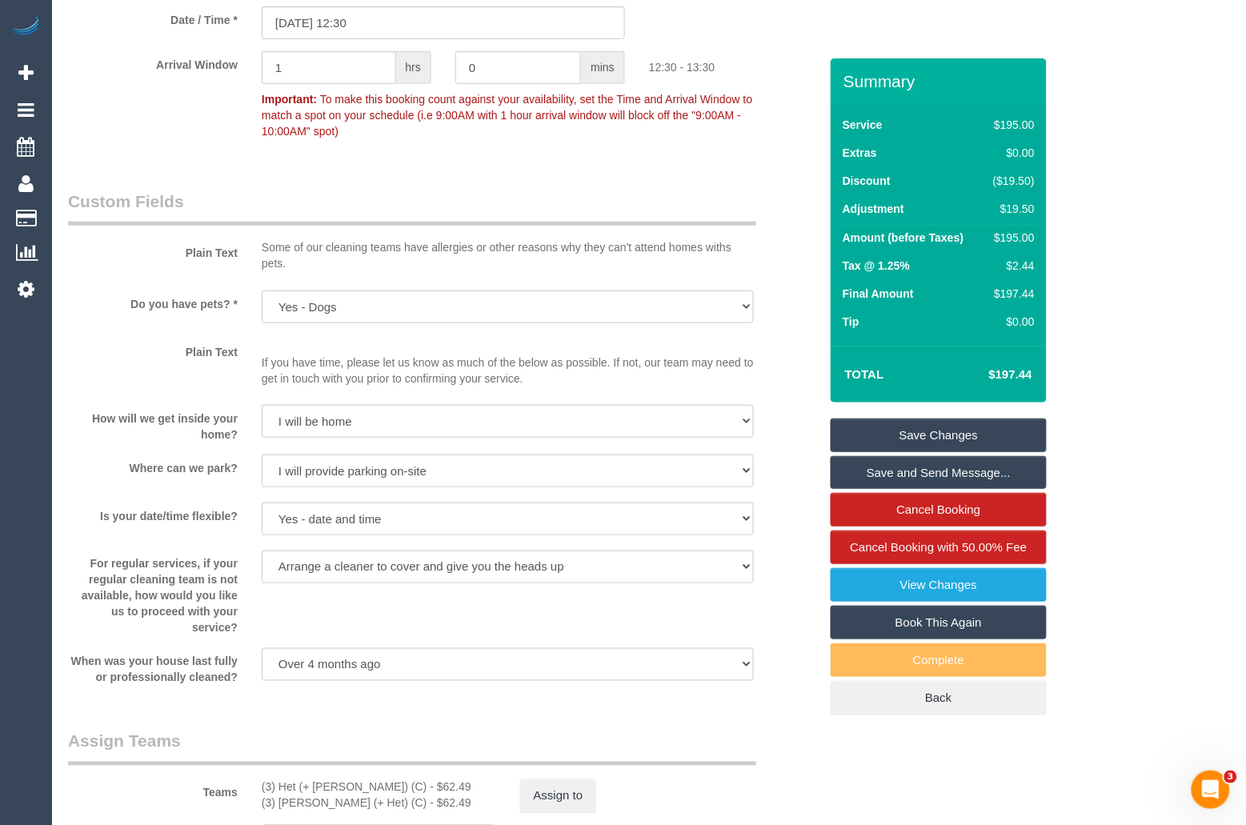
scroll to position [1839, 0]
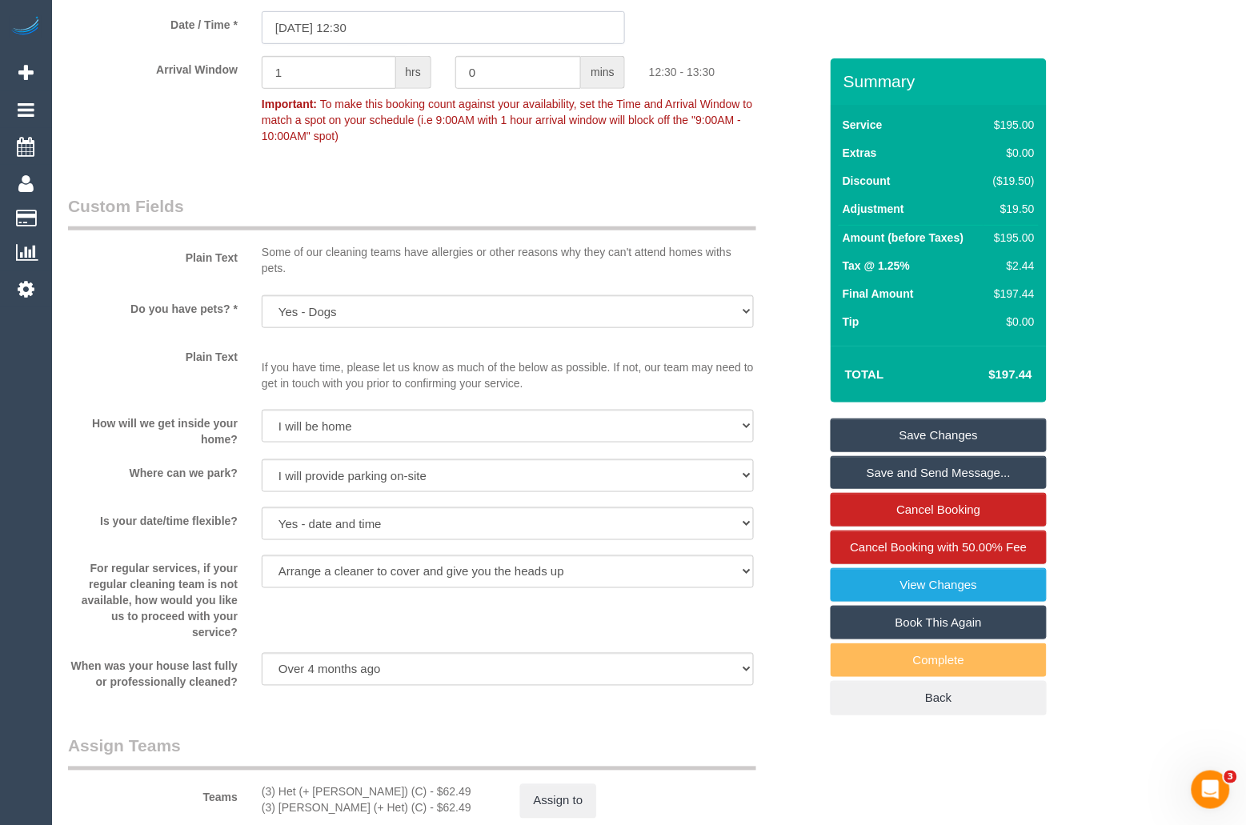
click at [459, 44] on input "03/10/2025 12:30" at bounding box center [443, 27] width 363 height 33
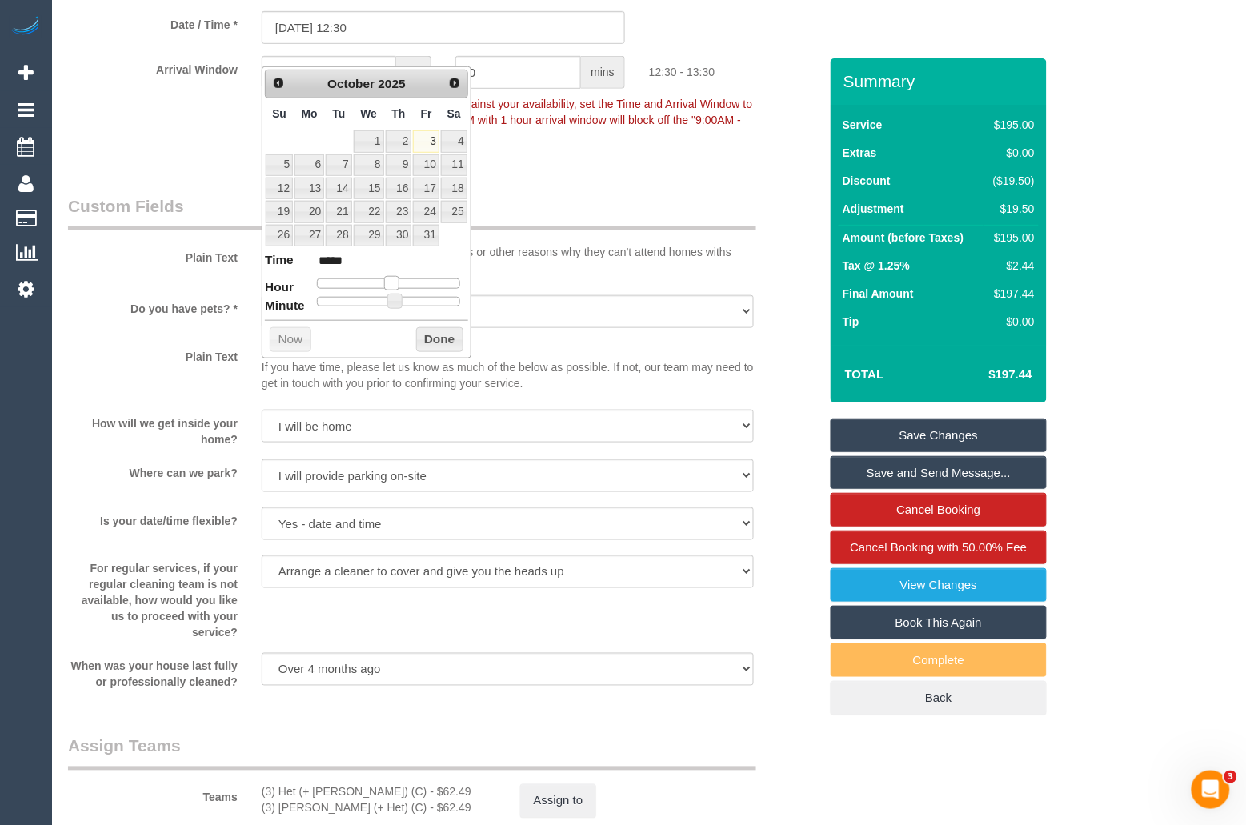
type input "03/10/2025 11:30"
type input "*****"
click at [385, 286] on span at bounding box center [385, 283] width 14 height 14
click at [448, 346] on button "Done" at bounding box center [439, 340] width 47 height 26
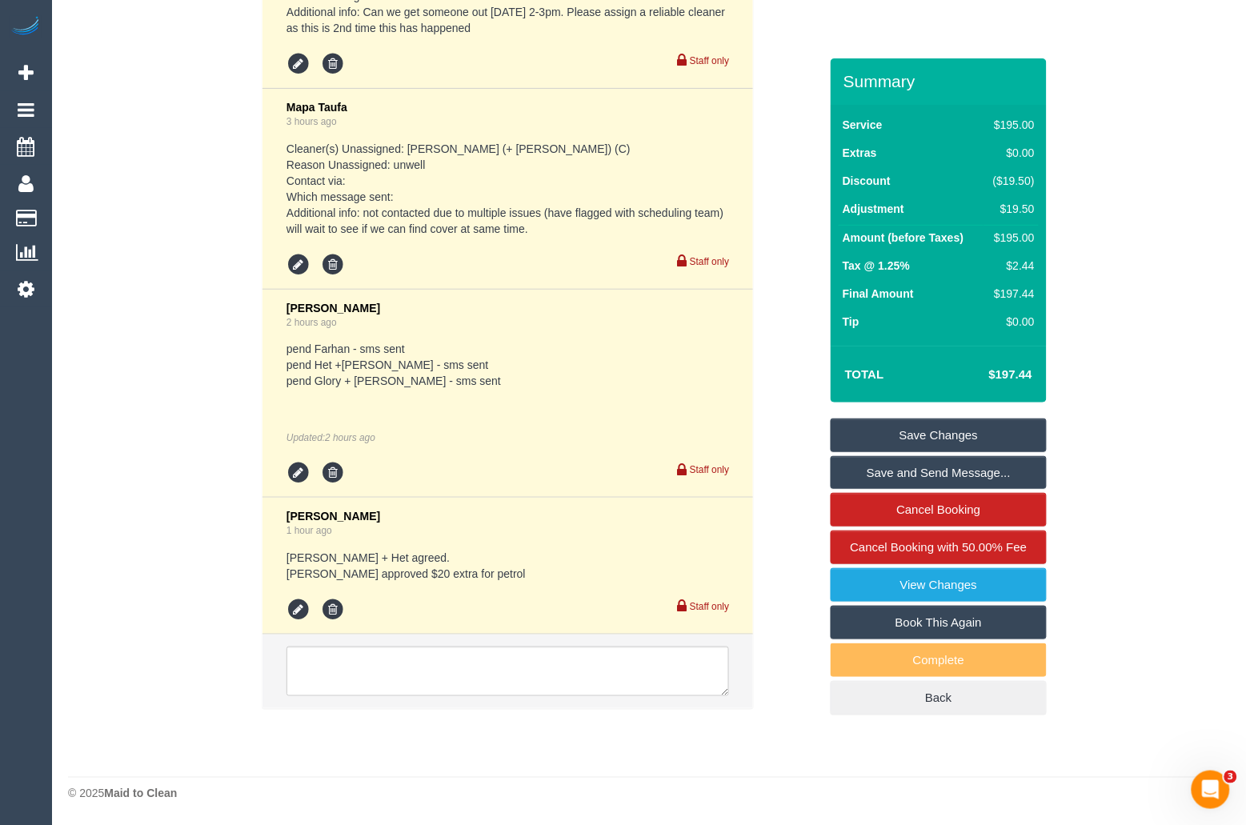
scroll to position [4917, 0]
click at [475, 670] on textarea at bounding box center [507, 672] width 443 height 50
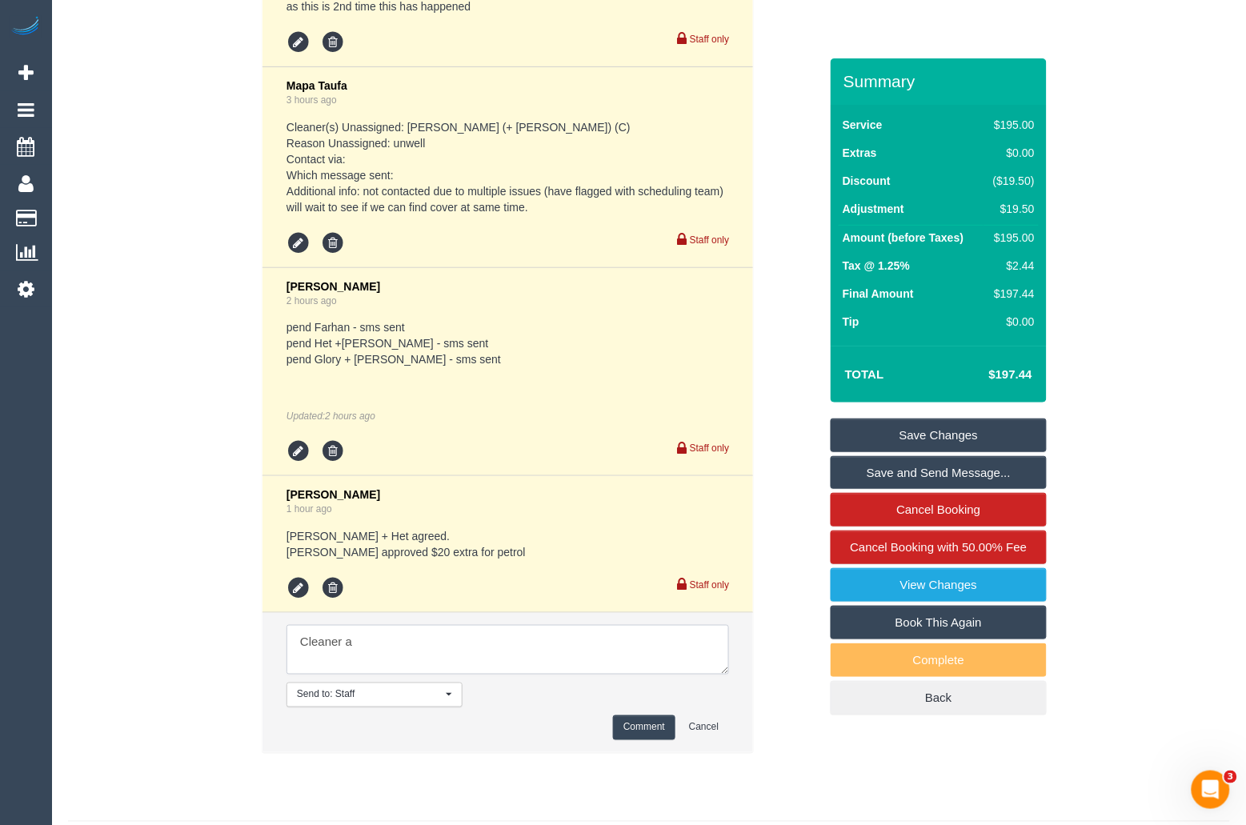
type textarea "Cleaner as"
type textarea "Cleaner"
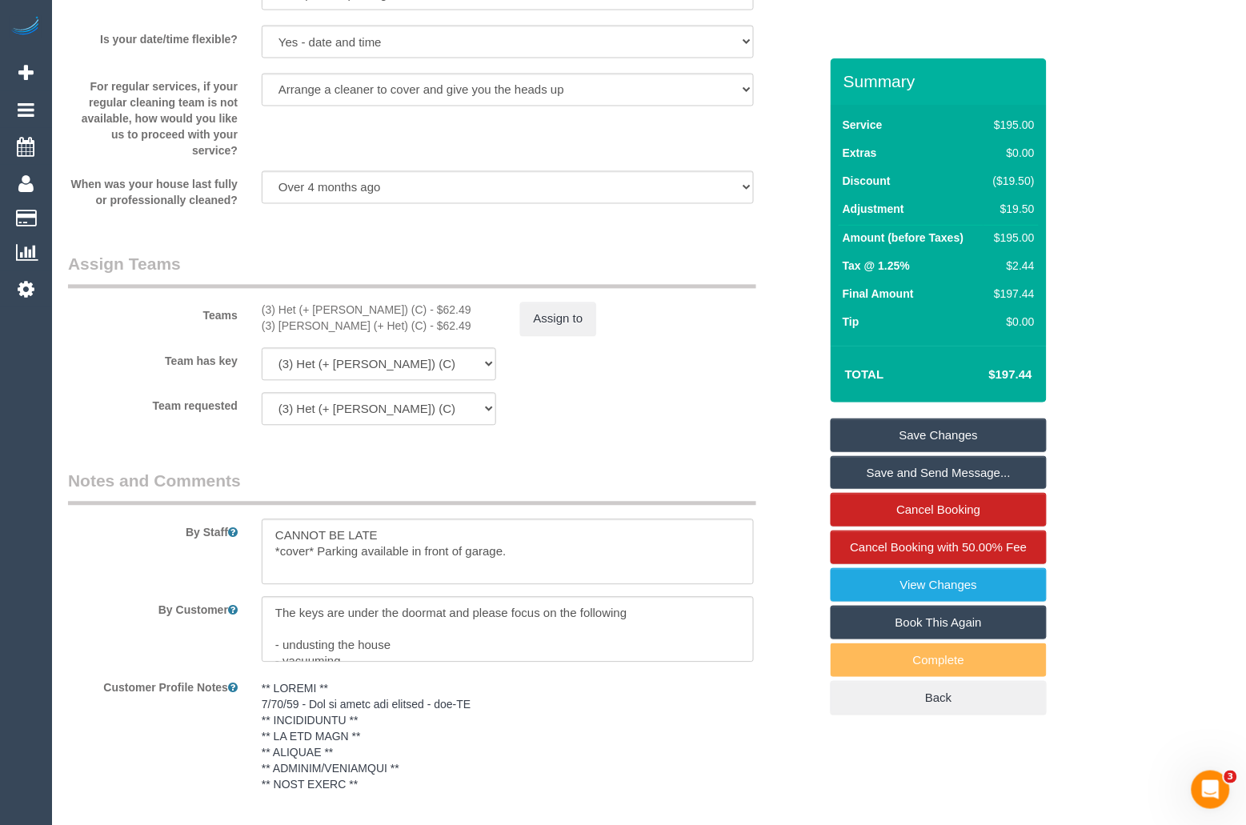
scroll to position [2313, 0]
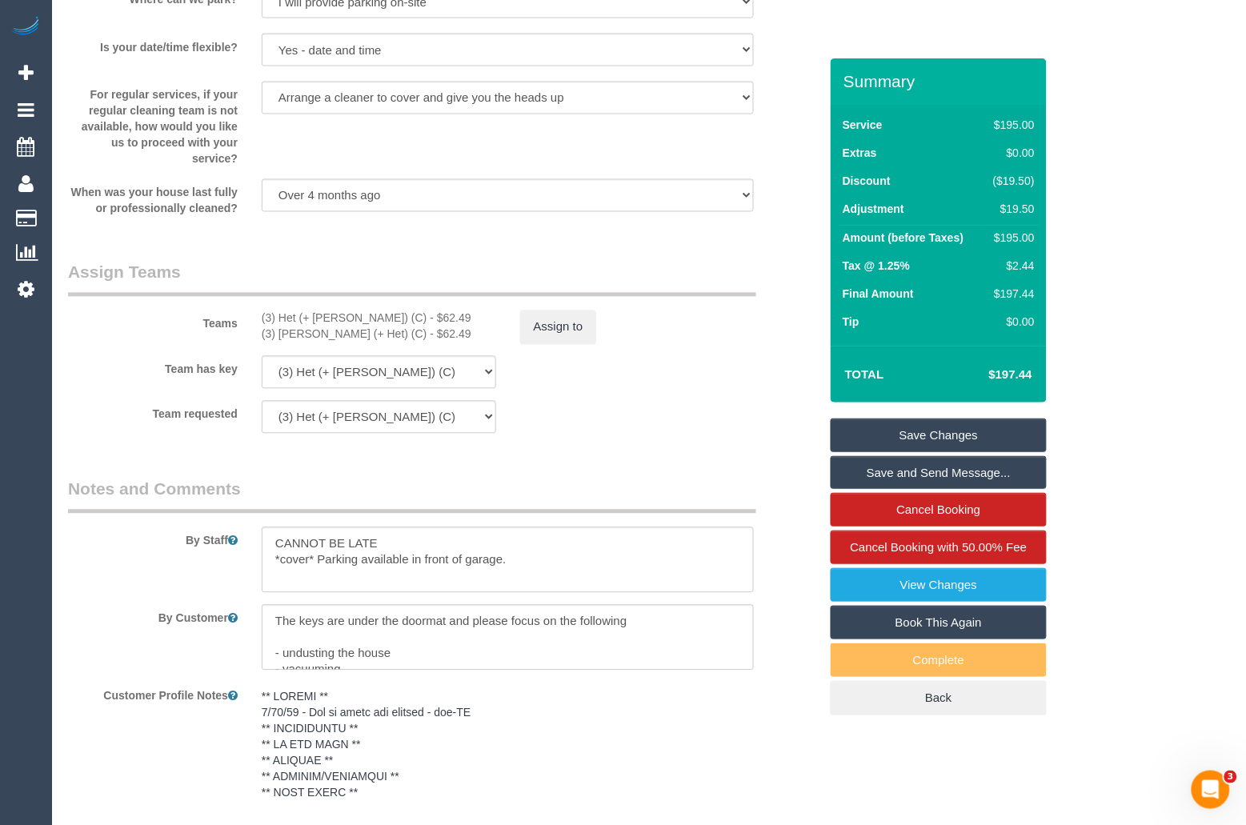
drag, startPoint x: 263, startPoint y: 355, endPoint x: 337, endPoint y: 354, distance: 73.6
click at [353, 342] on div "(3) Ronak (+ Het) (C) - $62.49" at bounding box center [379, 334] width 234 height 16
drag, startPoint x: 257, startPoint y: 356, endPoint x: 362, endPoint y: 361, distance: 105.7
click at [362, 342] on div "(3) Het (+ Ronak) (C) - $62.49 (3) Ronak (+ Het) (C) - $62.49" at bounding box center [379, 326] width 258 height 32
copy div "(3) [PERSON_NAME] (+ Het) (C)"
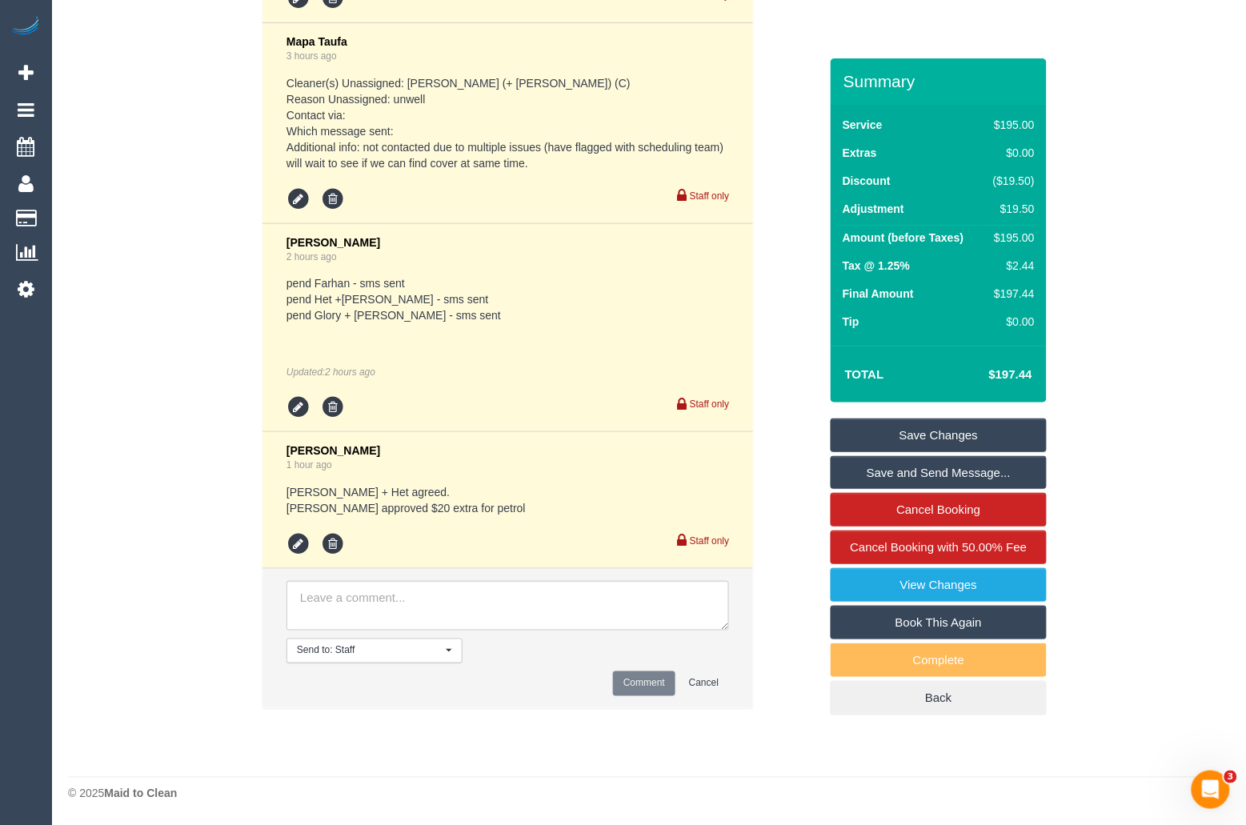
scroll to position [4983, 0]
click at [425, 599] on textarea at bounding box center [507, 606] width 443 height 50
paste textarea "(3) [PERSON_NAME] (+ Het) (C)"
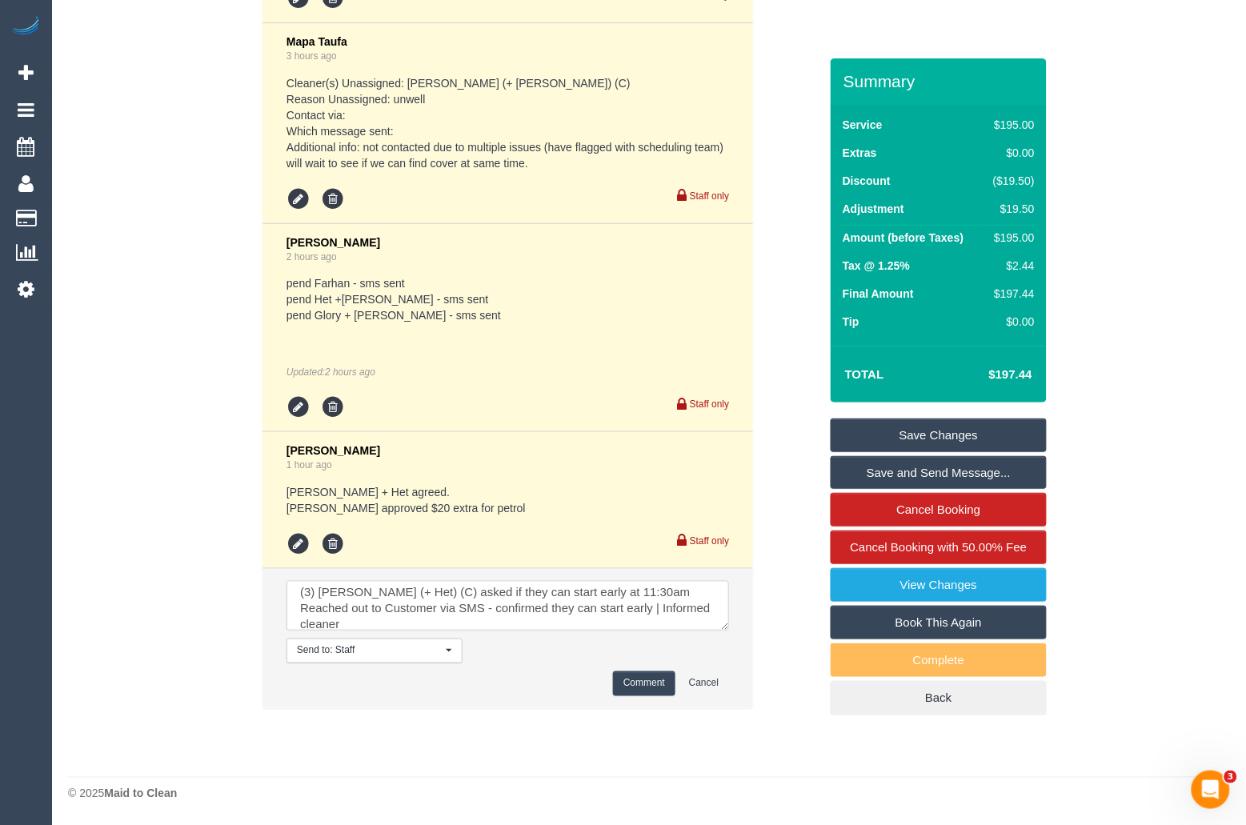
type textarea "(3) Ronak (+ Het) (C) asked if they can start early at 11:30am Reached out to C…"
click at [555, 595] on textarea at bounding box center [507, 606] width 443 height 50
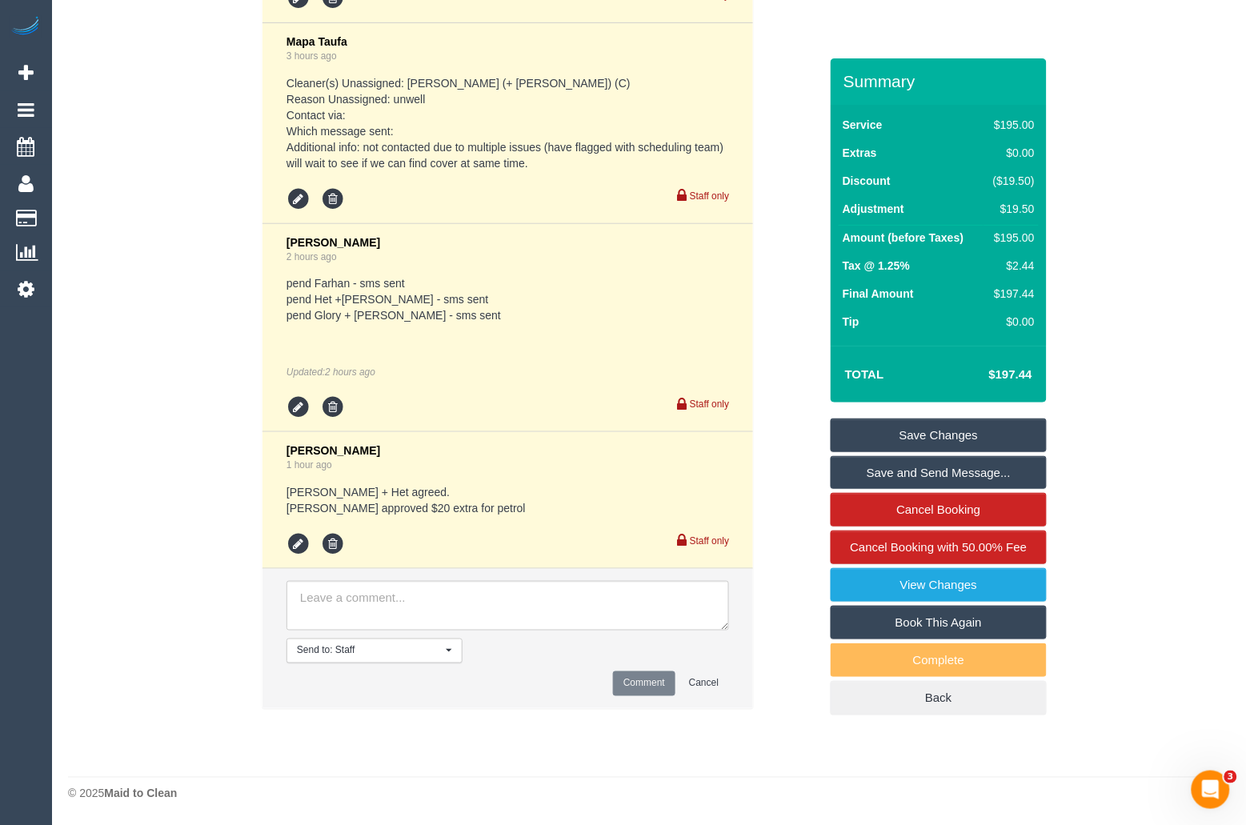
click at [915, 451] on link "Save Changes" at bounding box center [939, 436] width 216 height 34
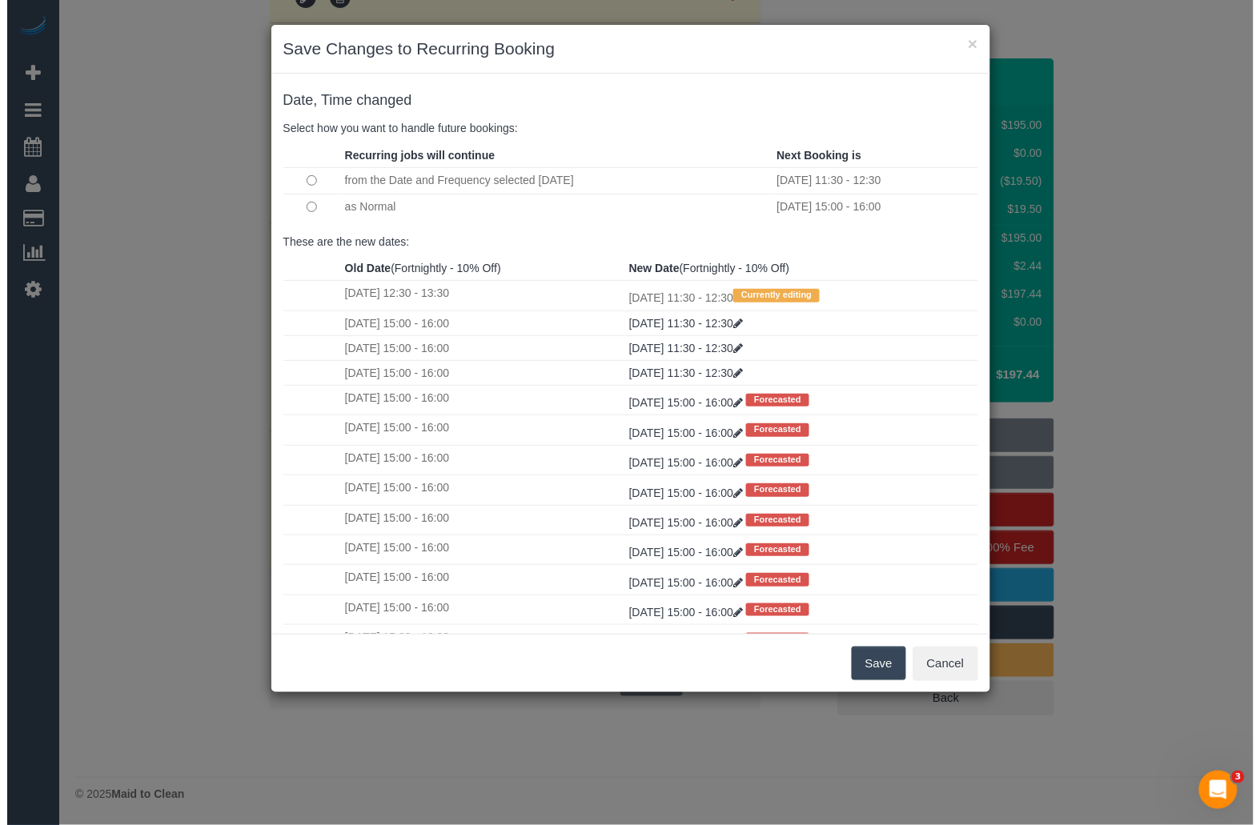
scroll to position [4967, 0]
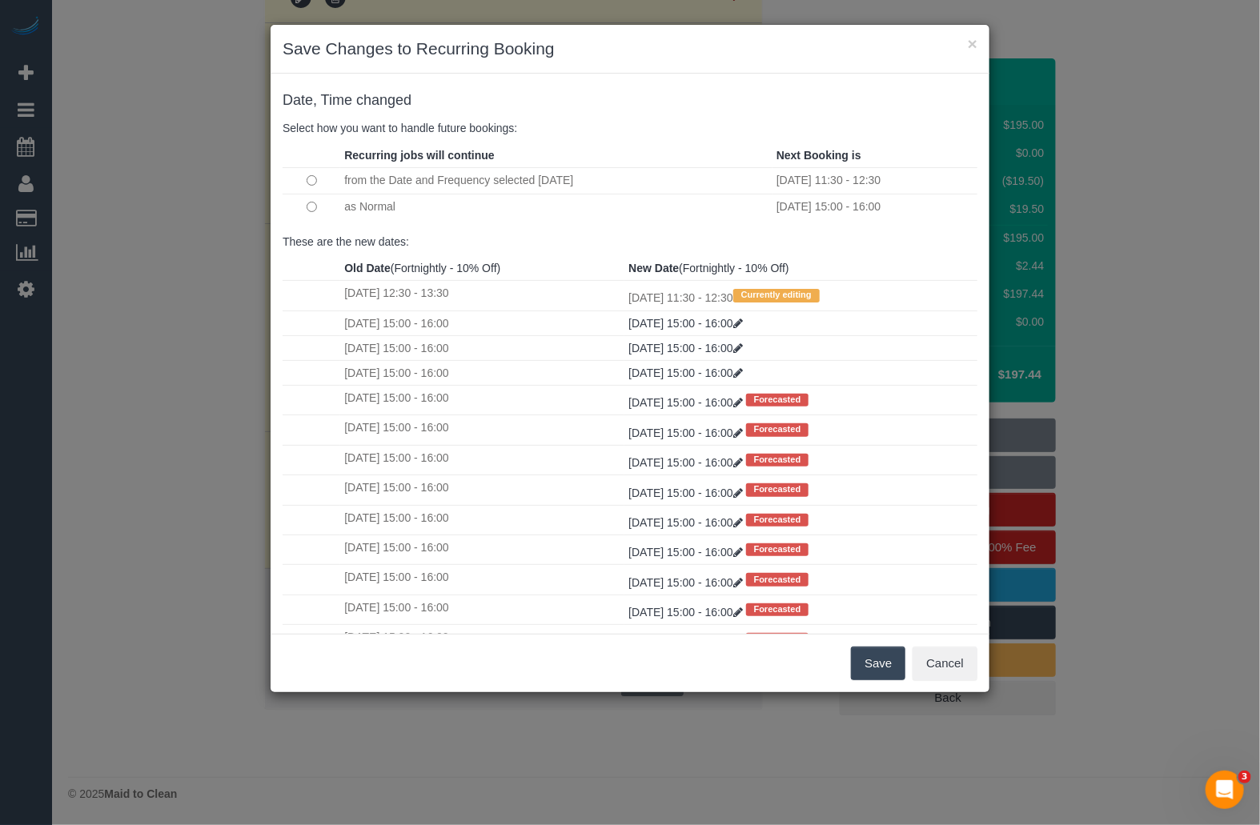
drag, startPoint x: 342, startPoint y: 209, endPoint x: 417, endPoint y: 210, distance: 75.2
click at [417, 210] on td "as Normal" at bounding box center [556, 207] width 432 height 26
click at [877, 669] on button "Save" at bounding box center [878, 664] width 54 height 34
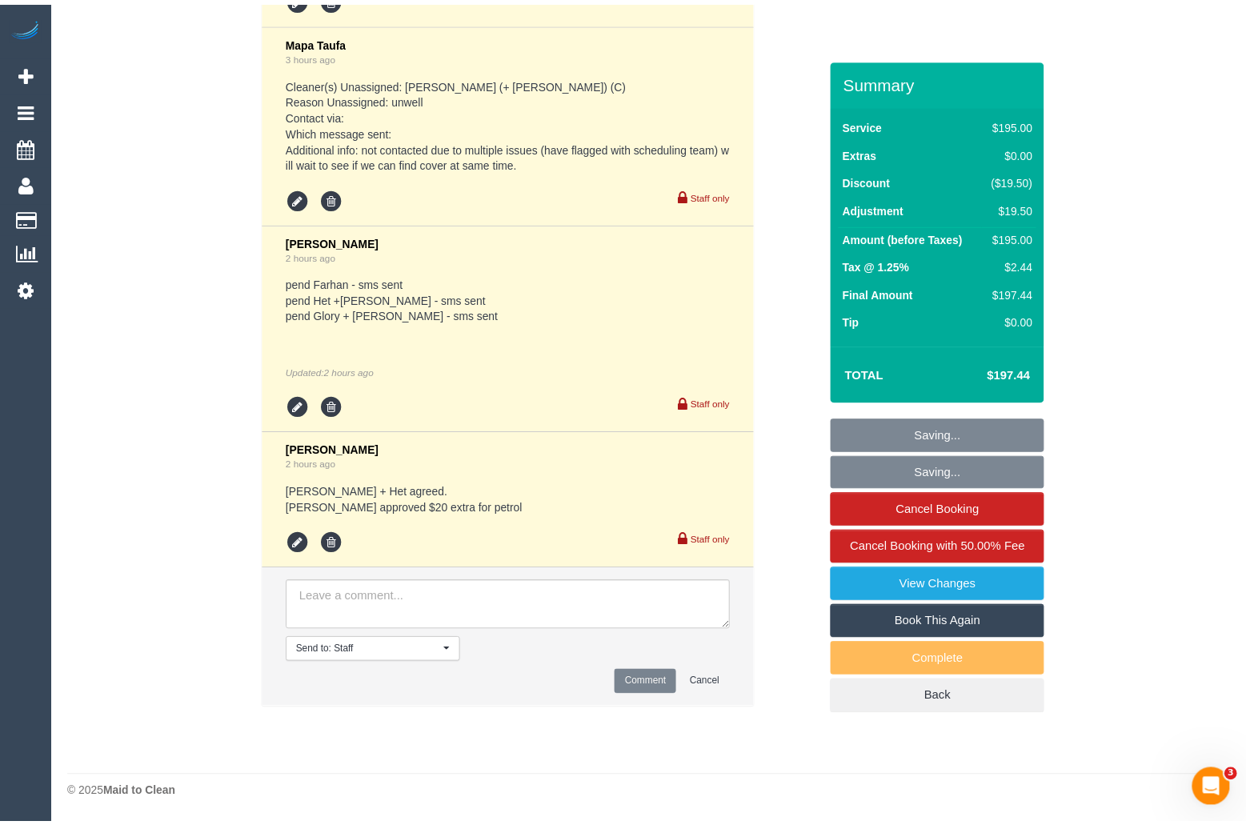
scroll to position [4983, 0]
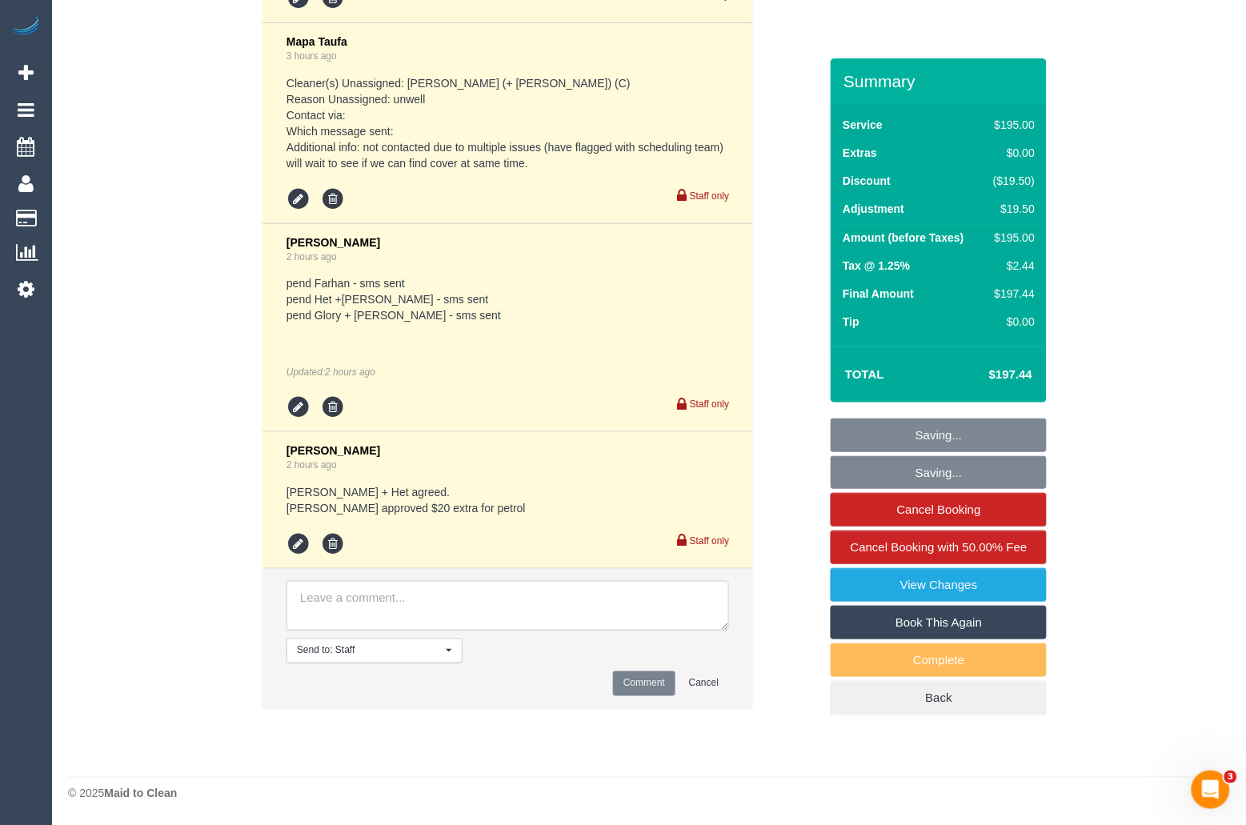
click at [499, 610] on textarea at bounding box center [507, 606] width 443 height 50
paste textarea "(3) Ronak (+ Het) (C) asked if they can start early at 11:30am Reached out to C…"
type textarea "(3) Ronak (+ Het) (C) asked if they can start early at 11:30am Reached out to C…"
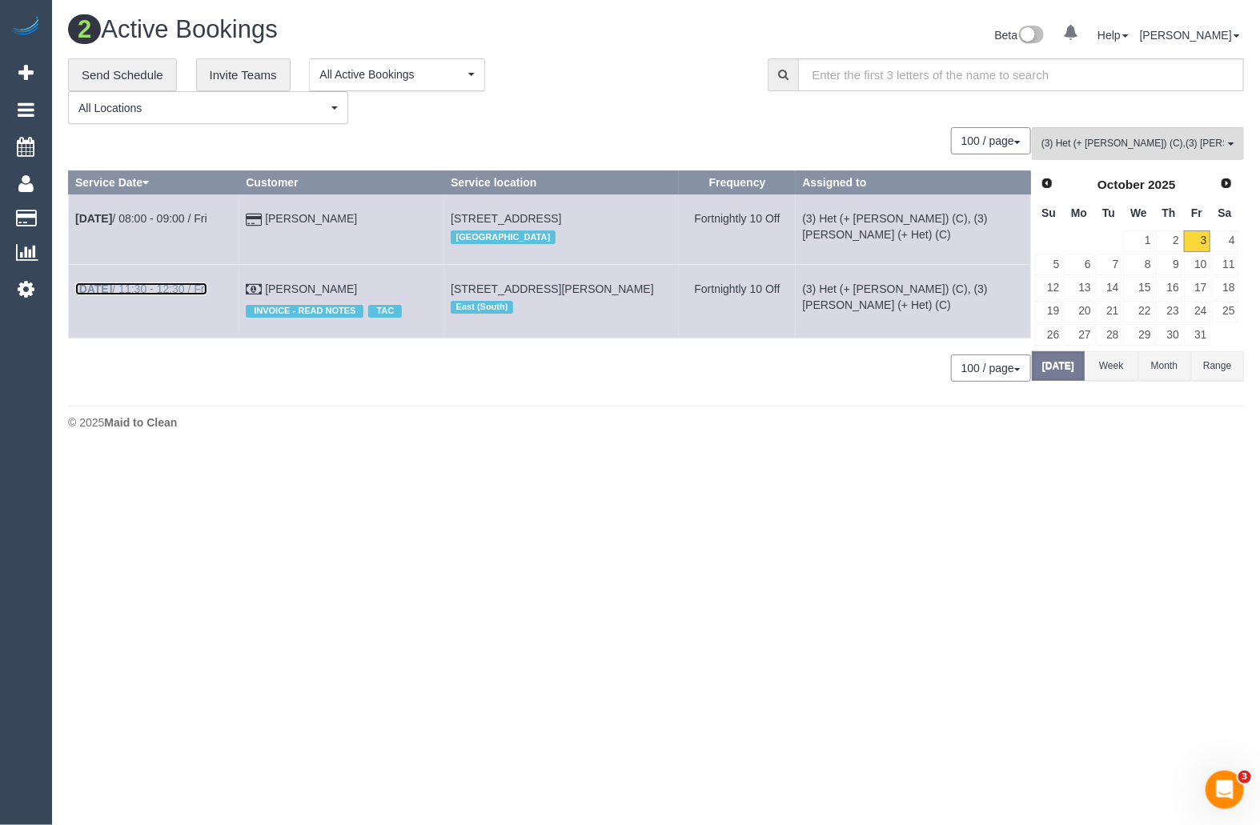
click at [156, 288] on link "Oct 3rd / 11:30 - 12:30 / Fri" at bounding box center [141, 288] width 132 height 13
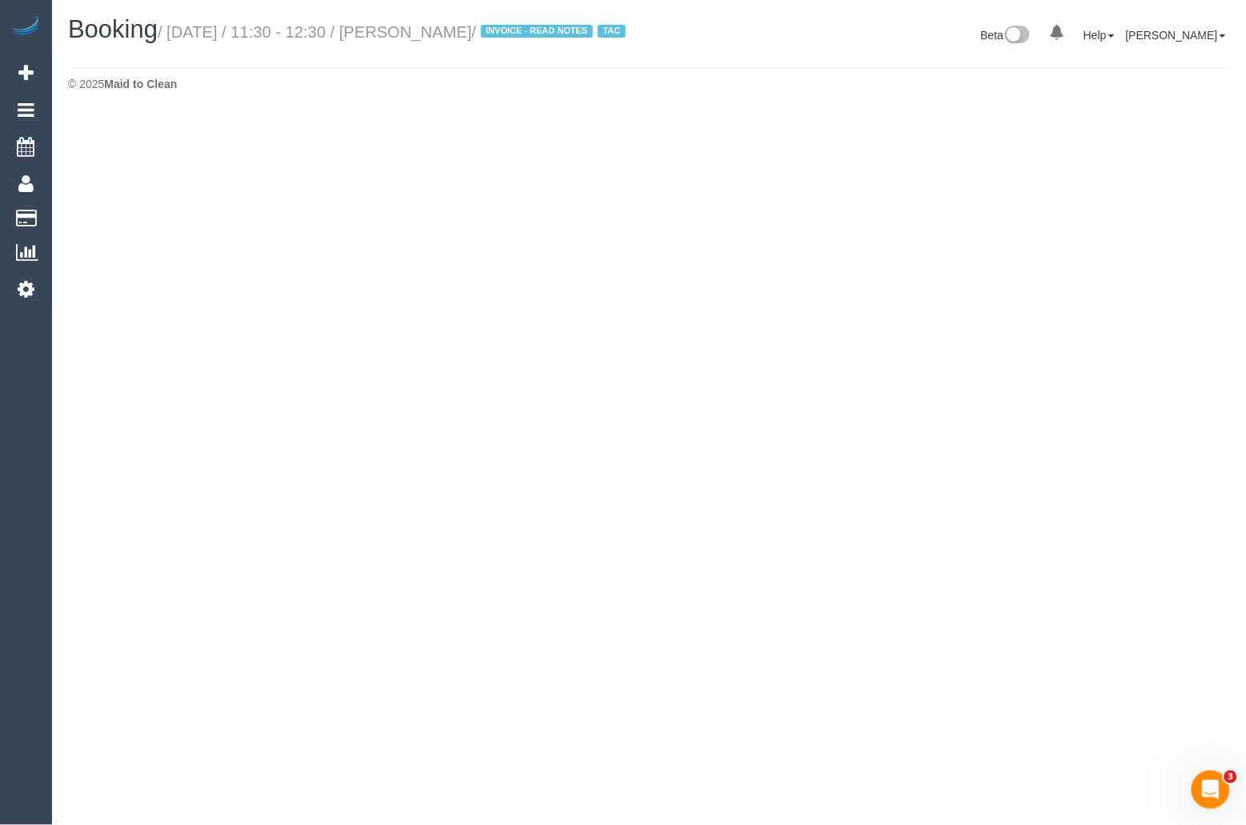
select select "VIC"
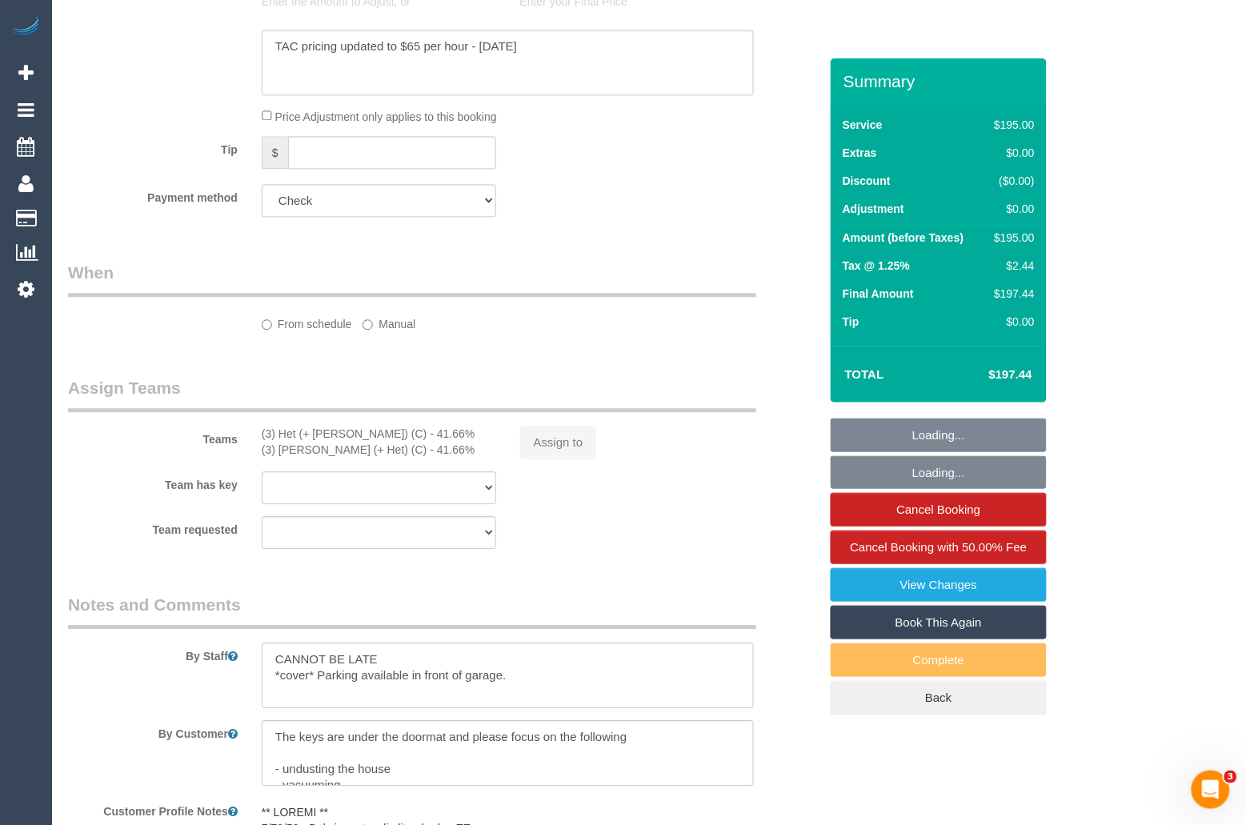
select select "object:6957"
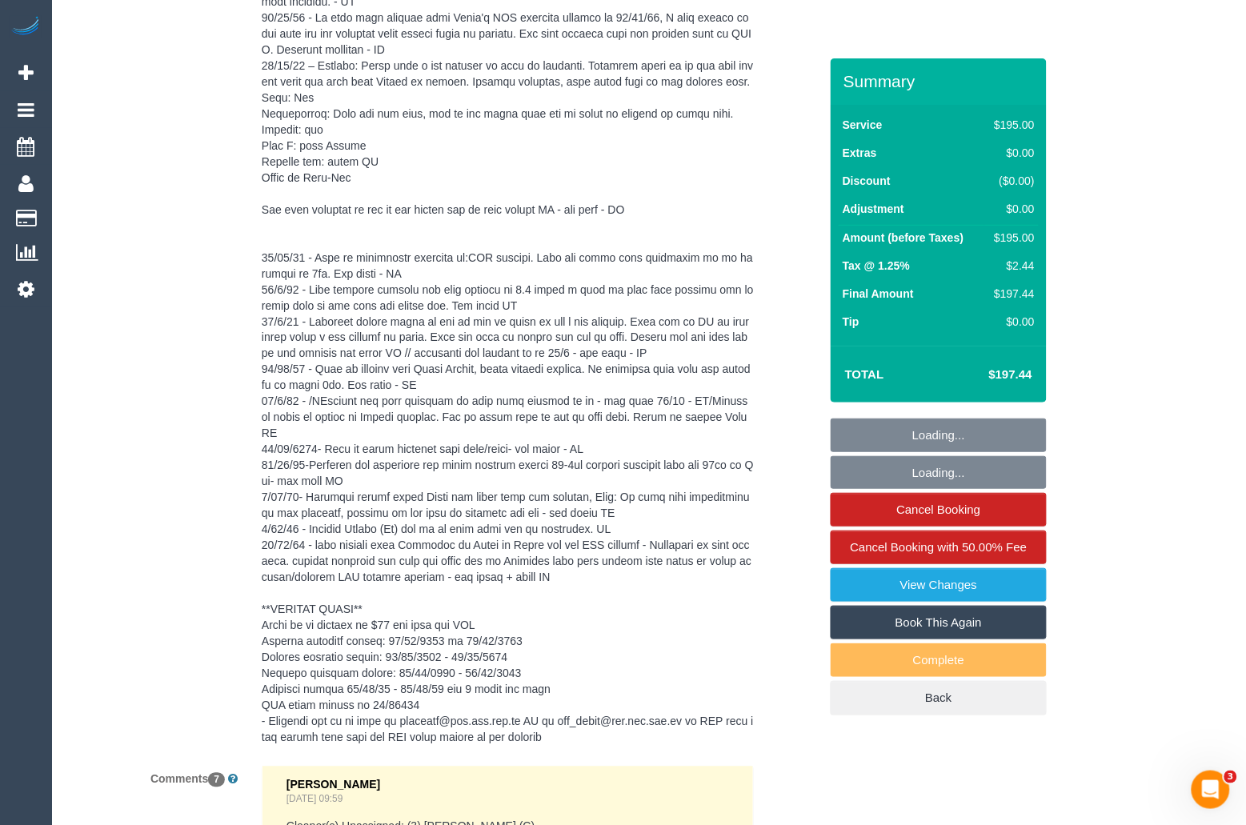
select select "180"
select select "number:27"
select select "number:14"
select select "number:18"
select select "number:22"
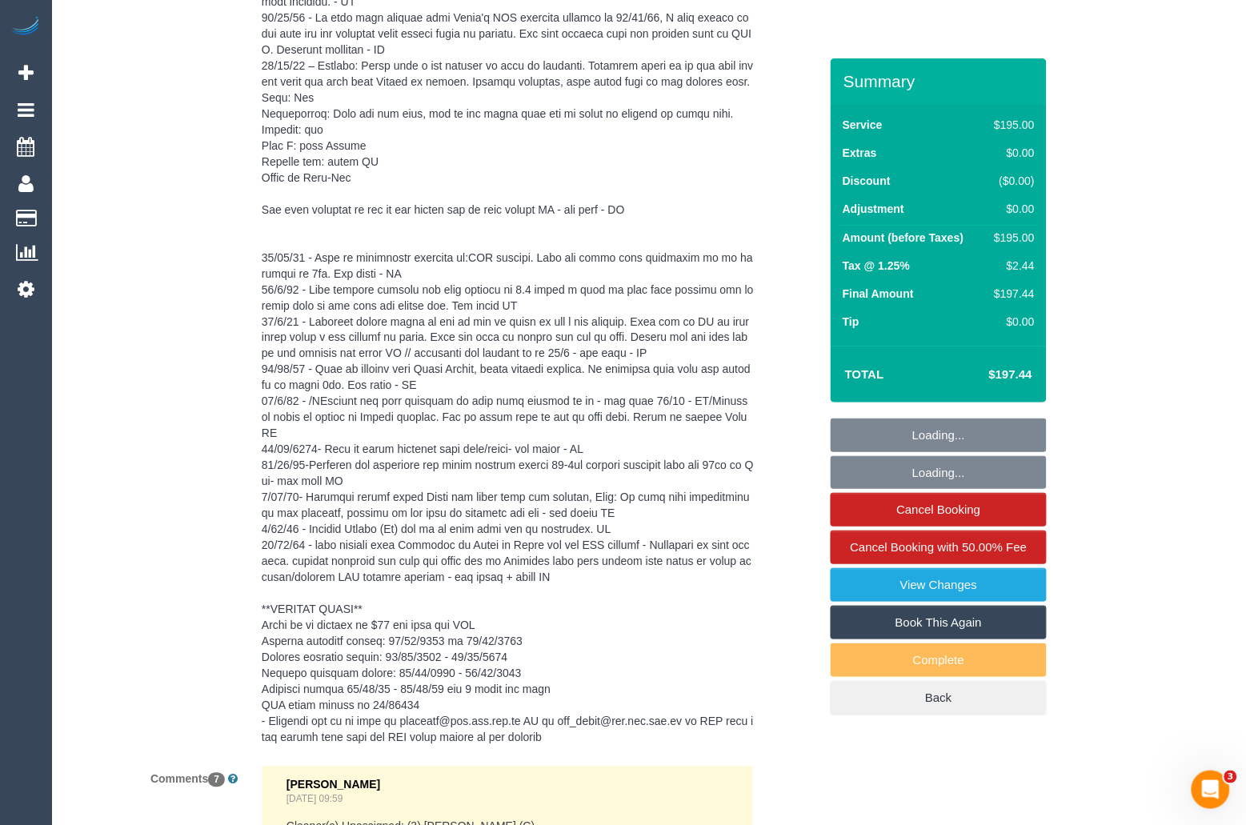
select select "number:34"
select select "number:26"
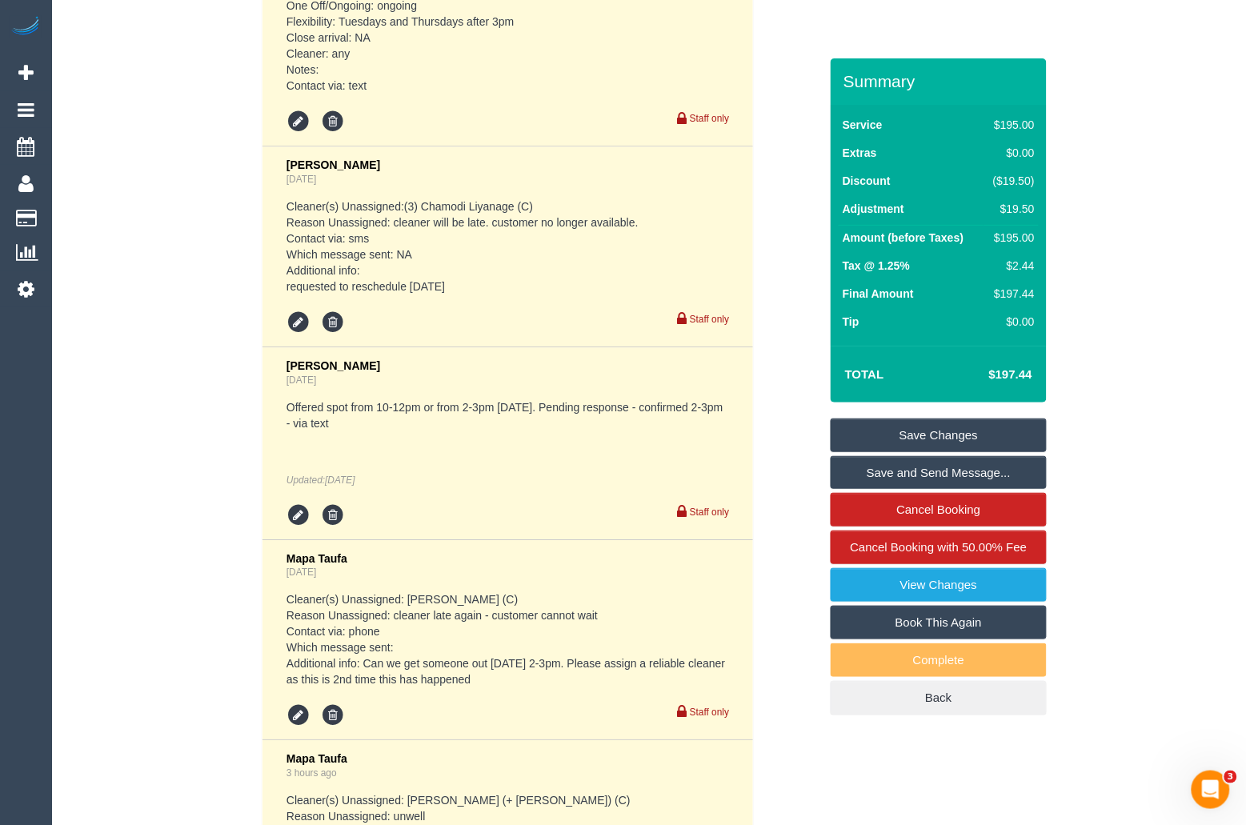
scroll to position [4917, 0]
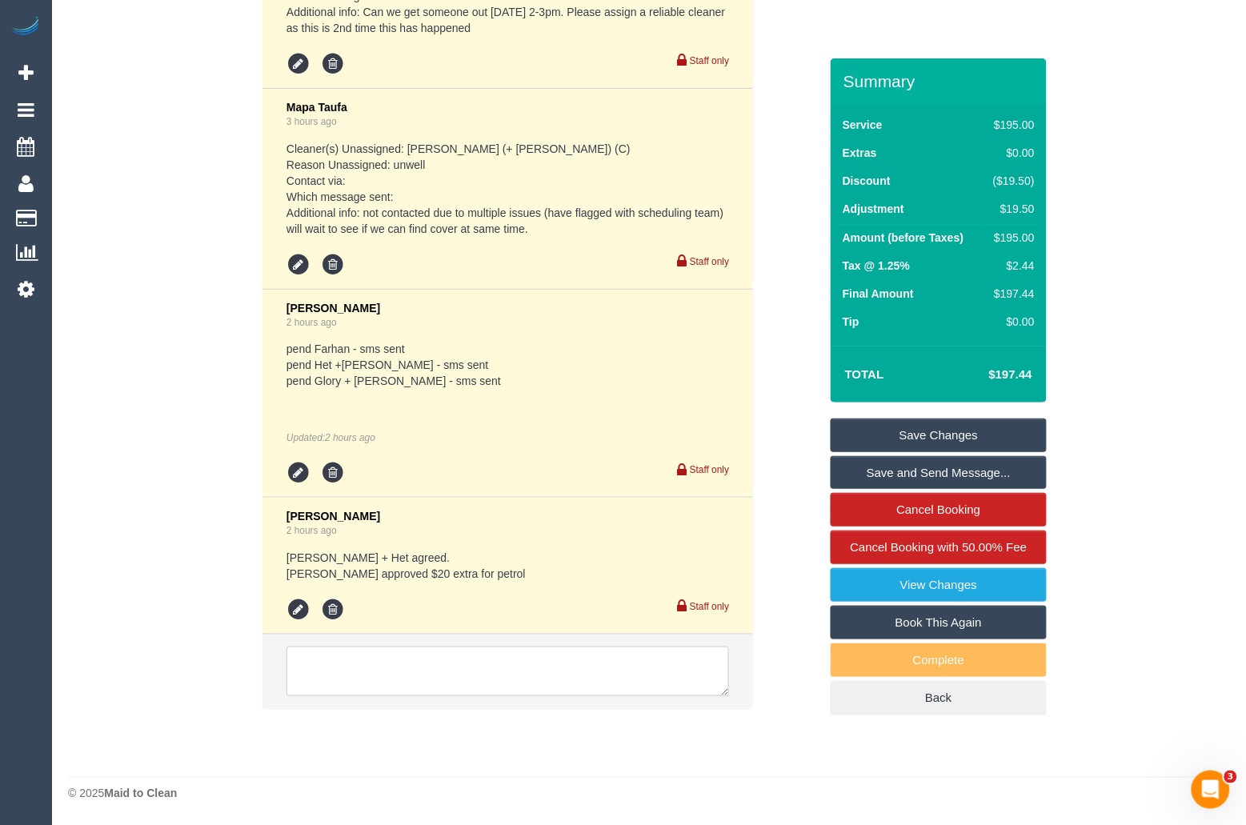
click at [492, 670] on textarea at bounding box center [507, 672] width 443 height 50
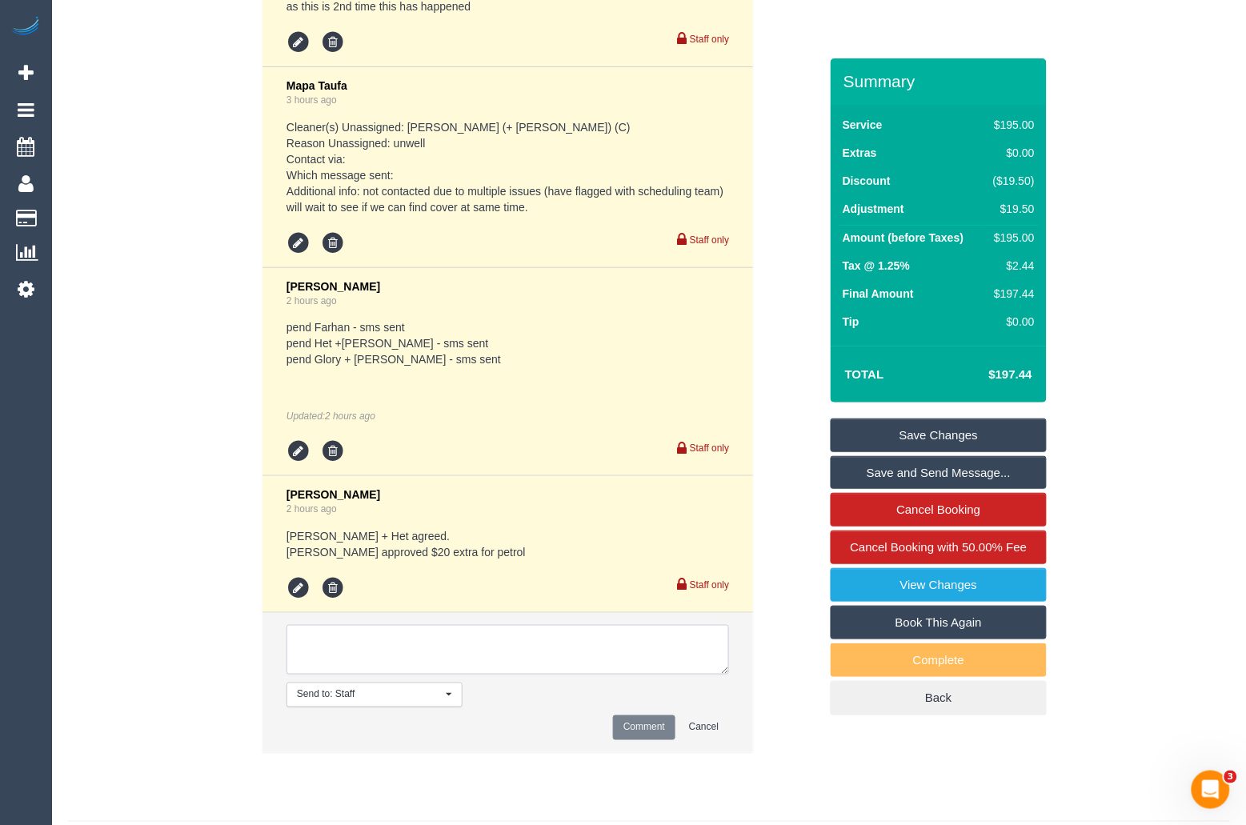
paste textarea "(3) Ronak (+ Het) (C) asked if they can start early at 11:30am Reached out to C…"
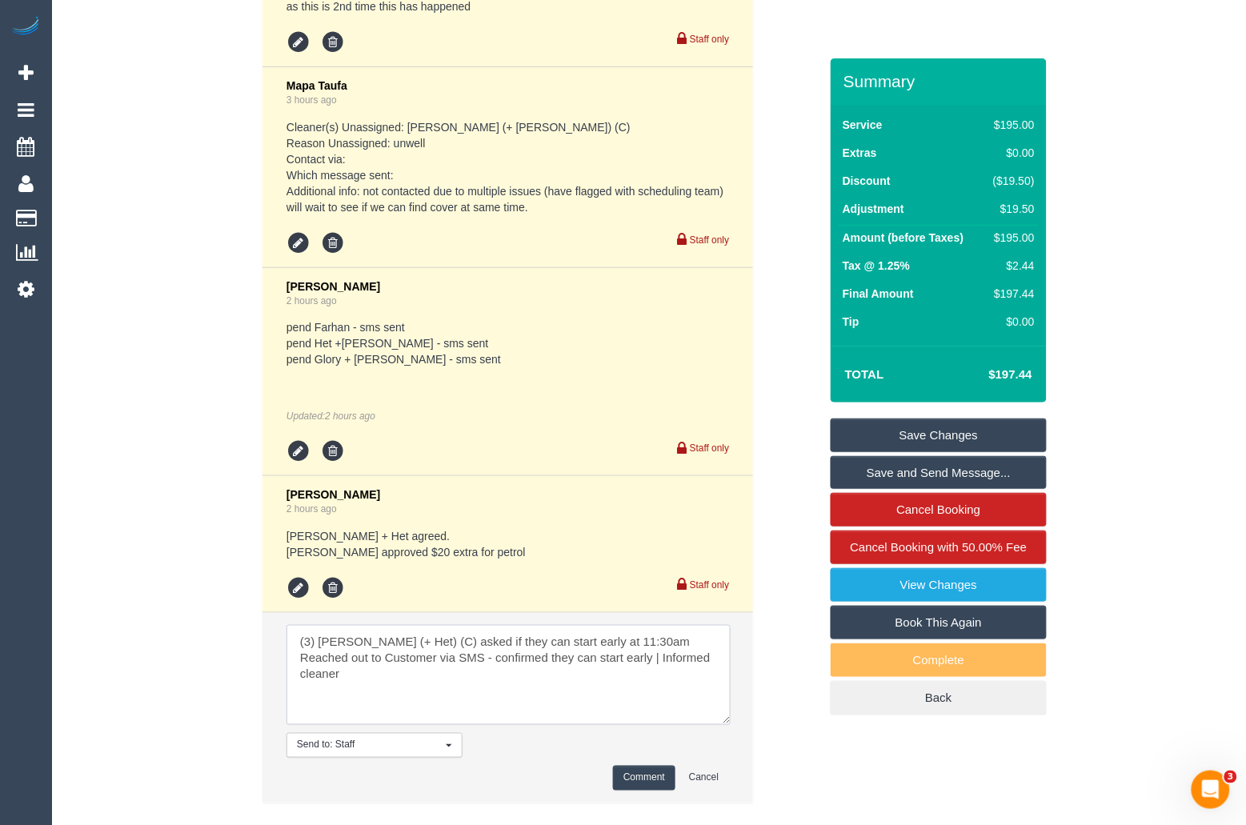
drag, startPoint x: 722, startPoint y: 690, endPoint x: 723, endPoint y: 740, distance: 50.4
click at [723, 725] on textarea at bounding box center [508, 675] width 444 height 100
click at [586, 703] on textarea at bounding box center [508, 675] width 444 height 100
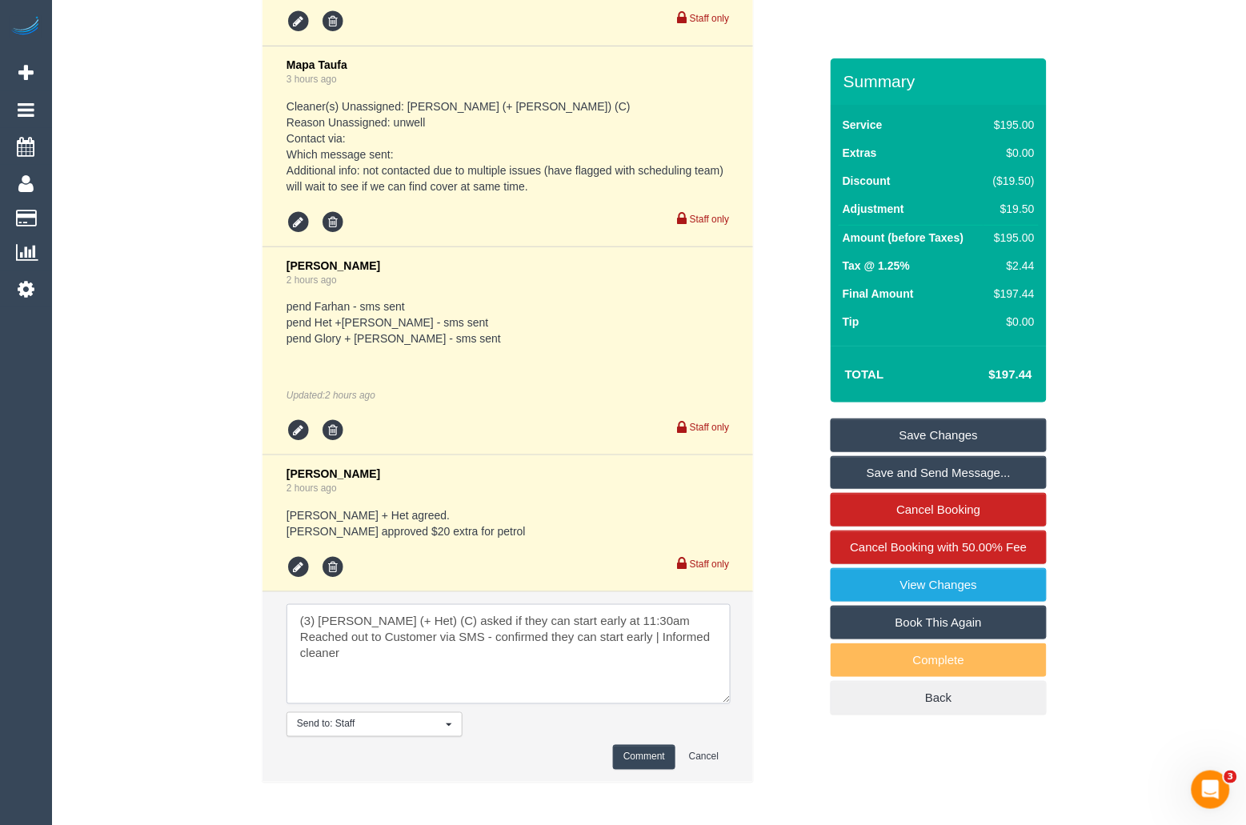
scroll to position [5034, 0]
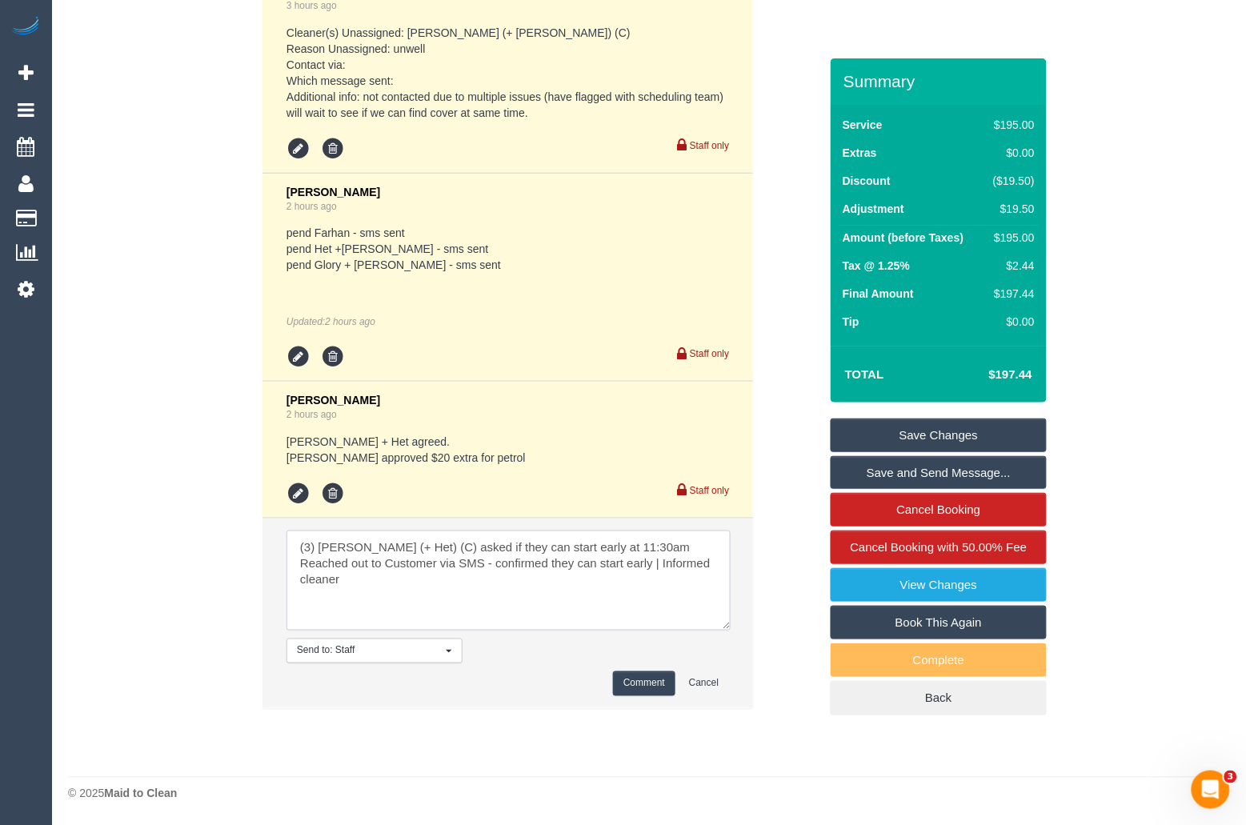
type textarea "(3) Ronak (+ Het) (C) asked if they can start early at 11:30am Reached out to C…"
click at [631, 679] on button "Comment" at bounding box center [644, 683] width 62 height 25
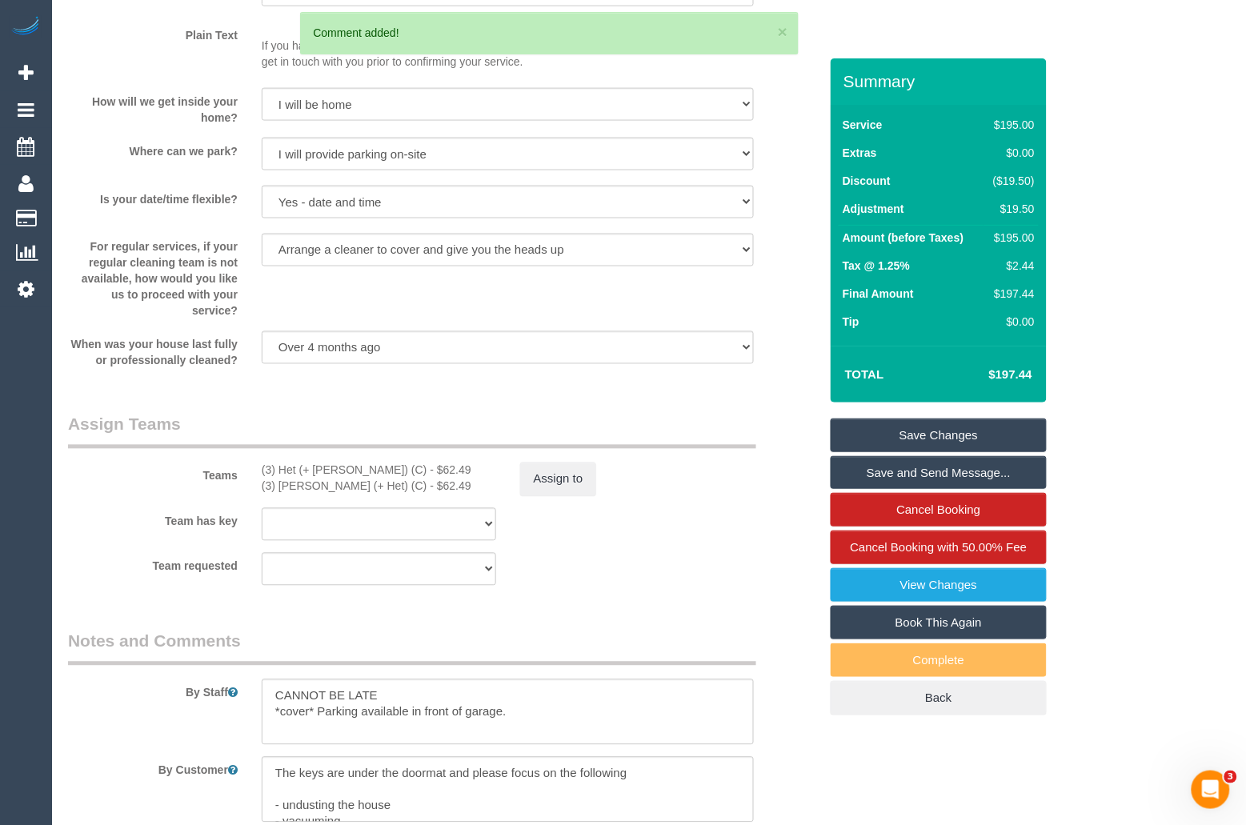
scroll to position [1022, 0]
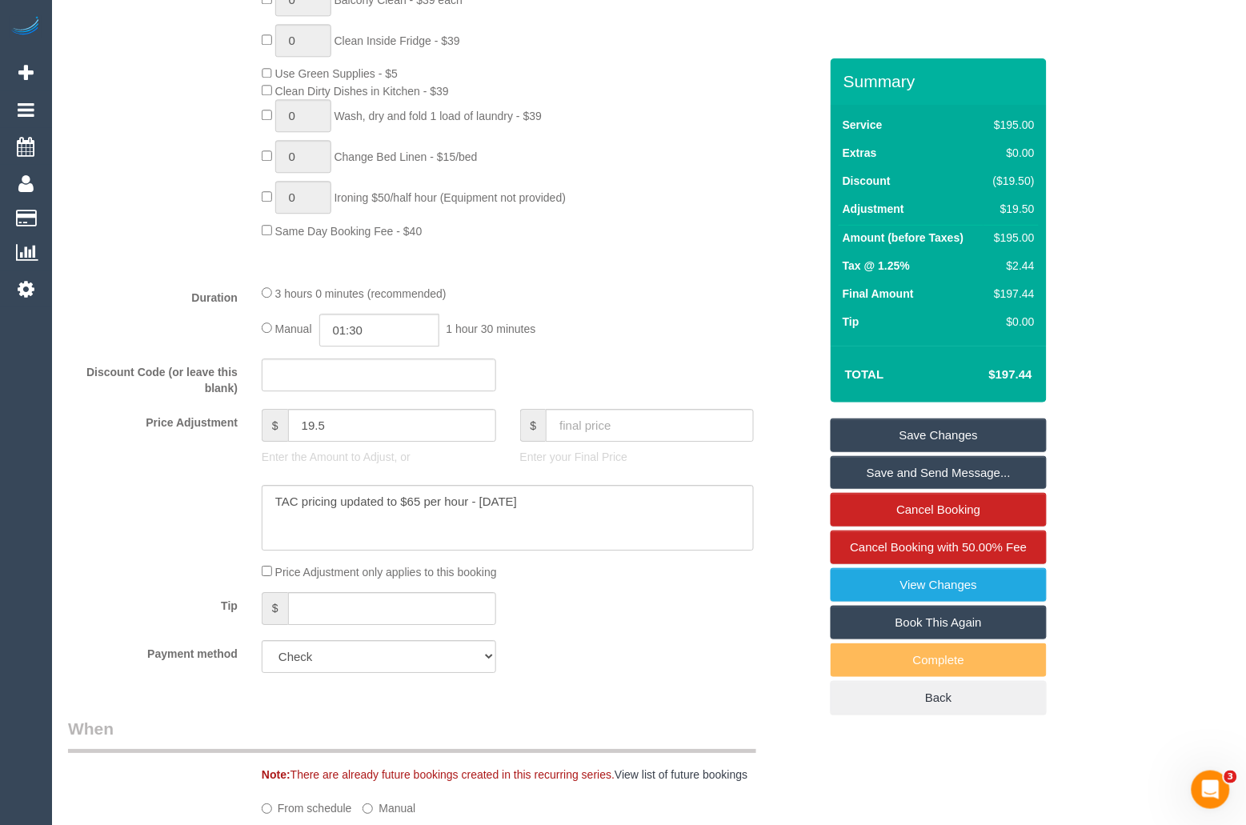
click at [919, 450] on link "Save Changes" at bounding box center [939, 436] width 216 height 34
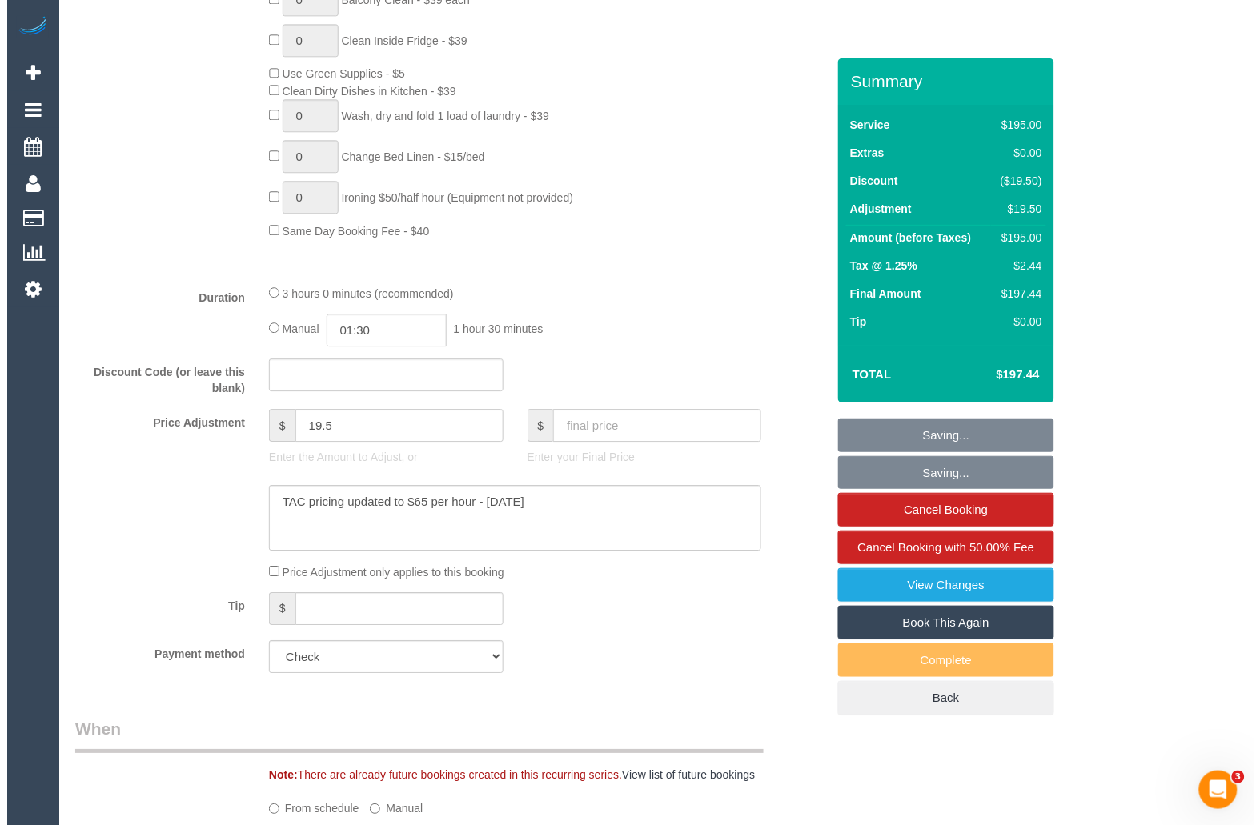
scroll to position [0, 0]
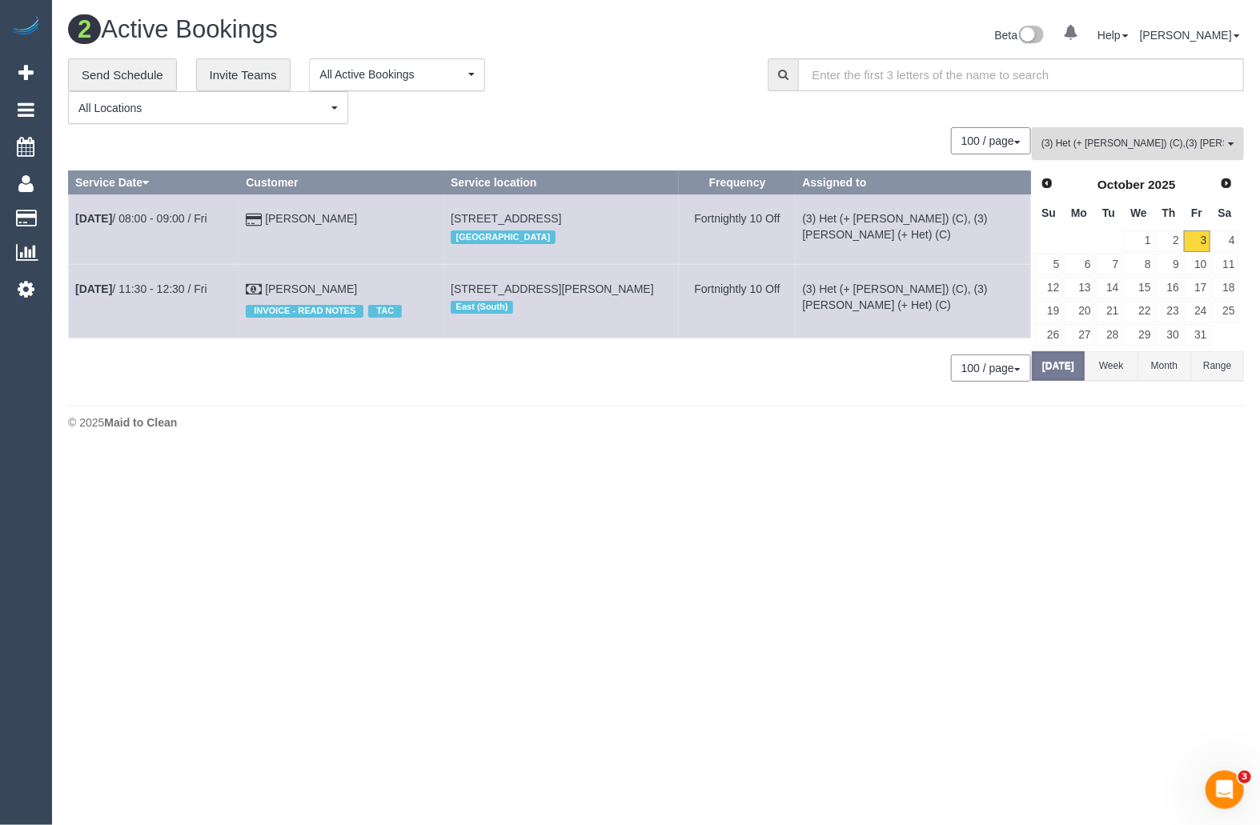
click at [1179, 156] on button "(3) Het (+ Ronak) (C) , (3) Ronak (+ Het) (C) All Teams" at bounding box center [1137, 143] width 212 height 33
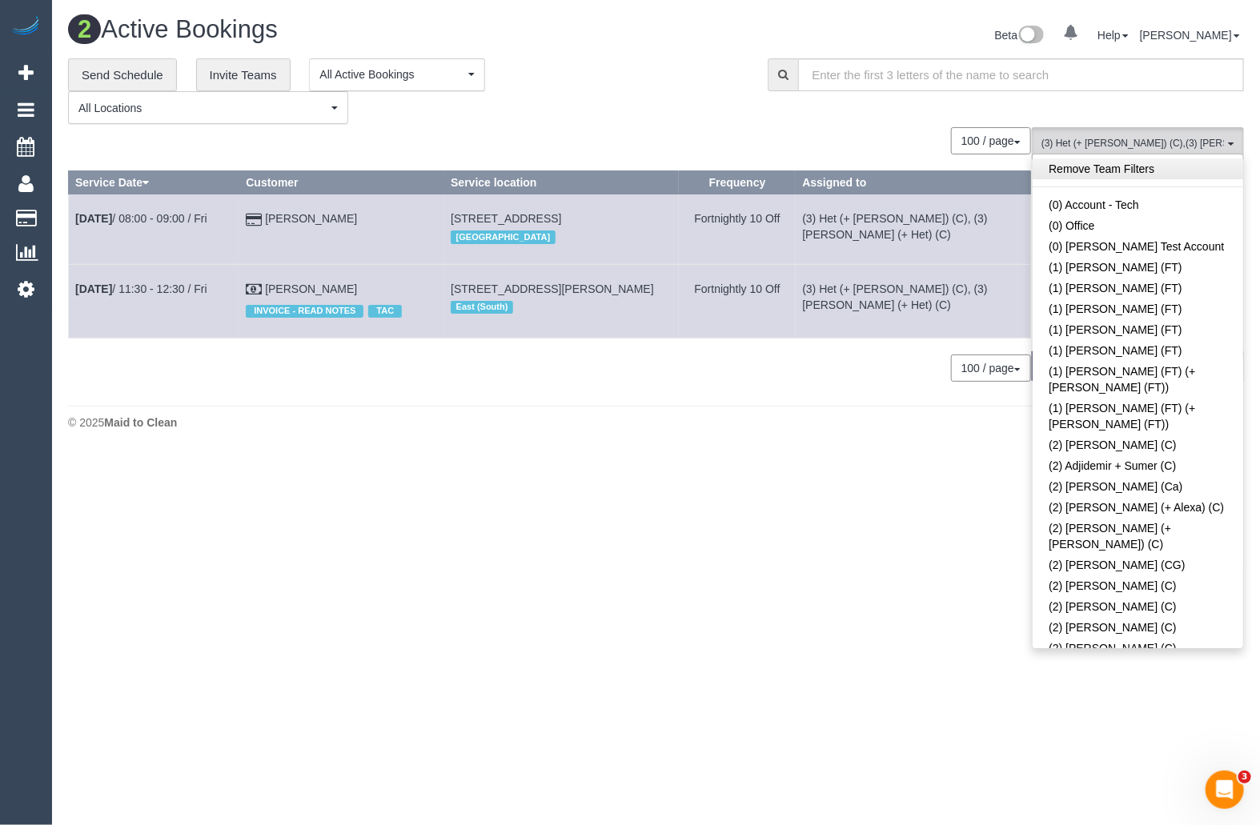
click at [1166, 174] on link "Remove Team Filters" at bounding box center [1137, 168] width 210 height 21
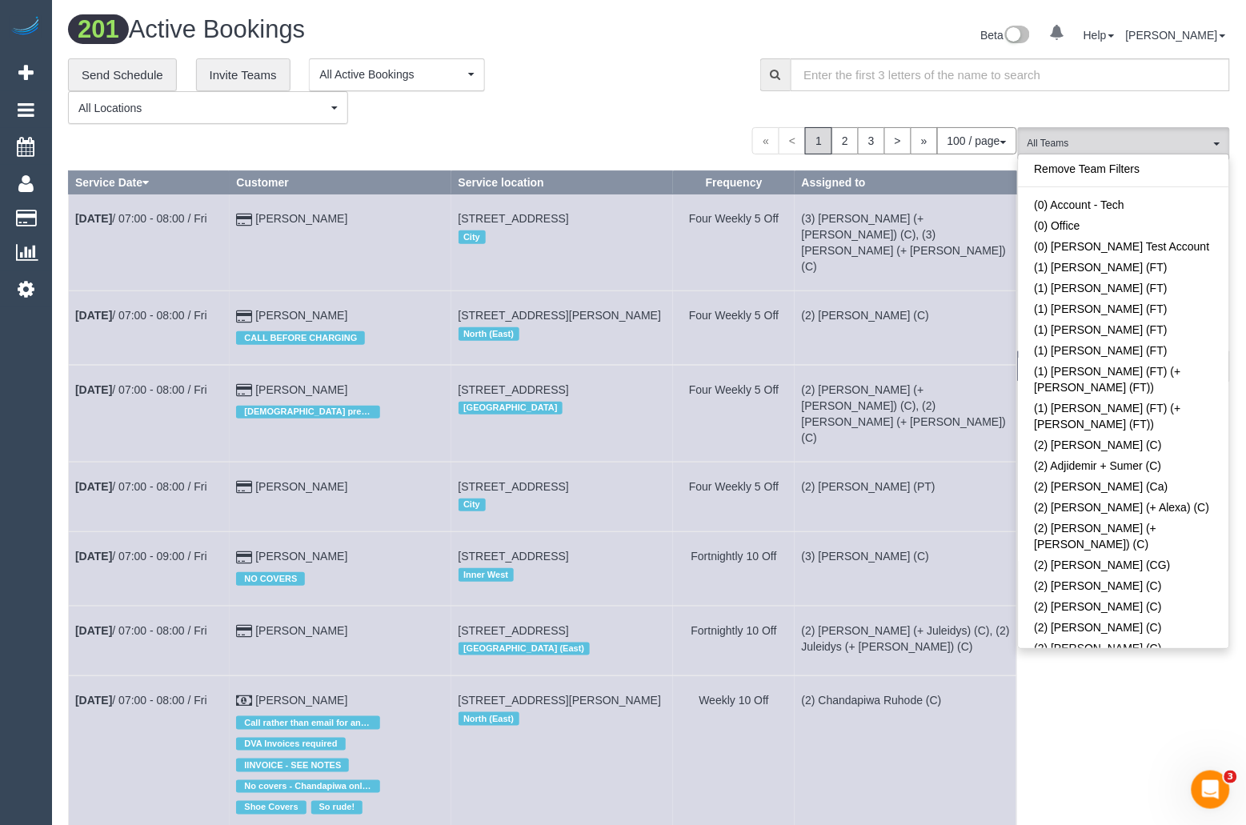
click at [633, 599] on td "33a Sussex St, Yarraville, VIC 3013 Inner West" at bounding box center [562, 569] width 222 height 74
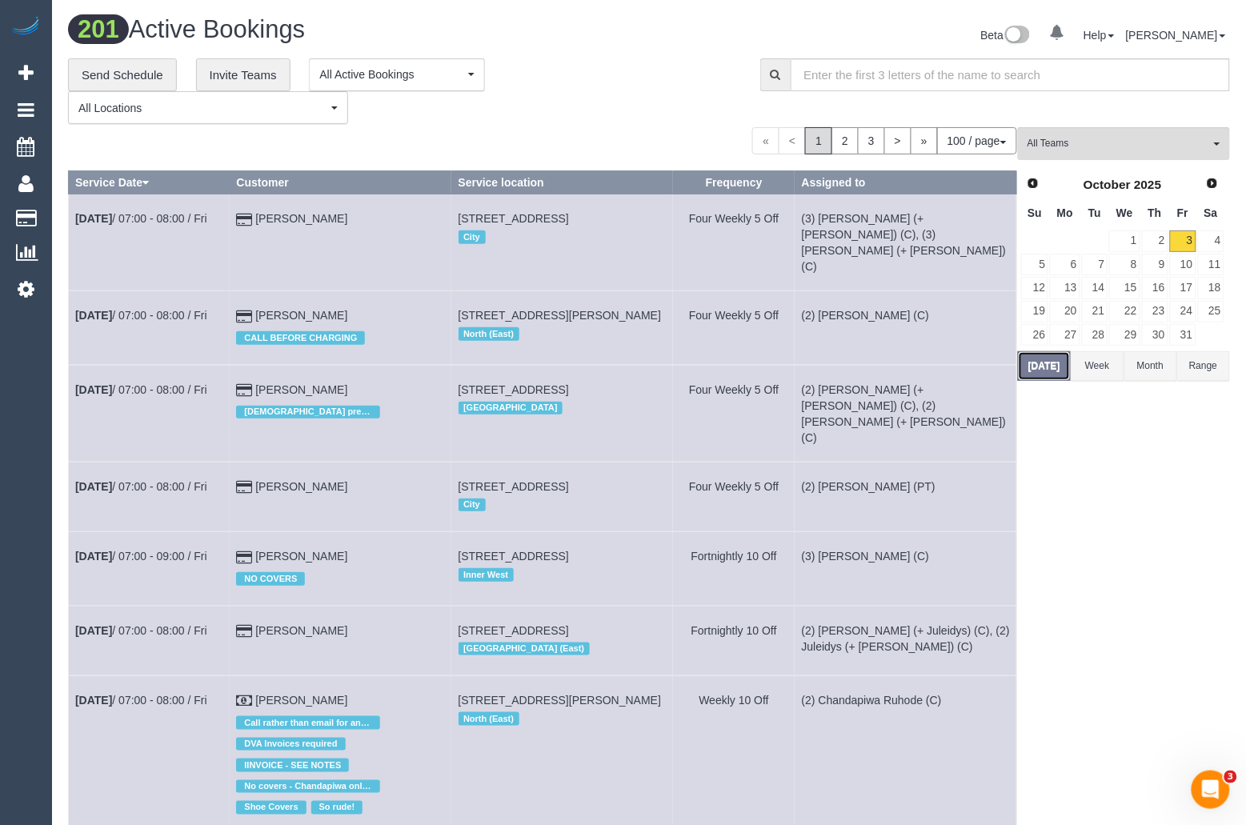
click at [1031, 362] on button "[DATE]" at bounding box center [1044, 366] width 53 height 30
click at [1095, 149] on span "All Teams" at bounding box center [1118, 144] width 182 height 14
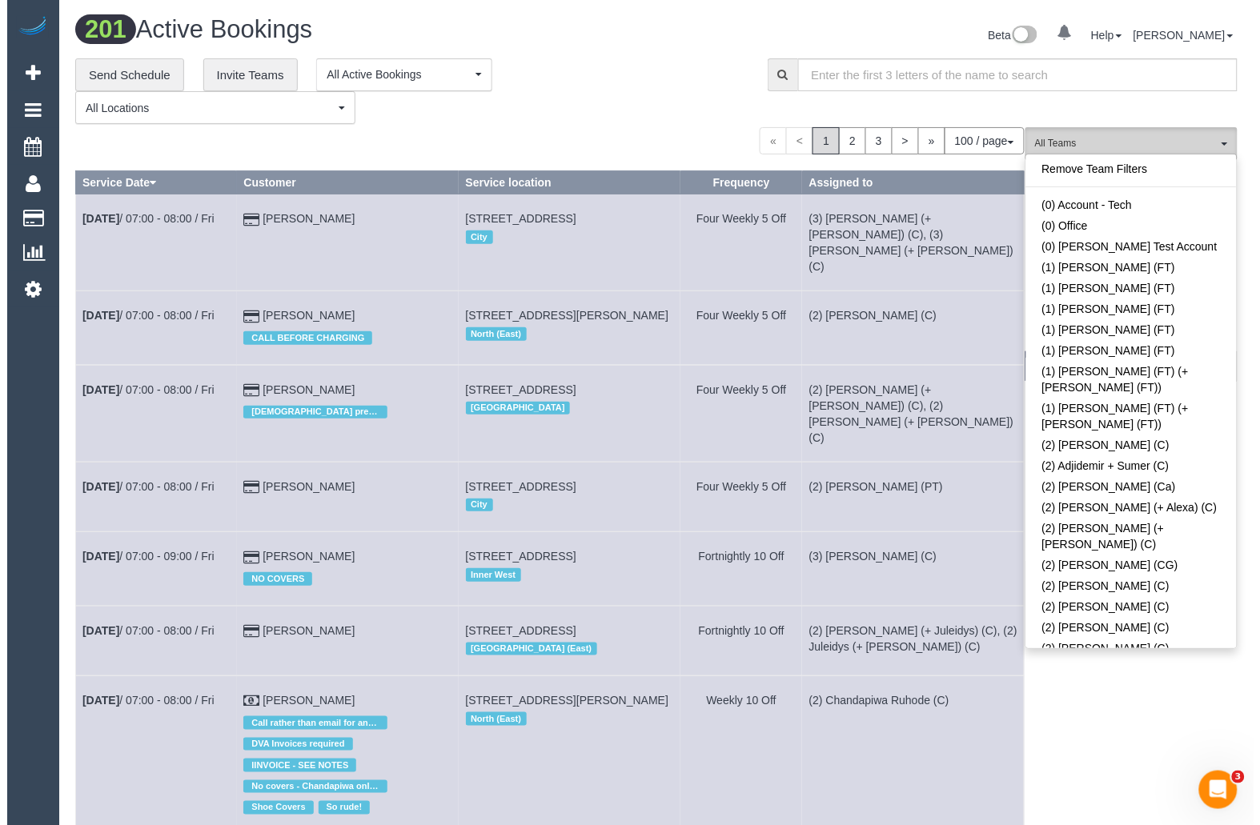
scroll to position [2005, 0]
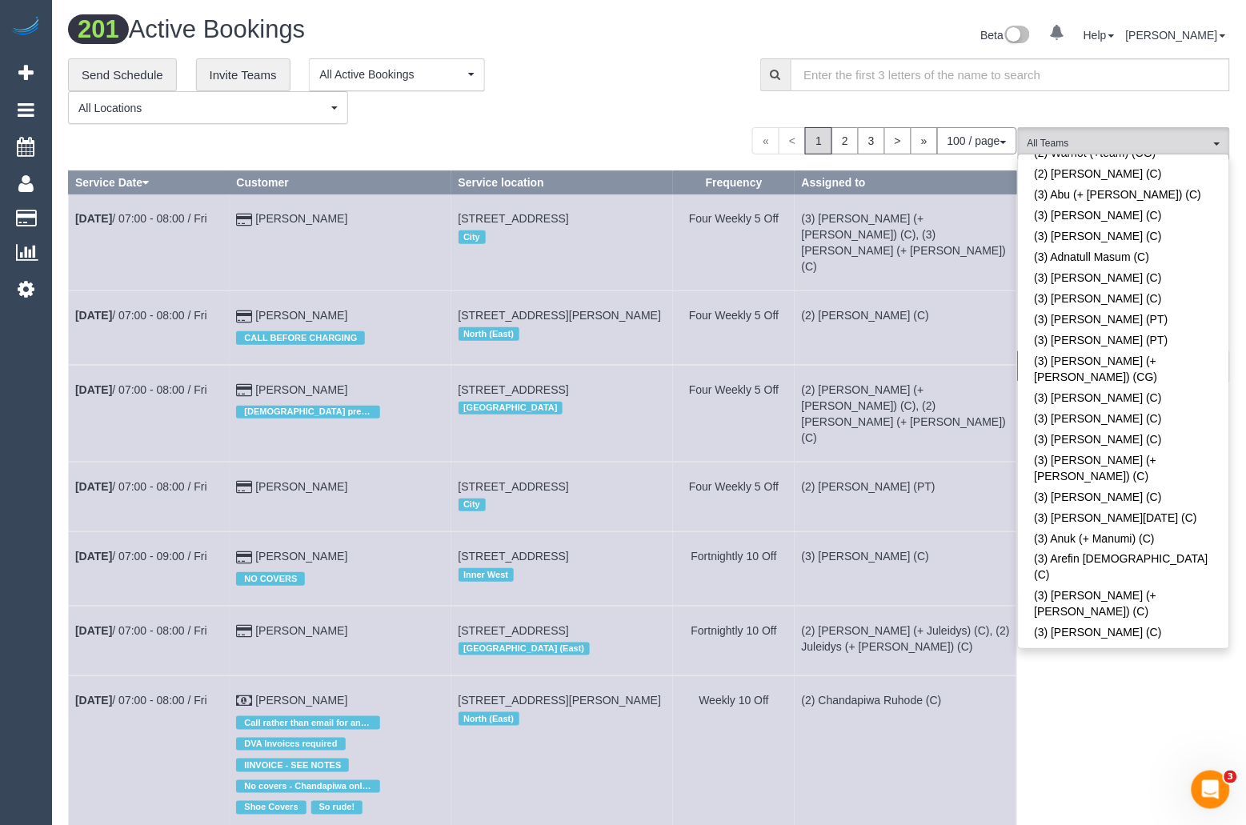
click at [1063, 795] on link "(3) [PERSON_NAME] (C)" at bounding box center [1124, 805] width 210 height 21
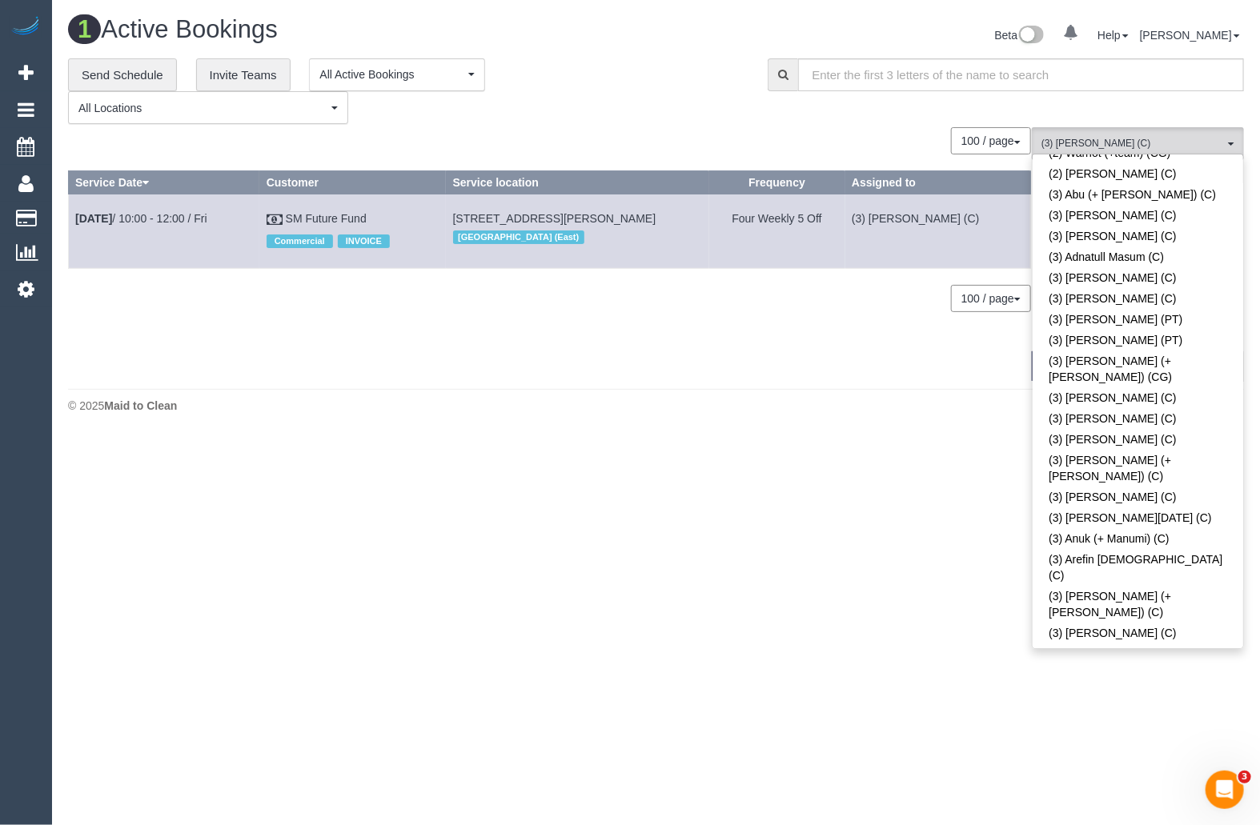
click at [611, 421] on footer "© 2025 Maid to Clean" at bounding box center [656, 405] width 1176 height 32
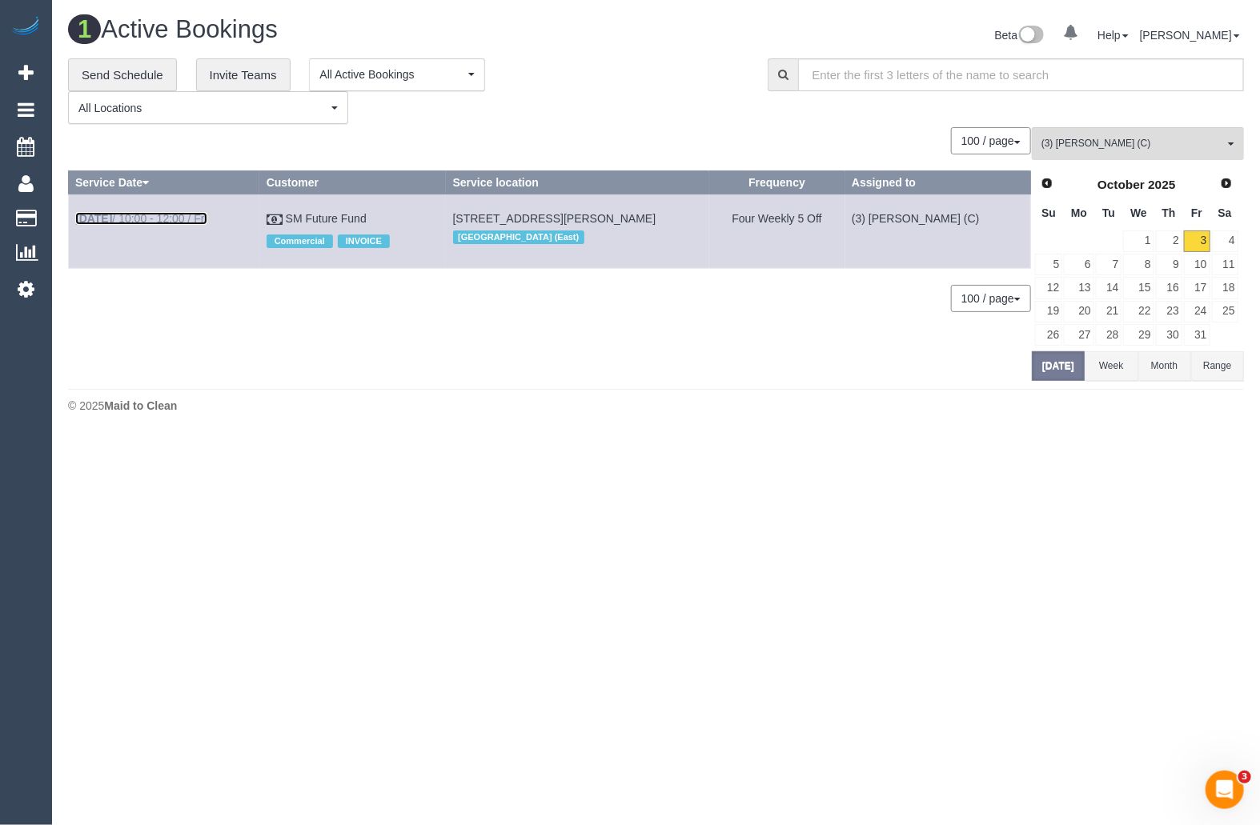
click at [127, 218] on link "Oct 3rd / 10:00 - 12:00 / Fri" at bounding box center [141, 218] width 132 height 13
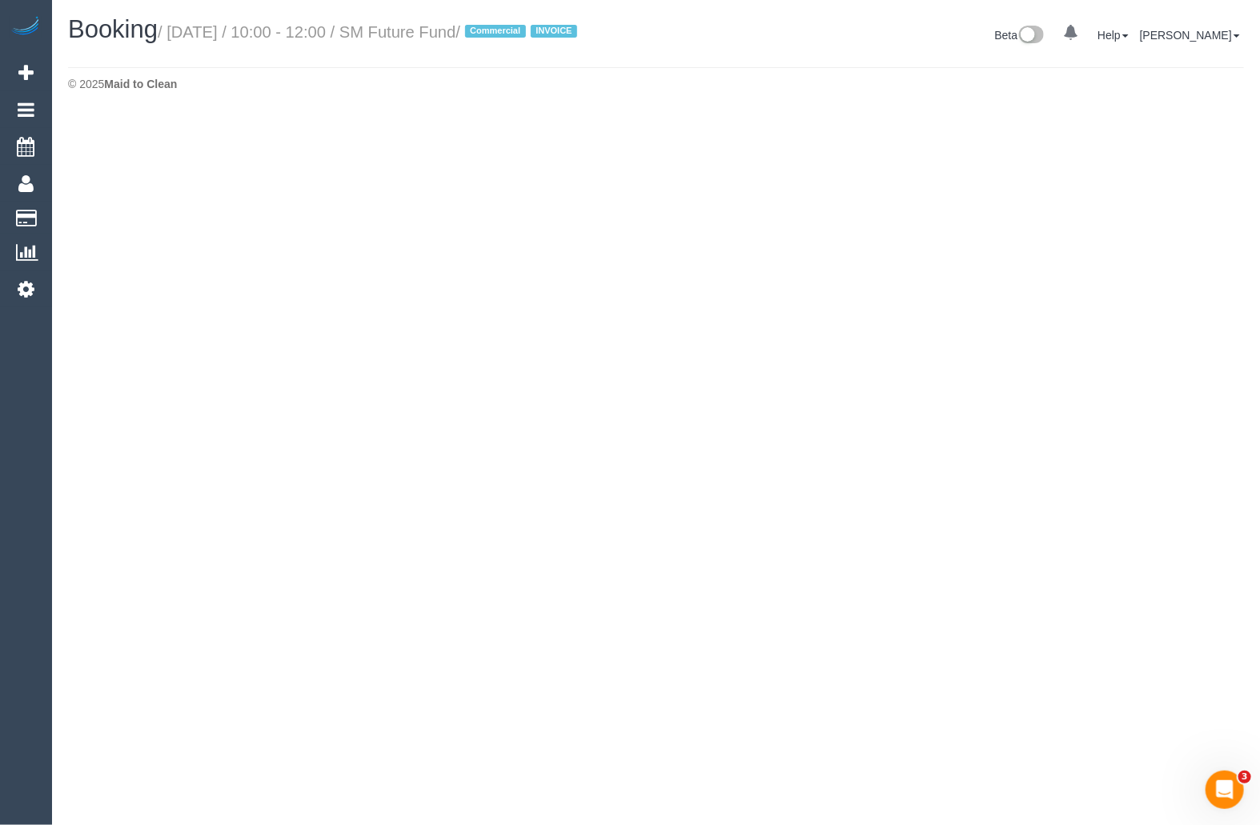
select select "VIC"
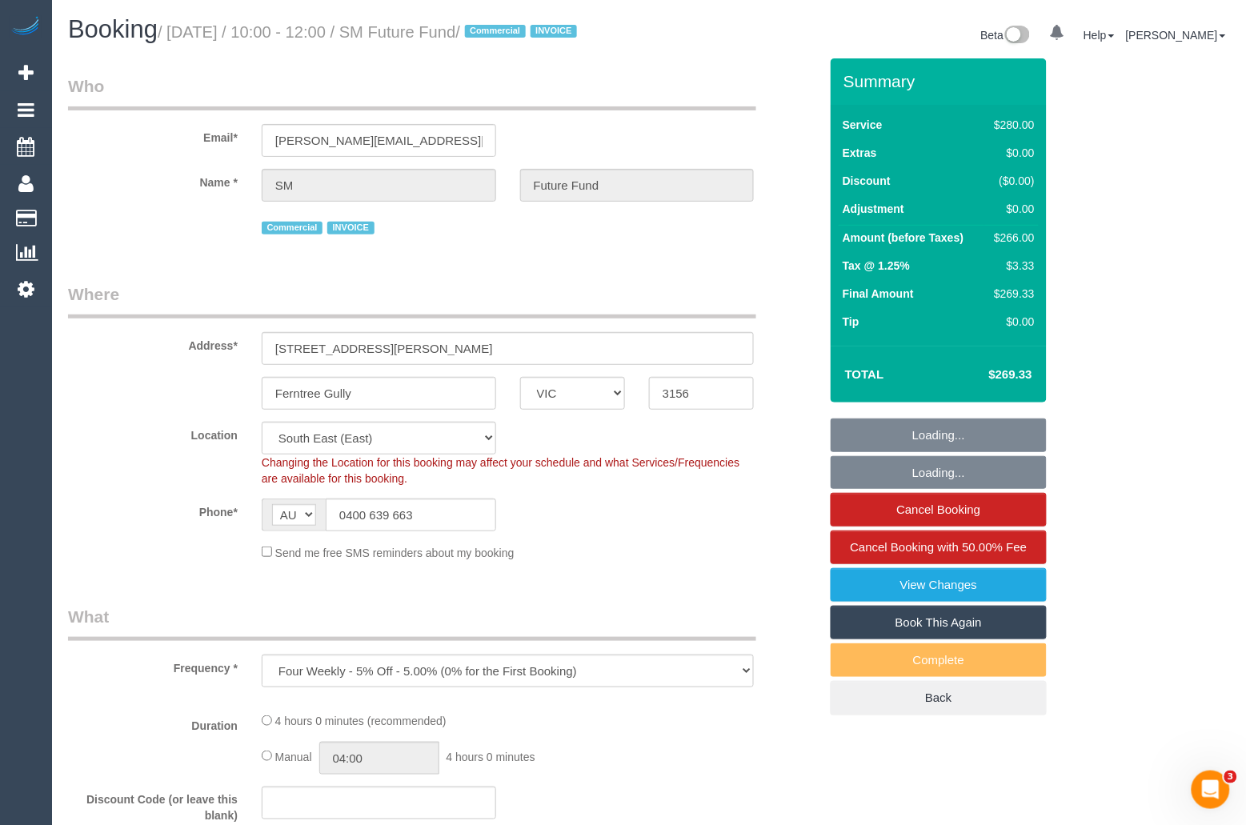
select select "object:12483"
select select "240"
select select "number:28"
select select "number:14"
select select "number:19"
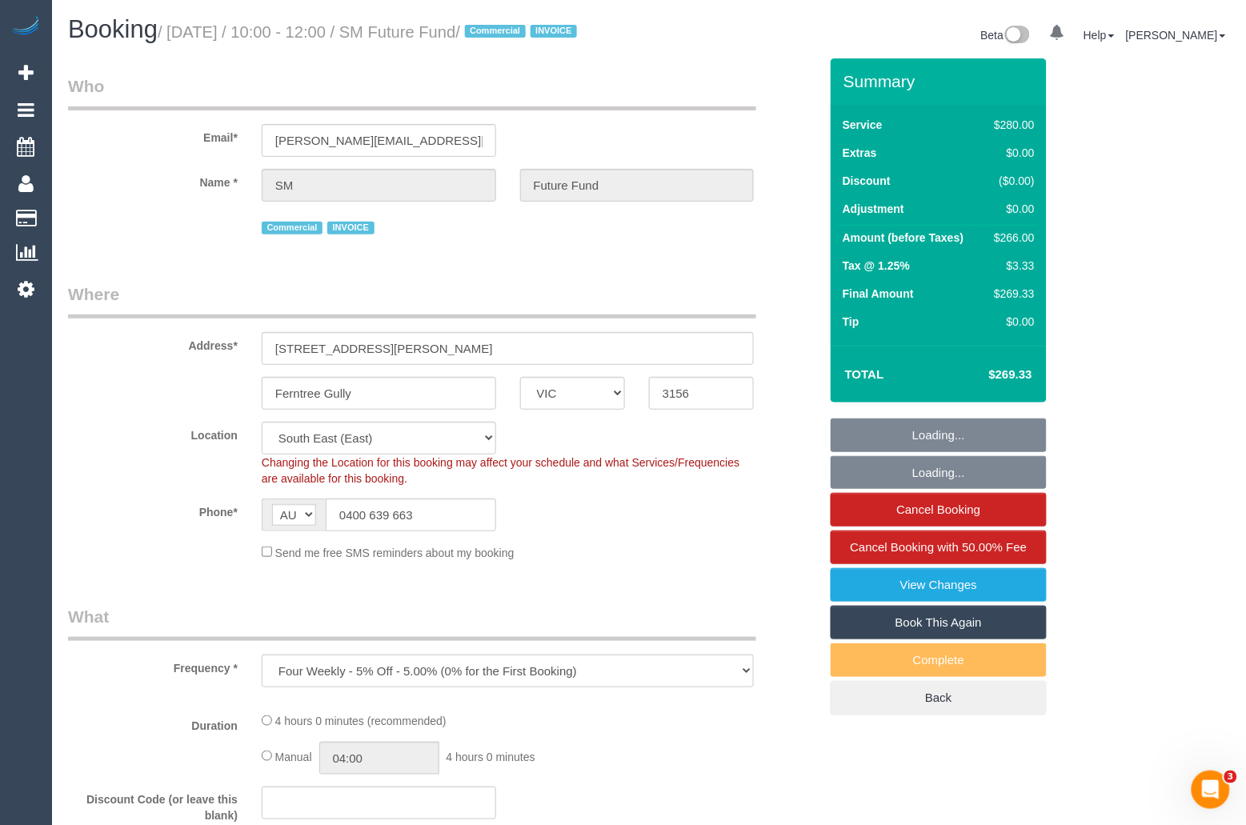
select select "number:22"
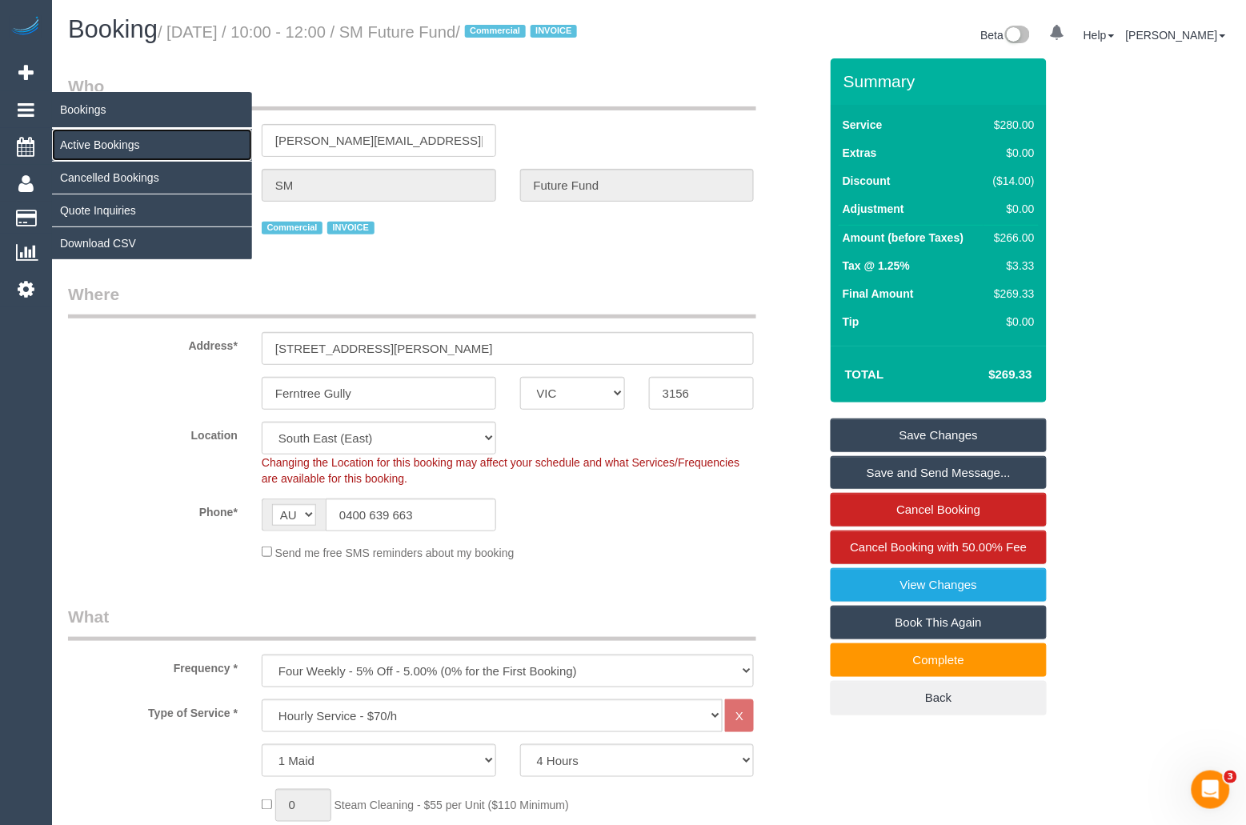
click at [137, 136] on link "Active Bookings" at bounding box center [152, 145] width 200 height 32
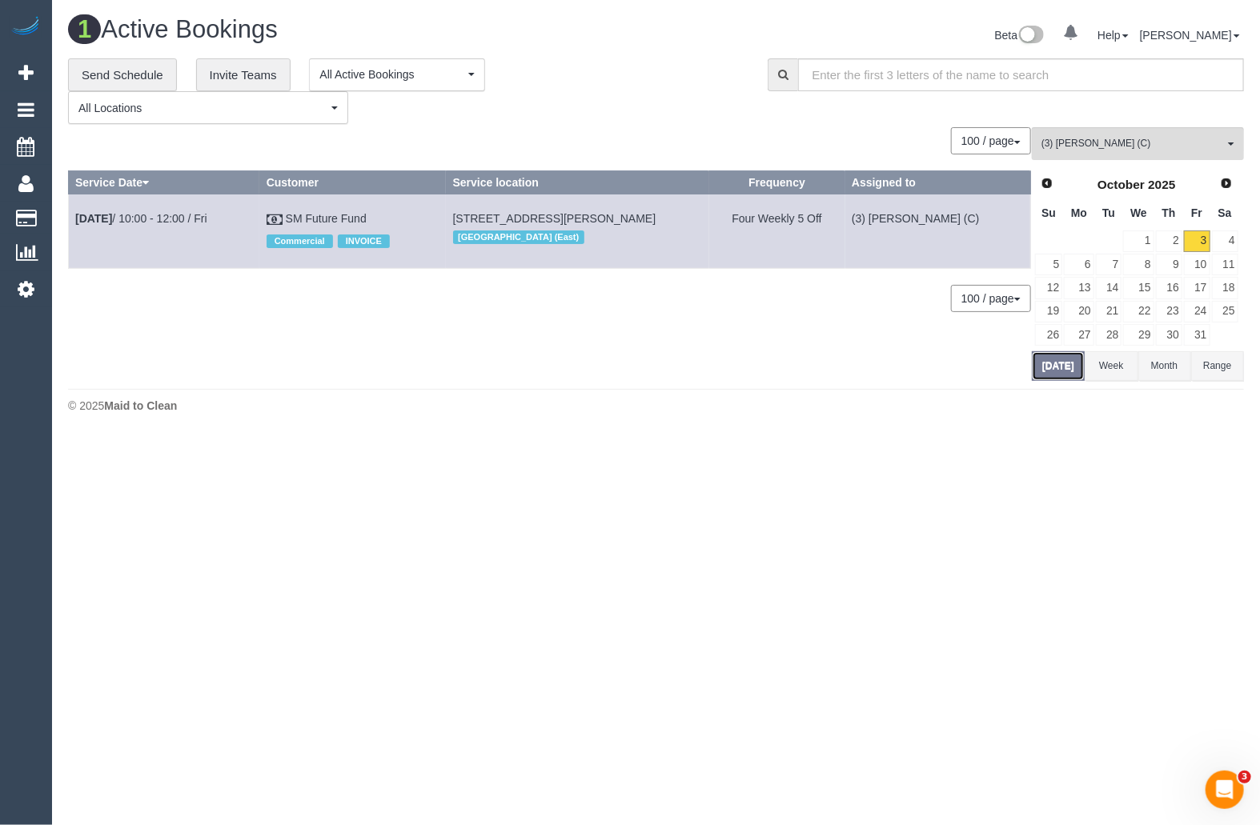
click at [1068, 375] on button "[DATE]" at bounding box center [1057, 366] width 53 height 30
click at [1143, 138] on span "(3) [PERSON_NAME] (C)" at bounding box center [1132, 144] width 182 height 14
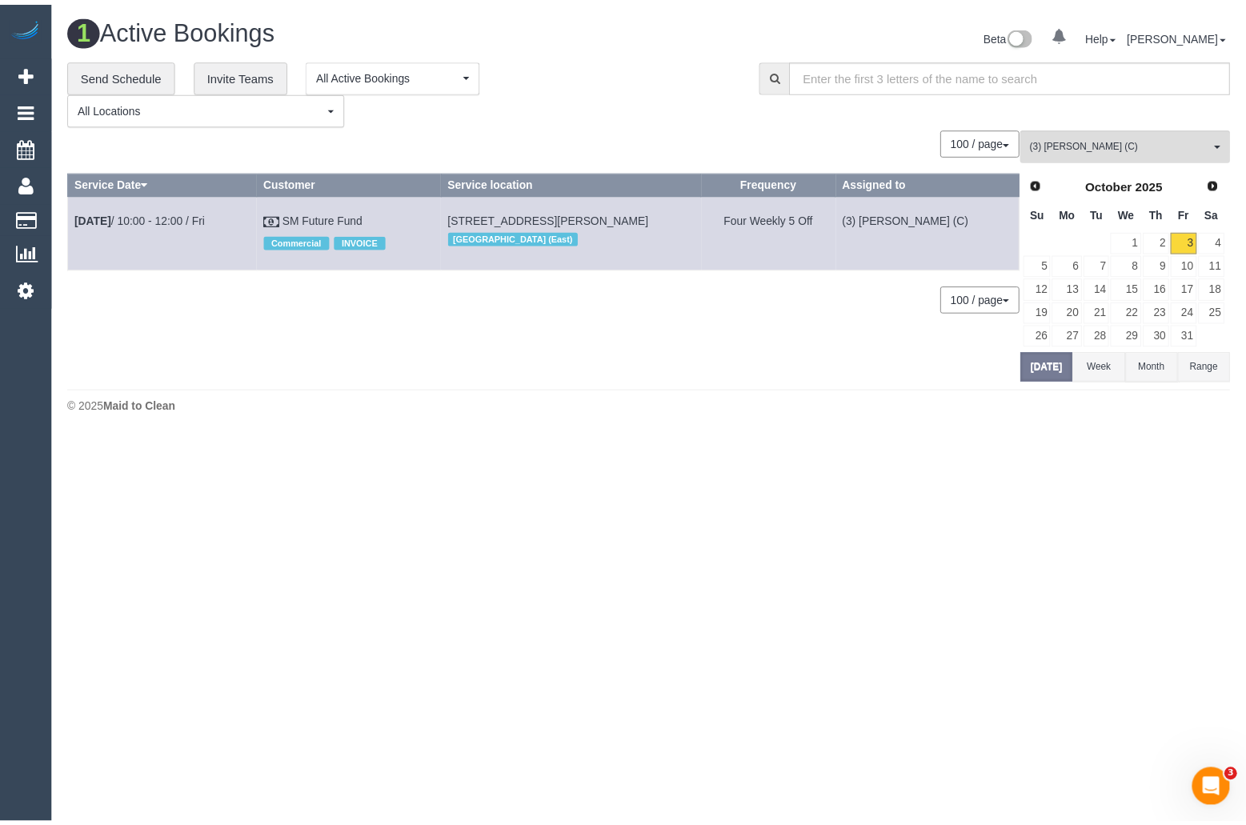
scroll to position [2005, 0]
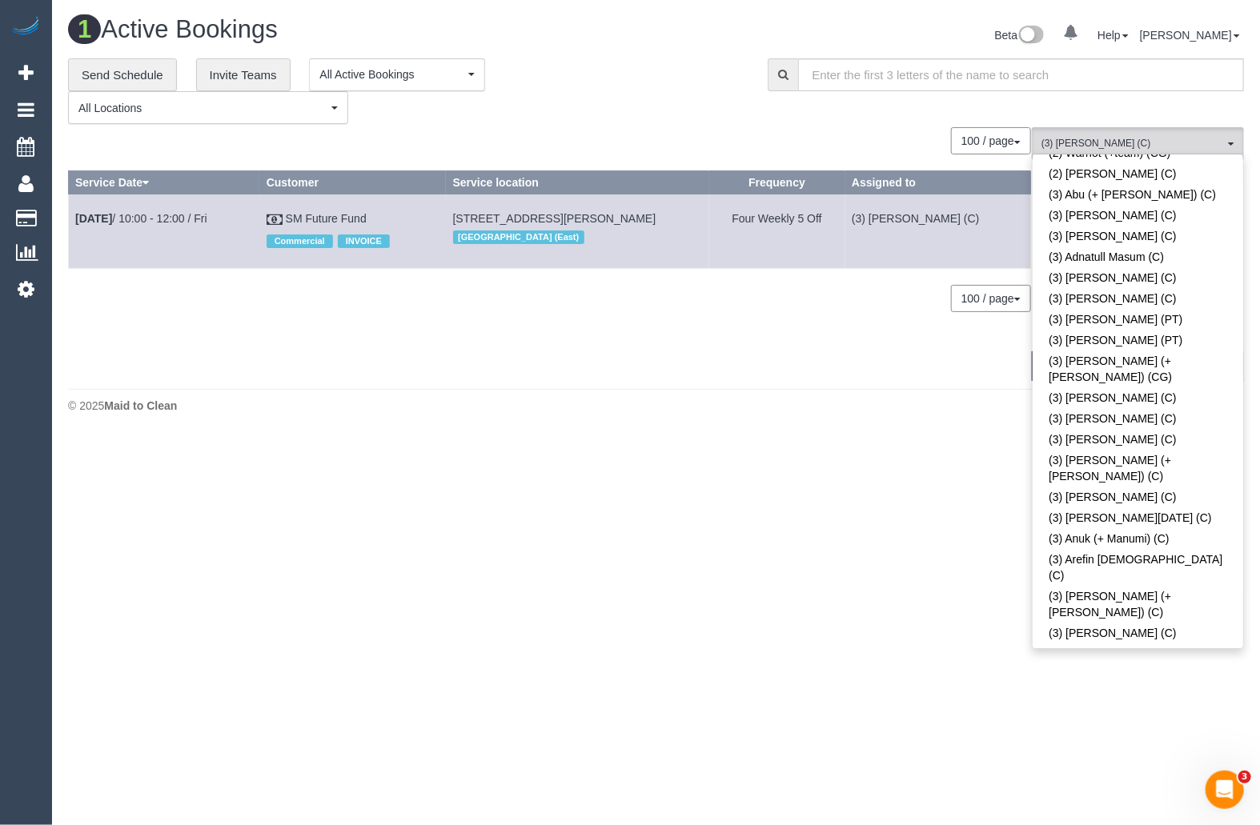
click at [1201, 795] on link "(3) [PERSON_NAME] (C)" at bounding box center [1137, 805] width 210 height 21
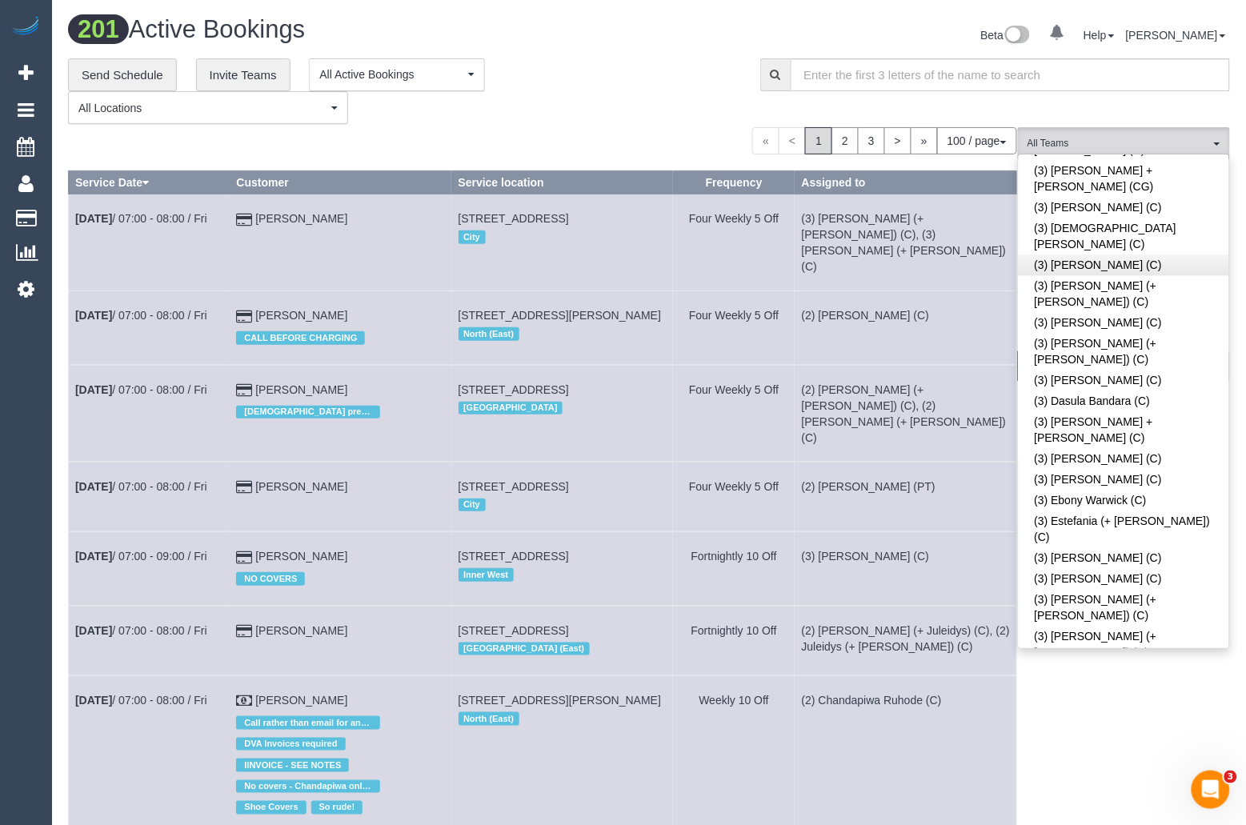
scroll to position [3521, 0]
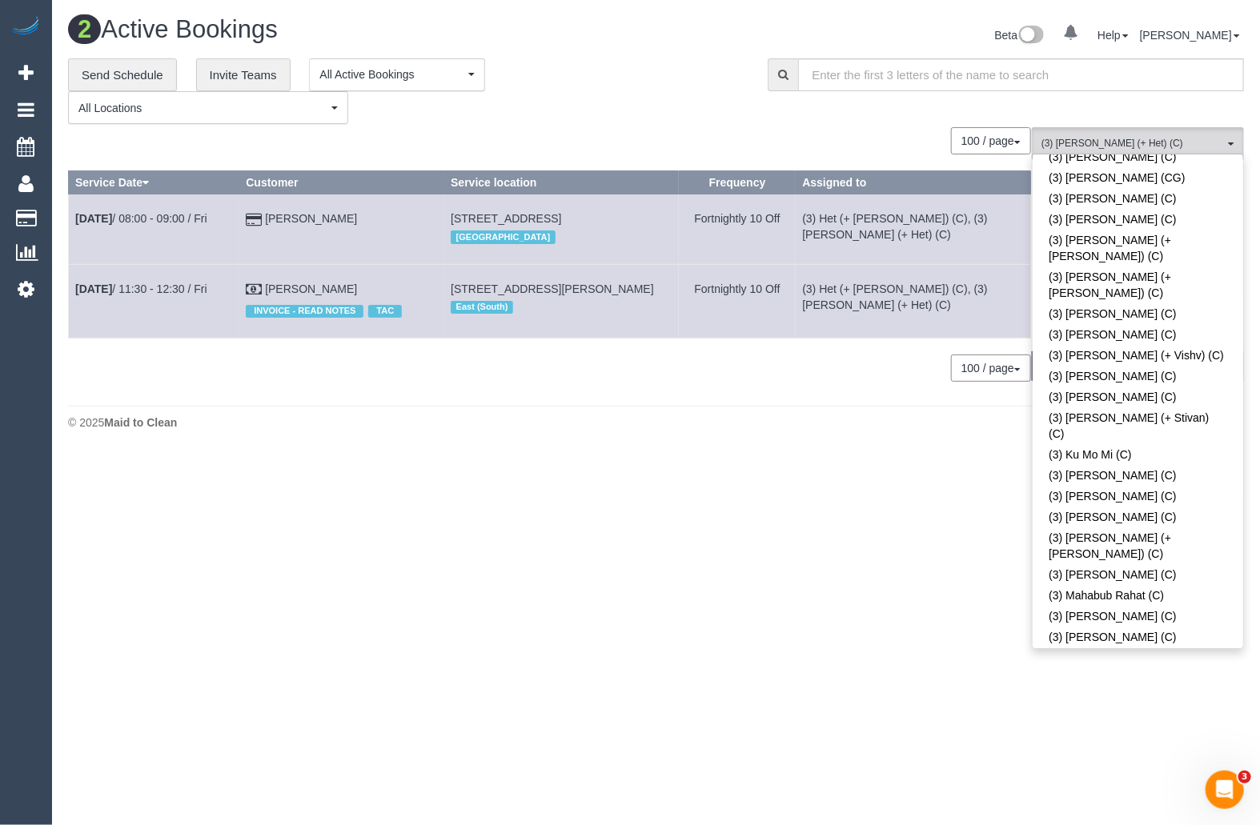
click at [155, 306] on td "Oct 3rd / 11:30 - 12:30 / Fri" at bounding box center [154, 301] width 170 height 74
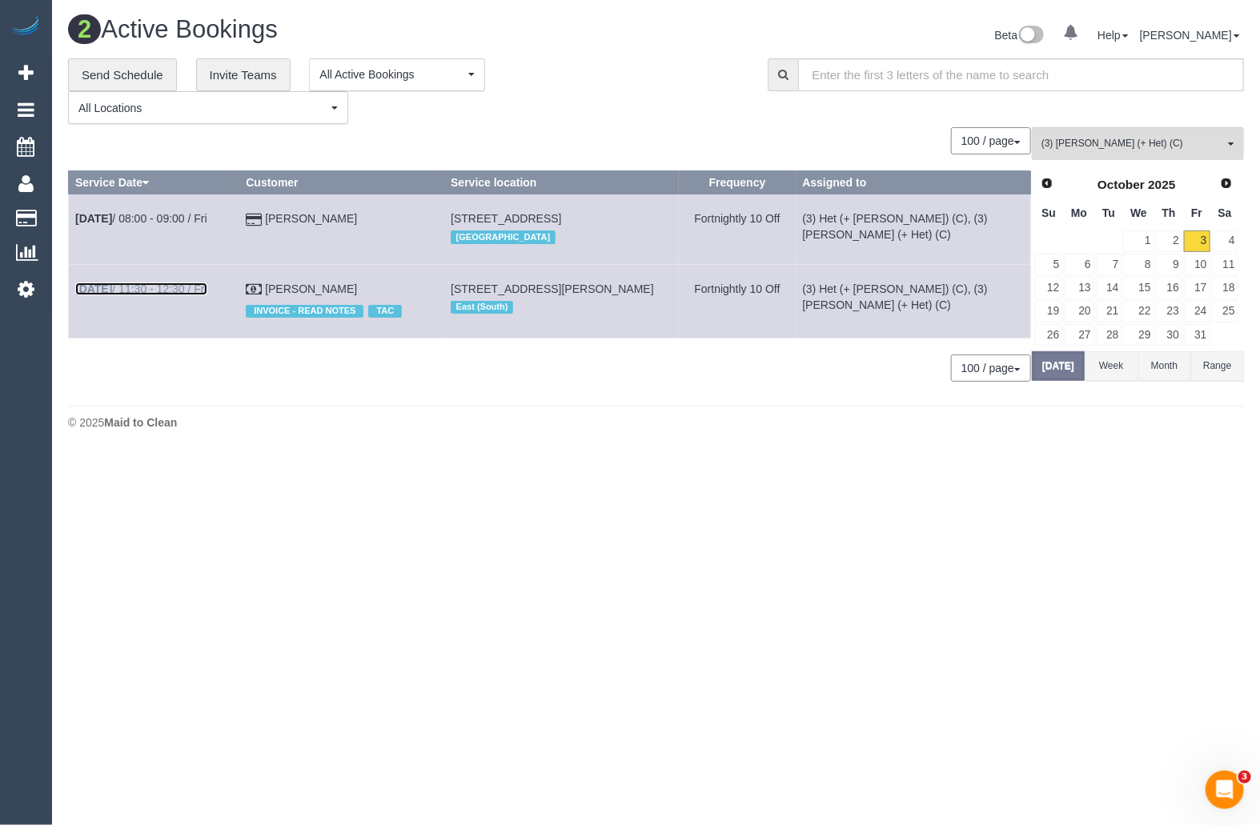
click at [153, 282] on link "Oct 3rd / 11:30 - 12:30 / Fri" at bounding box center [141, 288] width 132 height 13
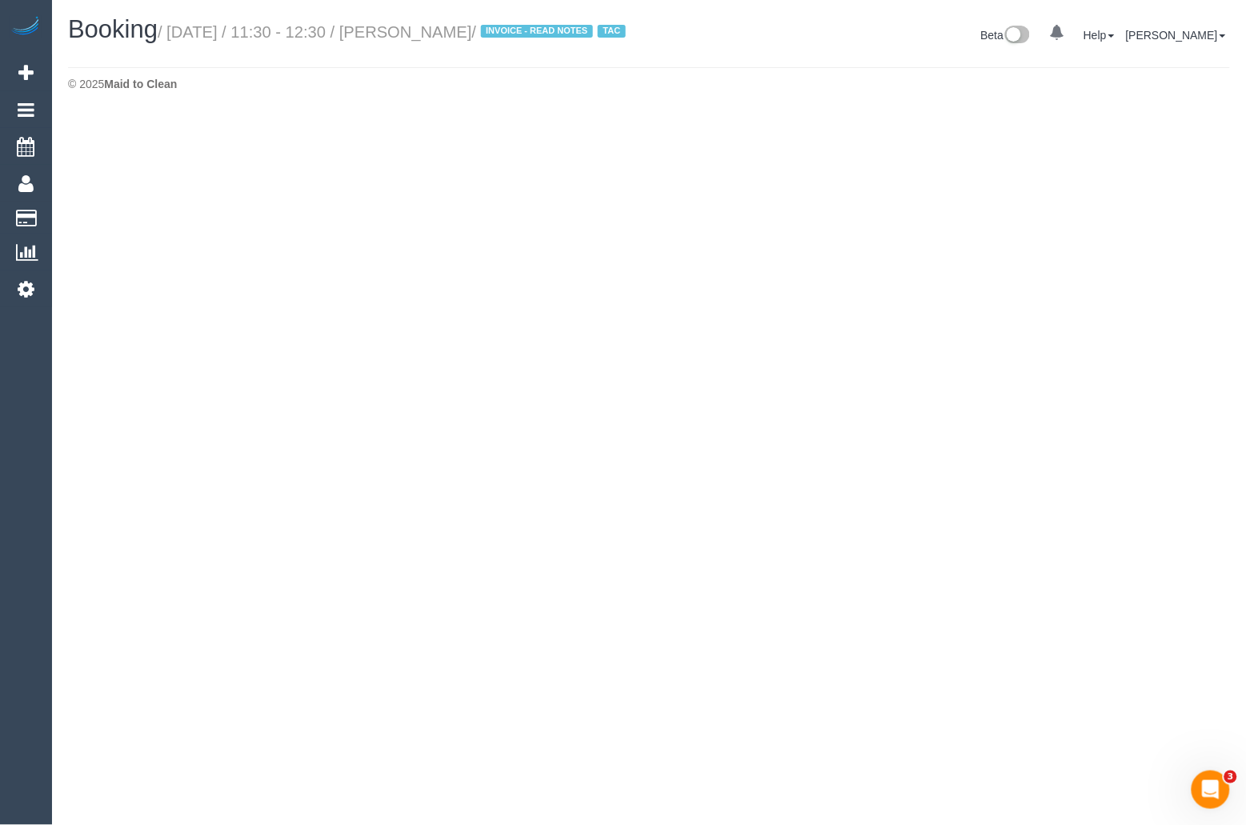
select select "VIC"
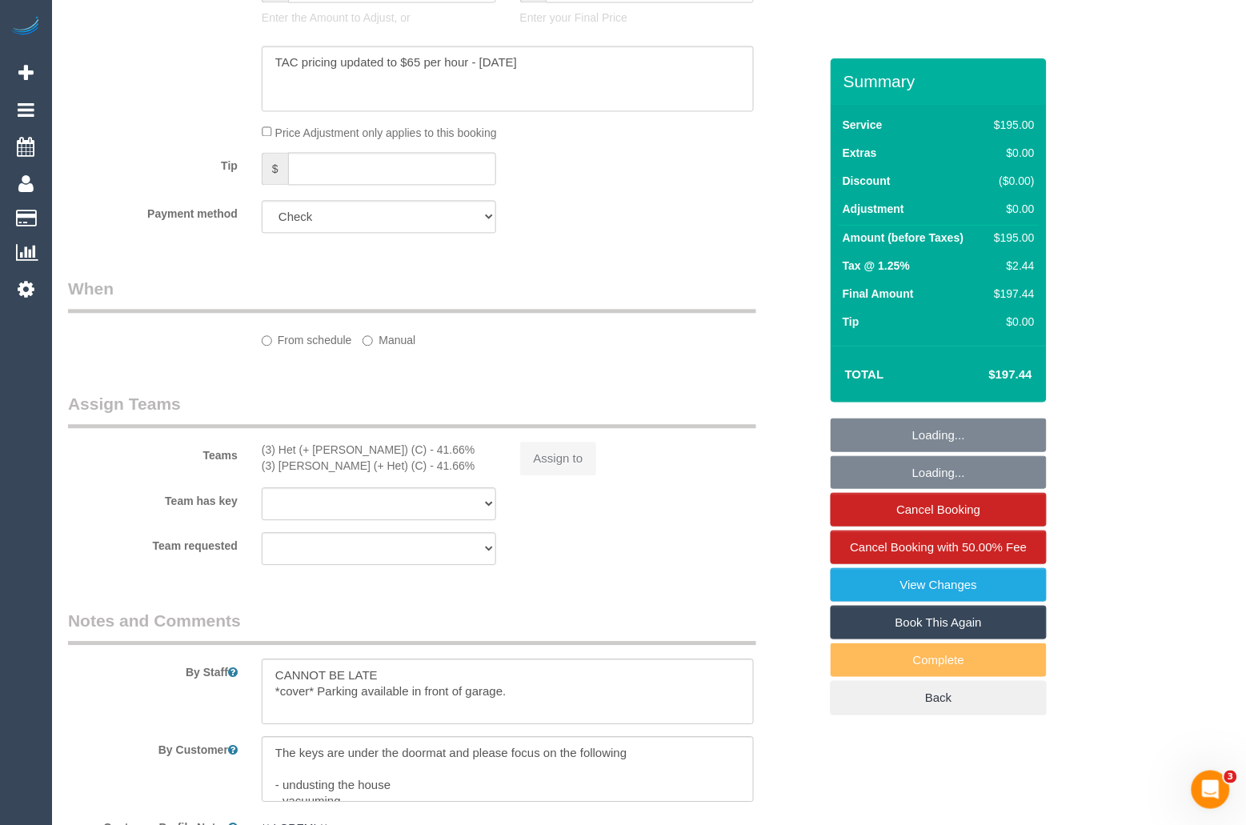
select select "number:27"
select select "number:14"
select select "number:18"
select select "number:22"
select select "number:34"
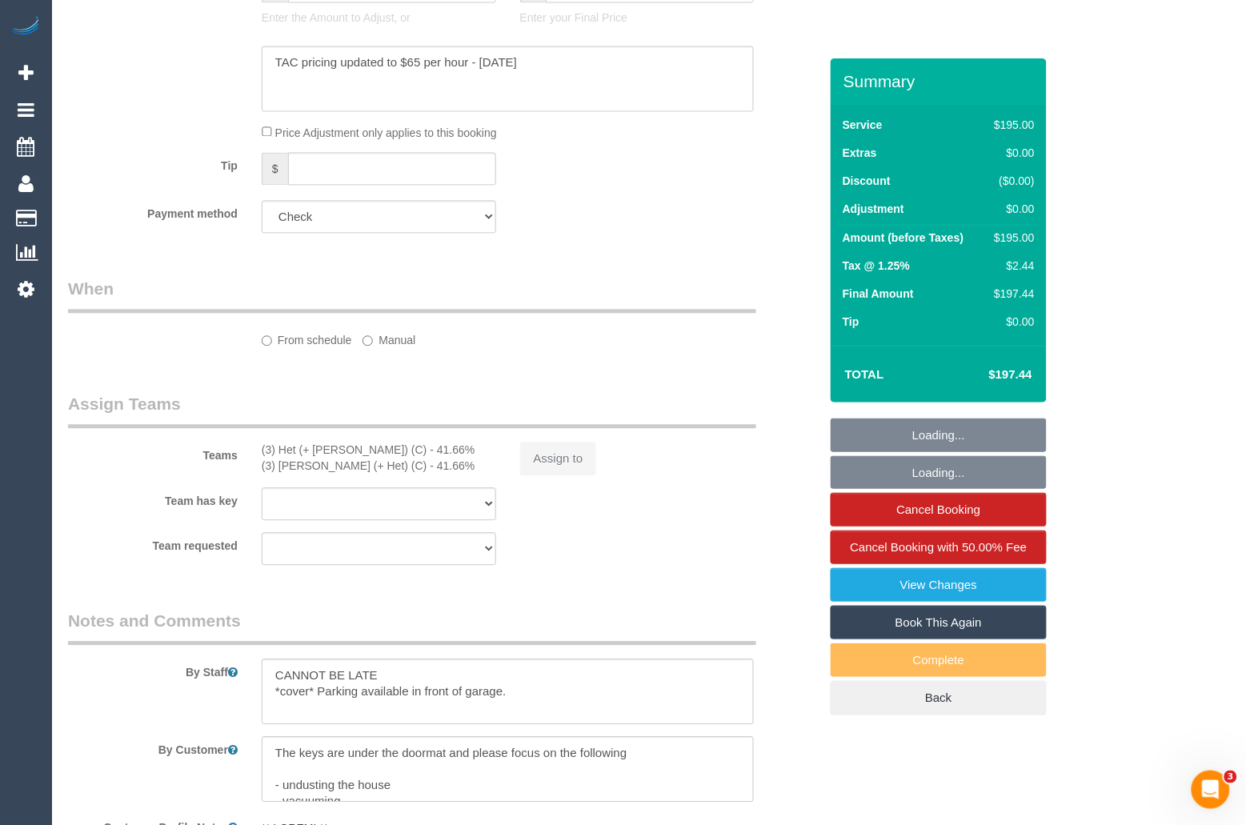
select select "number:26"
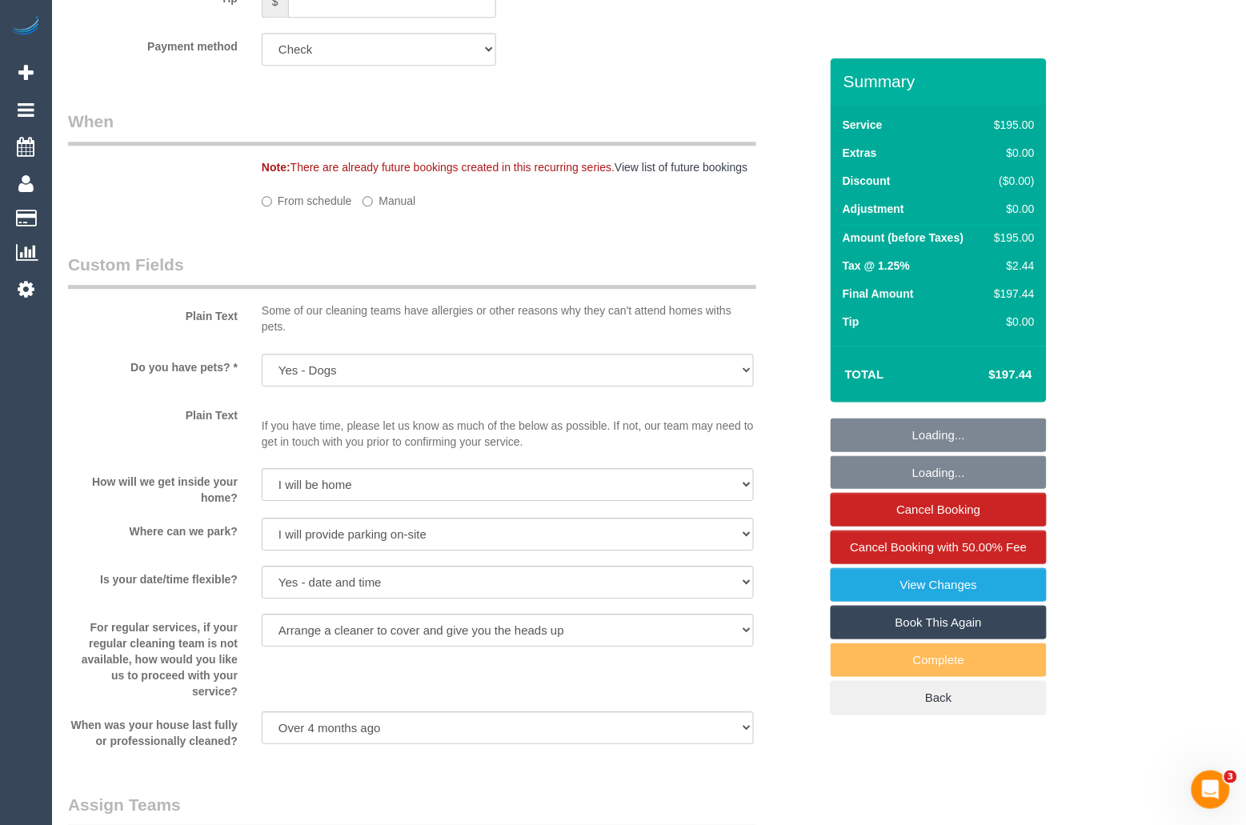
select select "object:15747"
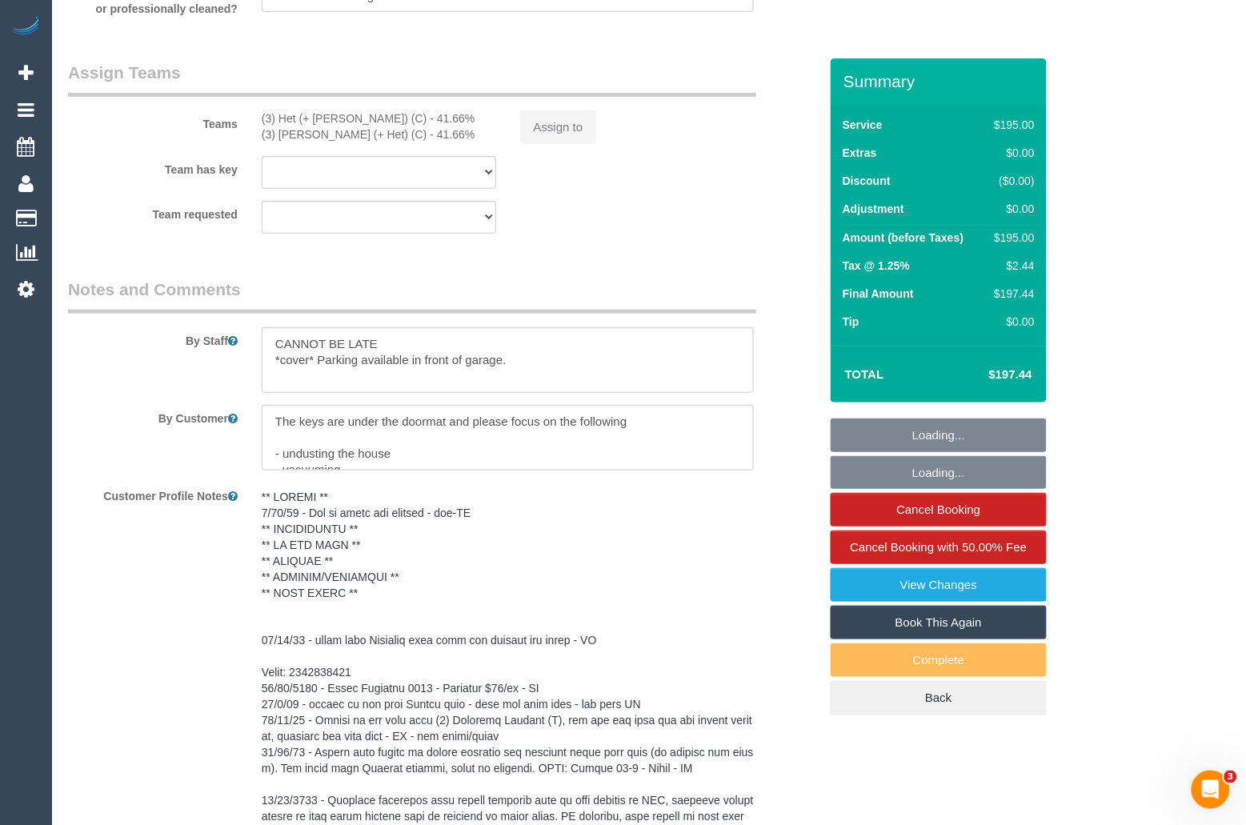
select select "180"
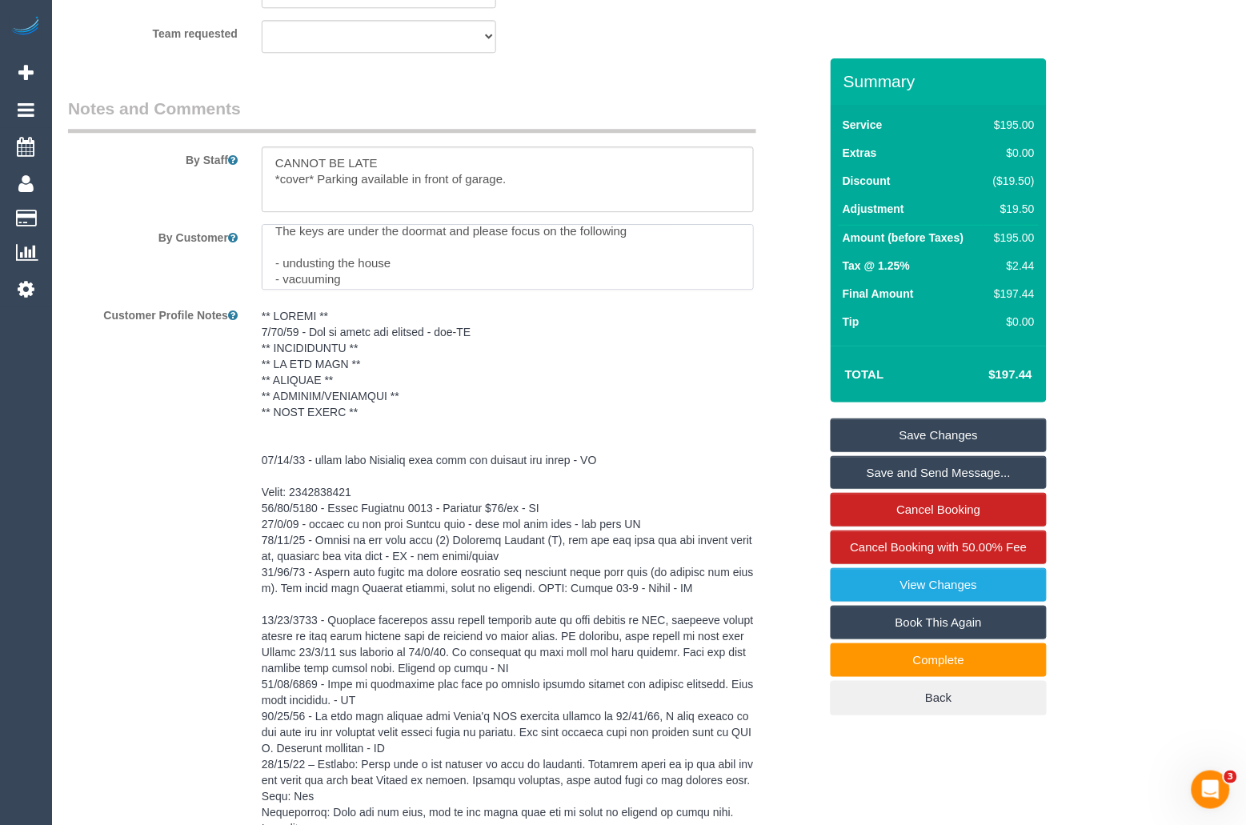
scroll to position [0, 0]
drag, startPoint x: 274, startPoint y: 258, endPoint x: 447, endPoint y: 264, distance: 172.2
click at [447, 264] on textarea at bounding box center [508, 257] width 492 height 66
click at [449, 269] on textarea at bounding box center [508, 257] width 492 height 66
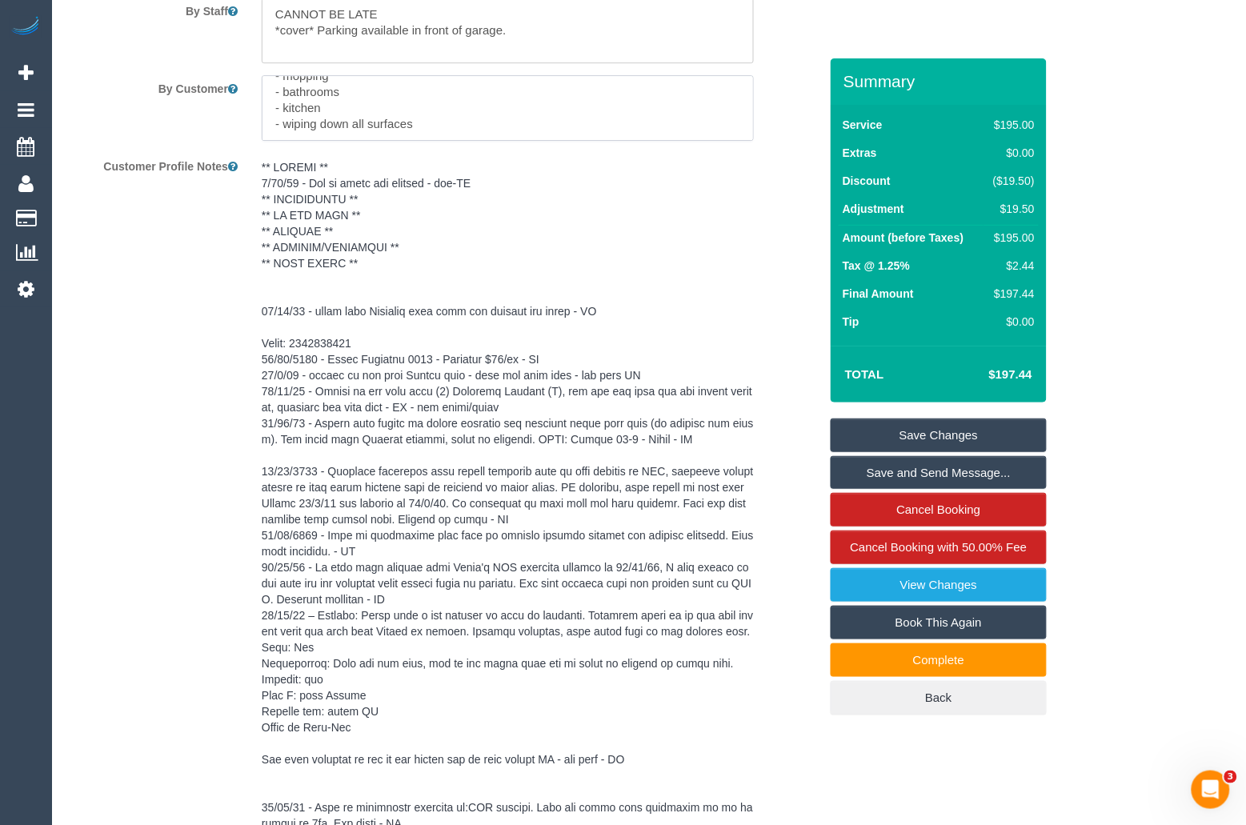
scroll to position [2851, 0]
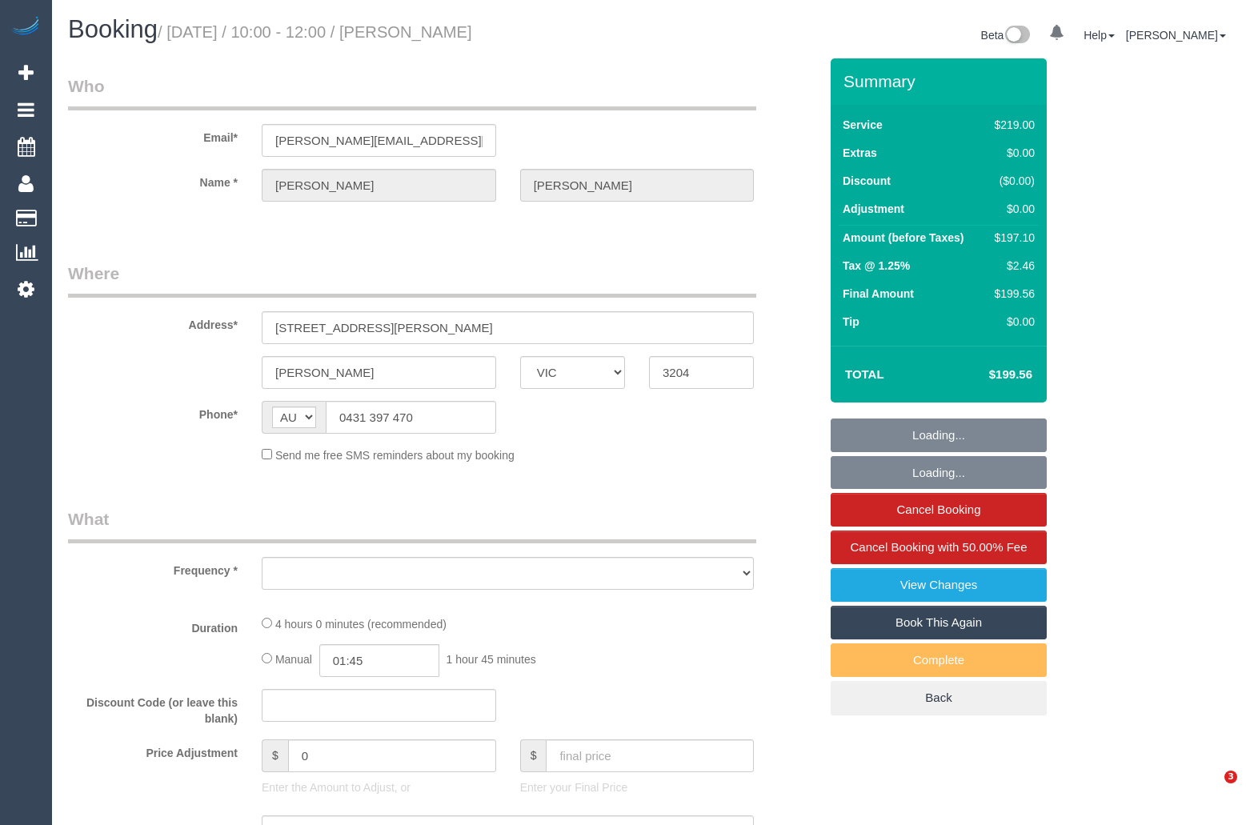
select select "VIC"
select select "string:stripe-pm_1MU5OA2GScqysDRV42SJ4BMW"
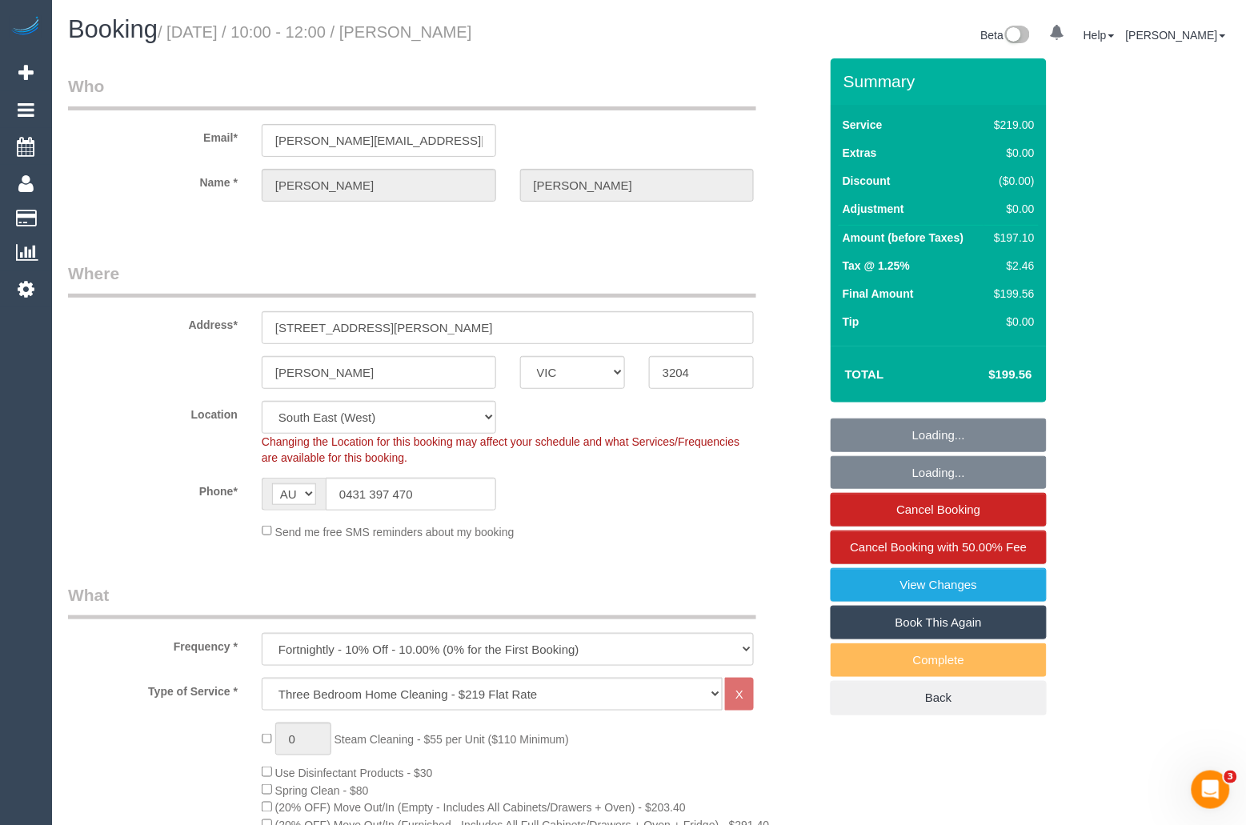
select select "object:19808"
select select "number:29"
select select "number:14"
select select "number:19"
select select "number:22"
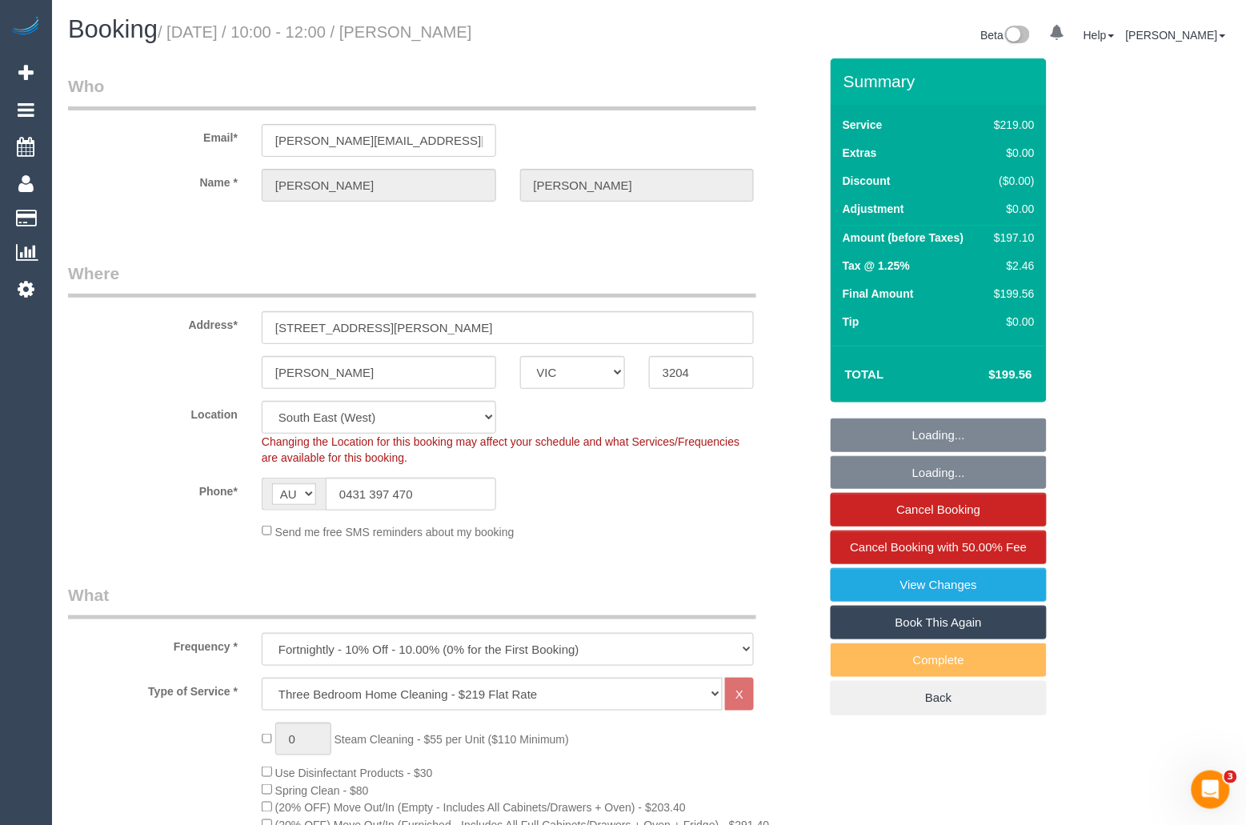
select select "number:34"
select select "number:13"
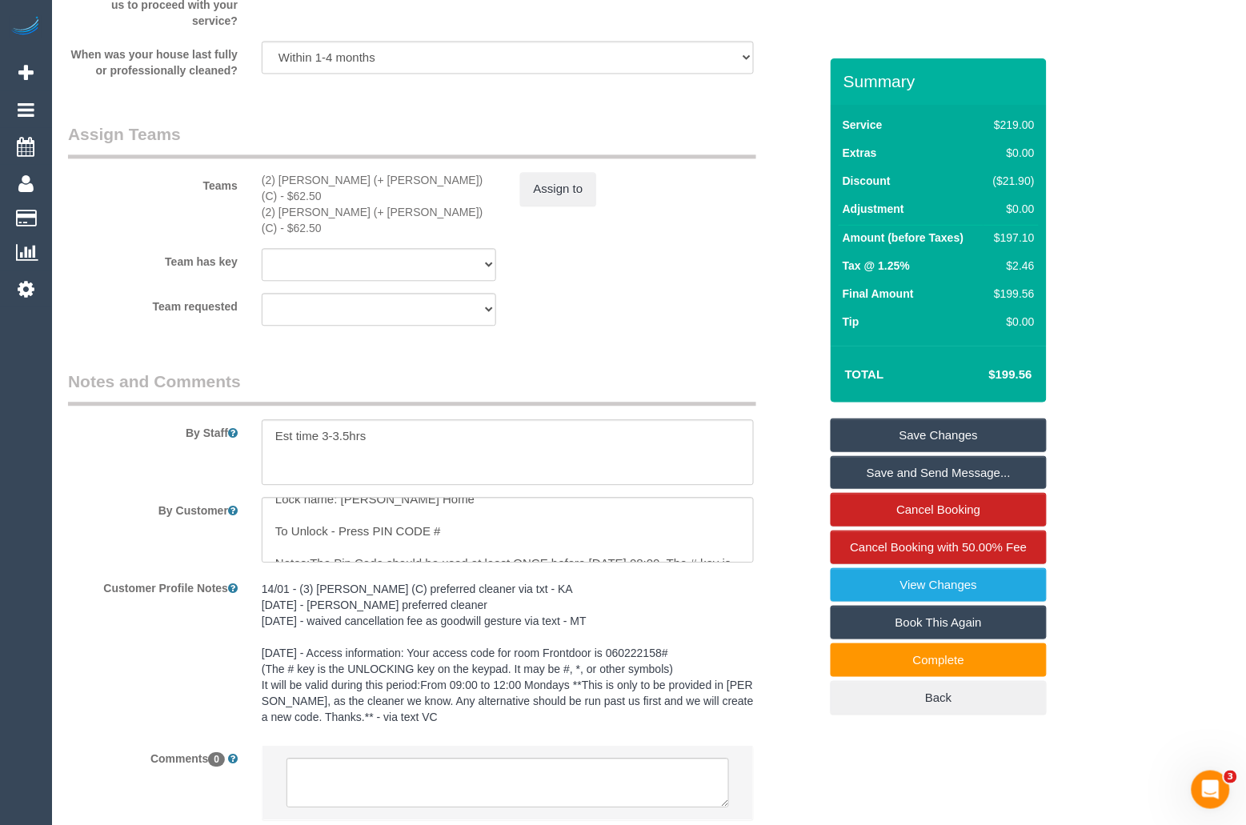
scroll to position [67, 0]
drag, startPoint x: 275, startPoint y: 496, endPoint x: 475, endPoint y: 496, distance: 199.3
click at [475, 497] on textarea at bounding box center [508, 530] width 492 height 66
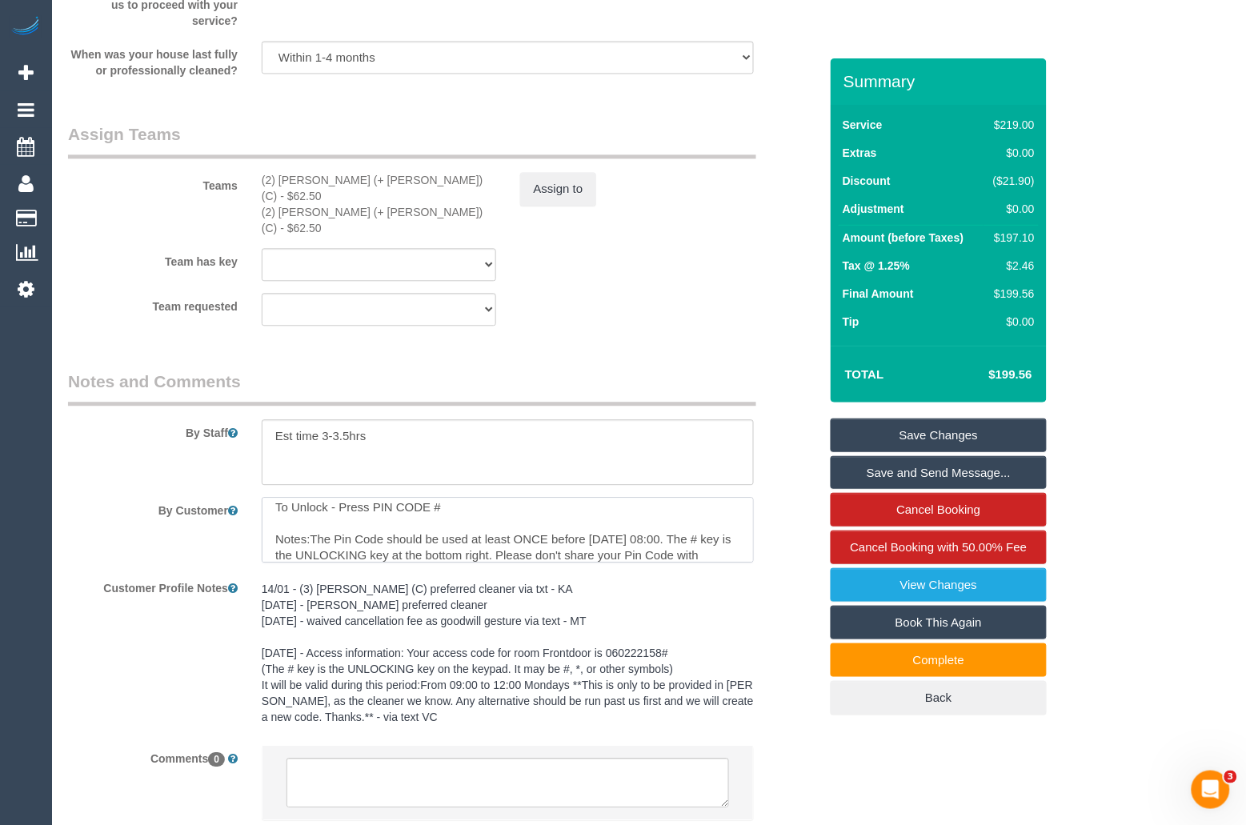
scroll to position [88, 0]
click at [475, 497] on textarea at bounding box center [508, 530] width 492 height 66
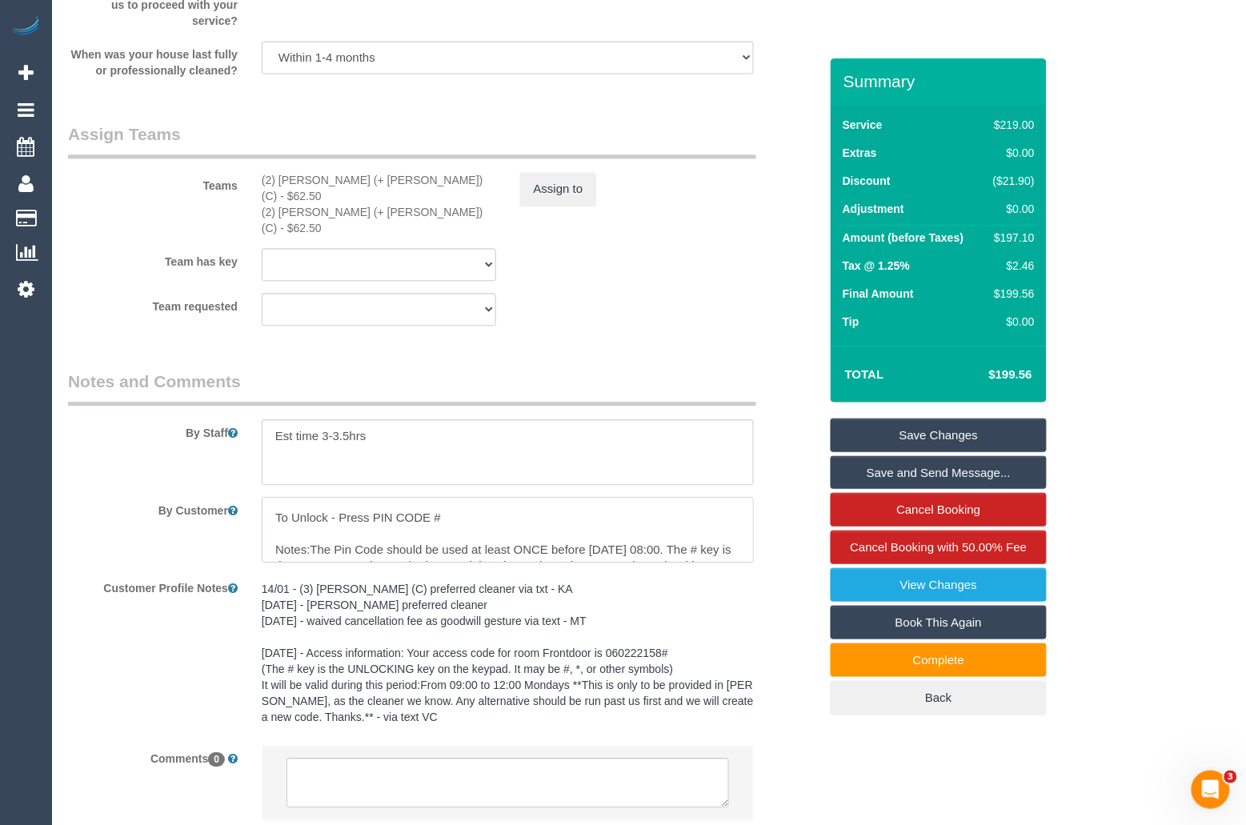
scroll to position [112, 0]
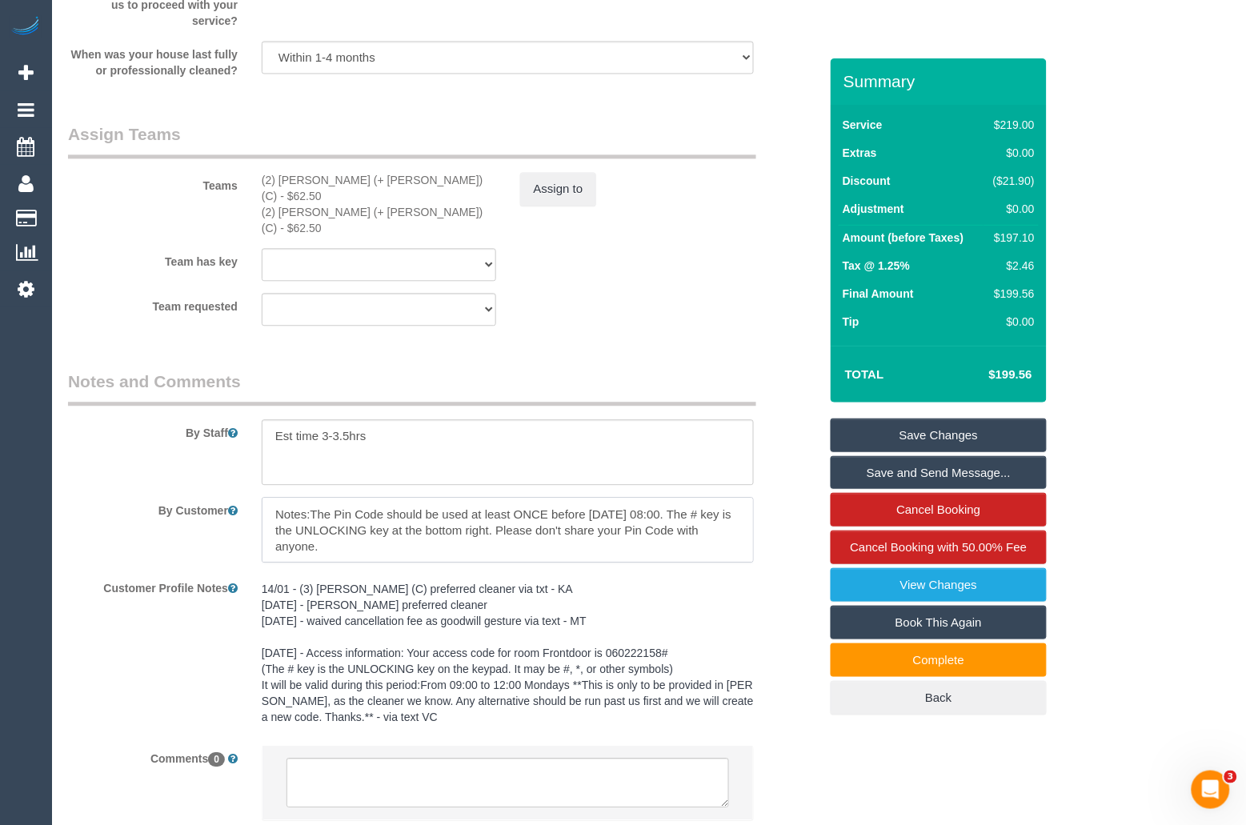
drag, startPoint x: 278, startPoint y: 484, endPoint x: 451, endPoint y: 537, distance: 180.7
click at [451, 537] on sui-booking-comments "By Staff By Customer Customer Profile Notes 14/01 - (3) [PERSON_NAME] (C) prefe…" at bounding box center [443, 603] width 751 height 467
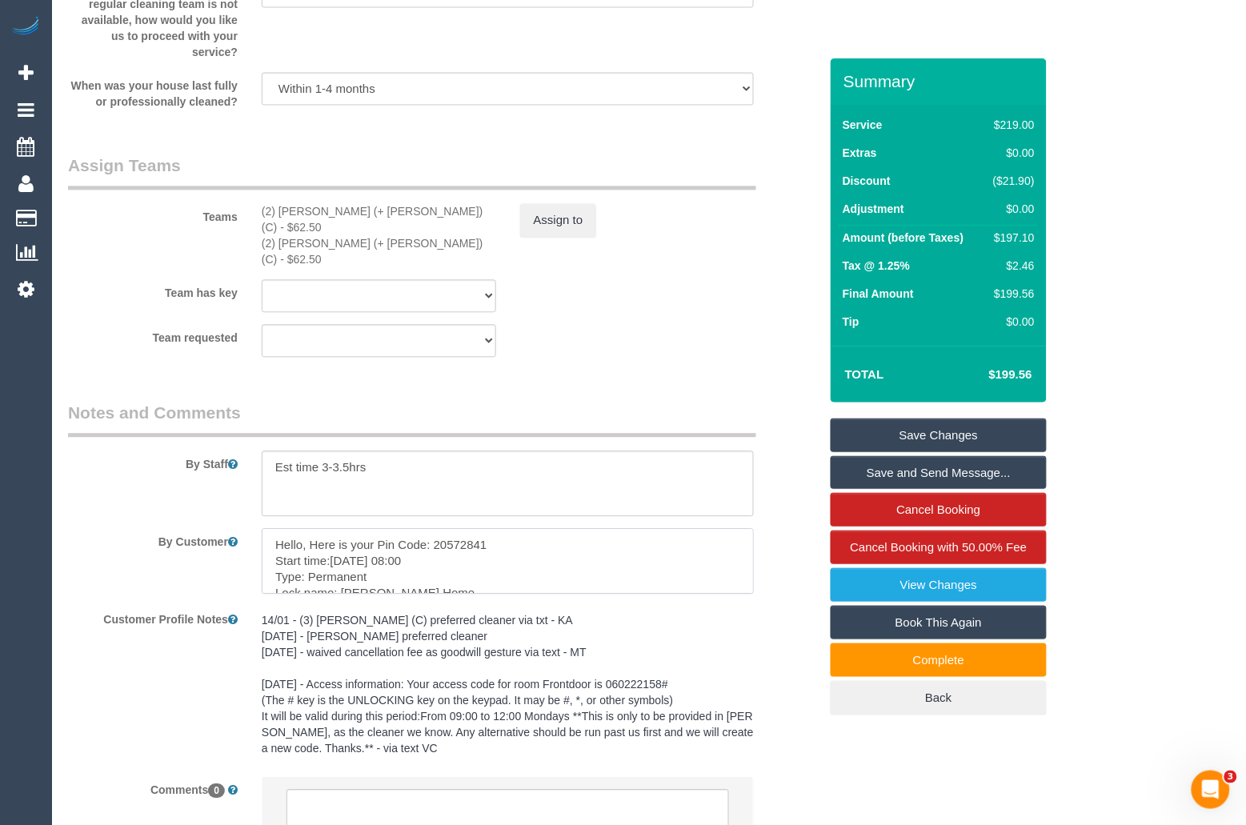
scroll to position [2410, 0]
click at [439, 531] on textarea at bounding box center [508, 564] width 492 height 66
drag, startPoint x: 434, startPoint y: 519, endPoint x: 499, endPoint y: 522, distance: 65.7
click at [499, 531] on textarea at bounding box center [508, 564] width 492 height 66
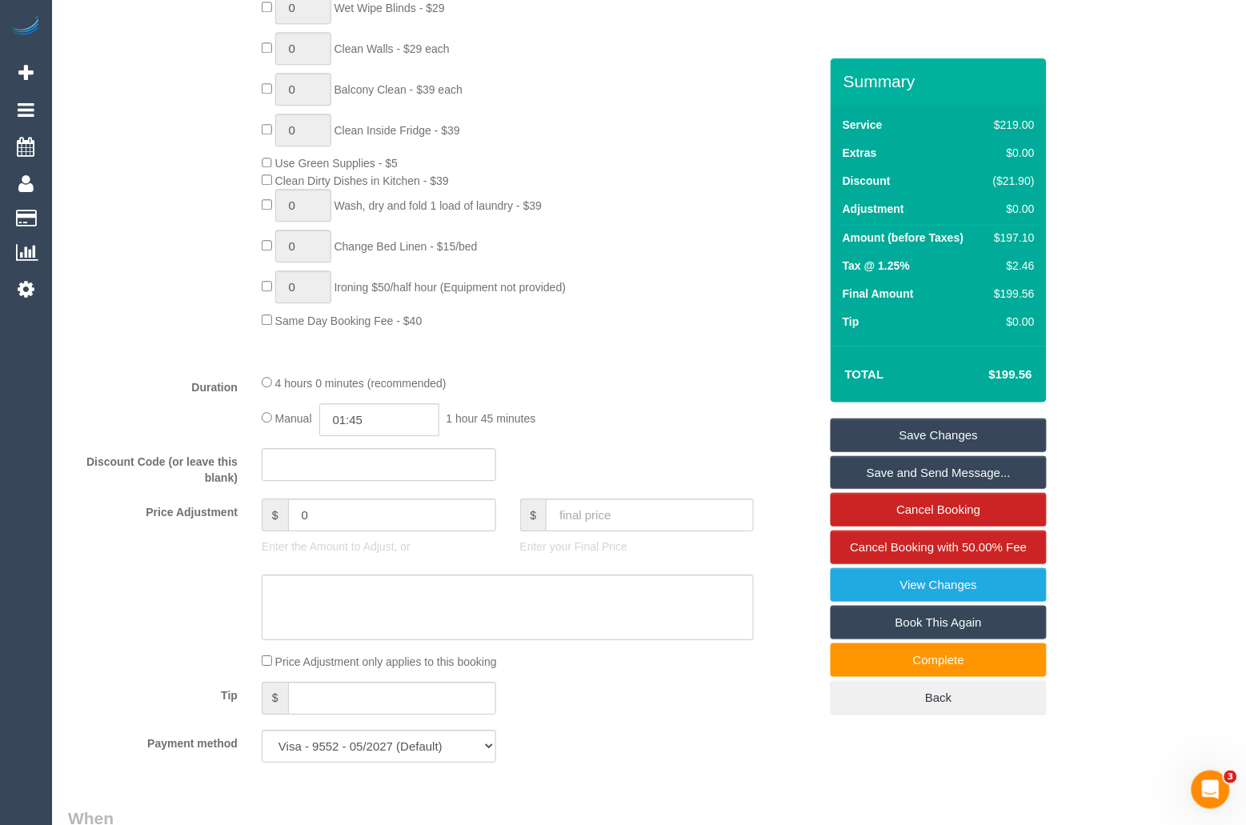
scroll to position [0, 0]
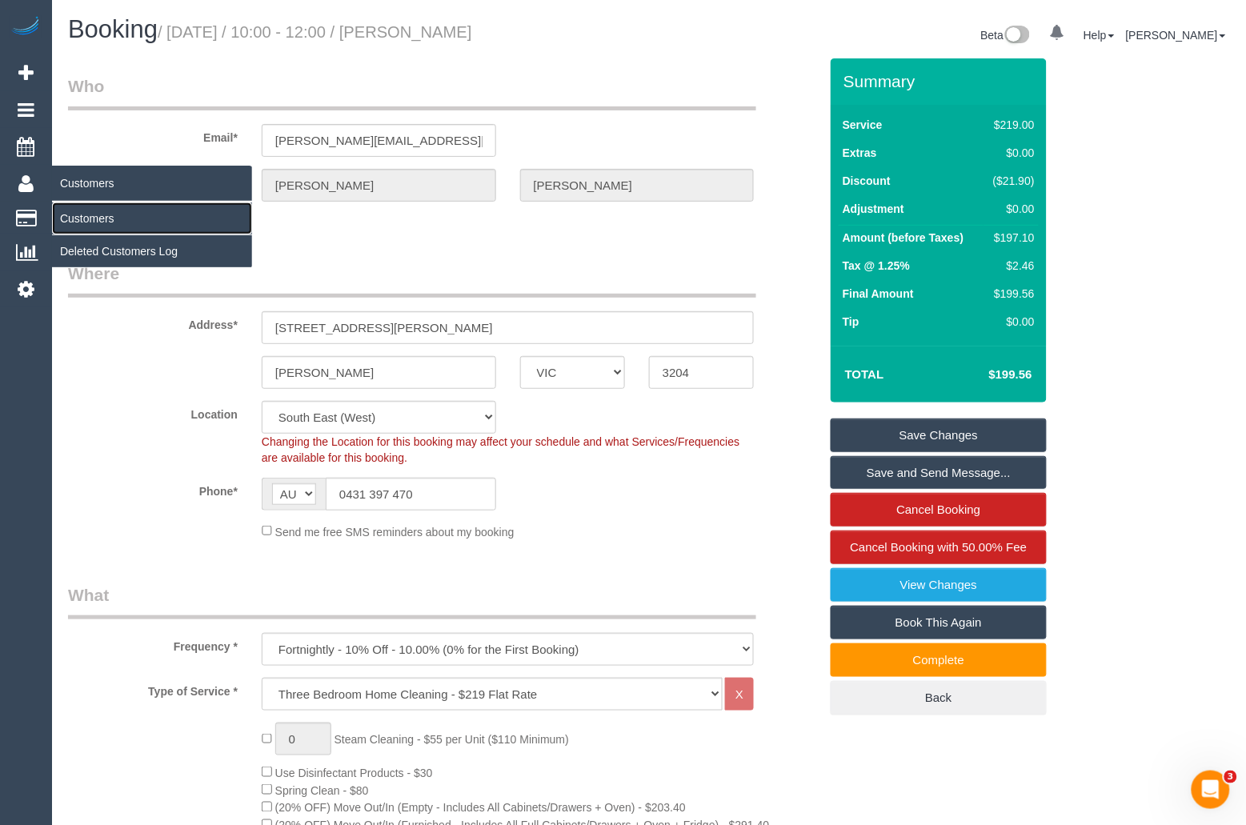
click at [101, 214] on link "Customers" at bounding box center [152, 218] width 200 height 32
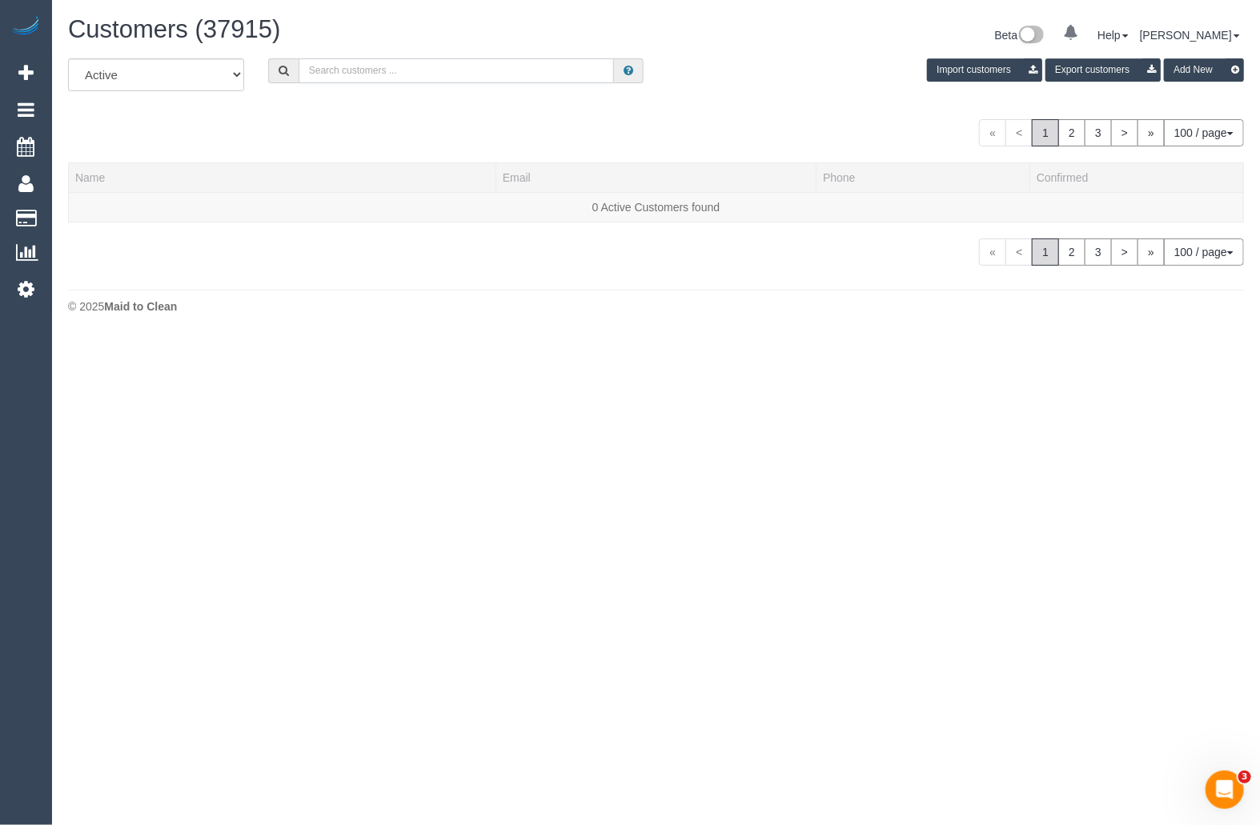
click at [399, 75] on input "text" at bounding box center [456, 70] width 316 height 25
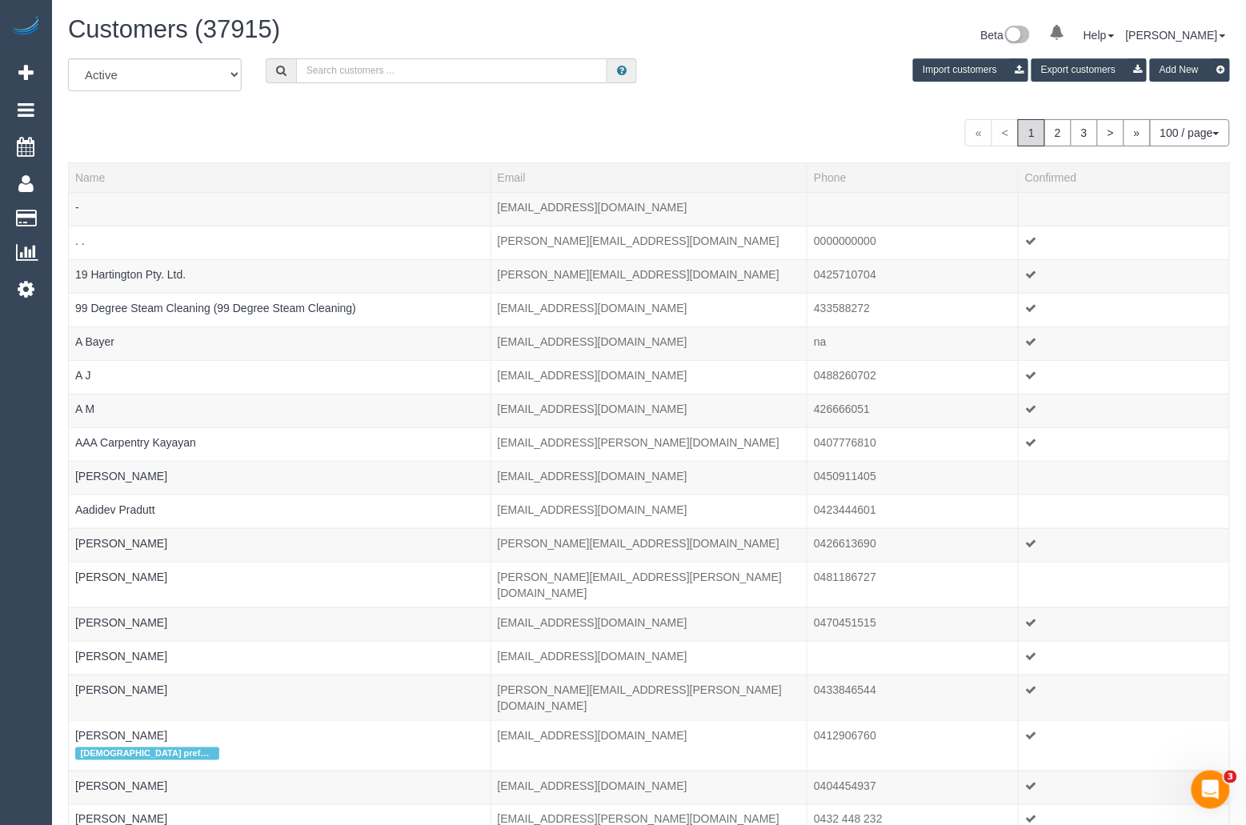
paste input "[PERSON_NAME]"
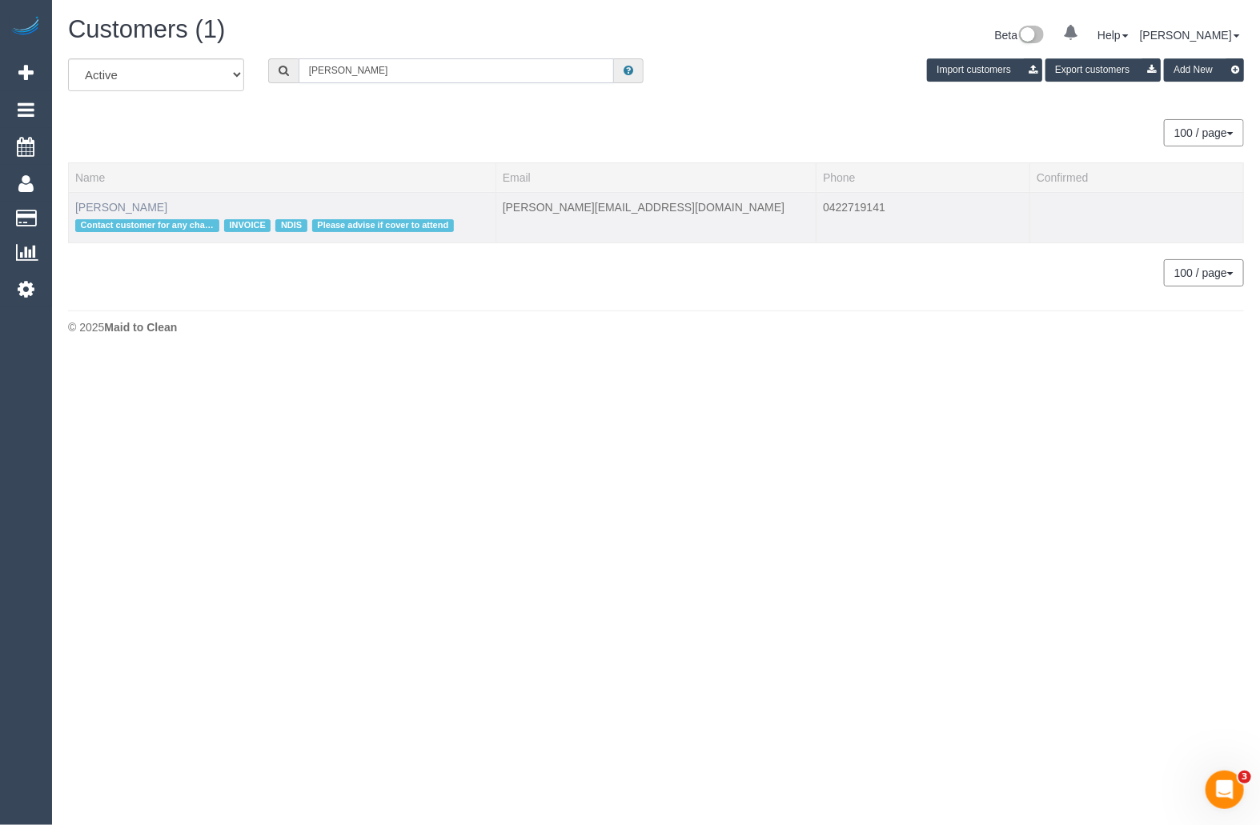
type input "[PERSON_NAME]"
click at [106, 202] on link "[PERSON_NAME]" at bounding box center [121, 207] width 92 height 13
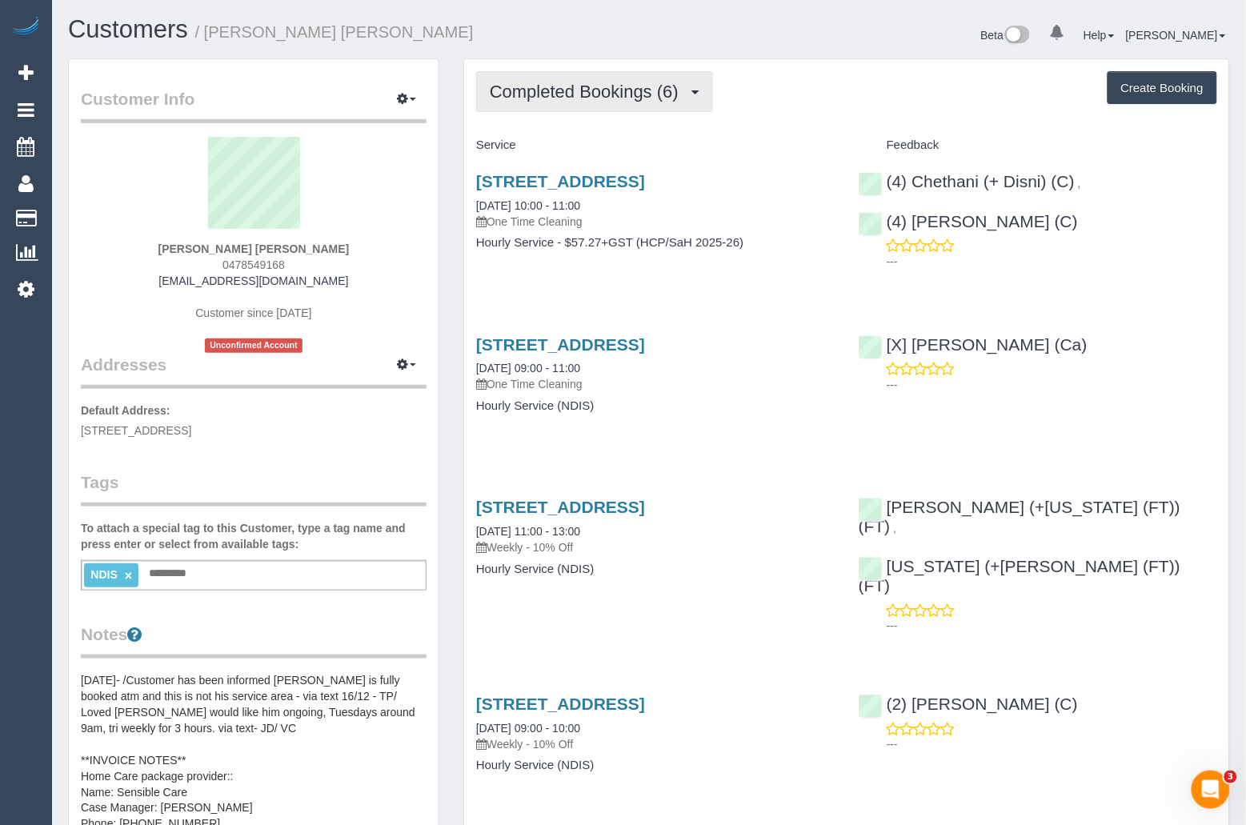
click at [610, 98] on span "Completed Bookings (6)" at bounding box center [588, 92] width 197 height 20
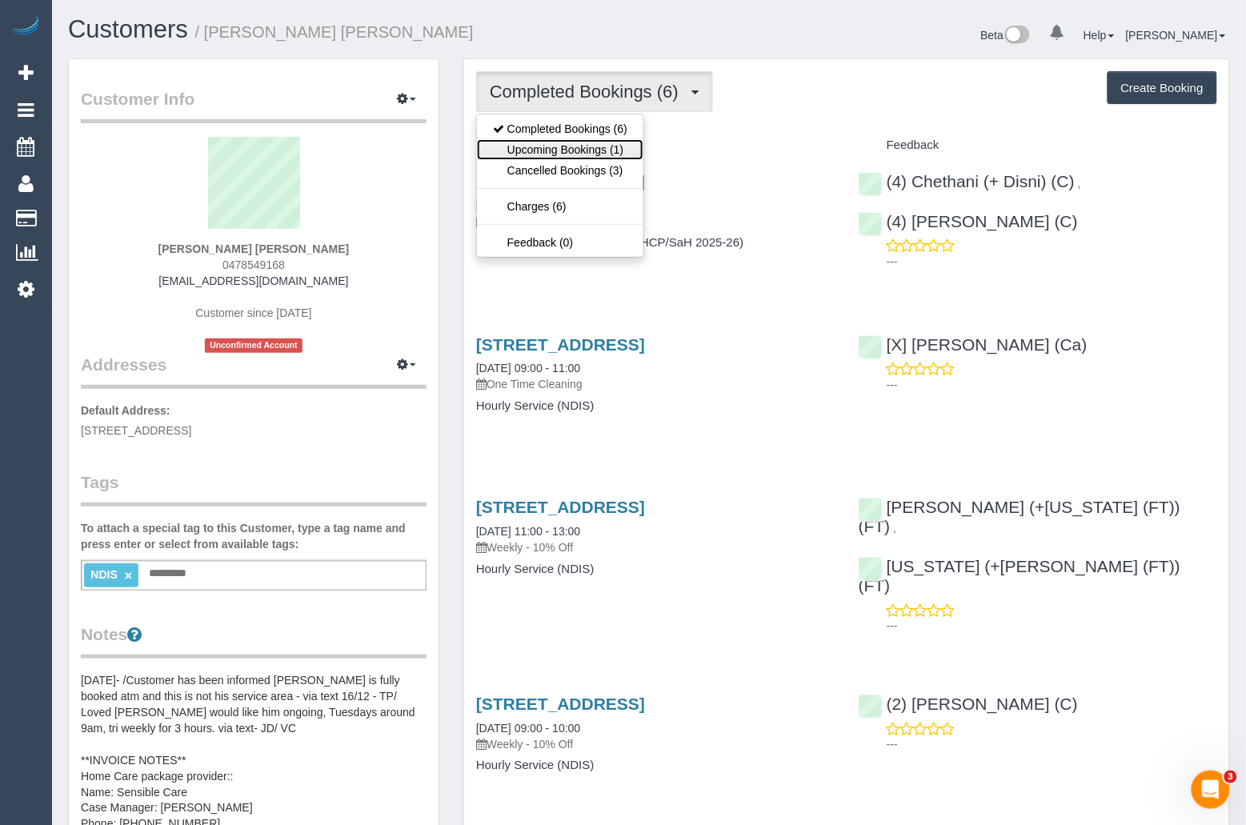
click at [590, 157] on link "Upcoming Bookings (1)" at bounding box center [560, 149] width 166 height 21
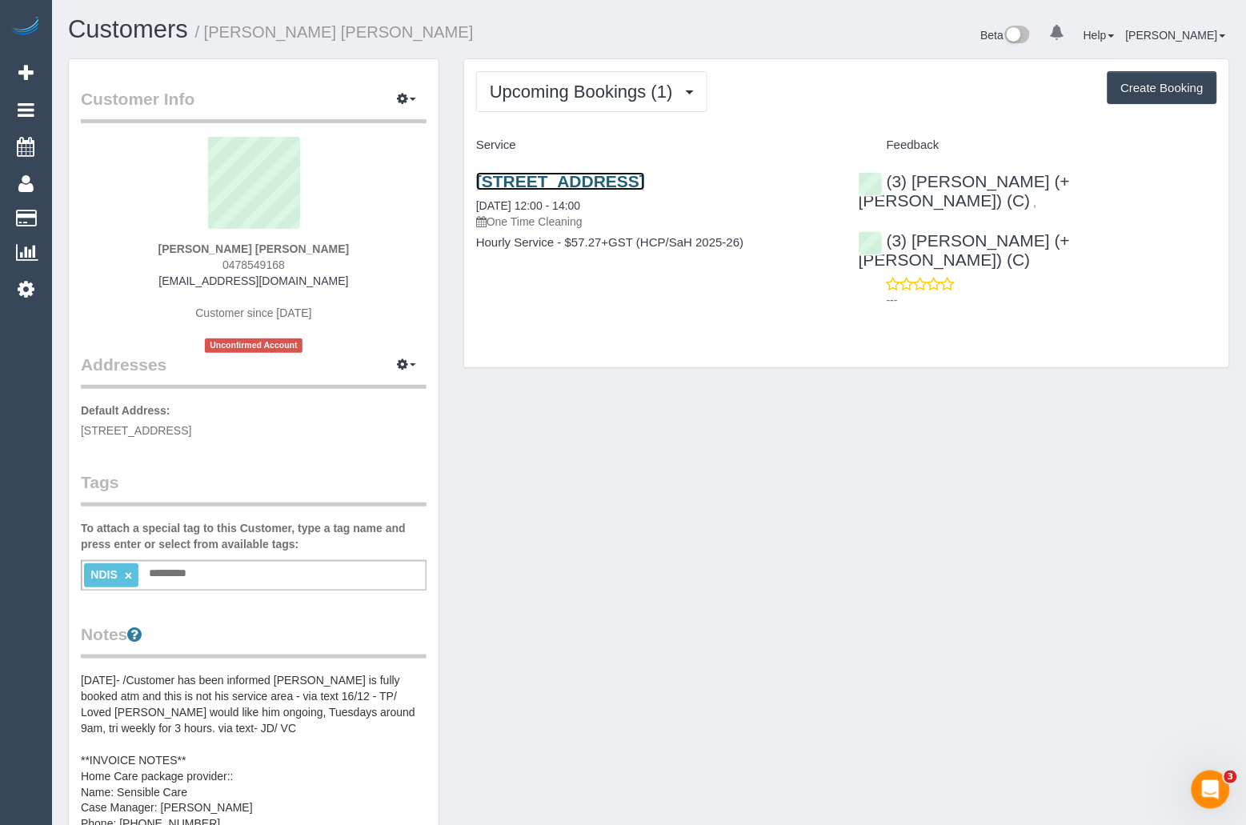
click at [589, 185] on link "[STREET_ADDRESS]" at bounding box center [560, 181] width 169 height 18
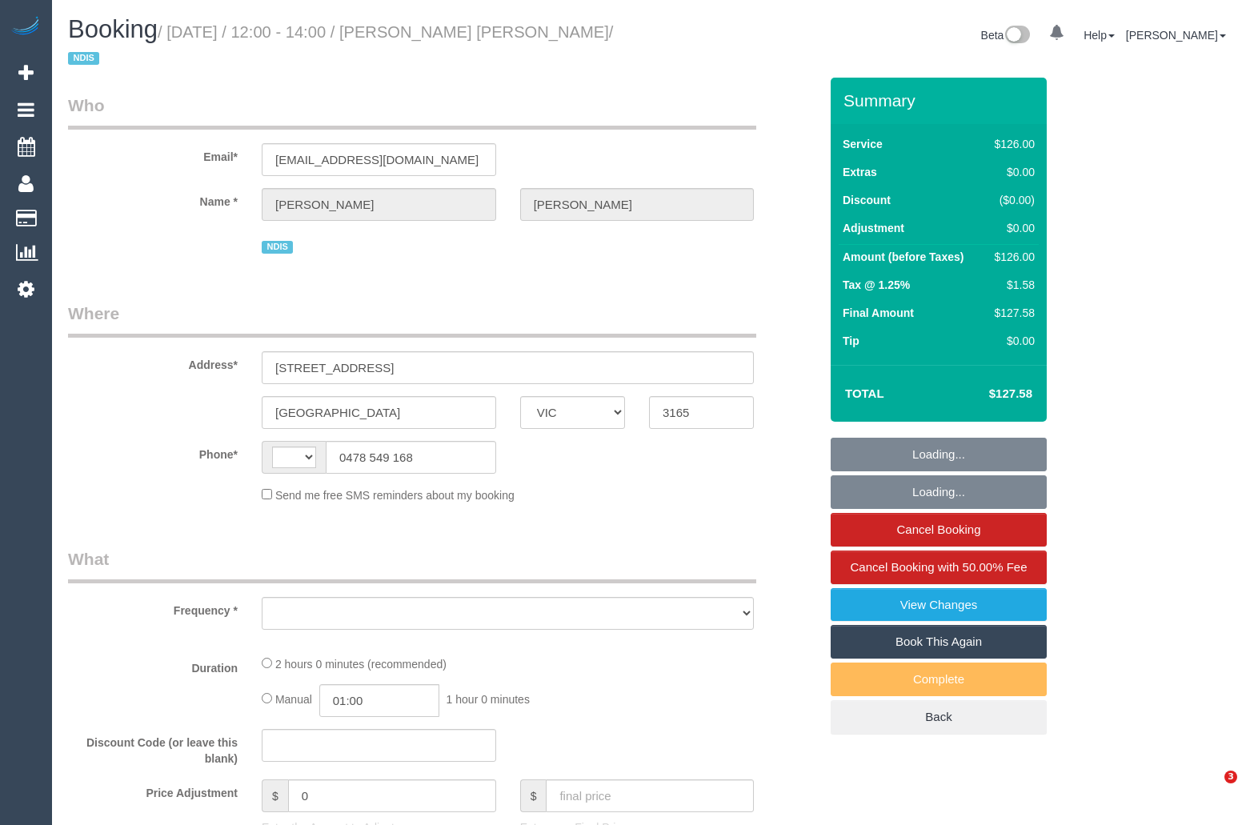
select select "VIC"
select select "string:AU"
select select "object:589"
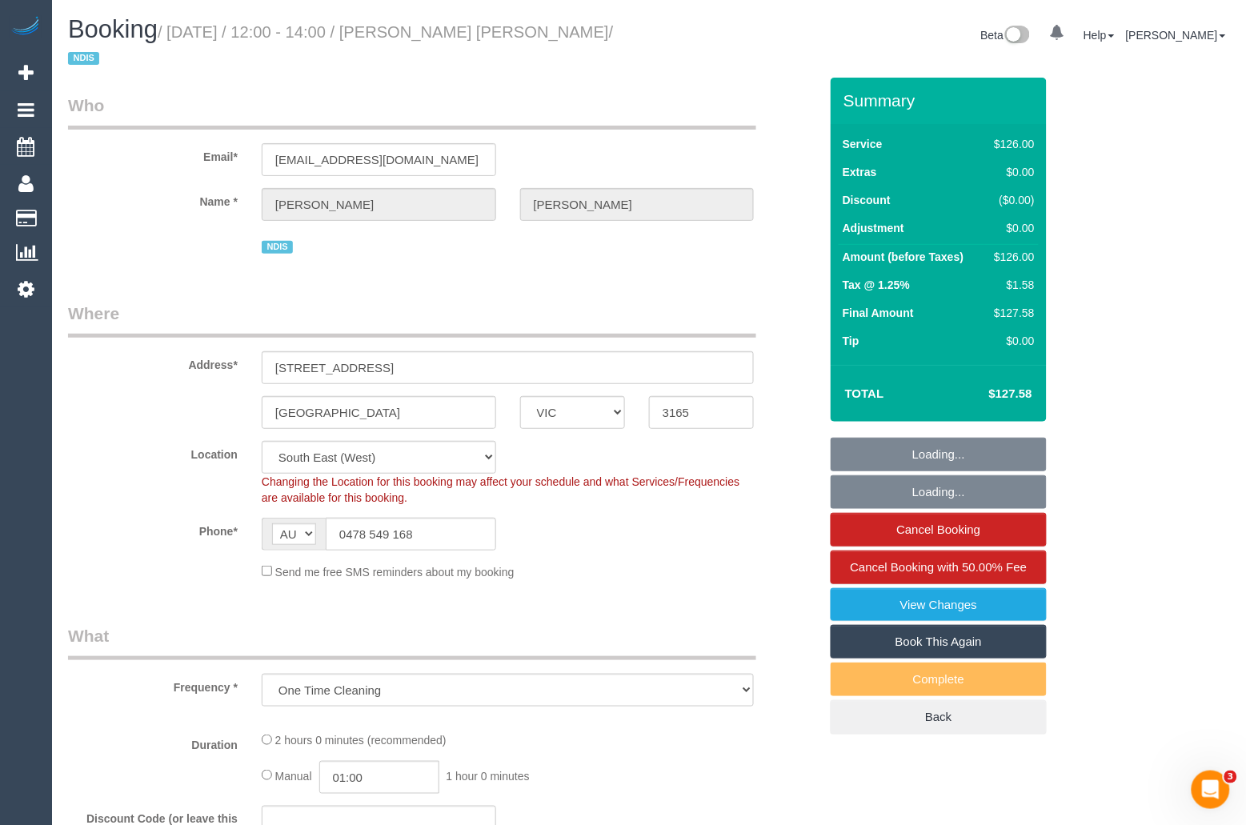
select select "120"
select select "object:659"
select select "number:28"
select select "number:14"
select select "number:19"
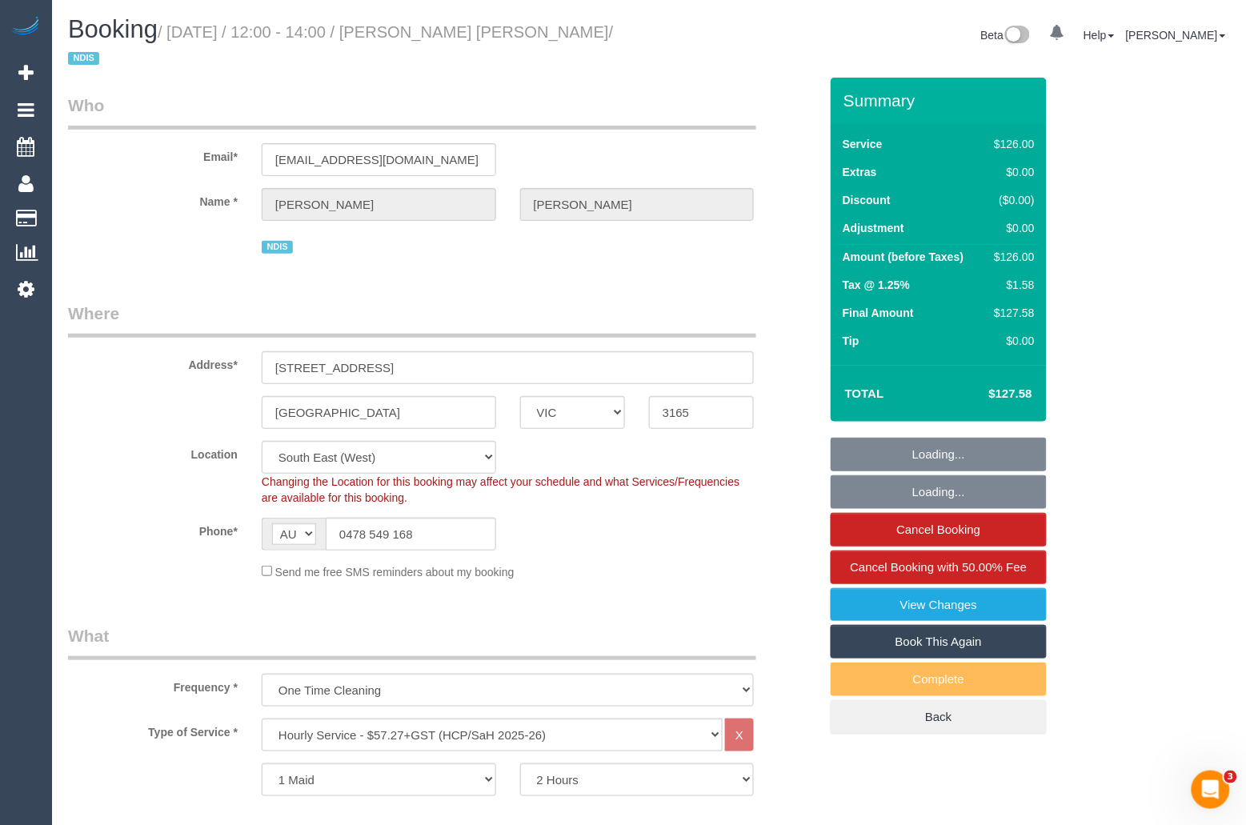
select select "number:25"
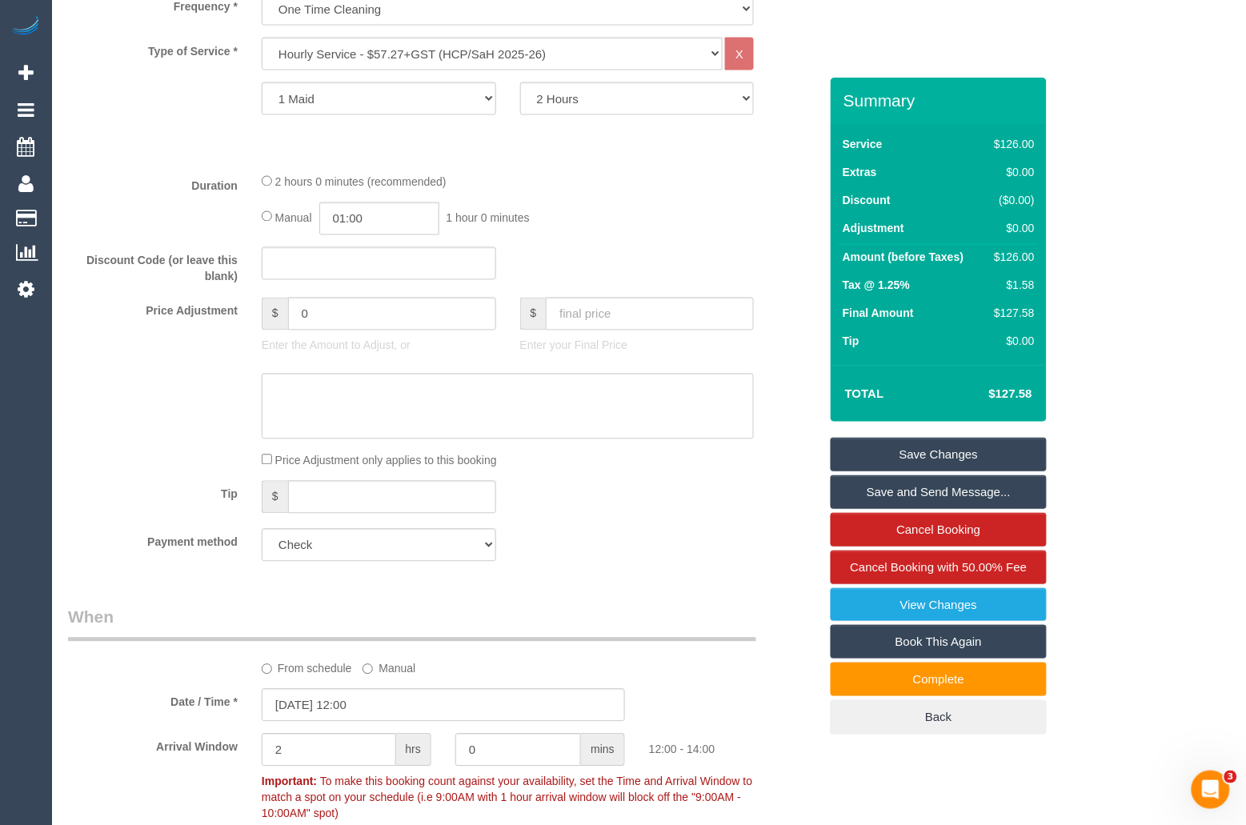
scroll to position [682, 0]
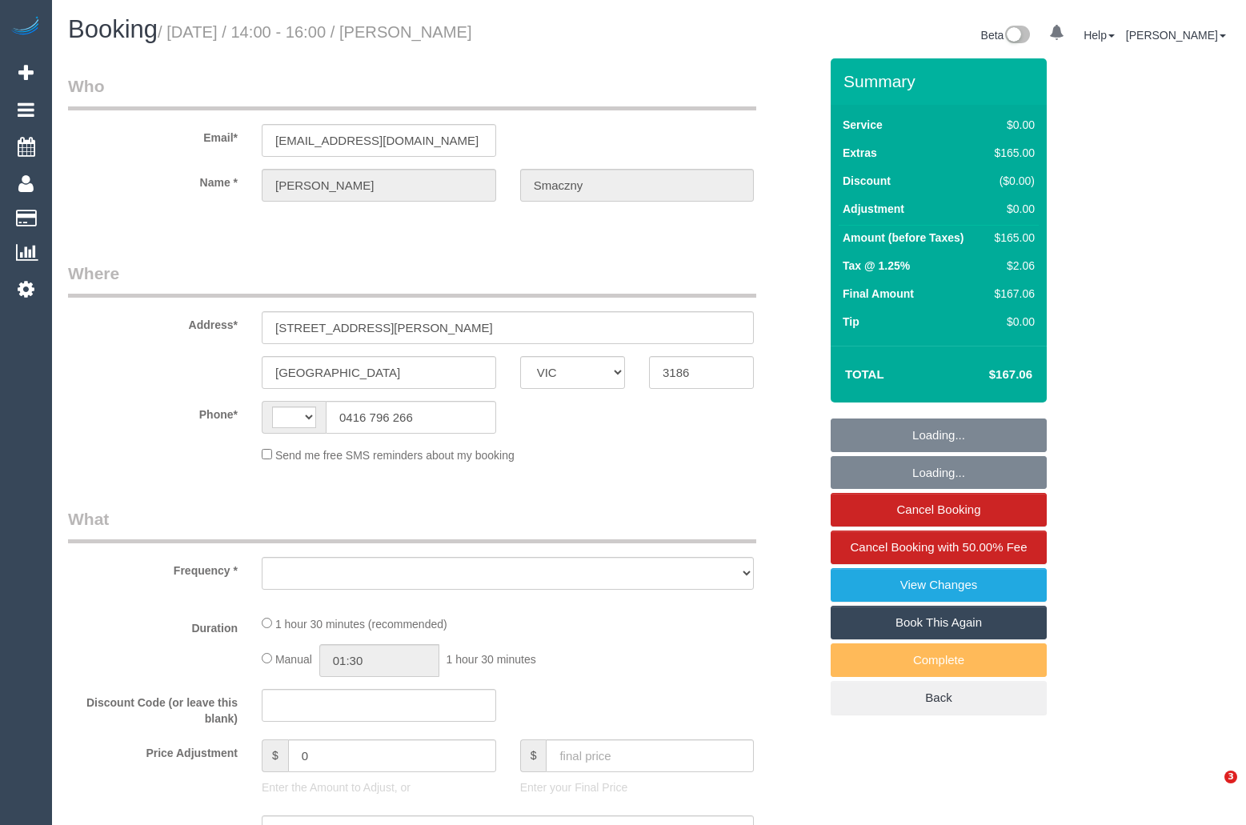
select select "VIC"
select select "number:28"
select select "number:14"
select select "number:19"
select select "number:25"
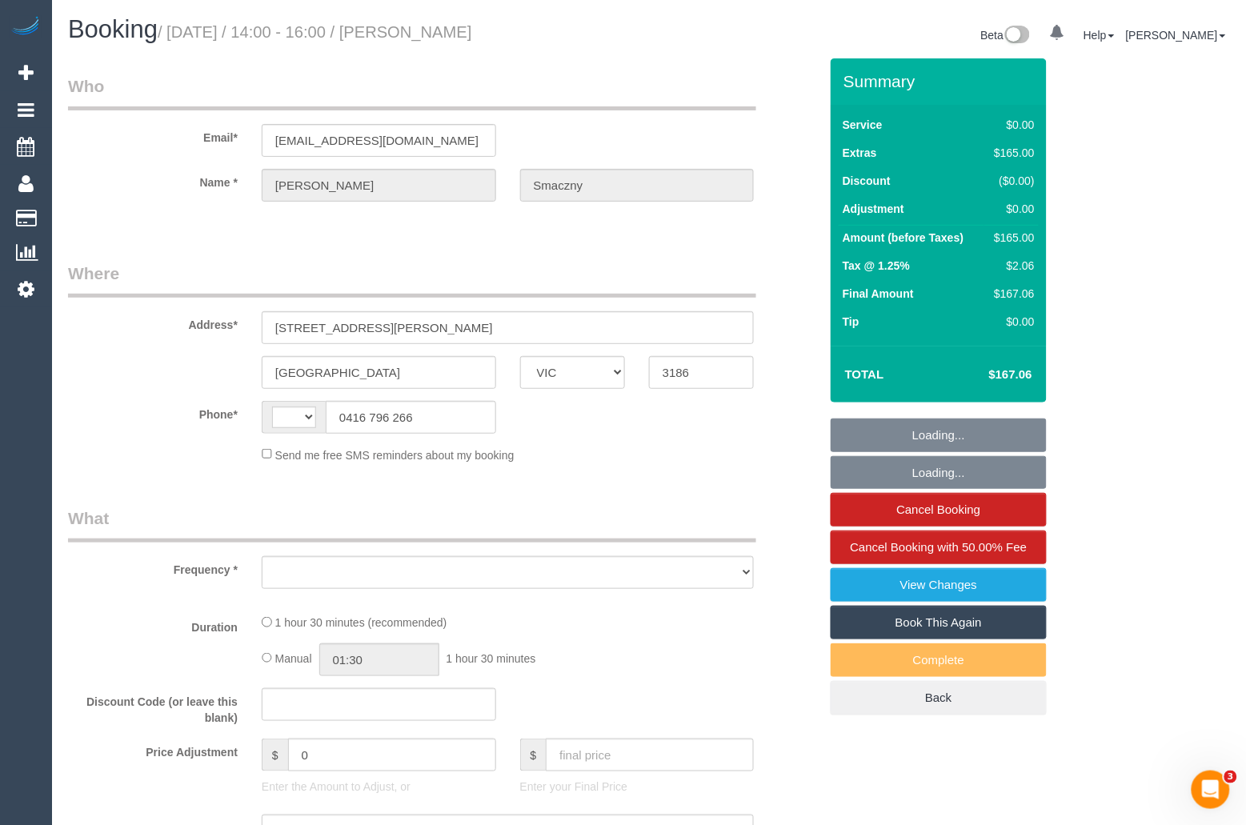
select select "number:35"
select select "number:11"
select select "string:AU"
select select "object:3908"
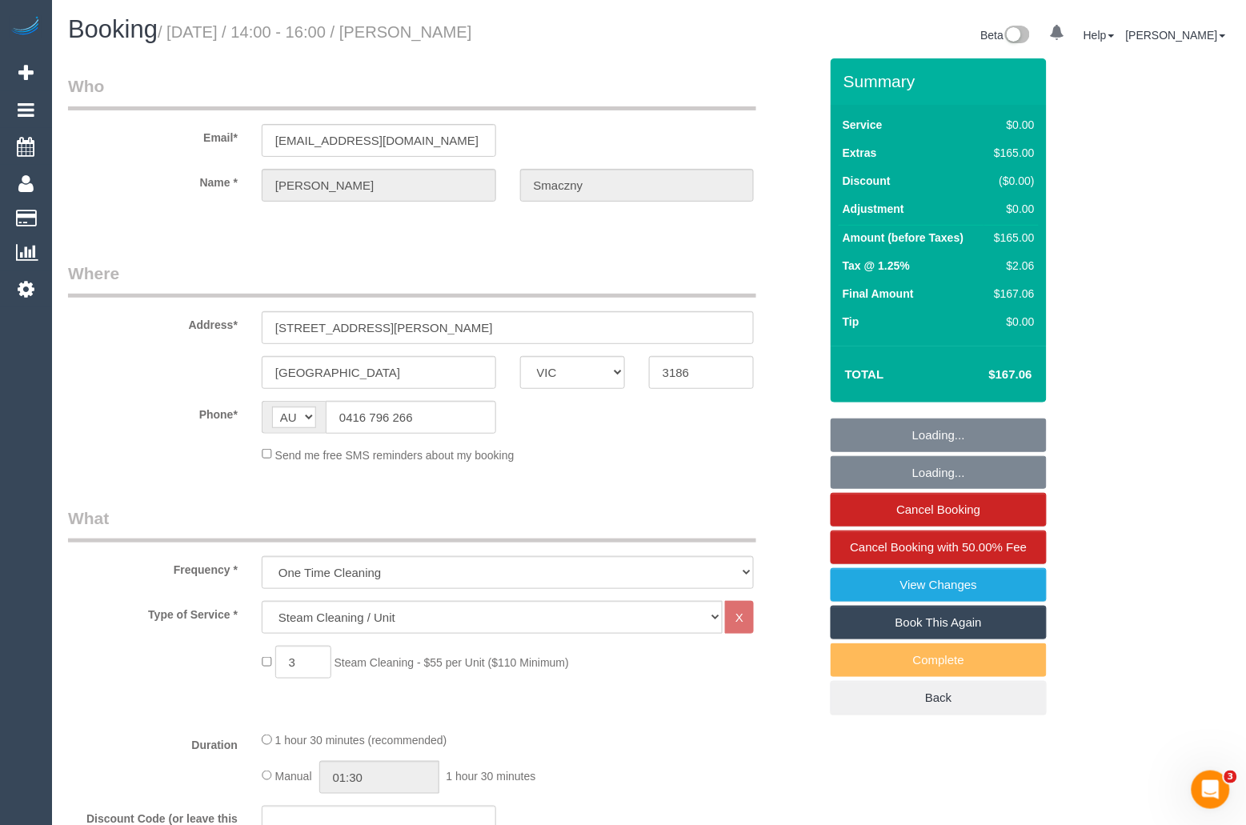
select select "string:stripe-pm_1SB0XP2GScqysDRVE8Jdp9VO"
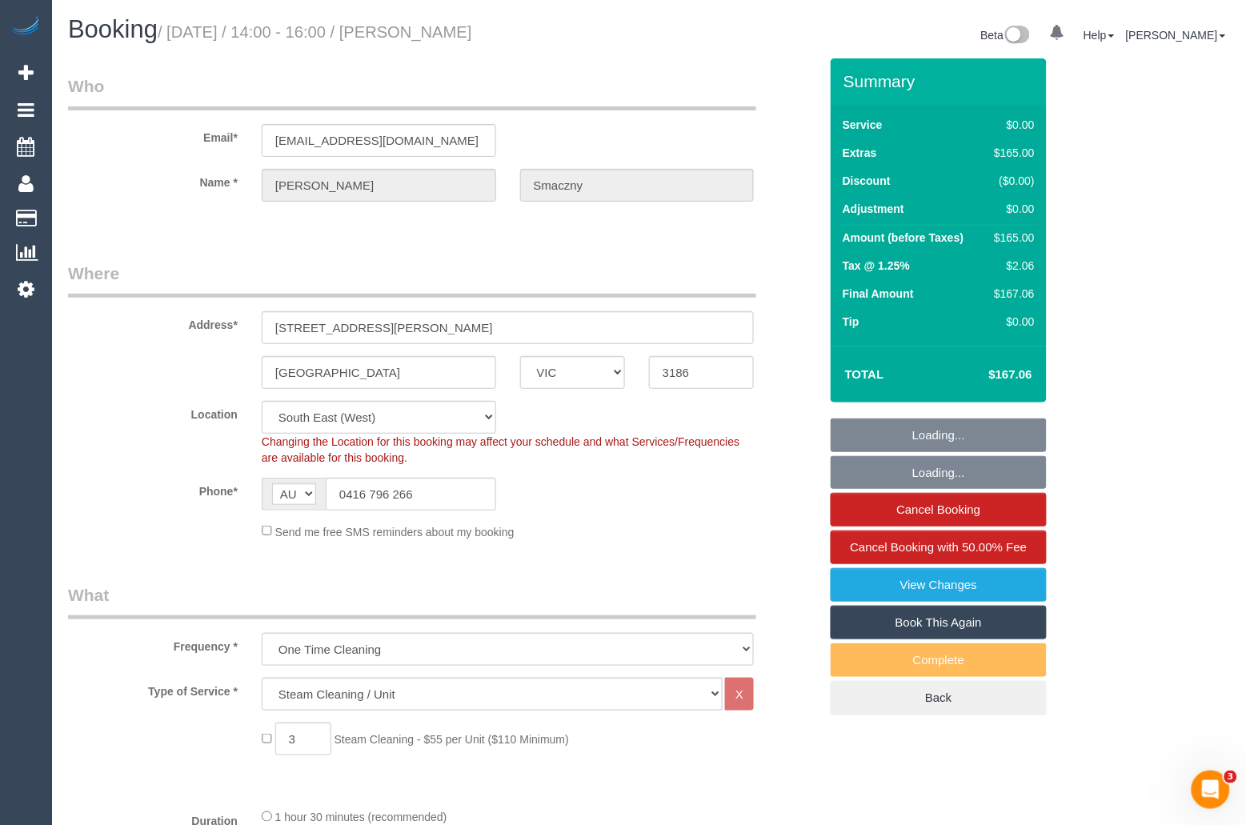
select select "object:4458"
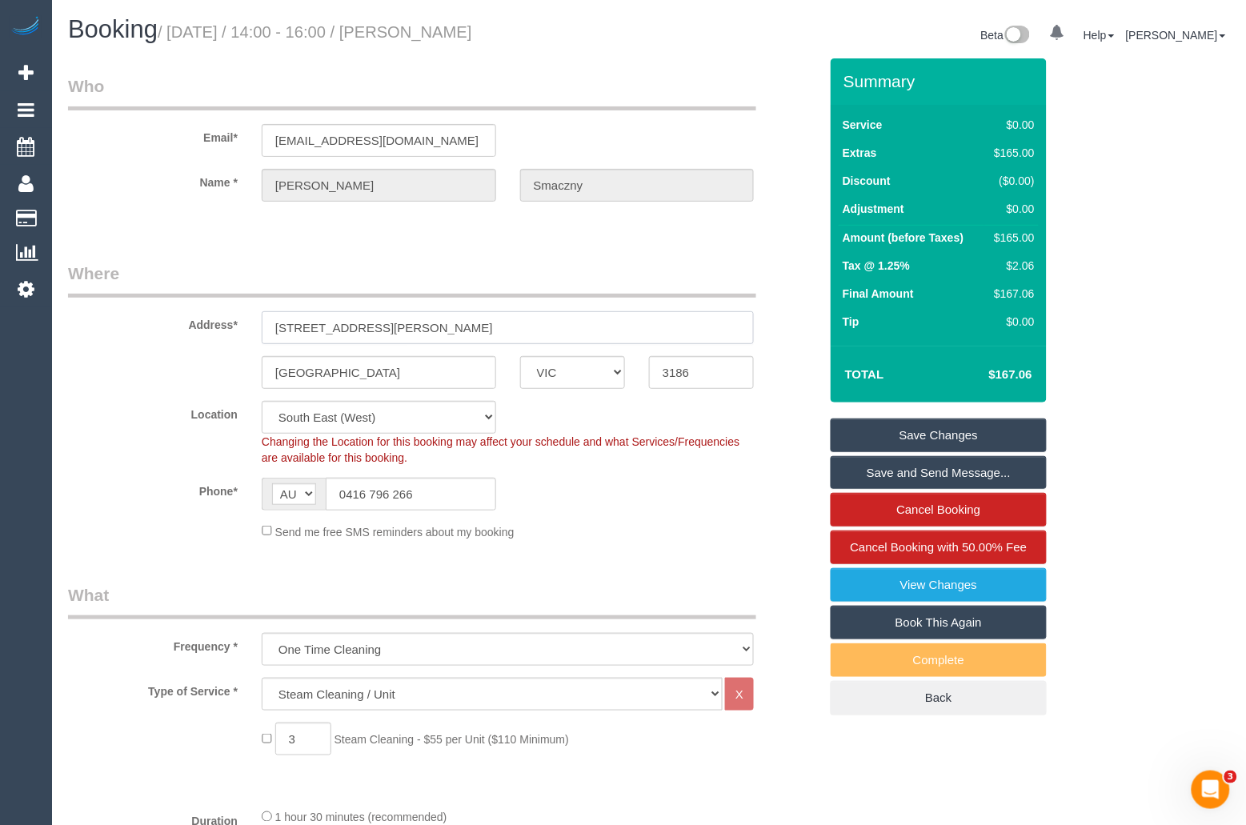
drag, startPoint x: 443, startPoint y: 327, endPoint x: 237, endPoint y: 326, distance: 206.5
click at [237, 326] on div "Address* [STREET_ADDRESS][PERSON_NAME]" at bounding box center [443, 303] width 775 height 82
drag, startPoint x: 380, startPoint y: 385, endPoint x: 249, endPoint y: 377, distance: 131.5
click at [250, 377] on div "[GEOGRAPHIC_DATA]" at bounding box center [379, 372] width 258 height 33
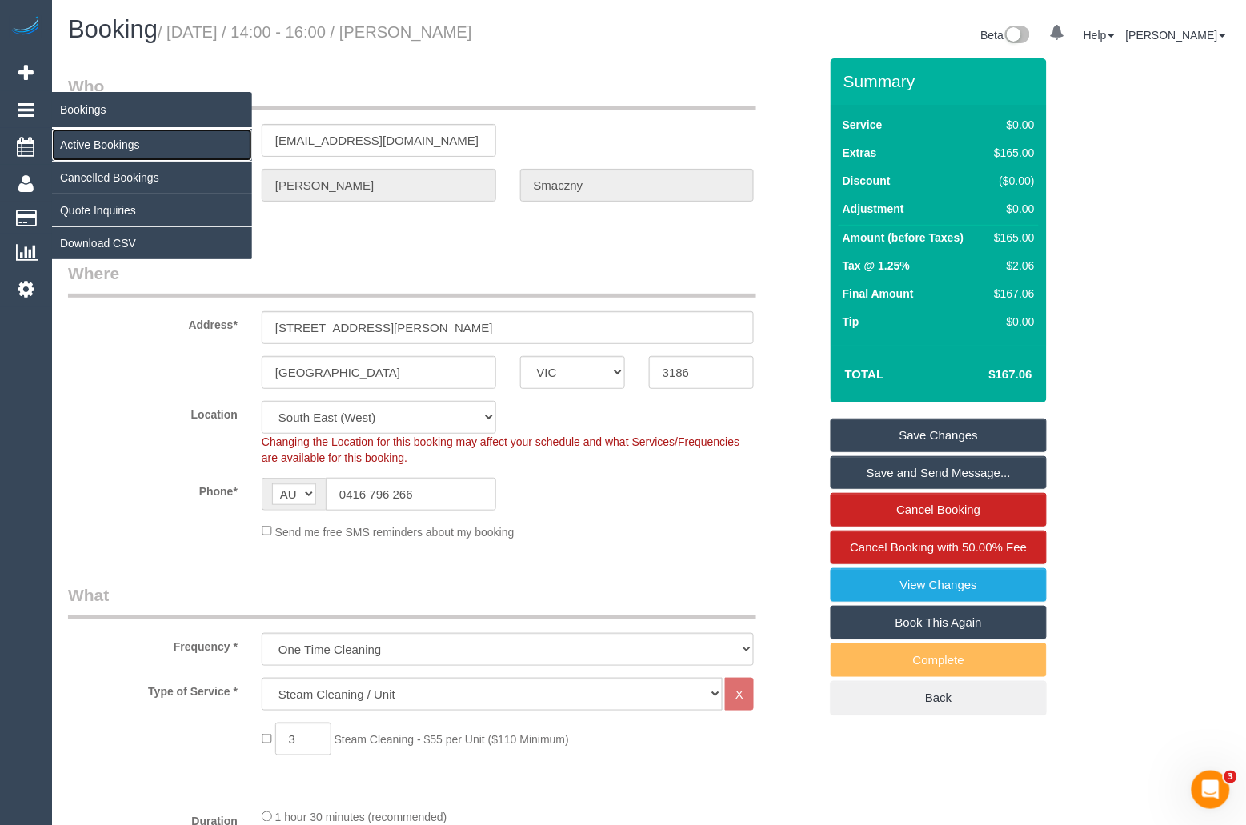
click at [87, 139] on link "Active Bookings" at bounding box center [152, 145] width 200 height 32
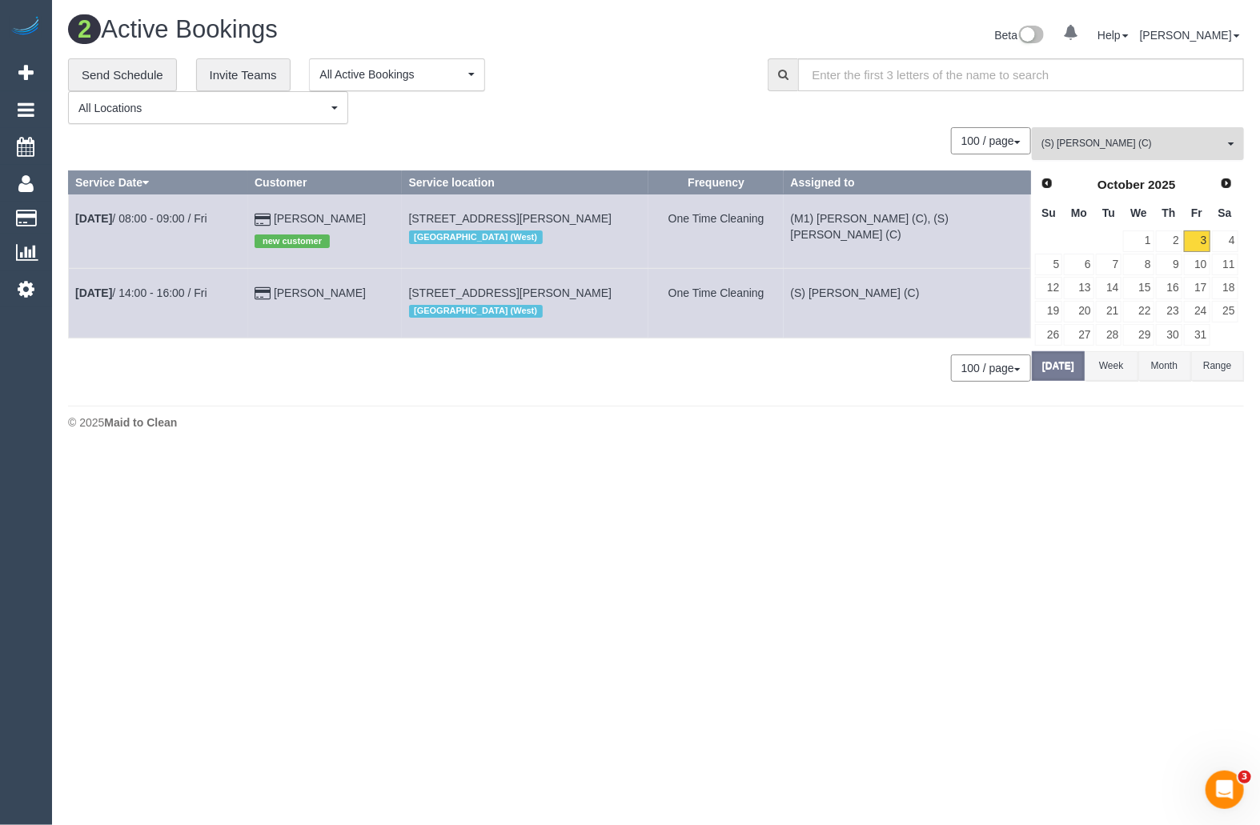
click at [1098, 140] on span "(S) [PERSON_NAME] (C)" at bounding box center [1132, 144] width 182 height 14
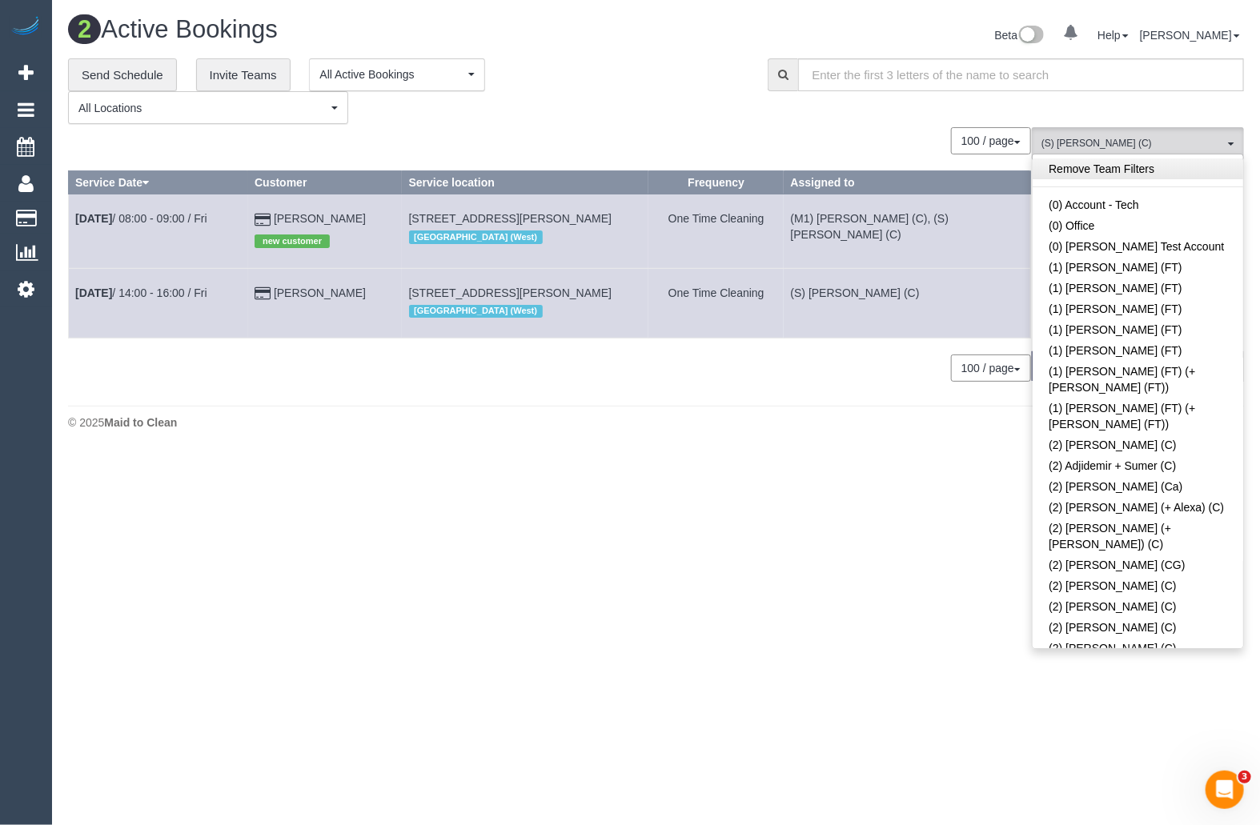
click at [1120, 171] on link "Remove Team Filters" at bounding box center [1137, 168] width 210 height 21
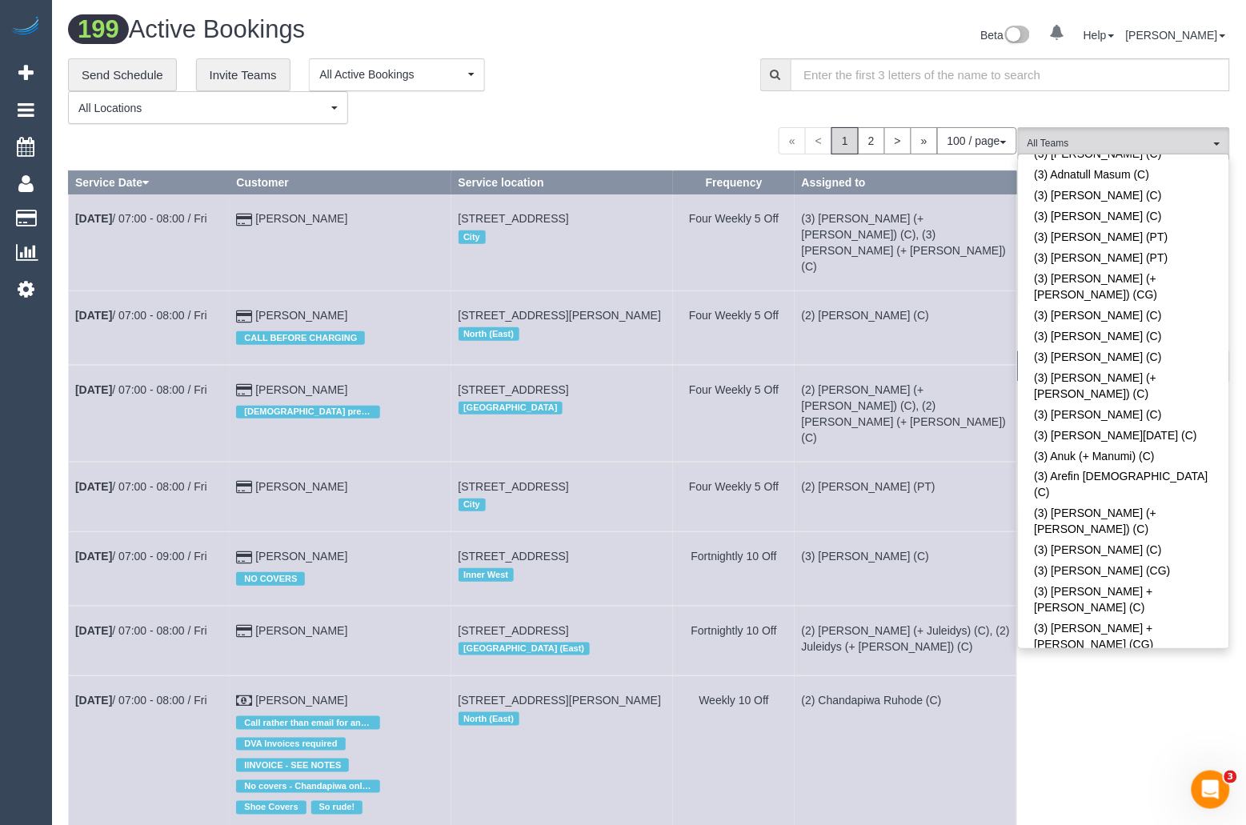
click at [1127, 824] on link "(3) [PERSON_NAME] (C)" at bounding box center [1124, 838] width 210 height 21
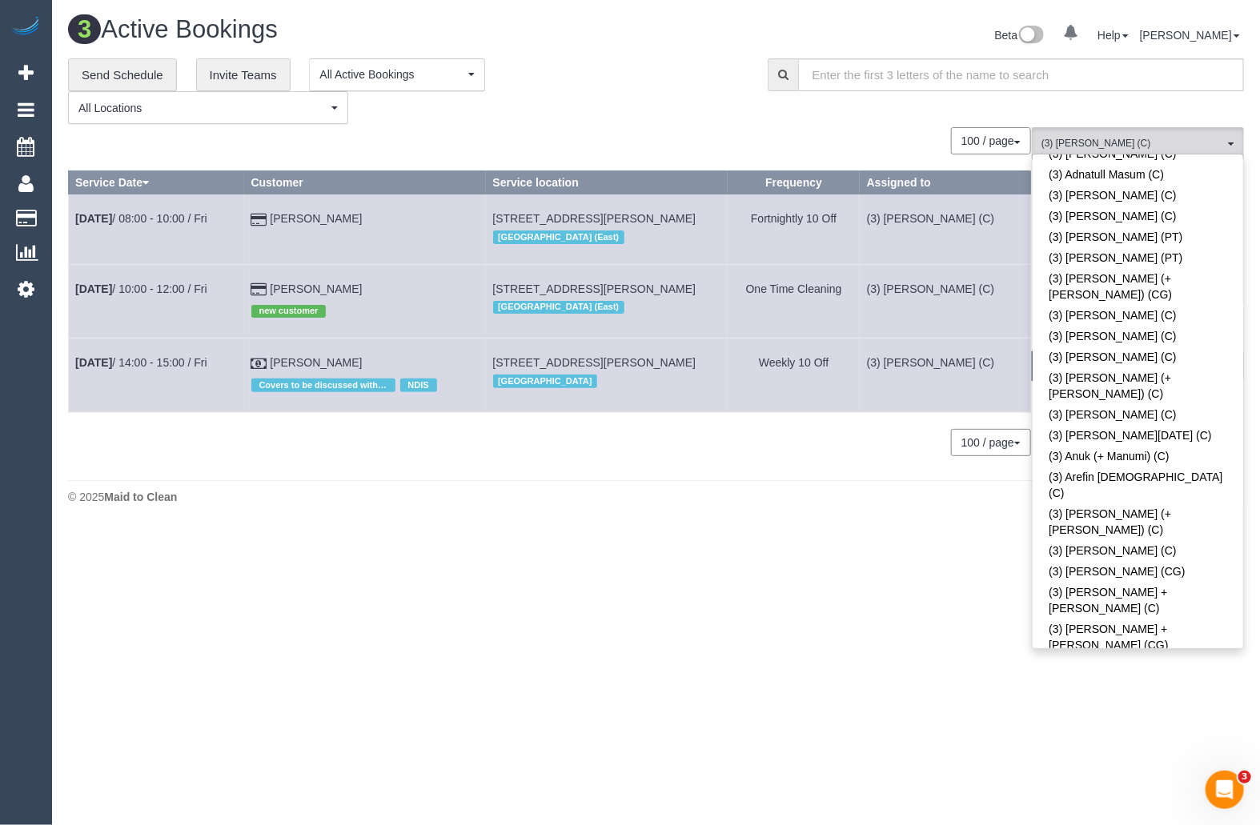
click at [1180, 824] on link "(3) [PERSON_NAME] (C)" at bounding box center [1137, 838] width 210 height 21
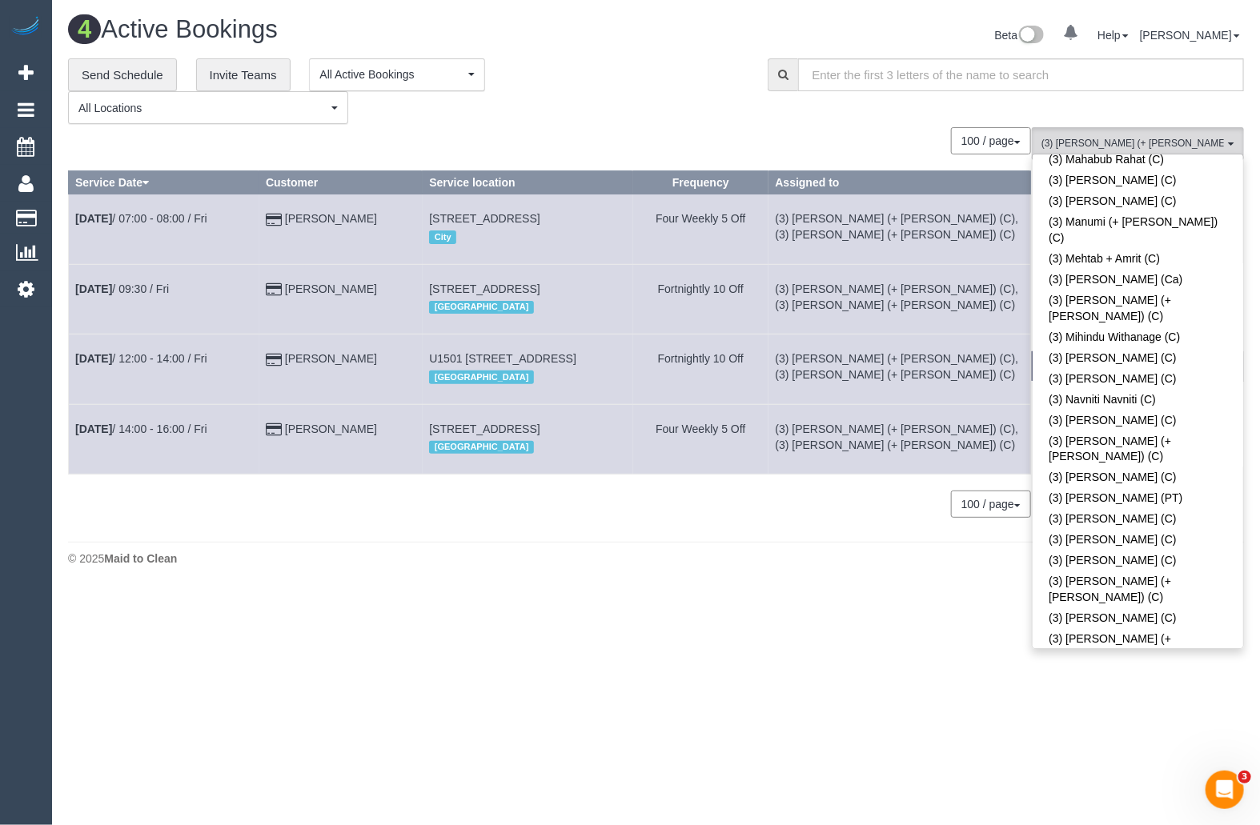
click at [659, 111] on div "**********" at bounding box center [405, 91] width 675 height 66
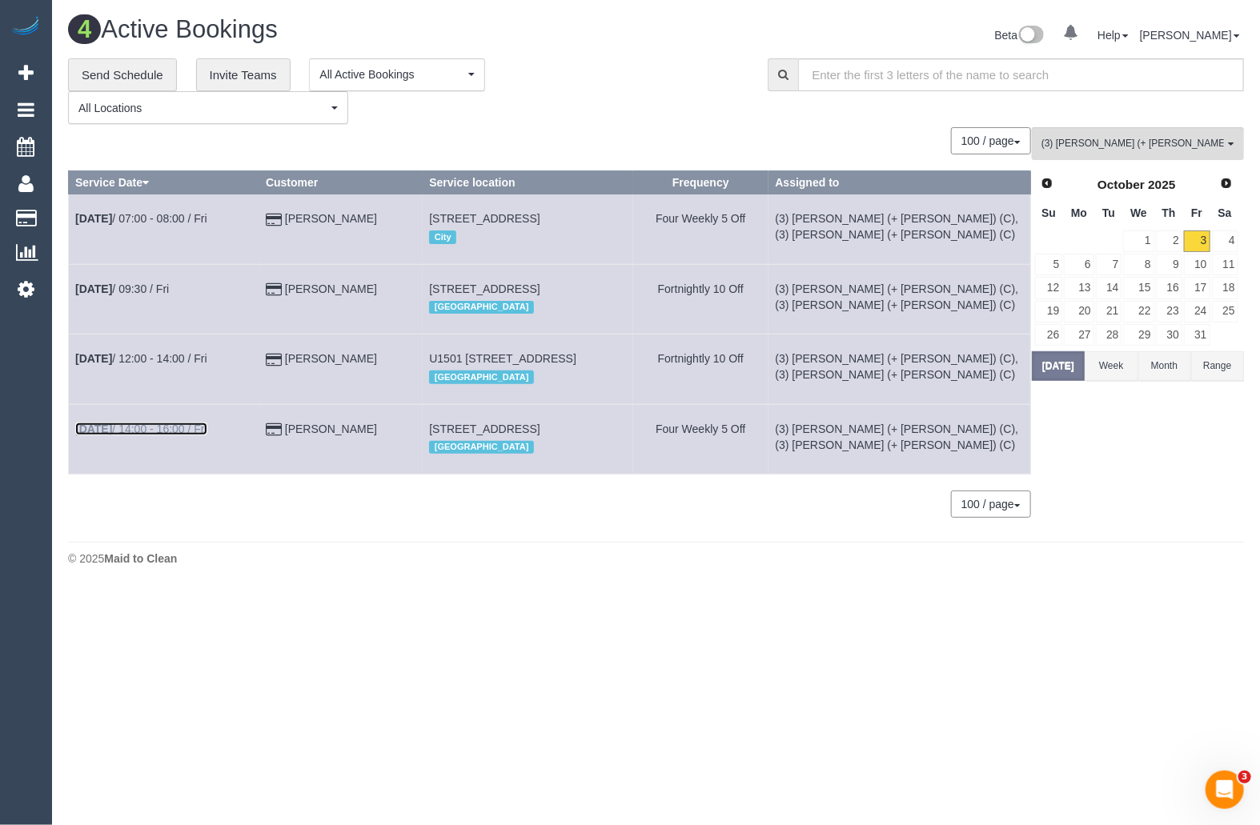
click at [150, 431] on link "[DATE] 14:00 - 16:00 / Fri" at bounding box center [141, 429] width 132 height 13
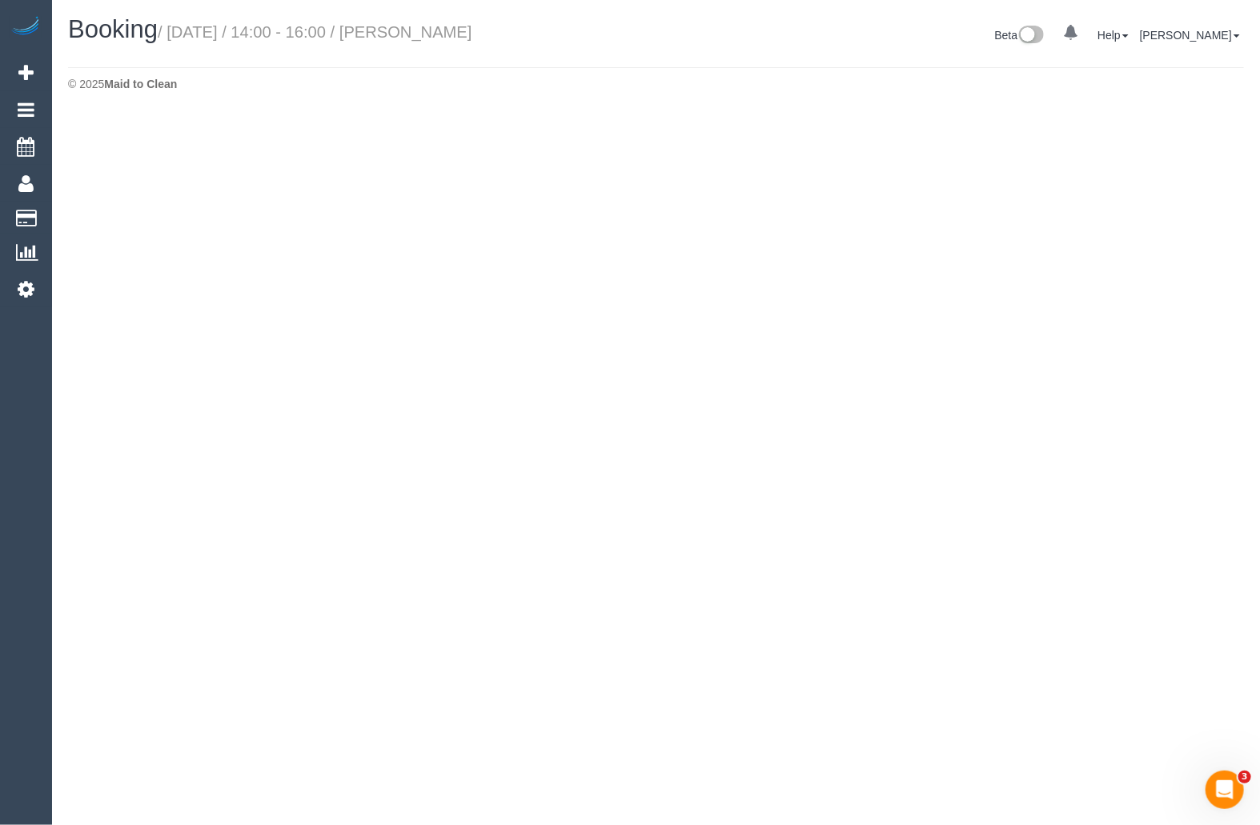
select select "VIC"
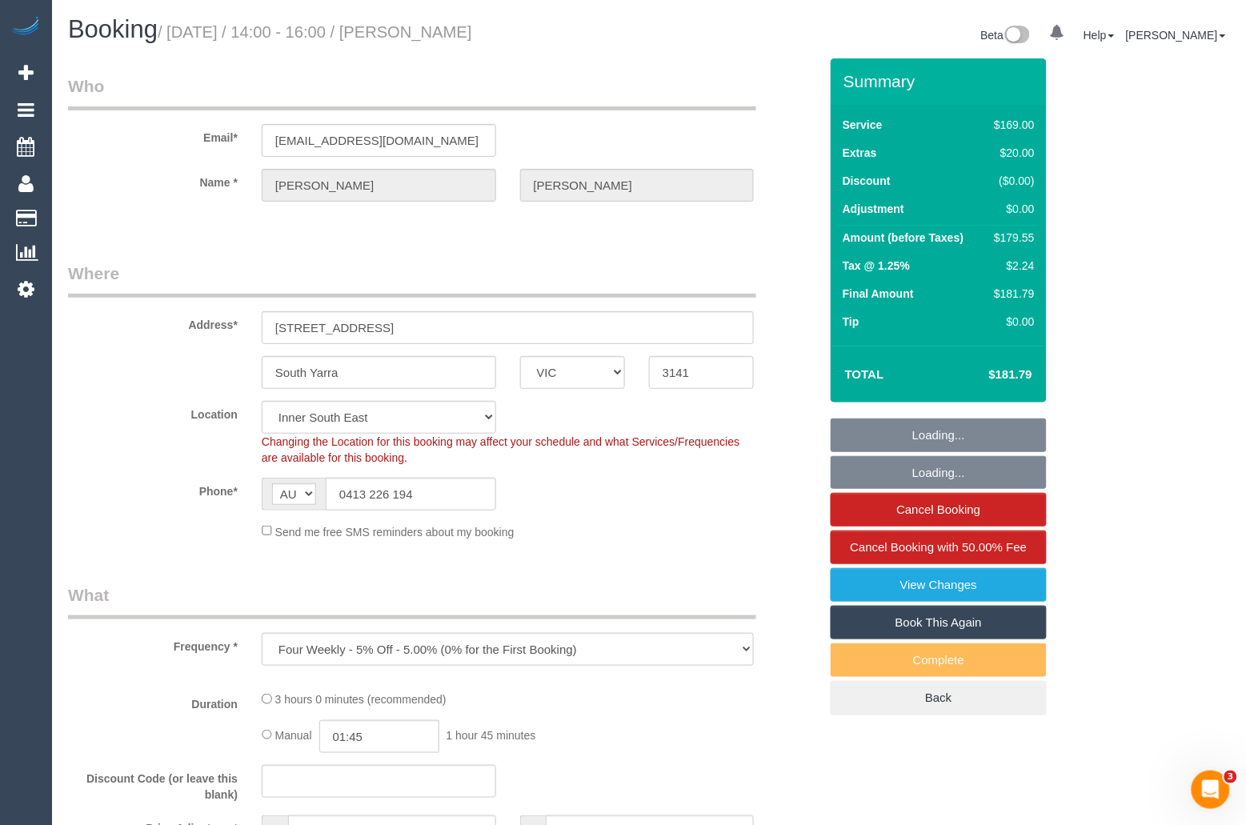
select select "object:8381"
select select "string:stripe-pm_1RemZg2GScqysDRVlBzNYqKn"
select select "number:29"
select select "number:14"
select select "number:21"
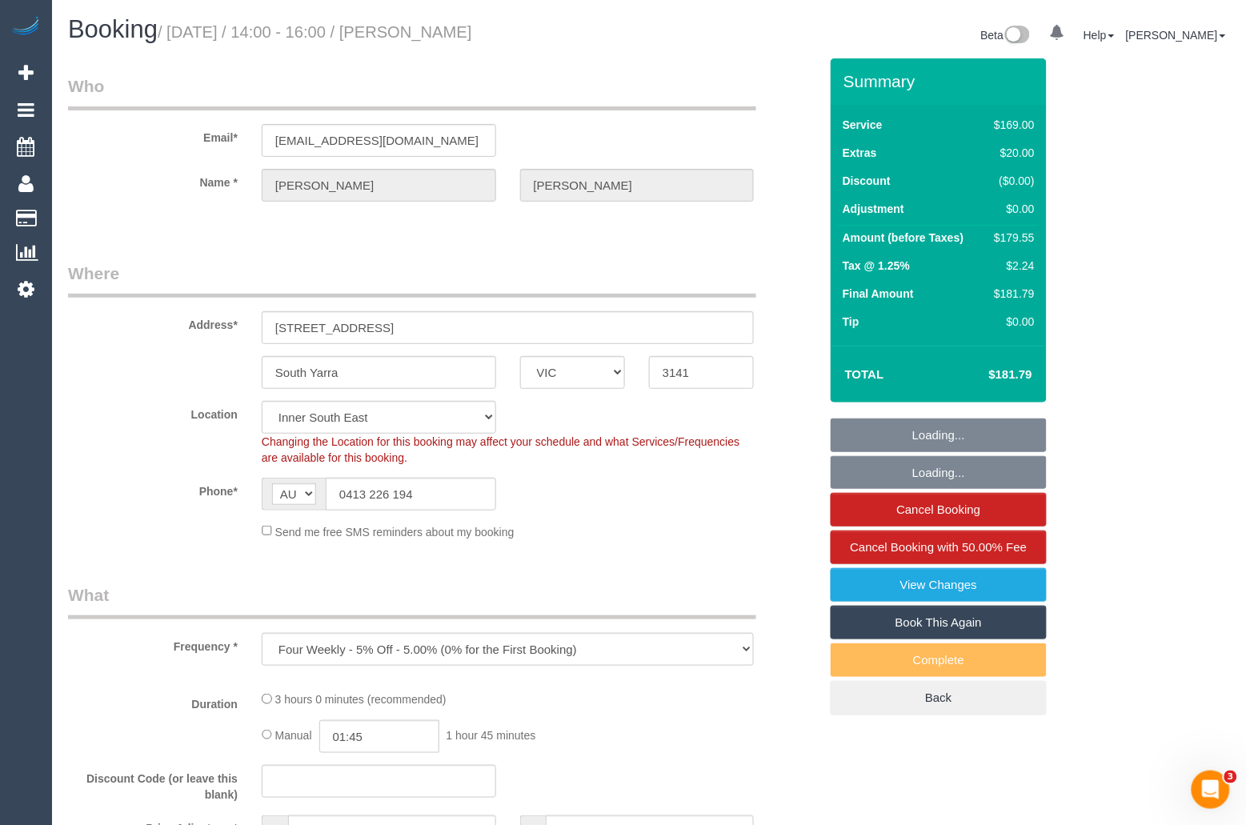
select select "number:22"
select select "number:33"
select select "number:12"
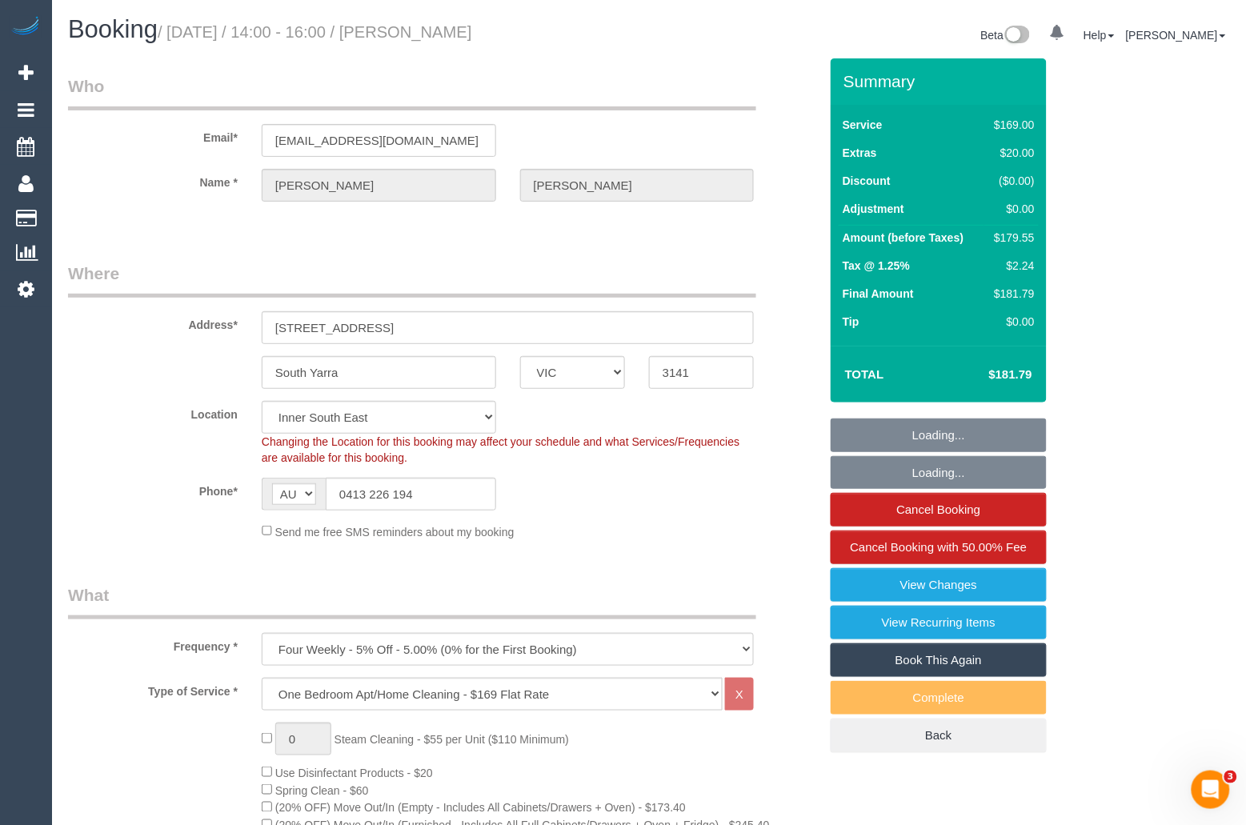
select select "object:9264"
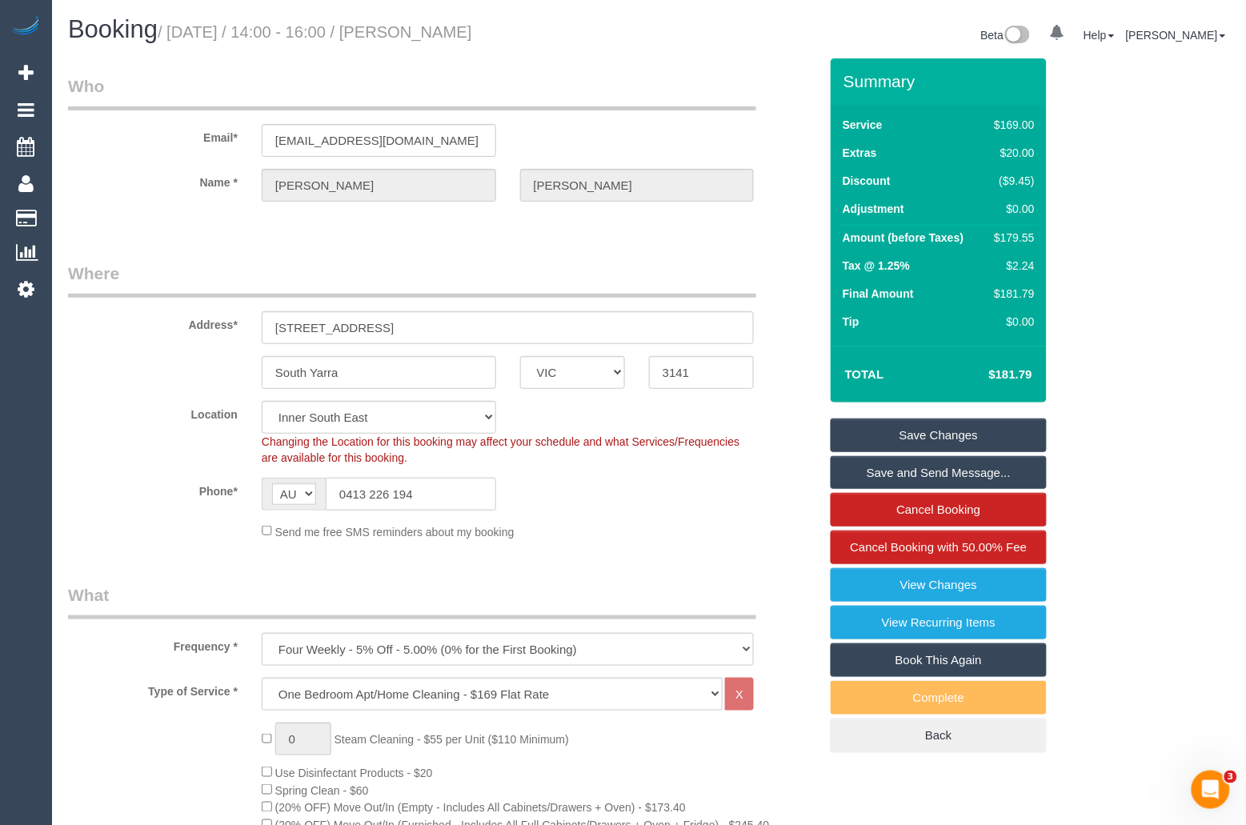
drag, startPoint x: 431, startPoint y: 492, endPoint x: 277, endPoint y: 490, distance: 154.5
click at [277, 490] on div "AF AL DZ AD AO AI AQ AG AR AM AW AU AT AZ BS BH BD BB BY BE BZ BJ BM BT BO BA B…" at bounding box center [379, 494] width 234 height 33
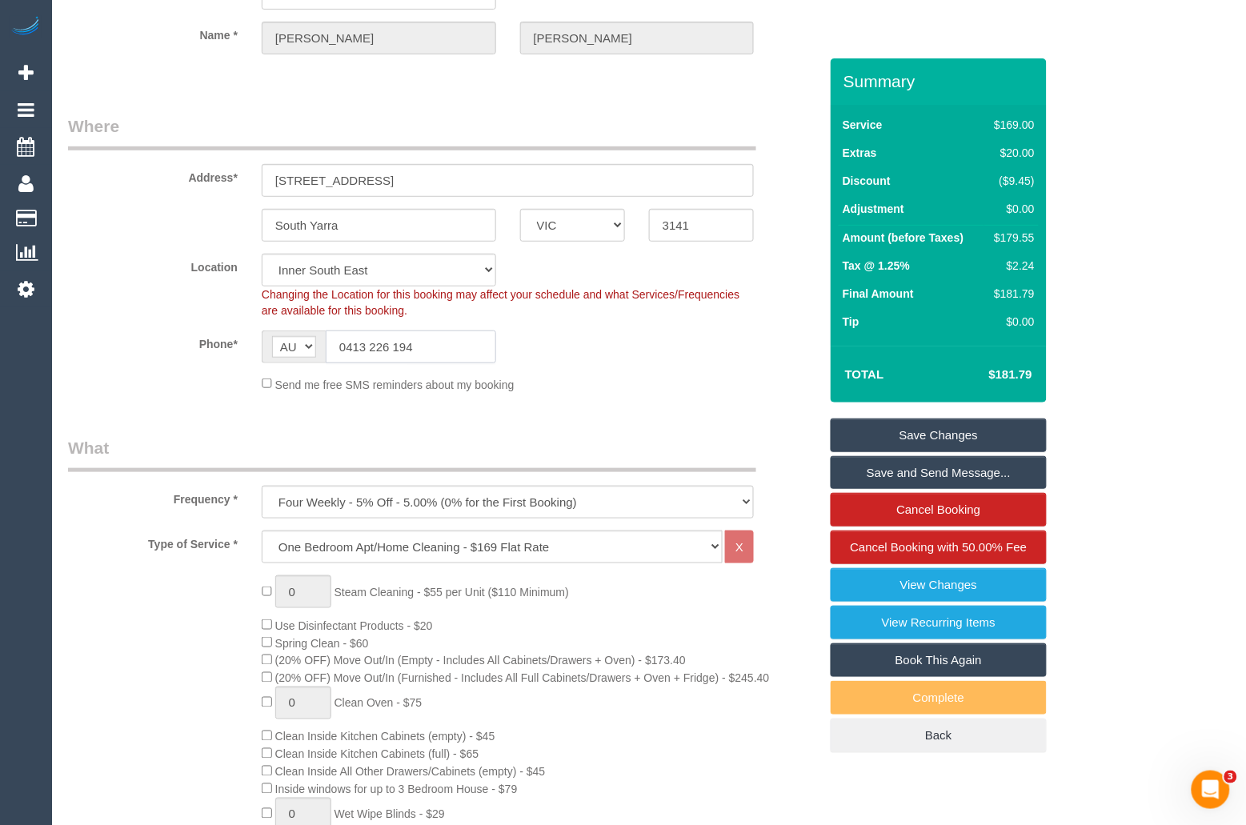
scroll to position [123, 0]
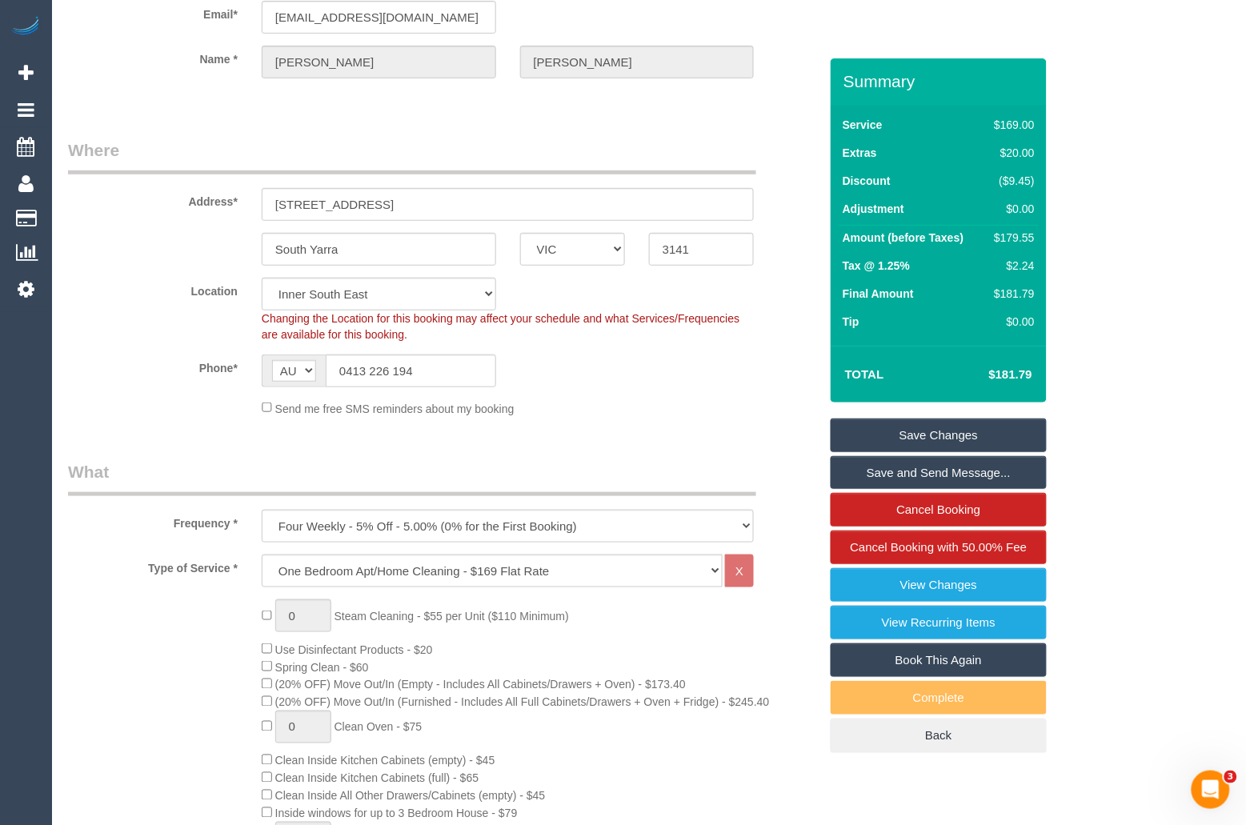
drag, startPoint x: 447, startPoint y: 370, endPoint x: 325, endPoint y: 367, distance: 121.7
click at [325, 367] on div "AF AL DZ AD AO AI AQ AG AR AM AW AU AT AZ BS BH BD BB BY BE BZ BJ BM BT BO BA B…" at bounding box center [379, 370] width 234 height 33
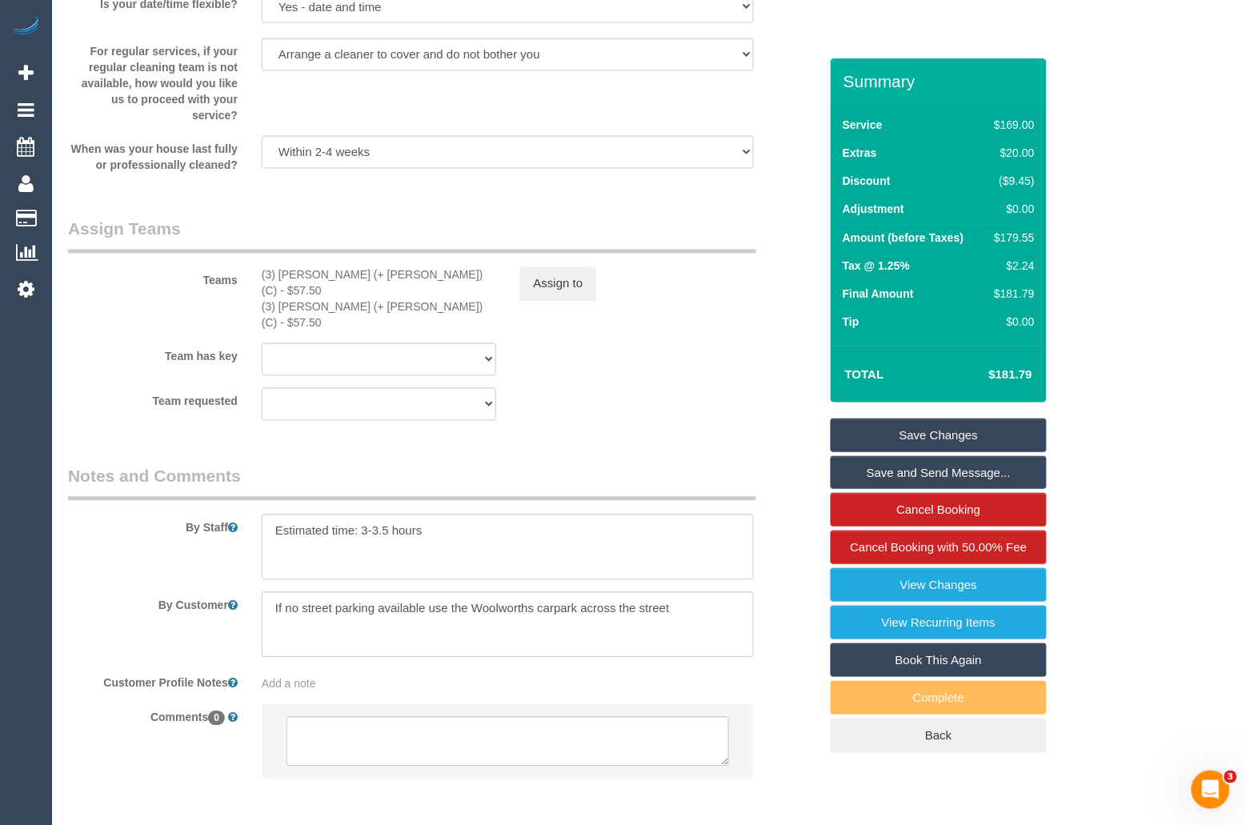
scroll to position [2394, 0]
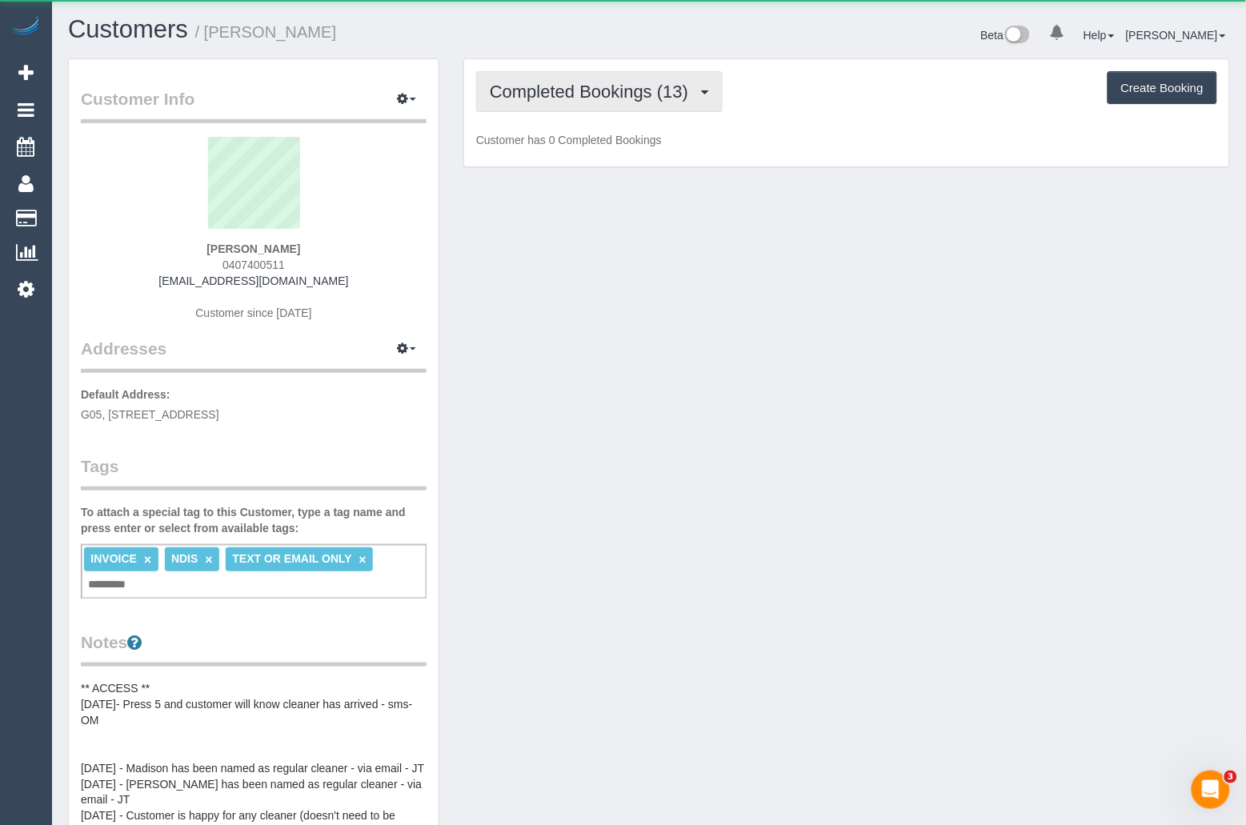
click at [593, 99] on span "Completed Bookings (13)" at bounding box center [593, 92] width 206 height 20
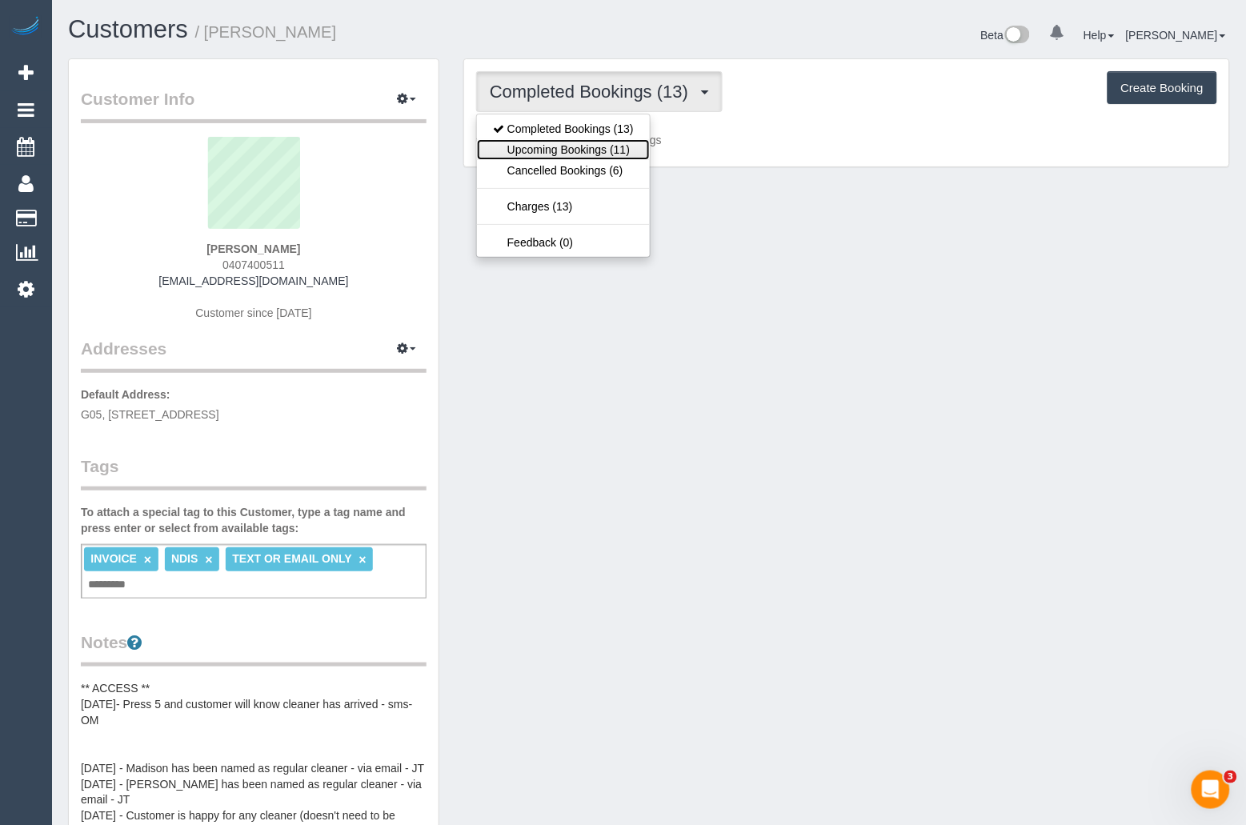
click at [591, 143] on link "Upcoming Bookings (11)" at bounding box center [563, 149] width 173 height 21
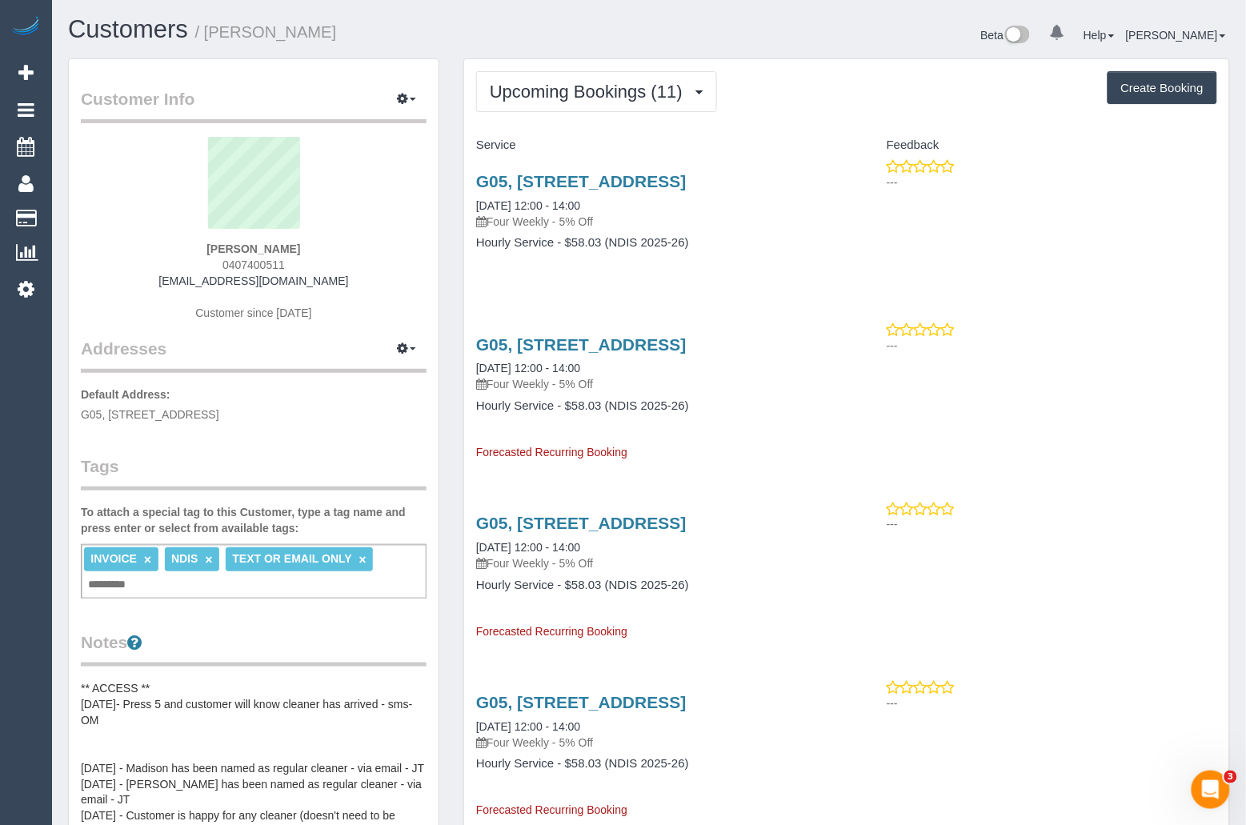
drag, startPoint x: 474, startPoint y: 222, endPoint x: 627, endPoint y: 223, distance: 152.8
click at [627, 223] on div "G05, [STREET_ADDRESS] [DATE] 12:00 - 14:00 Four Weekly - 5% Off Hourly Service …" at bounding box center [655, 219] width 382 height 123
copy link "[DATE] 12:00 - 14:00"
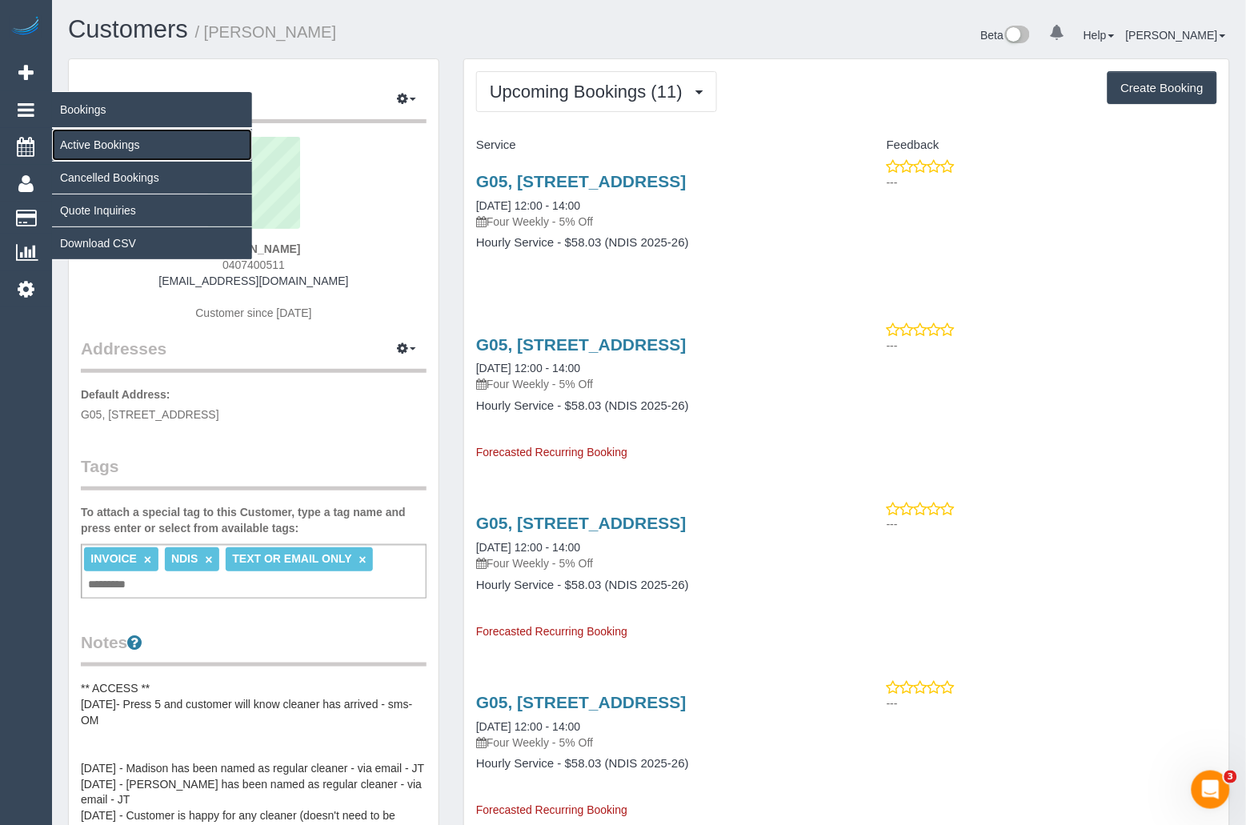
click at [70, 137] on link "Active Bookings" at bounding box center [152, 145] width 200 height 32
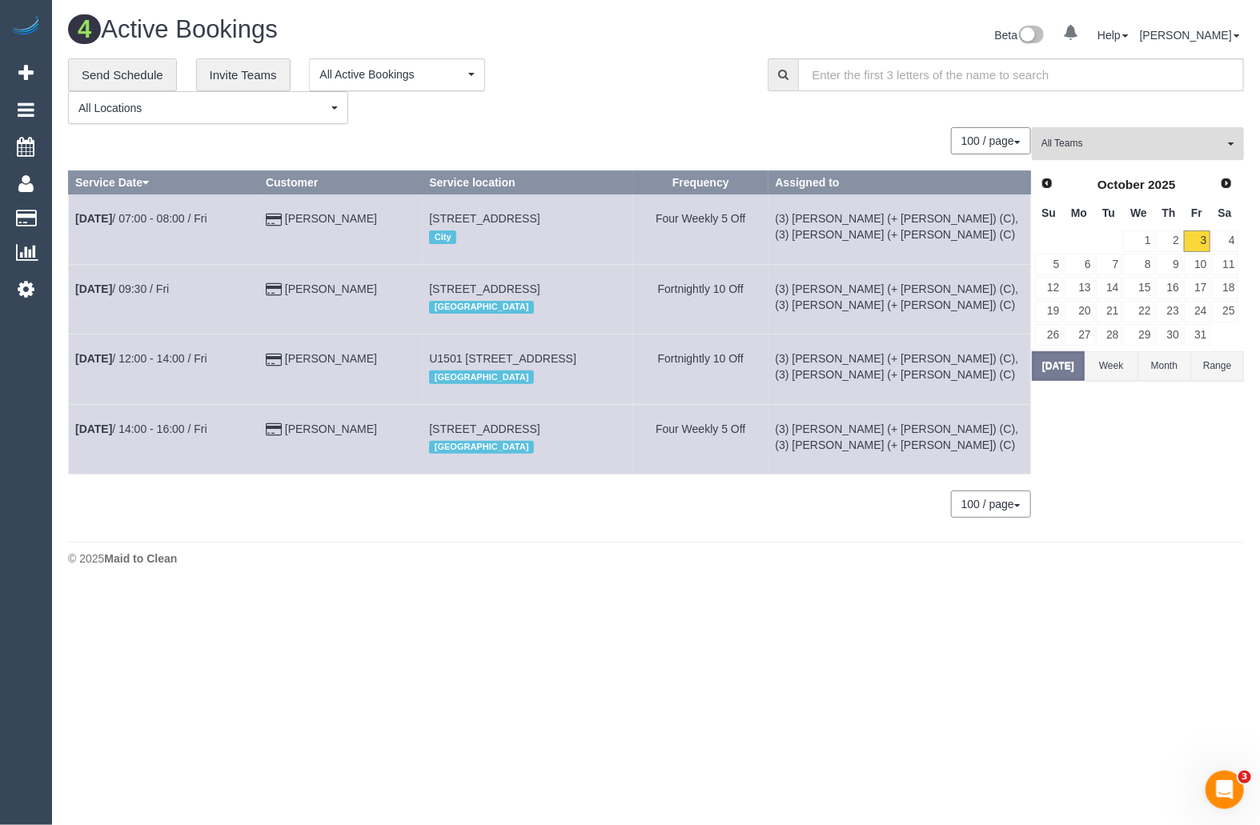
click at [1156, 138] on span "All Teams" at bounding box center [1132, 144] width 182 height 14
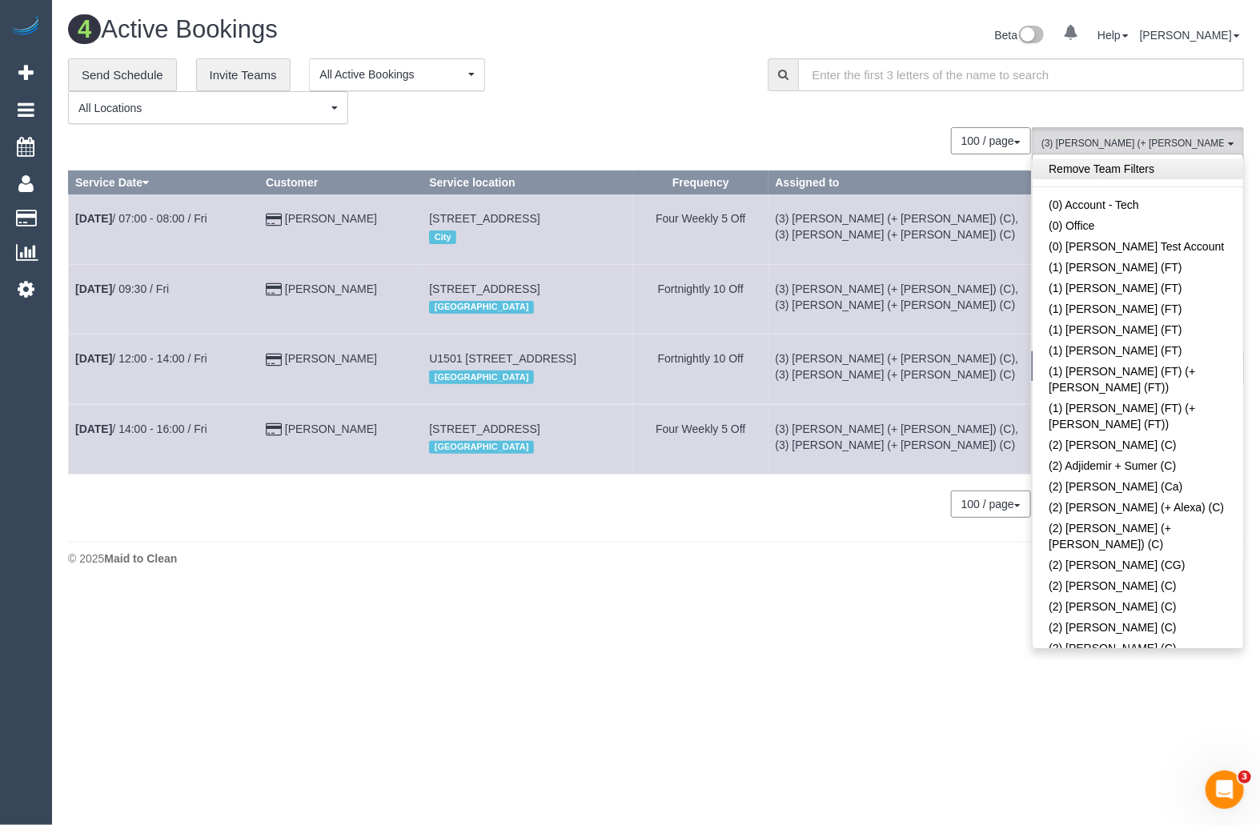
click at [1142, 168] on link "Remove Team Filters" at bounding box center [1137, 168] width 210 height 21
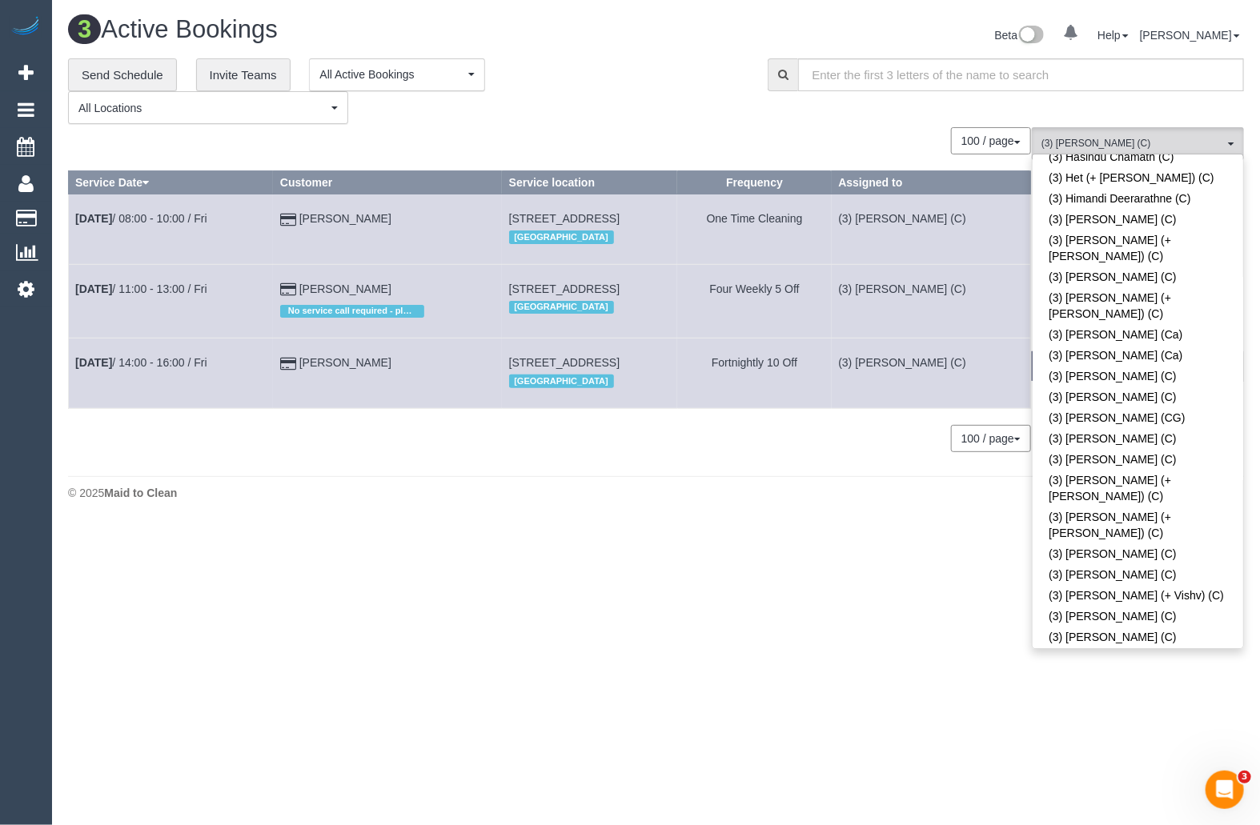
click at [733, 627] on body "0 Beta Your Notifications You have 0 alerts Add Booking Bookings Active Booking…" at bounding box center [630, 412] width 1260 height 825
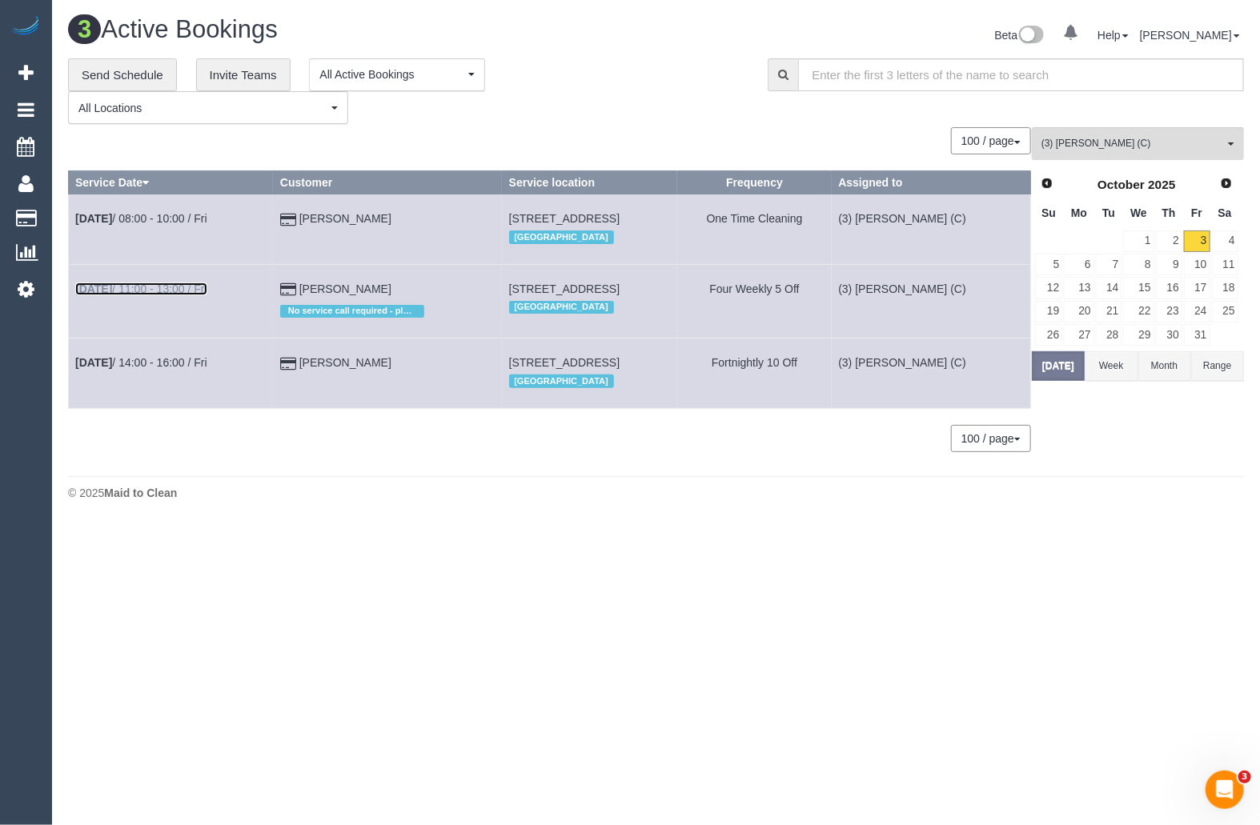
click at [144, 294] on link "[DATE] 11:00 - 13:00 / Fri" at bounding box center [141, 288] width 132 height 13
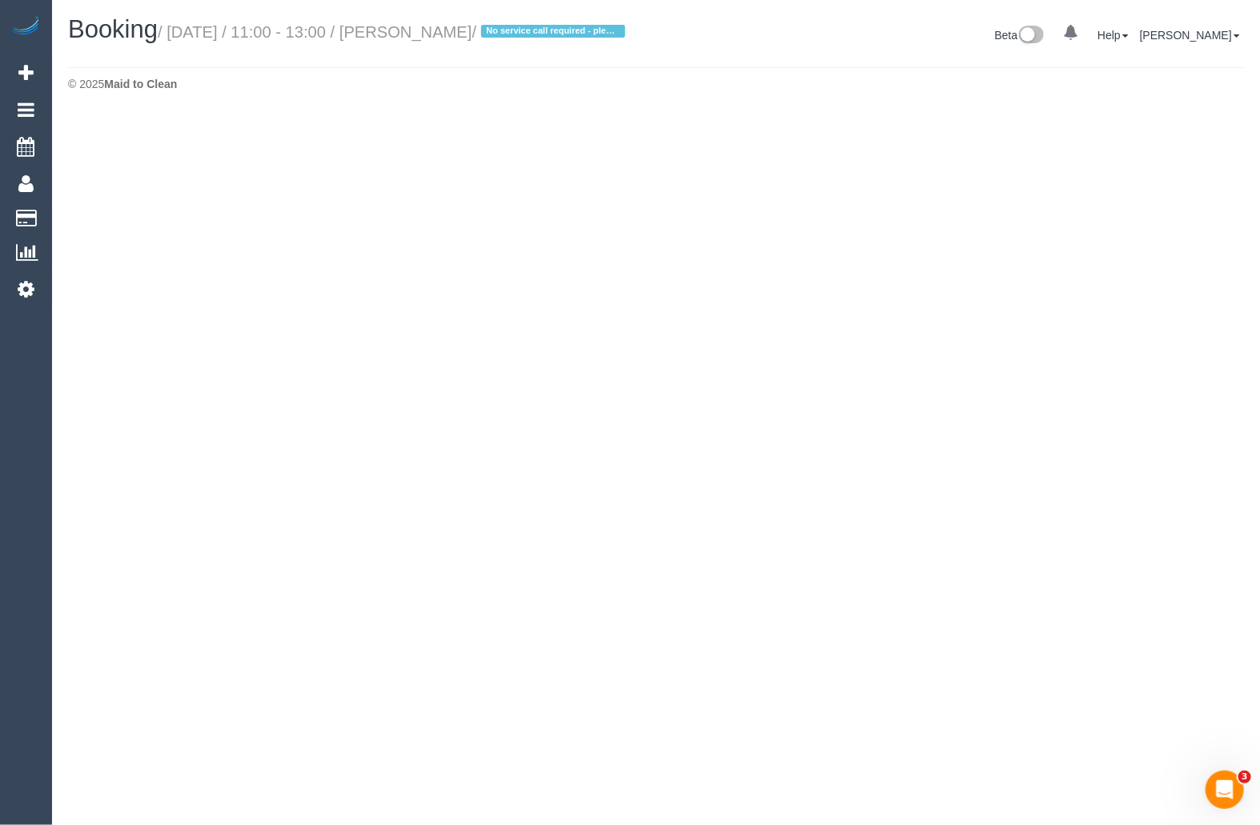
select select "VIC"
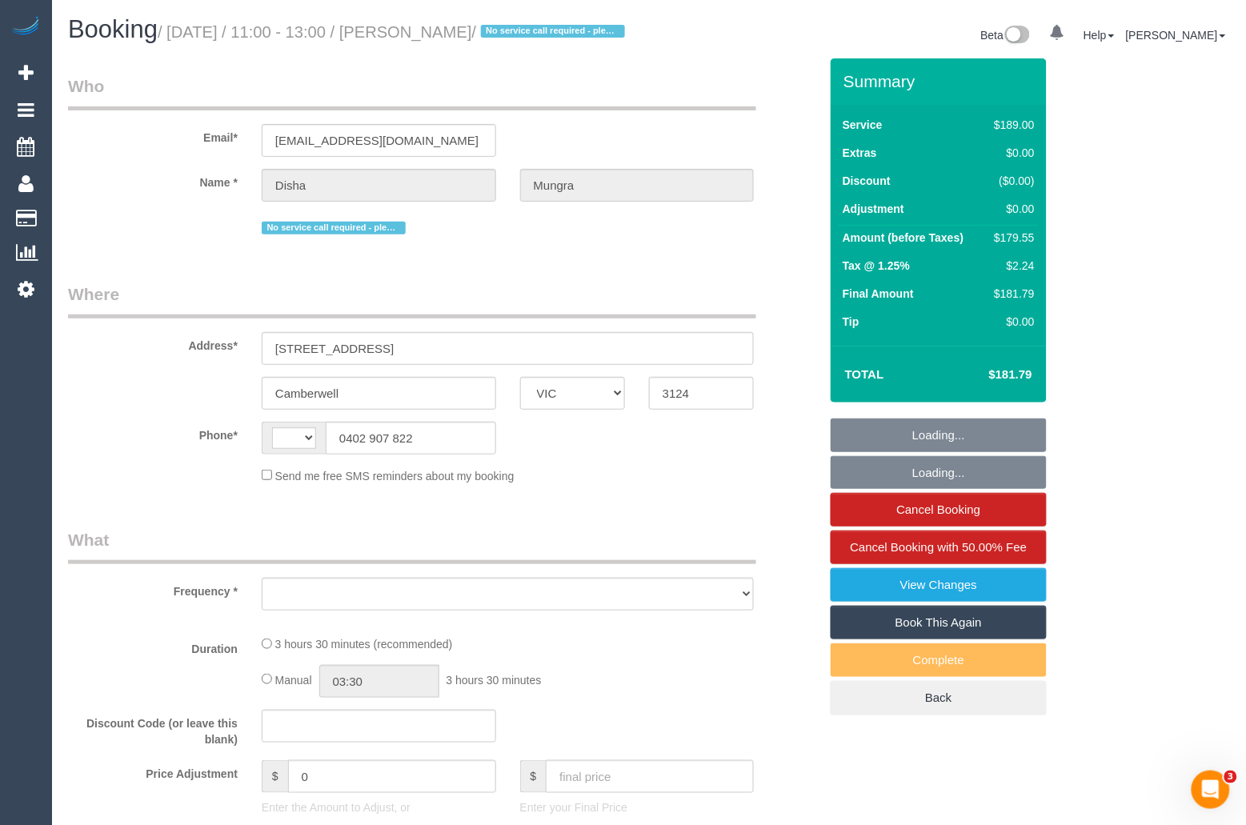
select select "string:stripe-pm_1RgbCQ2GScqysDRV5j9Qnxrp"
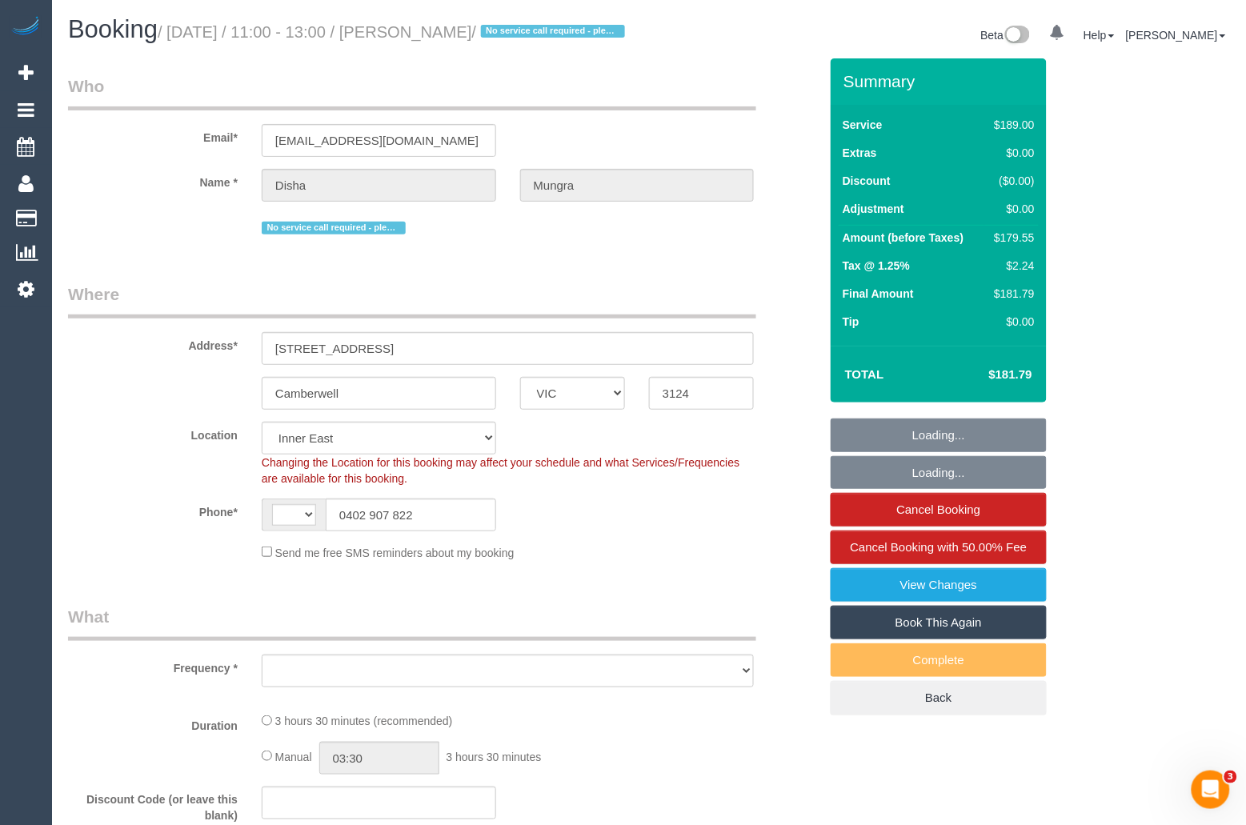
select select "string:AU"
select select "object:4227"
select select "number:28"
select select "number:14"
select select "number:19"
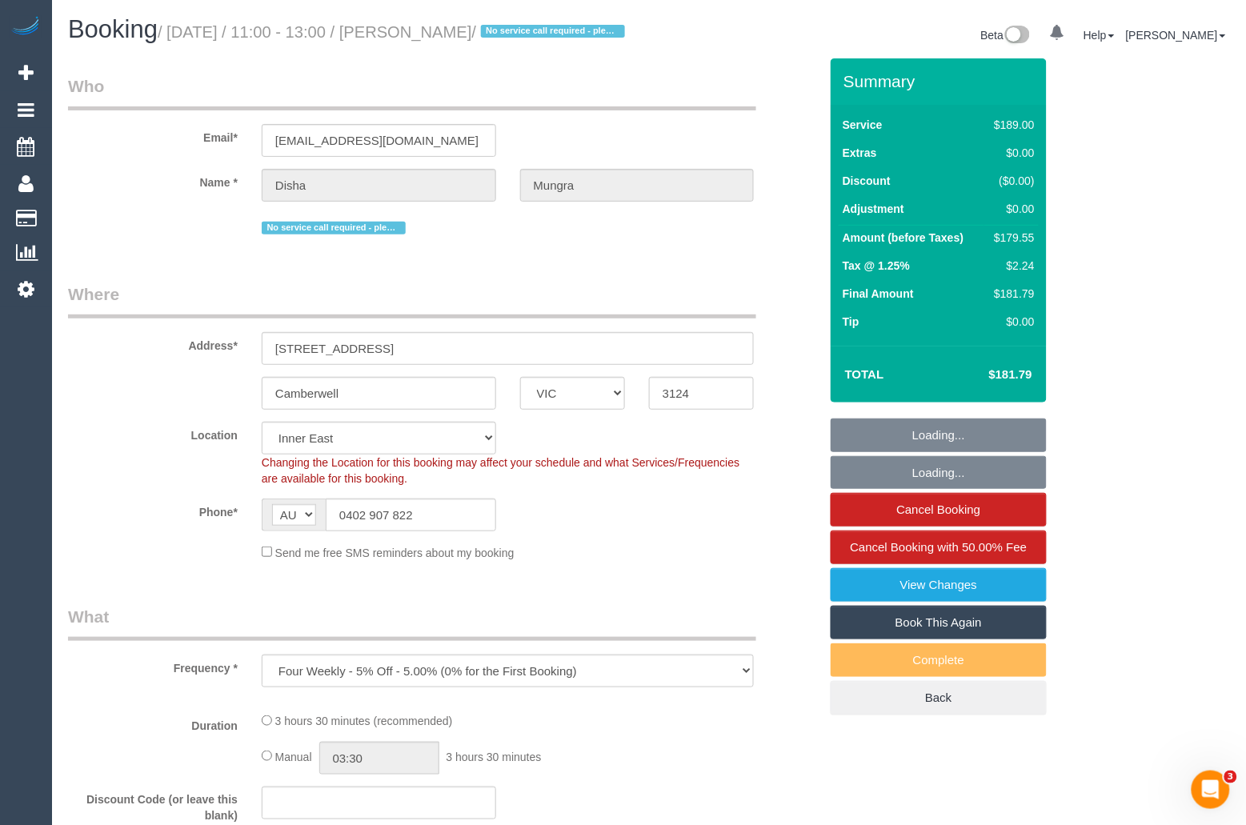
select select "number:22"
select select "number:35"
select select "number:12"
